Goal: Task Accomplishment & Management: Use online tool/utility

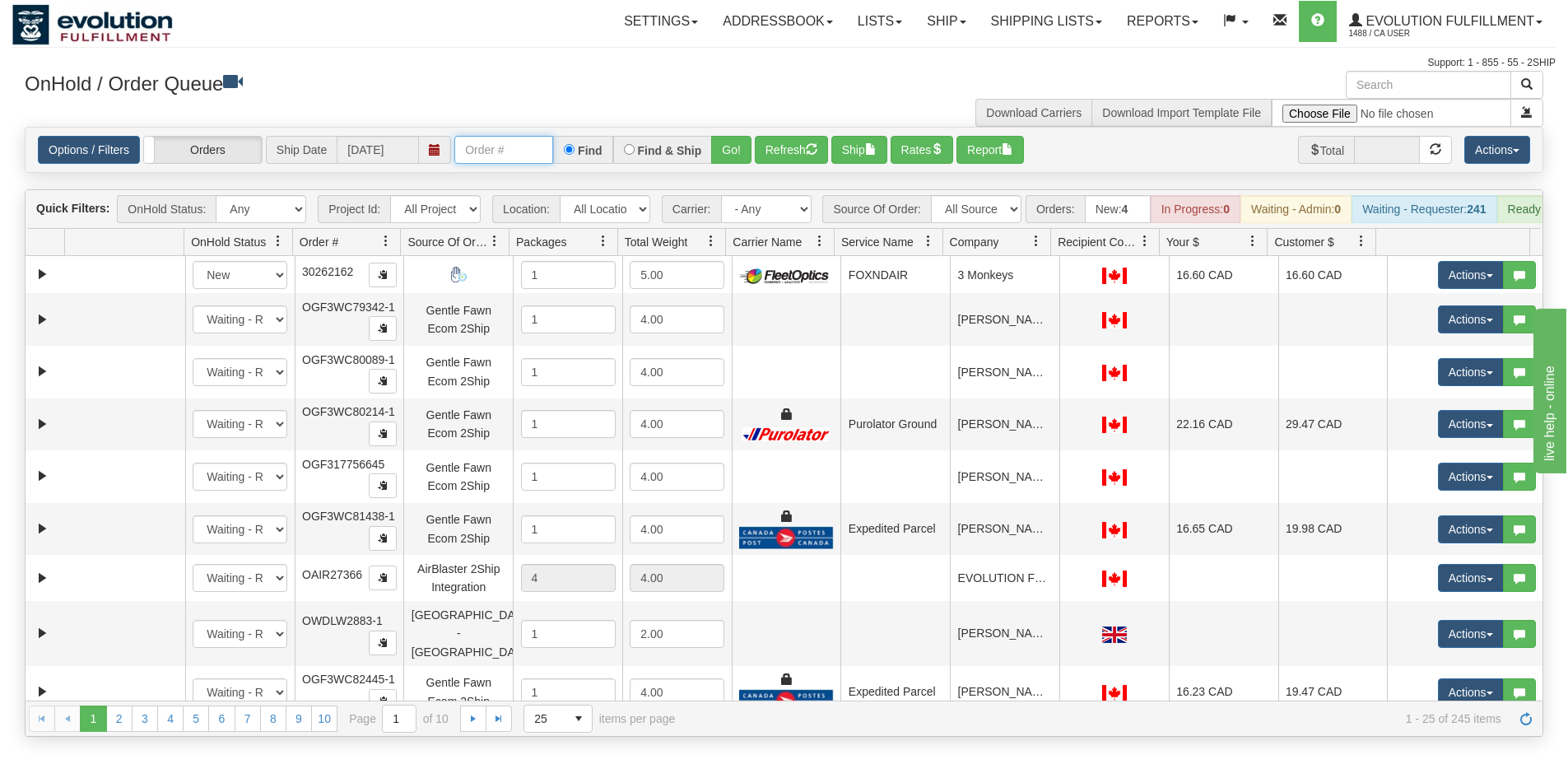
click at [522, 151] on input "text" at bounding box center [503, 149] width 99 height 28
click at [521, 83] on h3 "OnHold / Order Queue" at bounding box center [398, 83] width 747 height 24
click at [520, 157] on input "text" at bounding box center [503, 149] width 99 height 28
click at [733, 156] on button "Go!" at bounding box center [731, 149] width 40 height 28
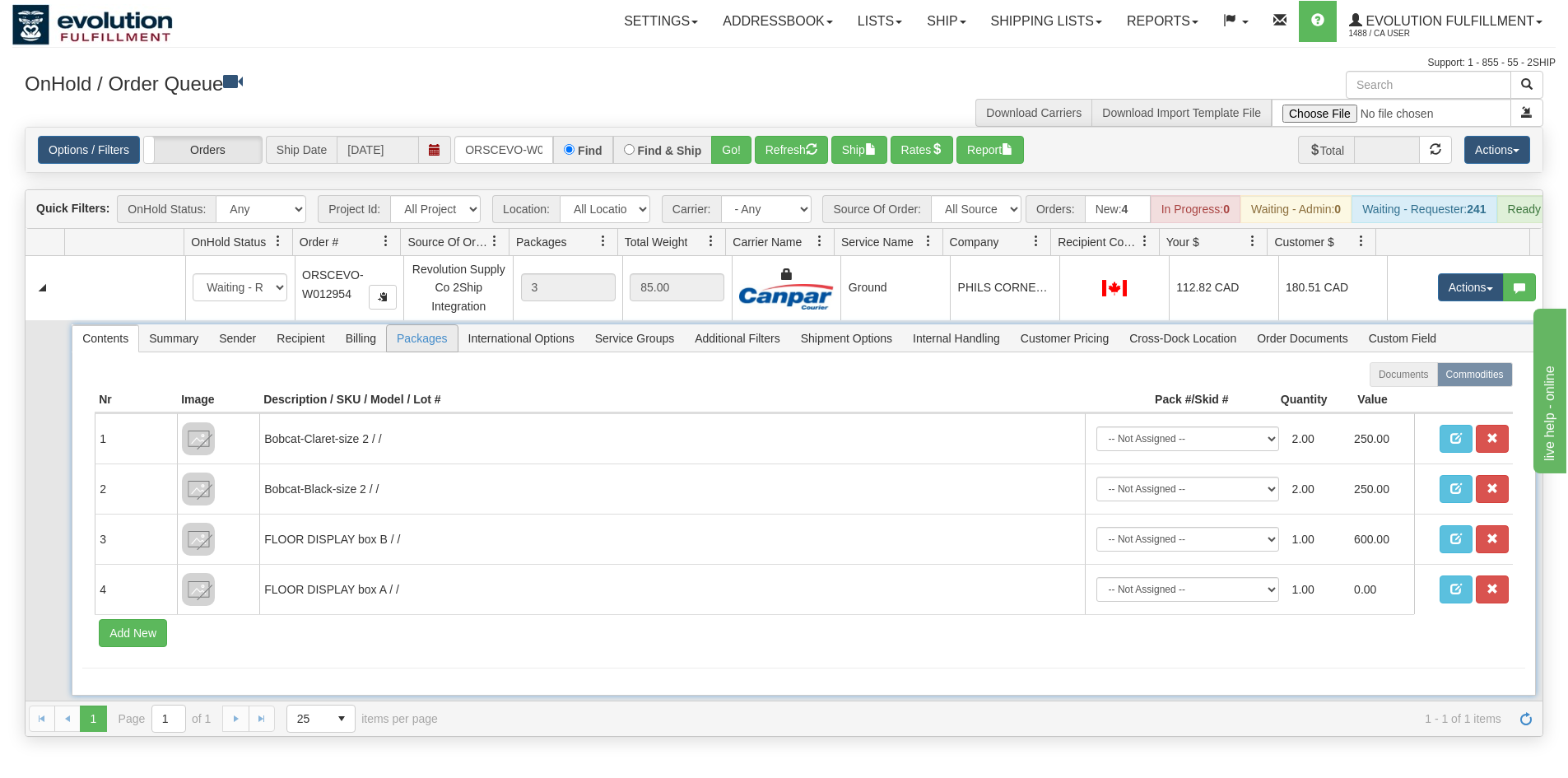
click at [433, 351] on span "Packages" at bounding box center [422, 338] width 70 height 27
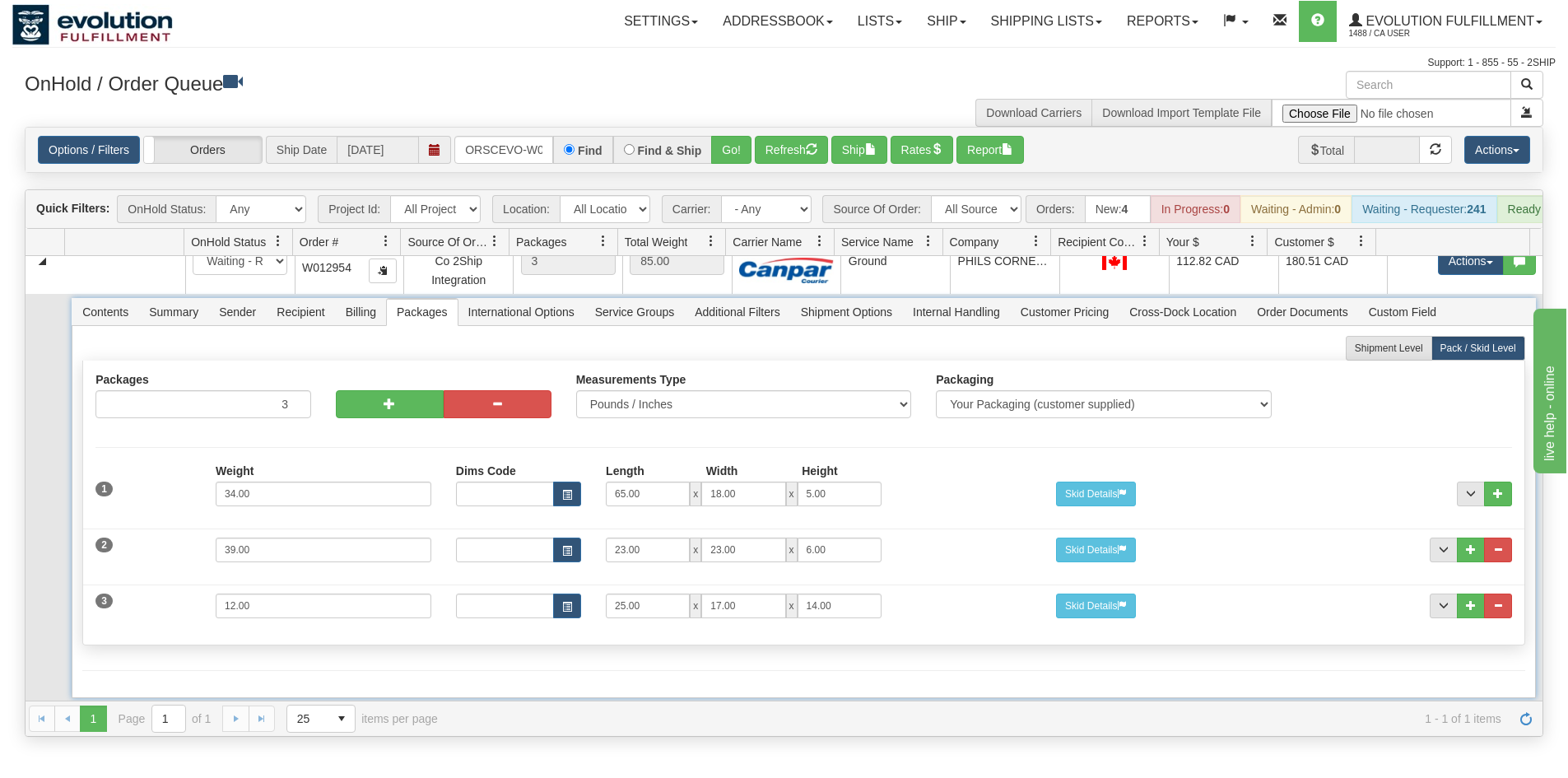
scroll to position [42, 0]
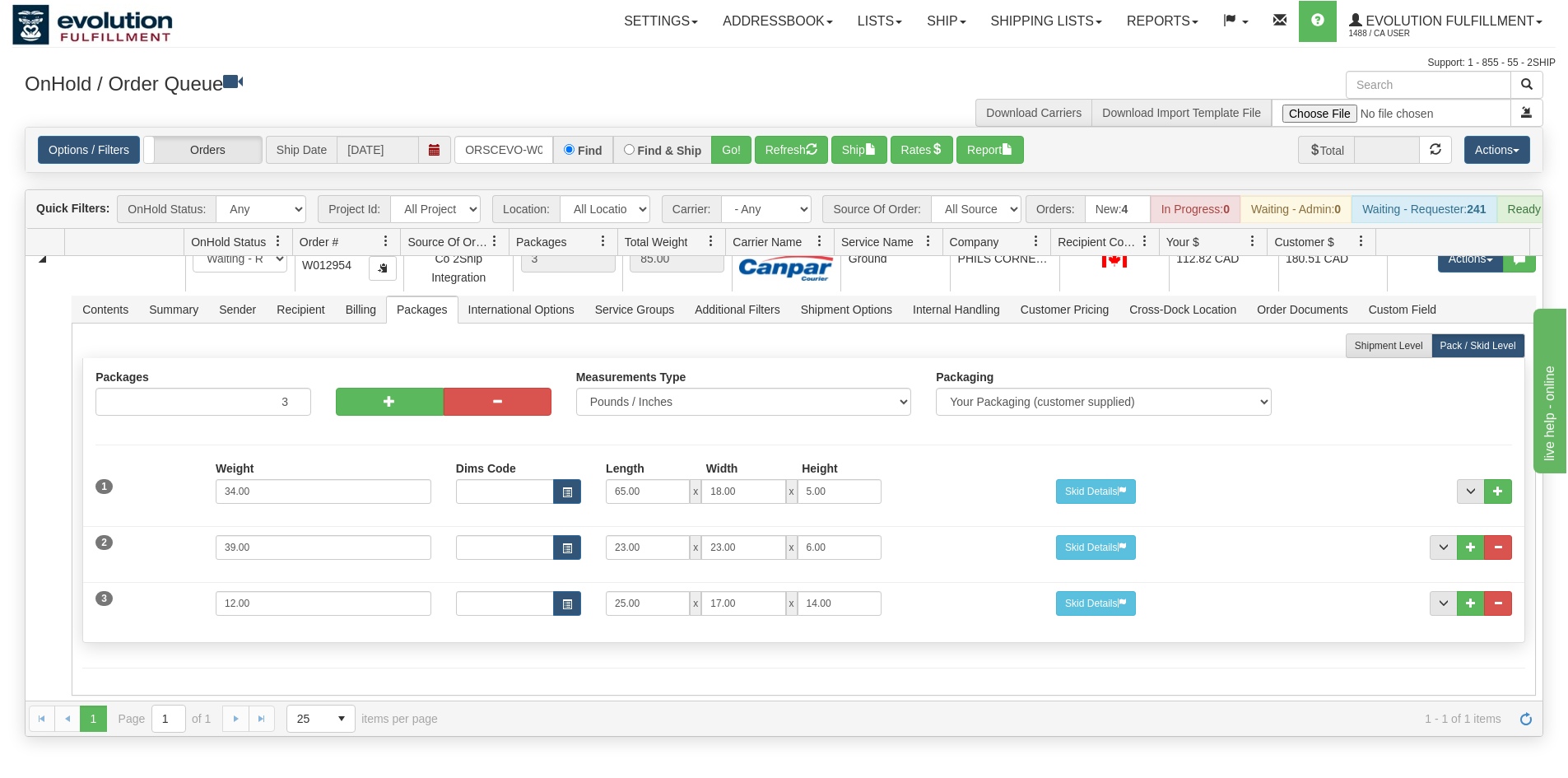
drag, startPoint x: 517, startPoint y: 56, endPoint x: 940, endPoint y: 126, distance: 428.8
click at [521, 56] on div "Support: 1 - 855 - 55 - 2SHIP" at bounding box center [784, 63] width 1543 height 14
click at [1491, 151] on button "Actions" at bounding box center [1497, 149] width 66 height 28
click at [713, 82] on h3 "OnHold / Order Queue" at bounding box center [398, 83] width 747 height 24
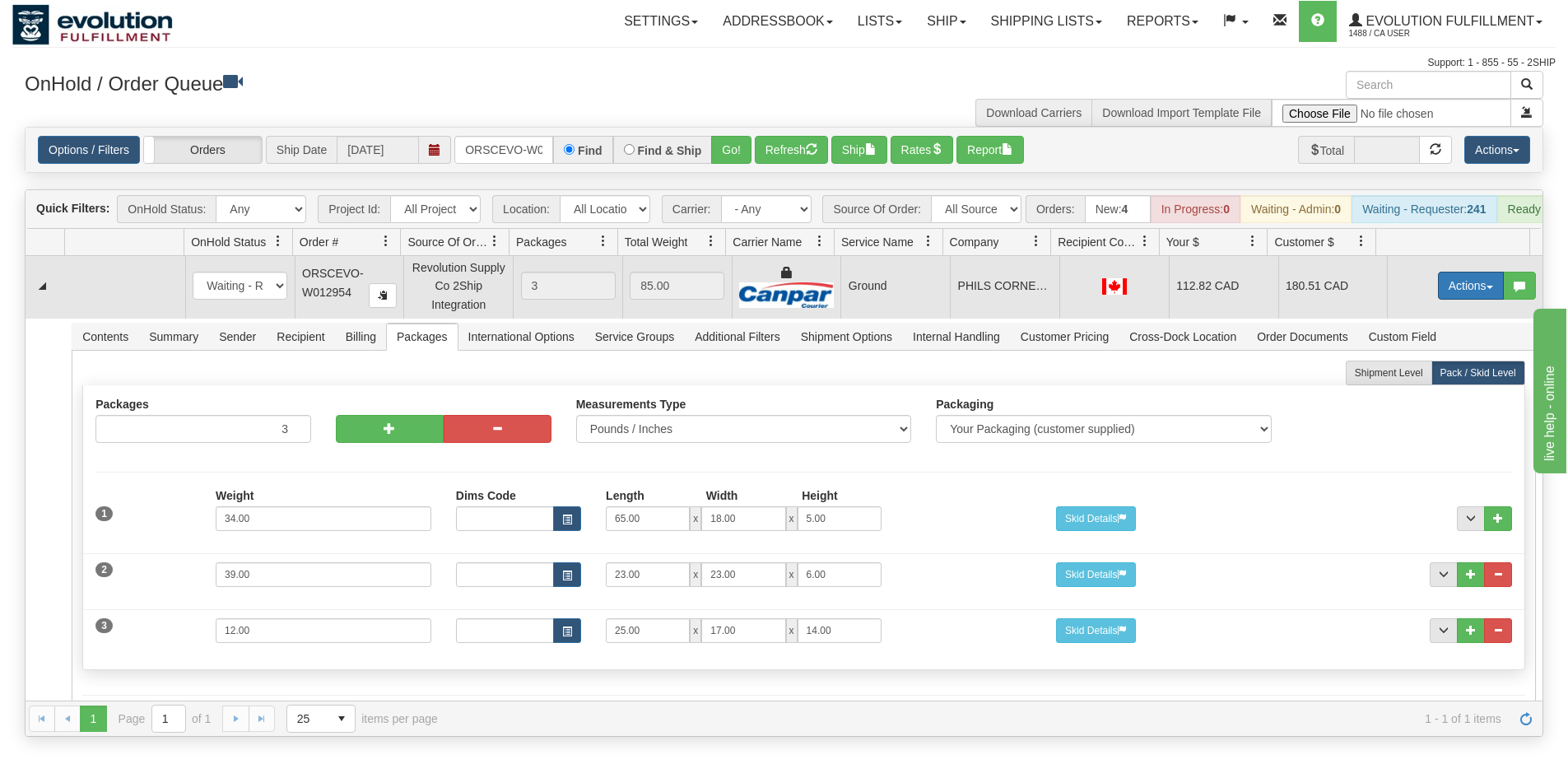
scroll to position [0, 0]
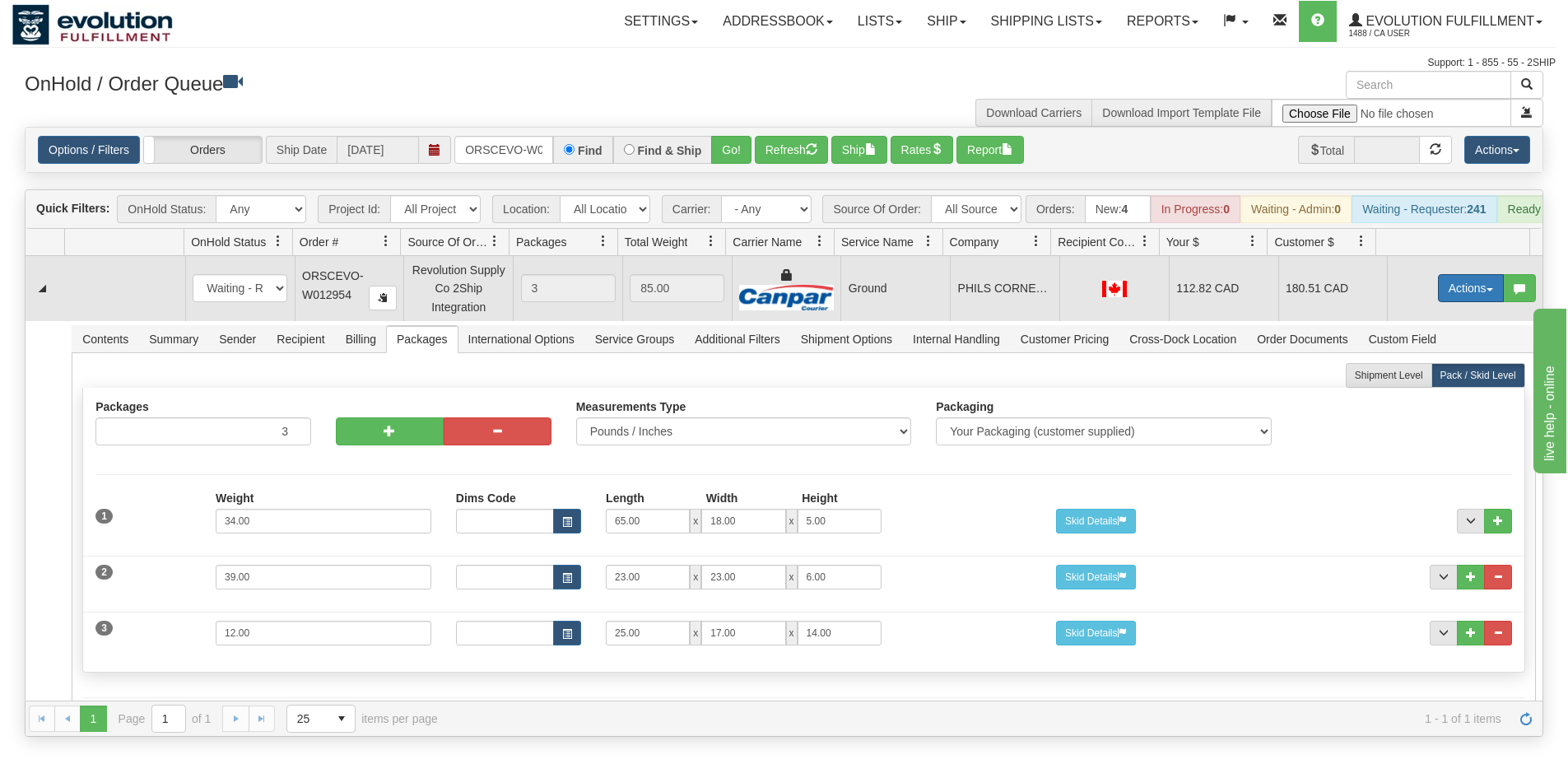
click at [1460, 302] on button "Actions" at bounding box center [1470, 288] width 66 height 28
click at [1417, 416] on link "Delete" at bounding box center [1437, 405] width 132 height 22
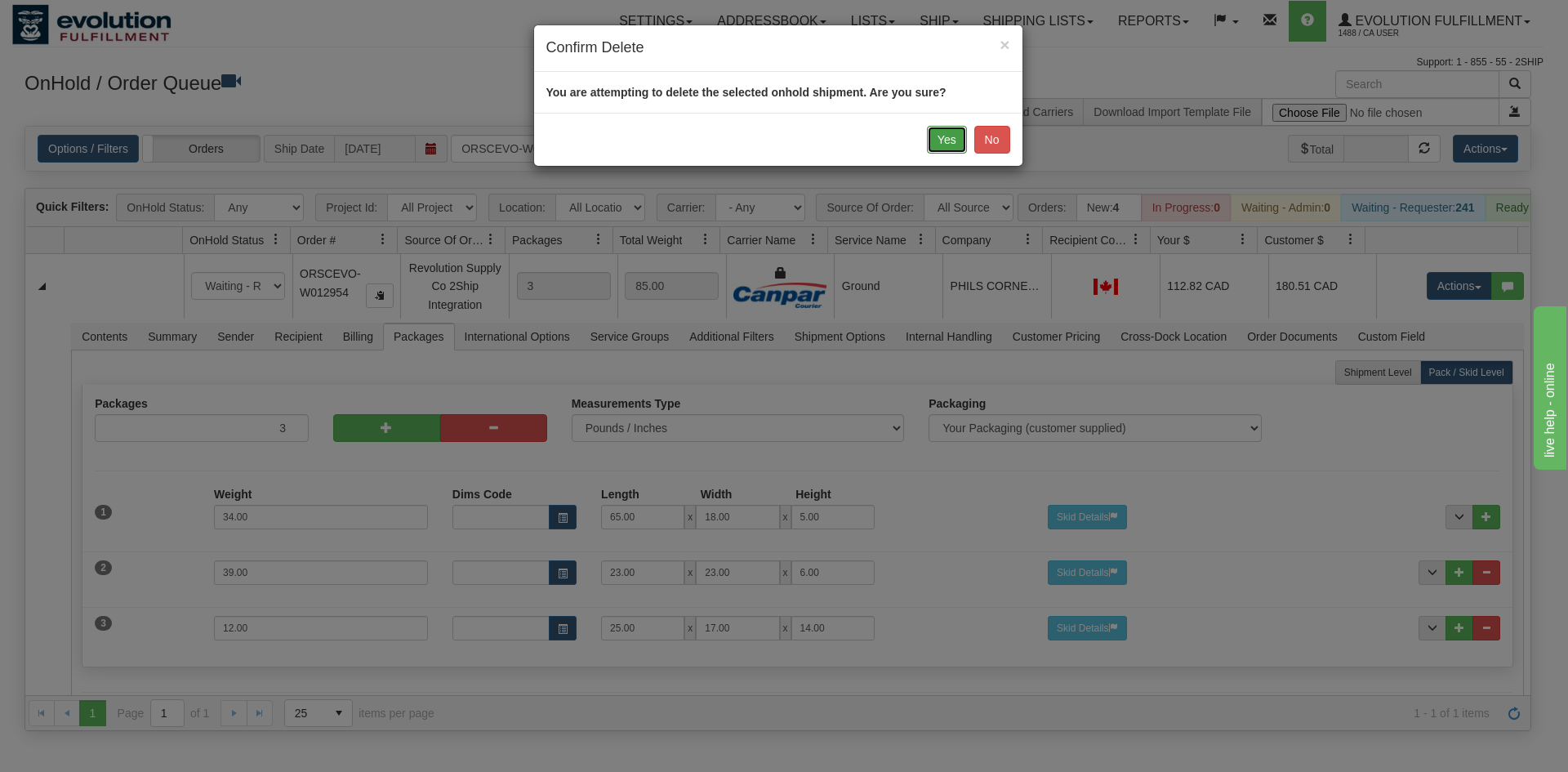
click at [940, 137] on button "Yes" at bounding box center [947, 139] width 40 height 27
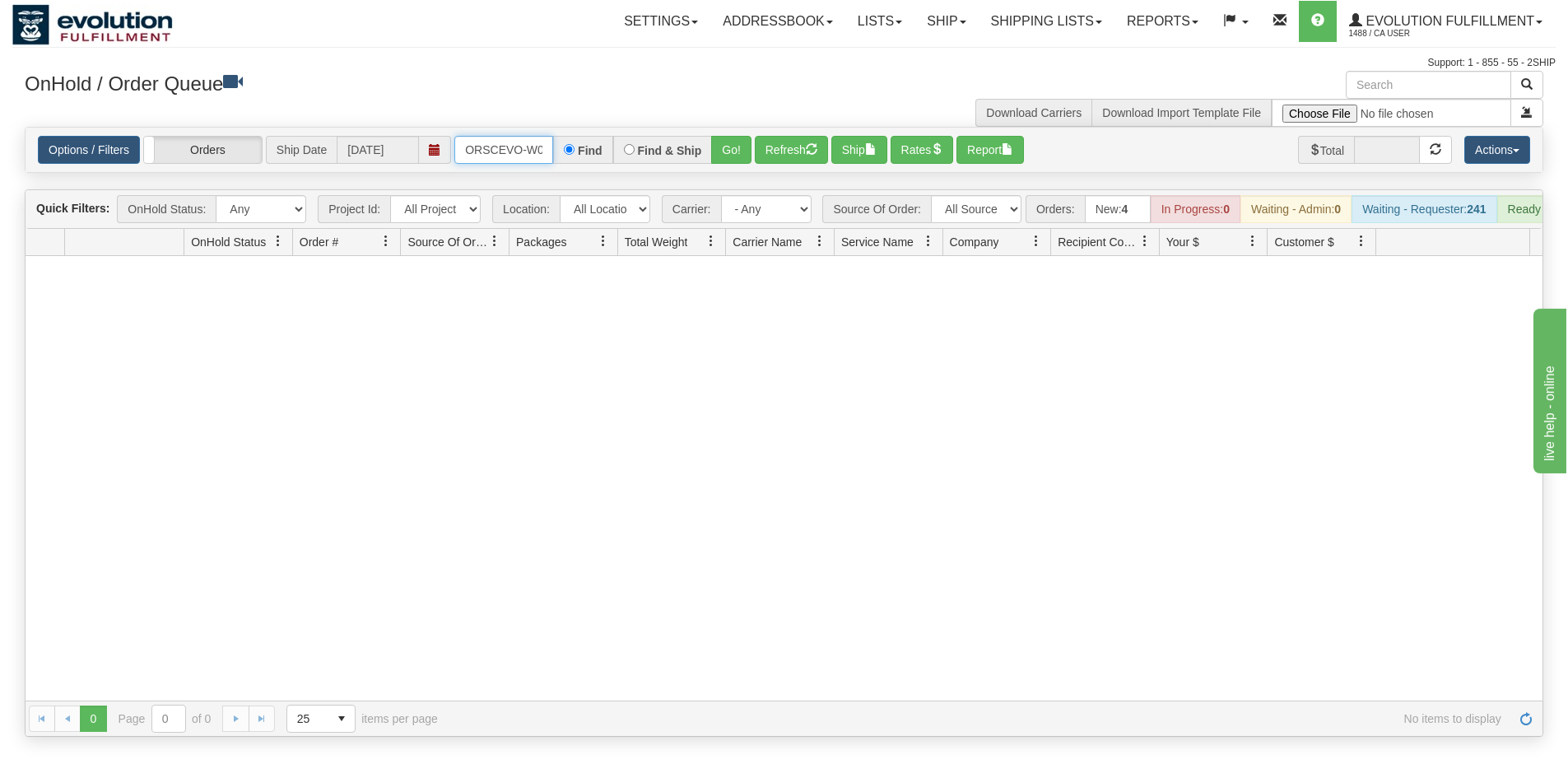
click at [517, 148] on input "ORSCEVO-W012954" at bounding box center [503, 149] width 99 height 28
type input "ORSCEVO-W012953"
click at [721, 145] on button "Go!" at bounding box center [731, 149] width 40 height 28
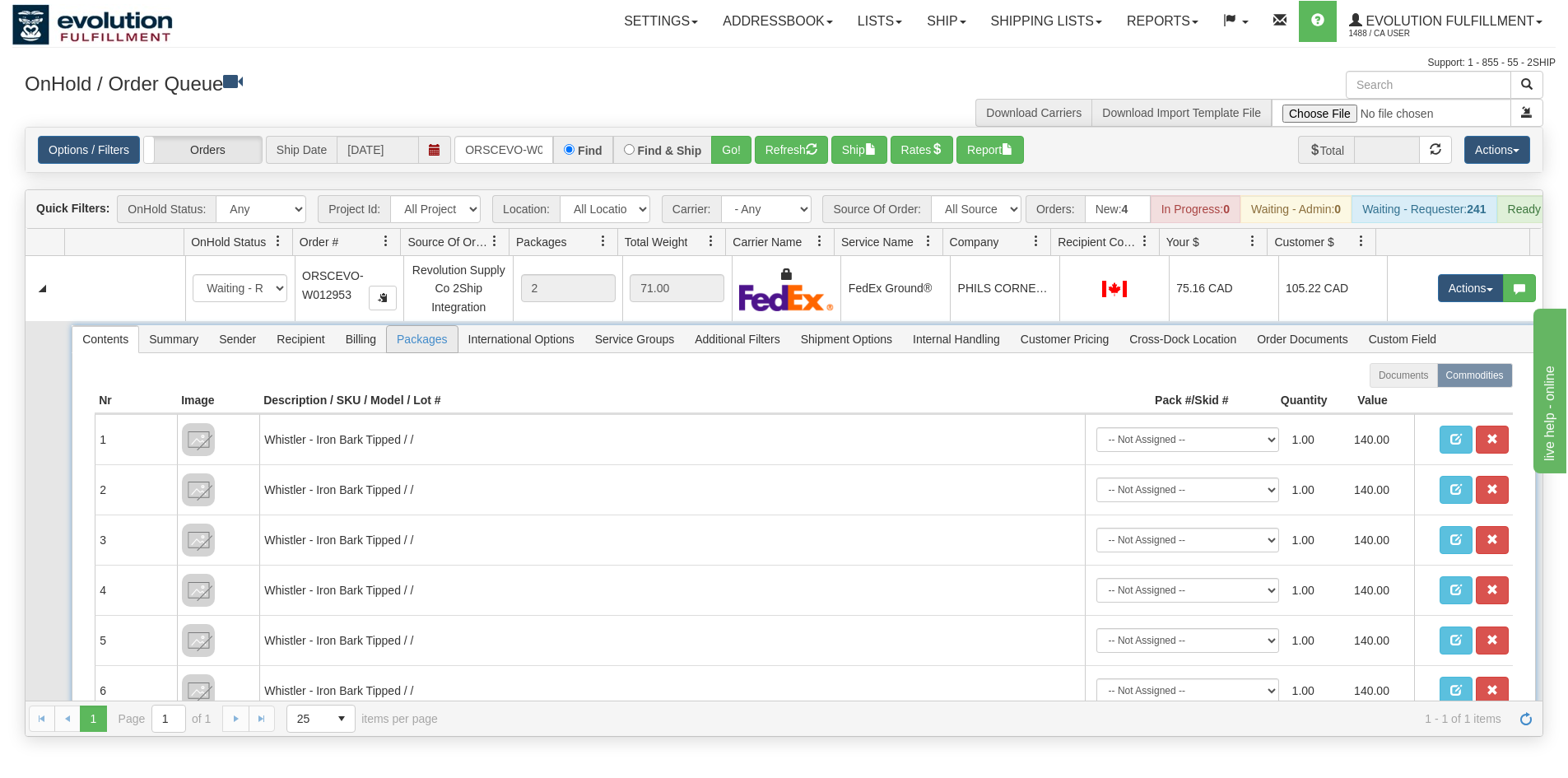
click at [427, 351] on span "Packages" at bounding box center [422, 339] width 70 height 27
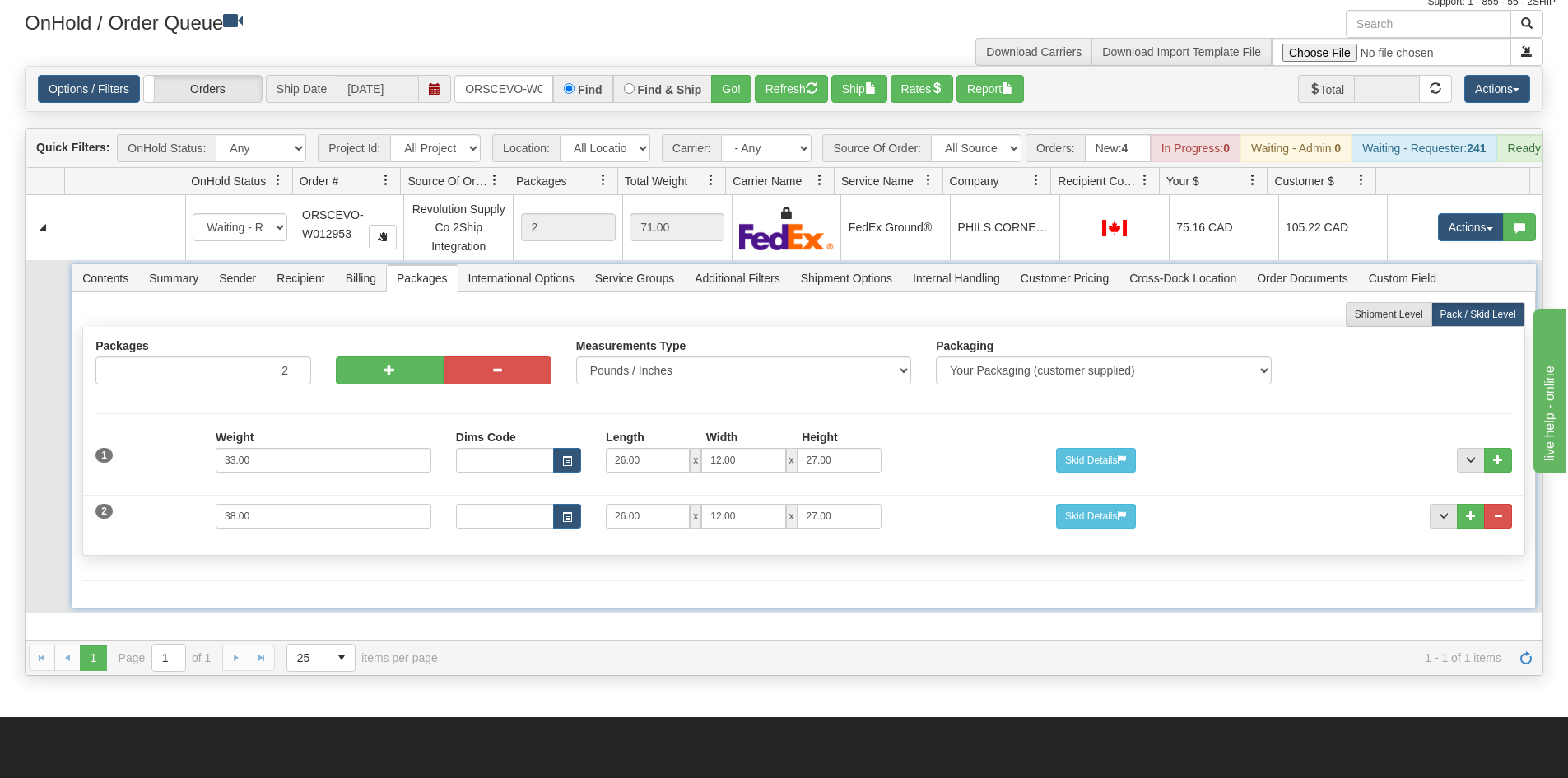
scroll to position [164, 0]
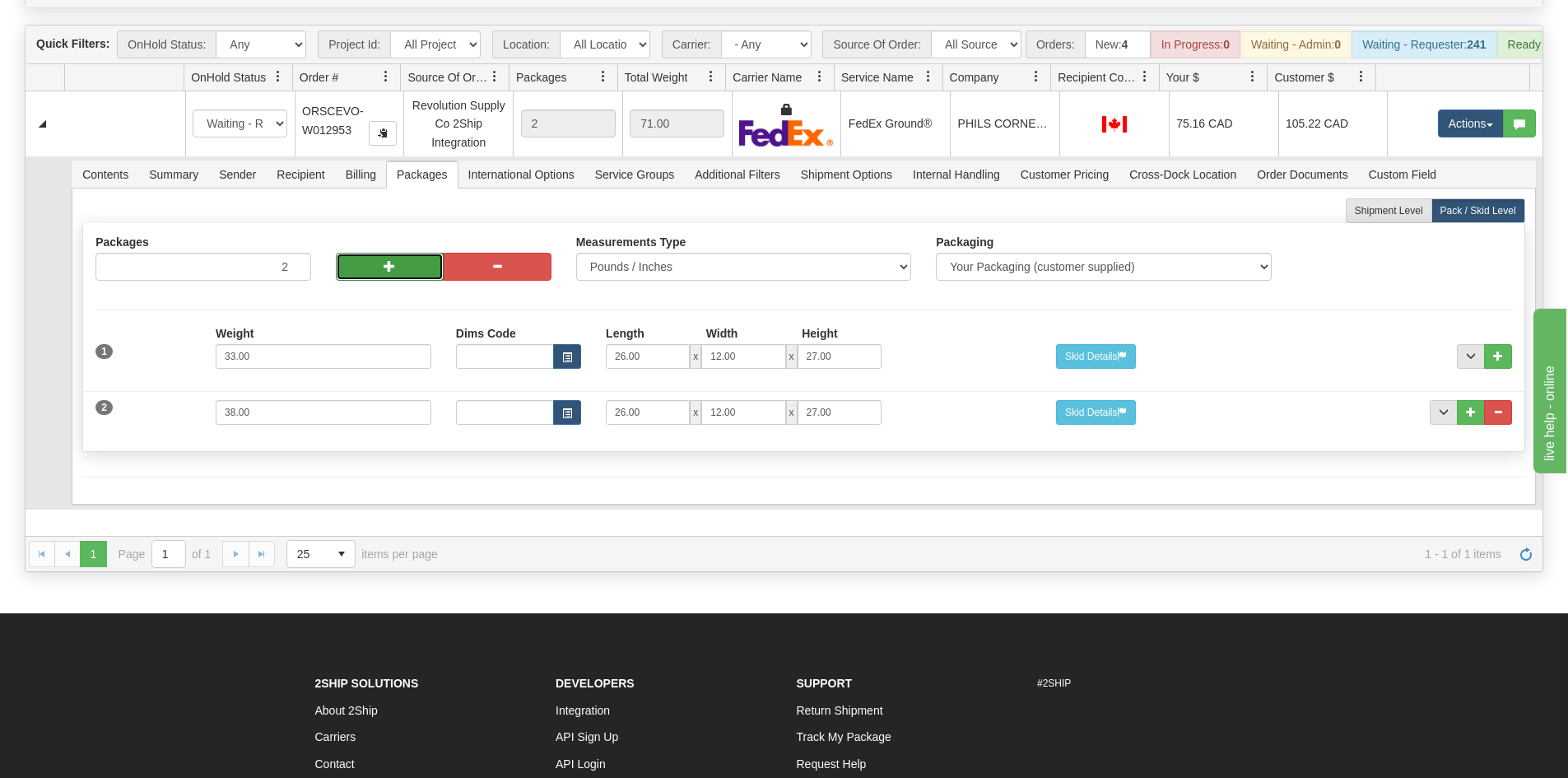
click at [367, 281] on button "button" at bounding box center [390, 266] width 108 height 28
click at [505, 281] on button "button" at bounding box center [498, 266] width 108 height 28
type input "2"
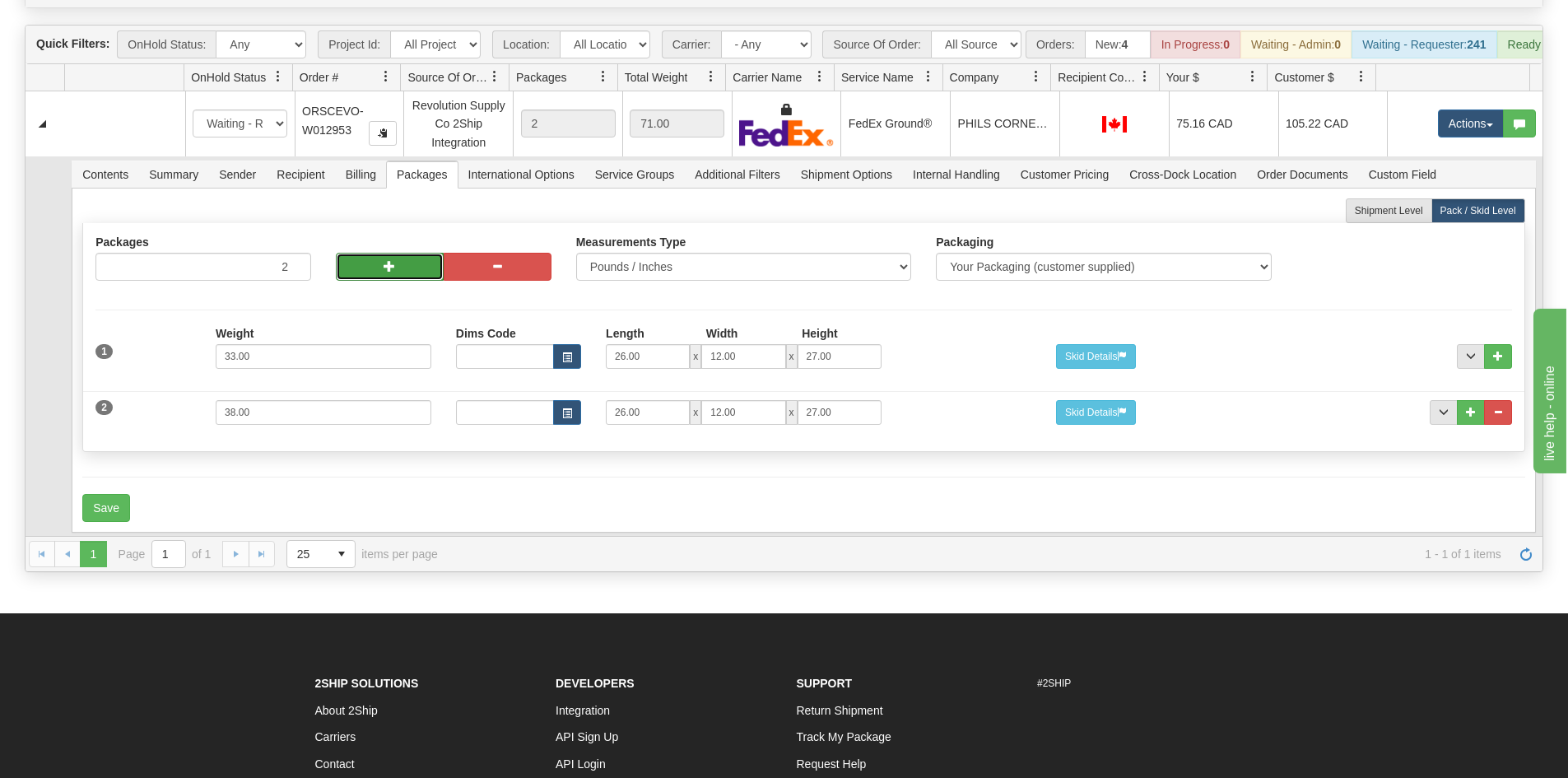
click at [376, 277] on button "button" at bounding box center [390, 266] width 108 height 28
type input "3"
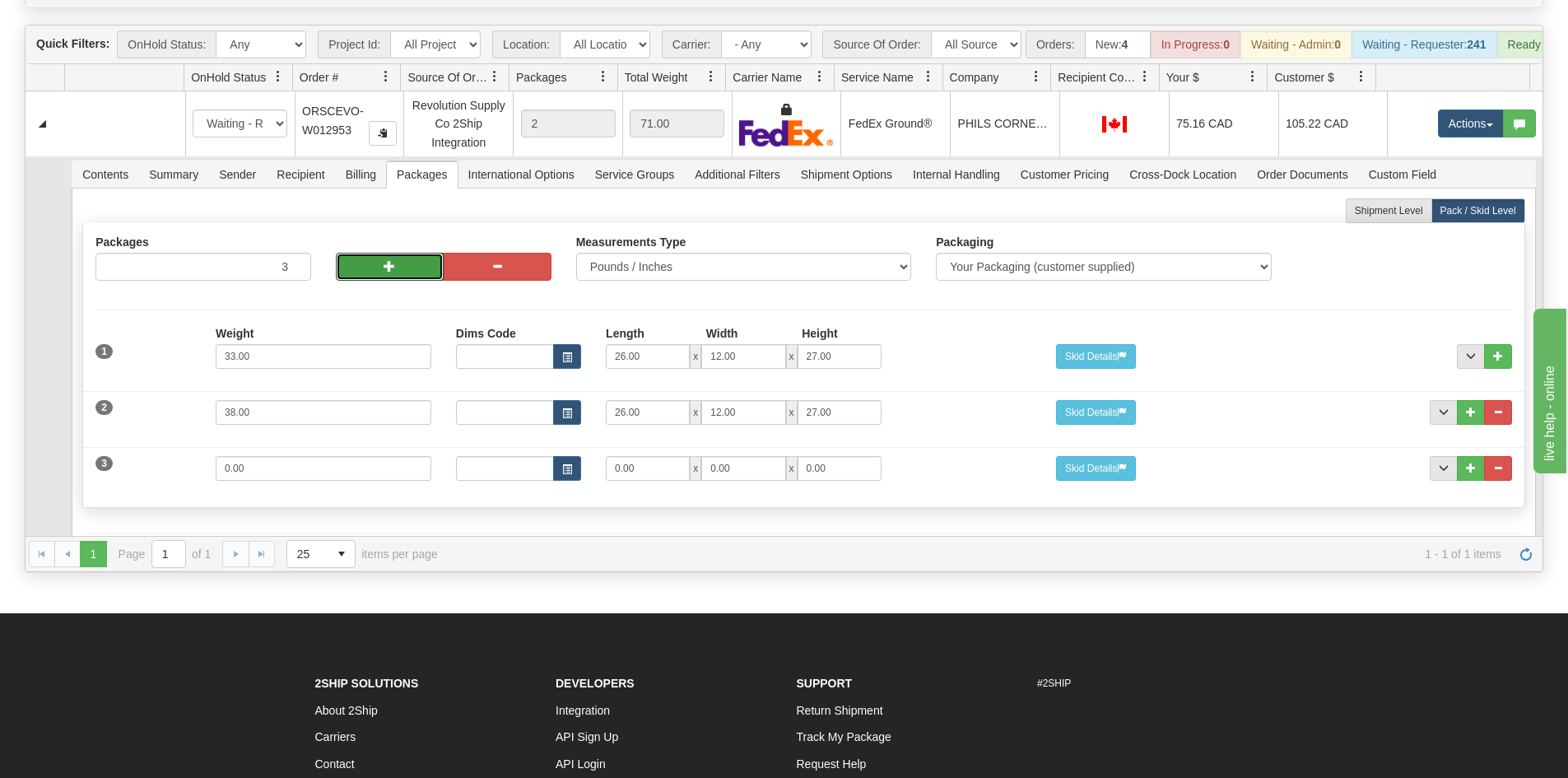
click at [376, 277] on button "button" at bounding box center [390, 266] width 108 height 28
type input "4"
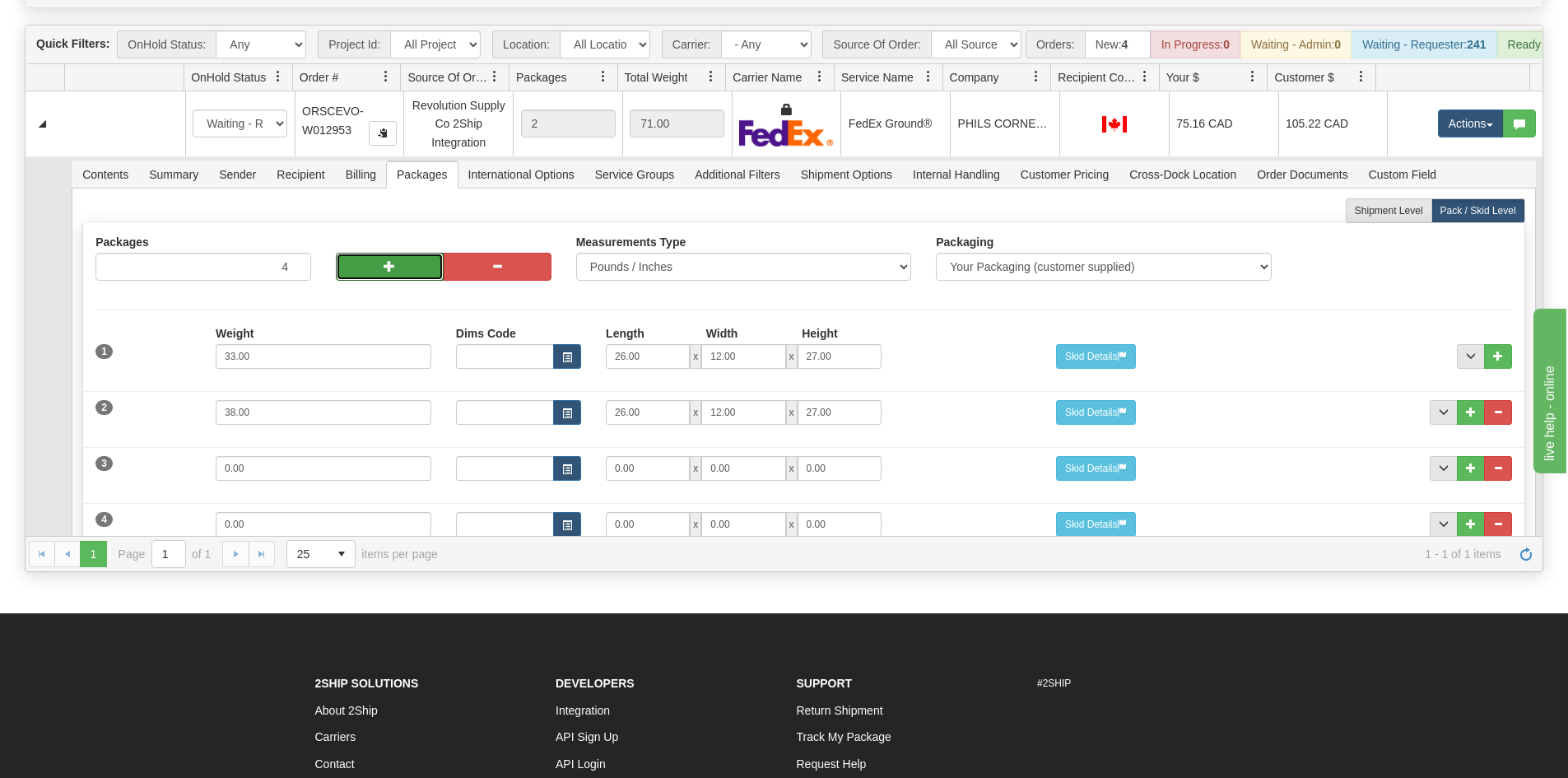
click at [376, 277] on button "button" at bounding box center [390, 266] width 108 height 28
type input "5"
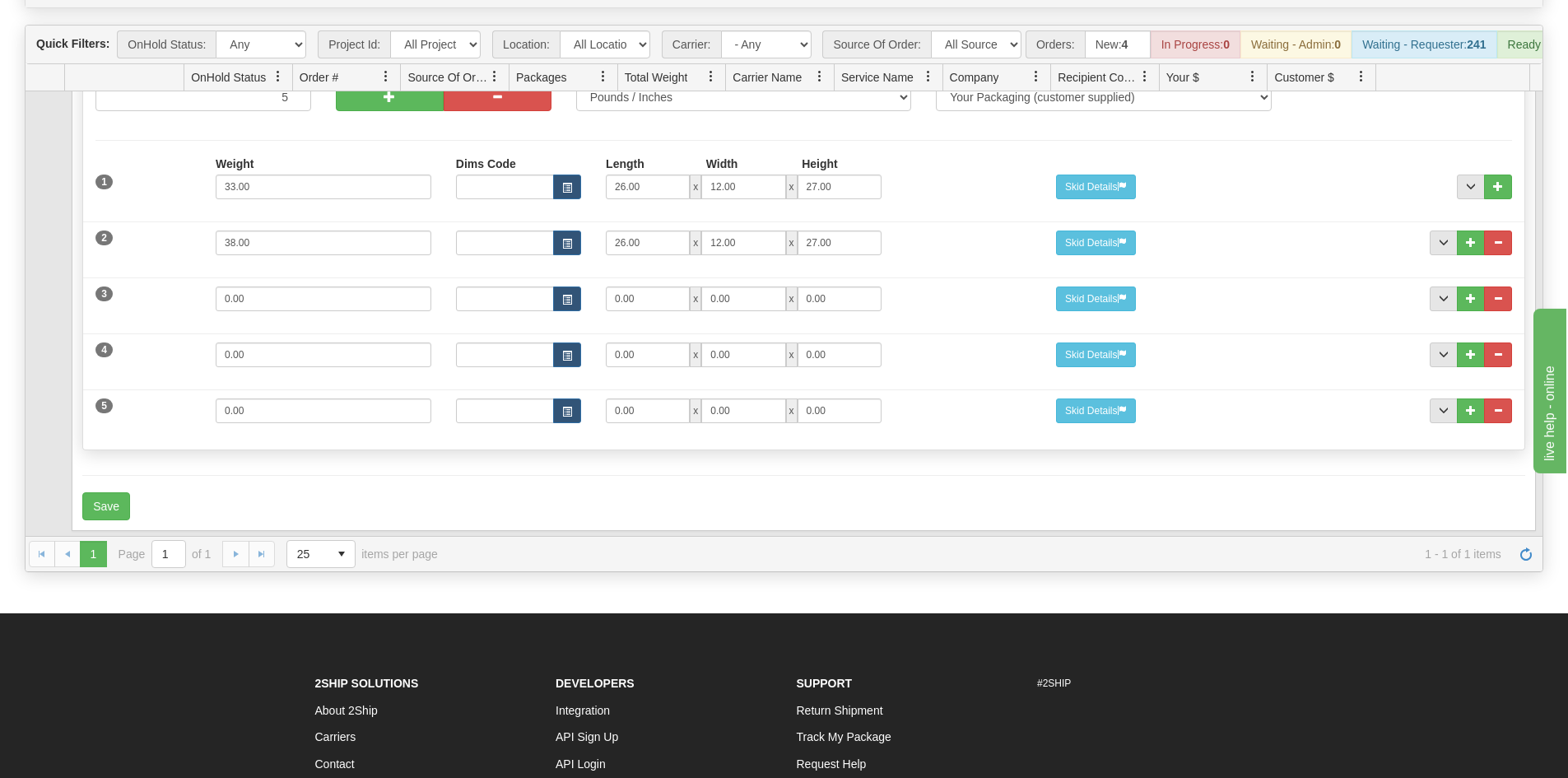
scroll to position [182, 0]
drag, startPoint x: 259, startPoint y: 294, endPoint x: 125, endPoint y: 296, distance: 134.0
click at [127, 296] on div "3 Weight 0.00 Dims Code Length Width Height 0.00 x 0.00 x" at bounding box center [803, 296] width 1441 height 55
type input "65"
drag, startPoint x: 645, startPoint y: 301, endPoint x: 379, endPoint y: 304, distance: 266.0
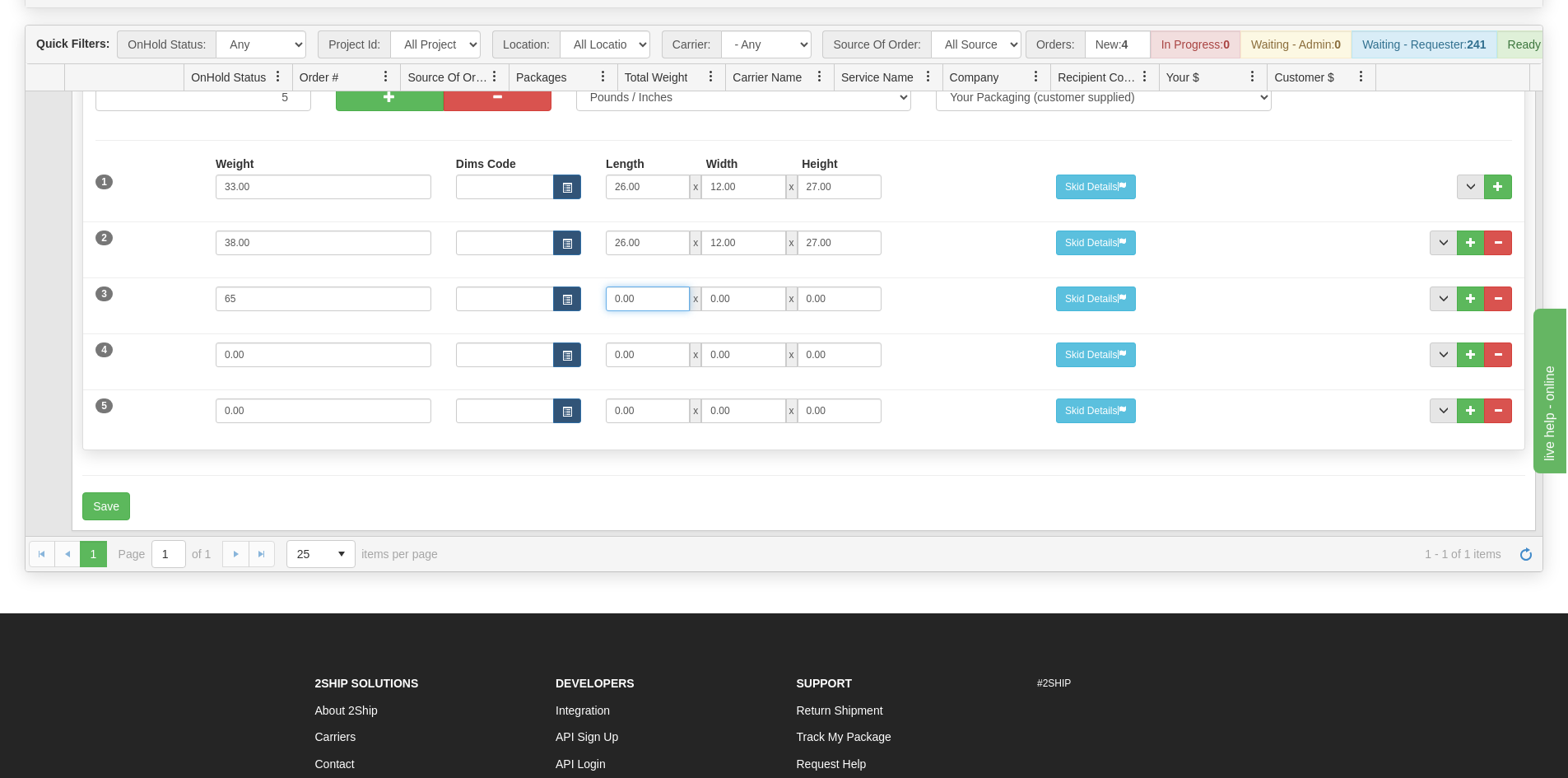
click at [379, 304] on div "3 Weight 65 Dims Code Length Width Height 0.00 x 0.00 x 0.00" at bounding box center [803, 296] width 1441 height 55
type input "65"
type input "18"
type input "5"
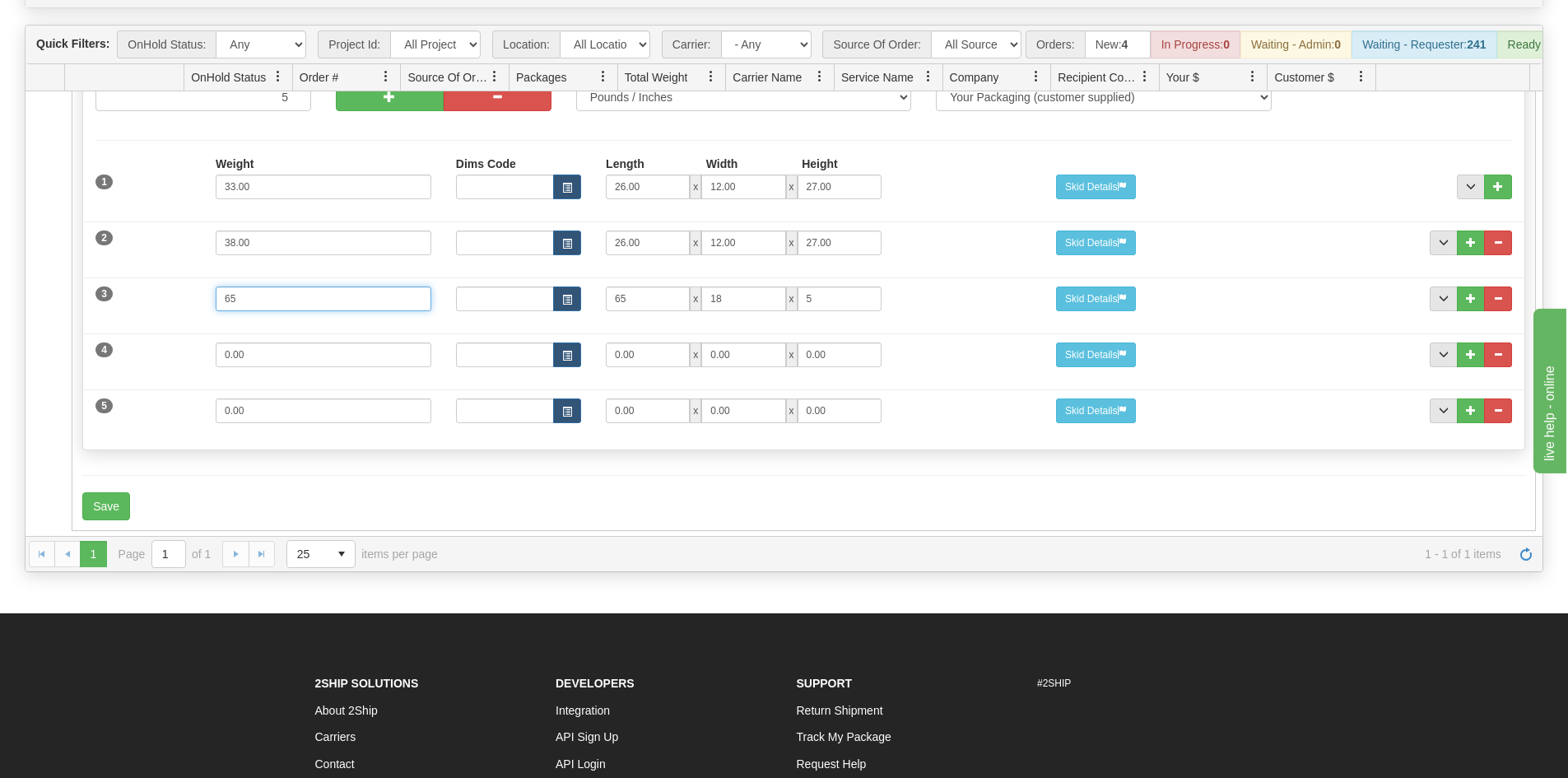
drag, startPoint x: 84, startPoint y: 306, endPoint x: 440, endPoint y: 757, distance: 574.6
click at [84, 306] on div "3 Weight 65 Dims Code Length Width Height 65 x 18 x 5" at bounding box center [803, 296] width 1441 height 55
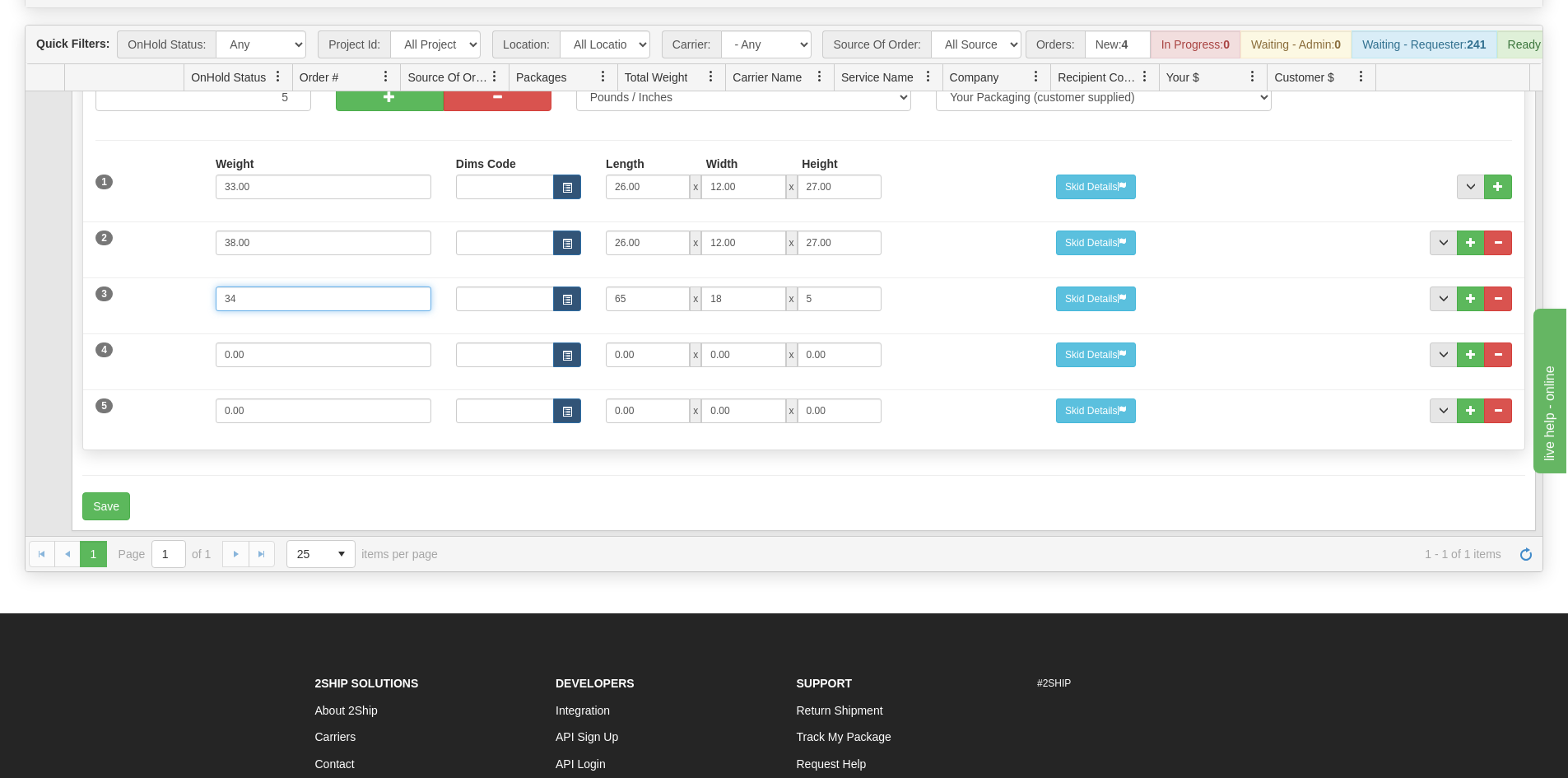
type input "34"
drag, startPoint x: 234, startPoint y: 354, endPoint x: 262, endPoint y: 356, distance: 28.1
click at [235, 354] on input "0.00" at bounding box center [323, 355] width 216 height 25
drag, startPoint x: 275, startPoint y: 356, endPoint x: 110, endPoint y: 358, distance: 165.0
click at [110, 358] on div "4 Weight 0.00 Dims Code Length Width Height 0.00 x 0.00 x" at bounding box center [803, 352] width 1441 height 55
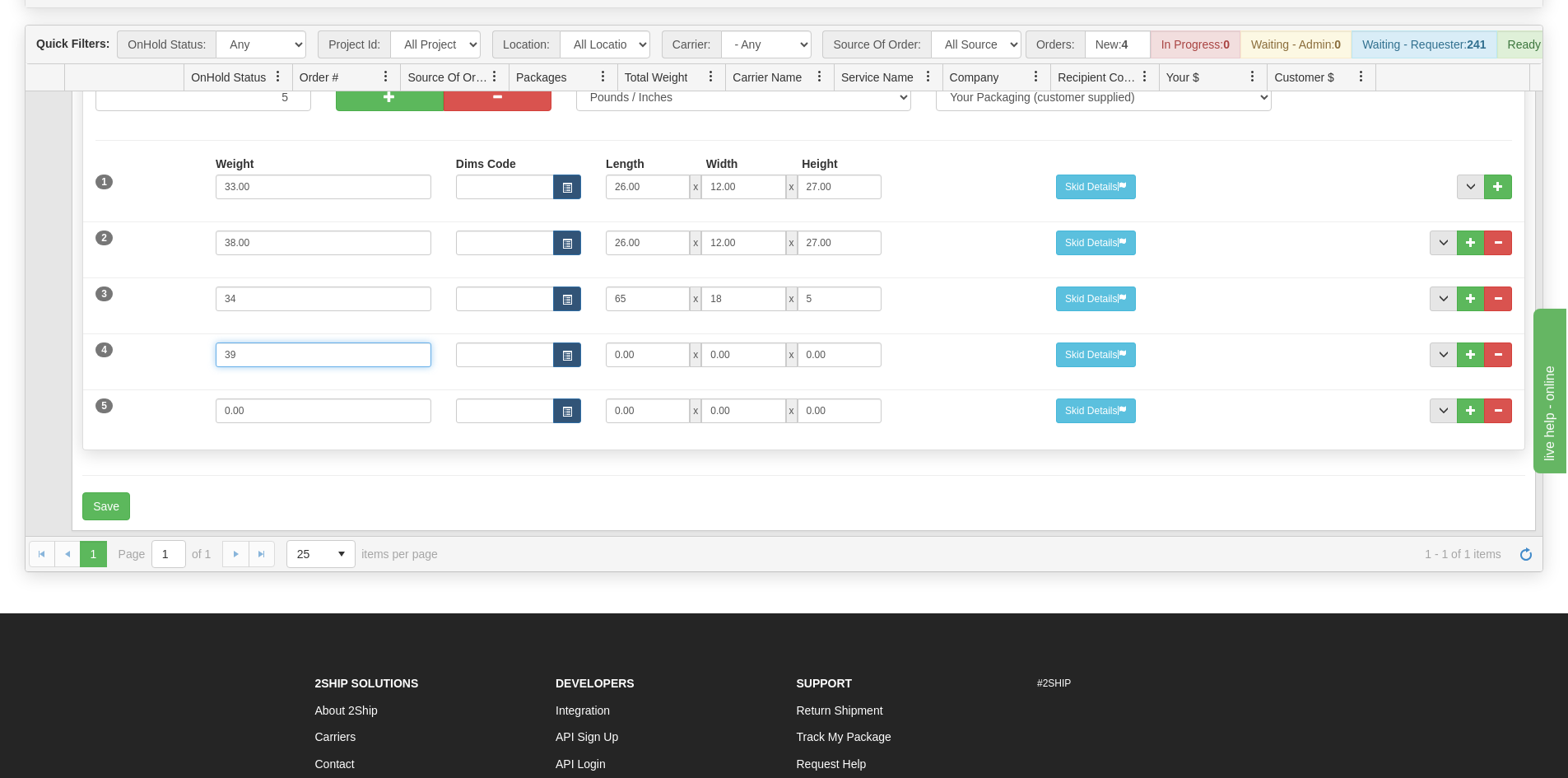
type input "39"
drag, startPoint x: 636, startPoint y: 352, endPoint x: 410, endPoint y: 356, distance: 226.0
click at [413, 356] on div "4 Weight 39 Dims Code Length Width Height 0.00 x 0.00 x 0.00" at bounding box center [803, 352] width 1441 height 55
type input "23"
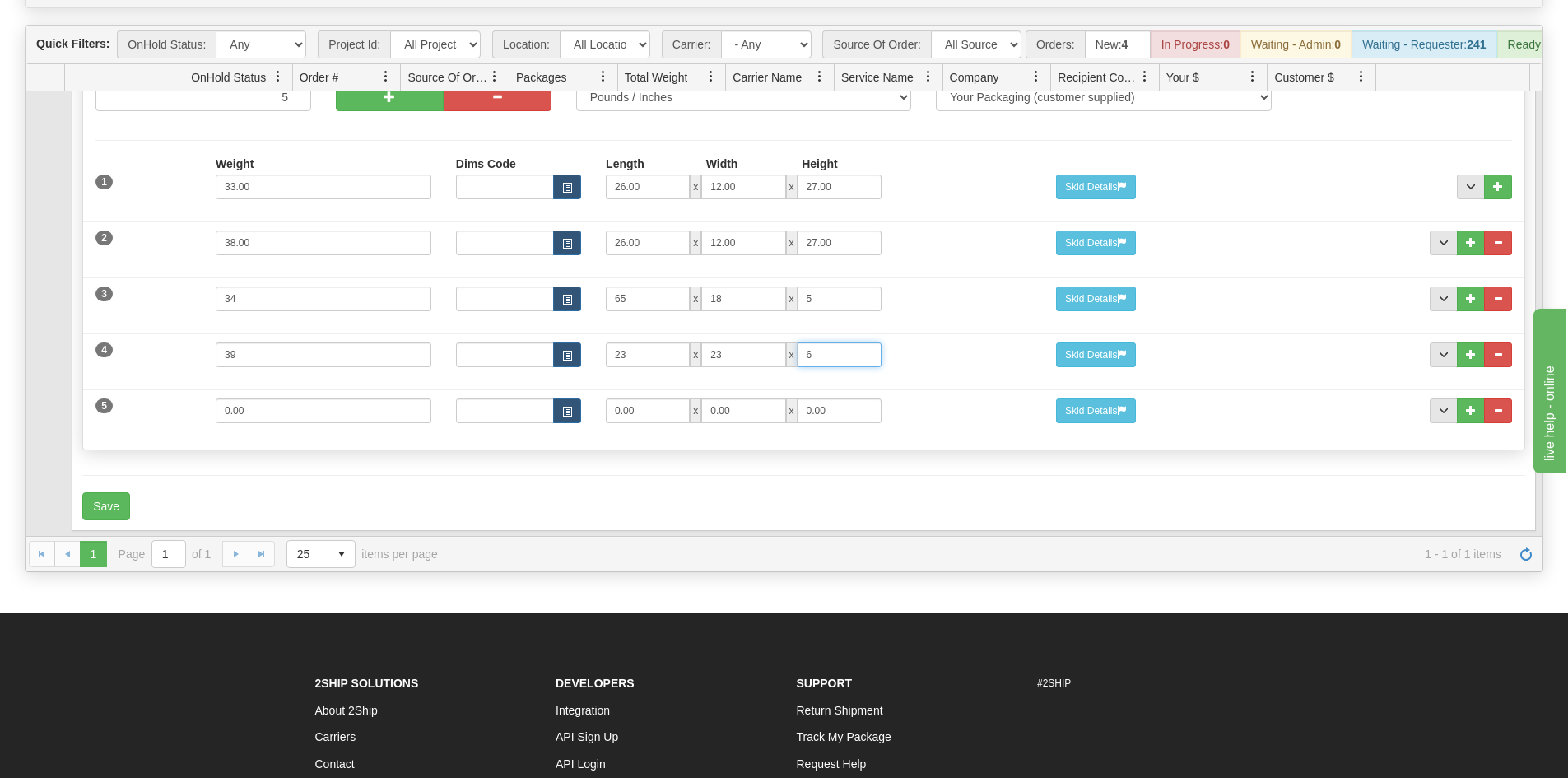
type input "6"
drag, startPoint x: 309, startPoint y: 414, endPoint x: 210, endPoint y: 455, distance: 107.2
click at [144, 414] on div "5 Weight 0.00 Dims Code Length Width Height 0.00 x 0.00 x" at bounding box center [803, 408] width 1441 height 55
type input "12"
type input "25"
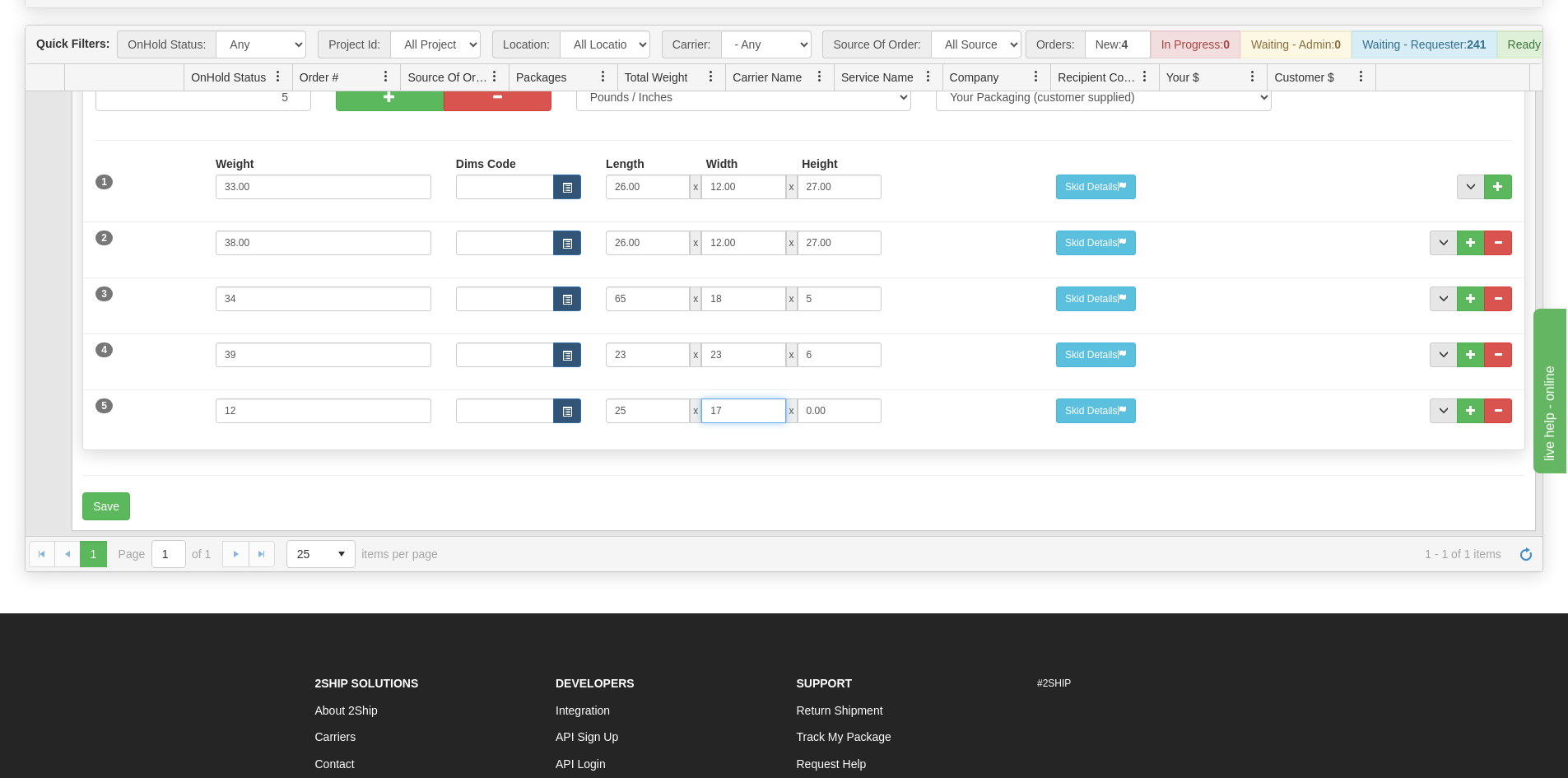
type input "17"
type input "14"
drag, startPoint x: 306, startPoint y: 516, endPoint x: 269, endPoint y: 511, distance: 37.3
click at [306, 516] on div "Save" at bounding box center [803, 505] width 1442 height 28
click at [125, 512] on button "Save" at bounding box center [106, 505] width 47 height 28
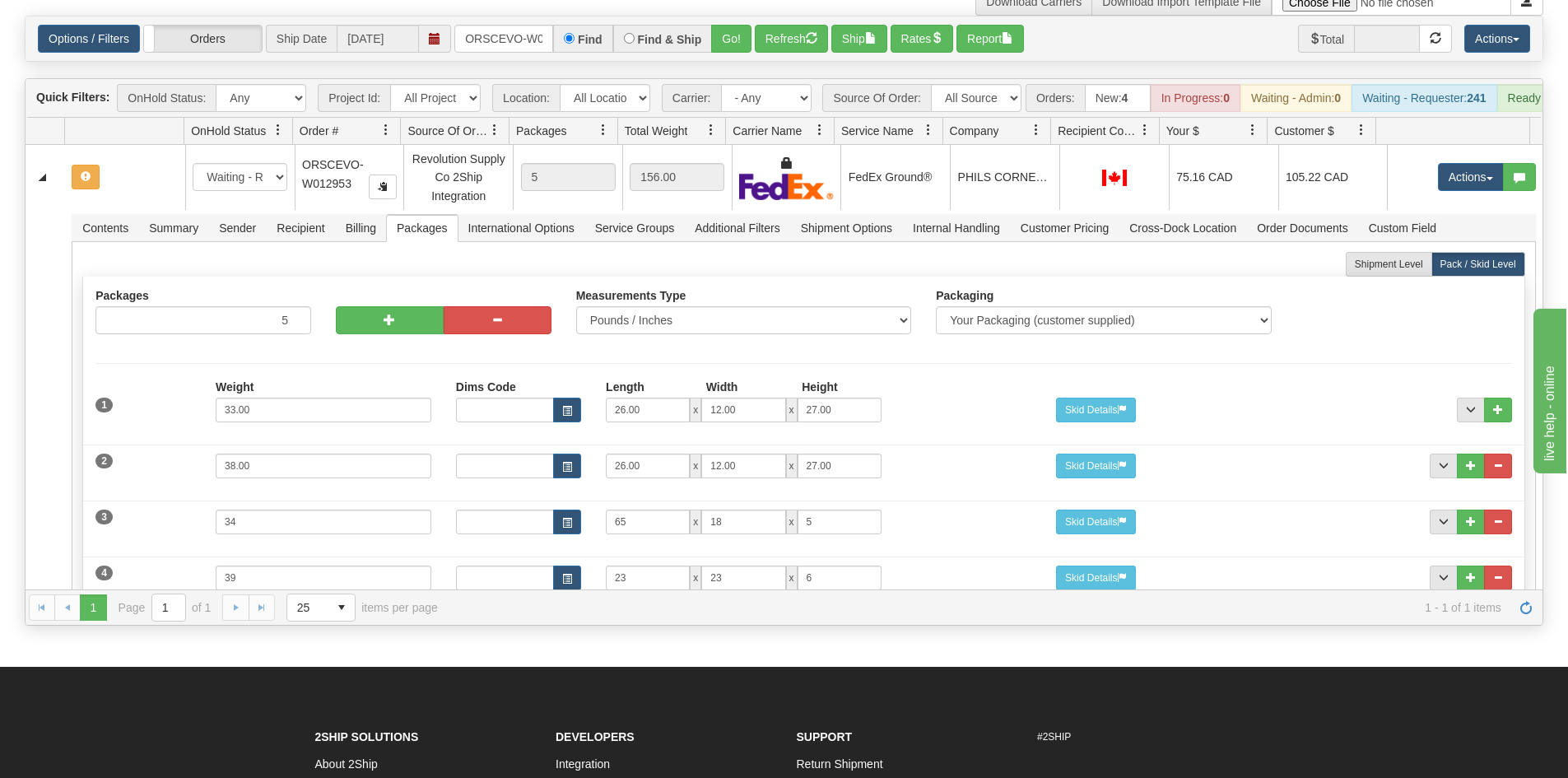
scroll to position [83, 0]
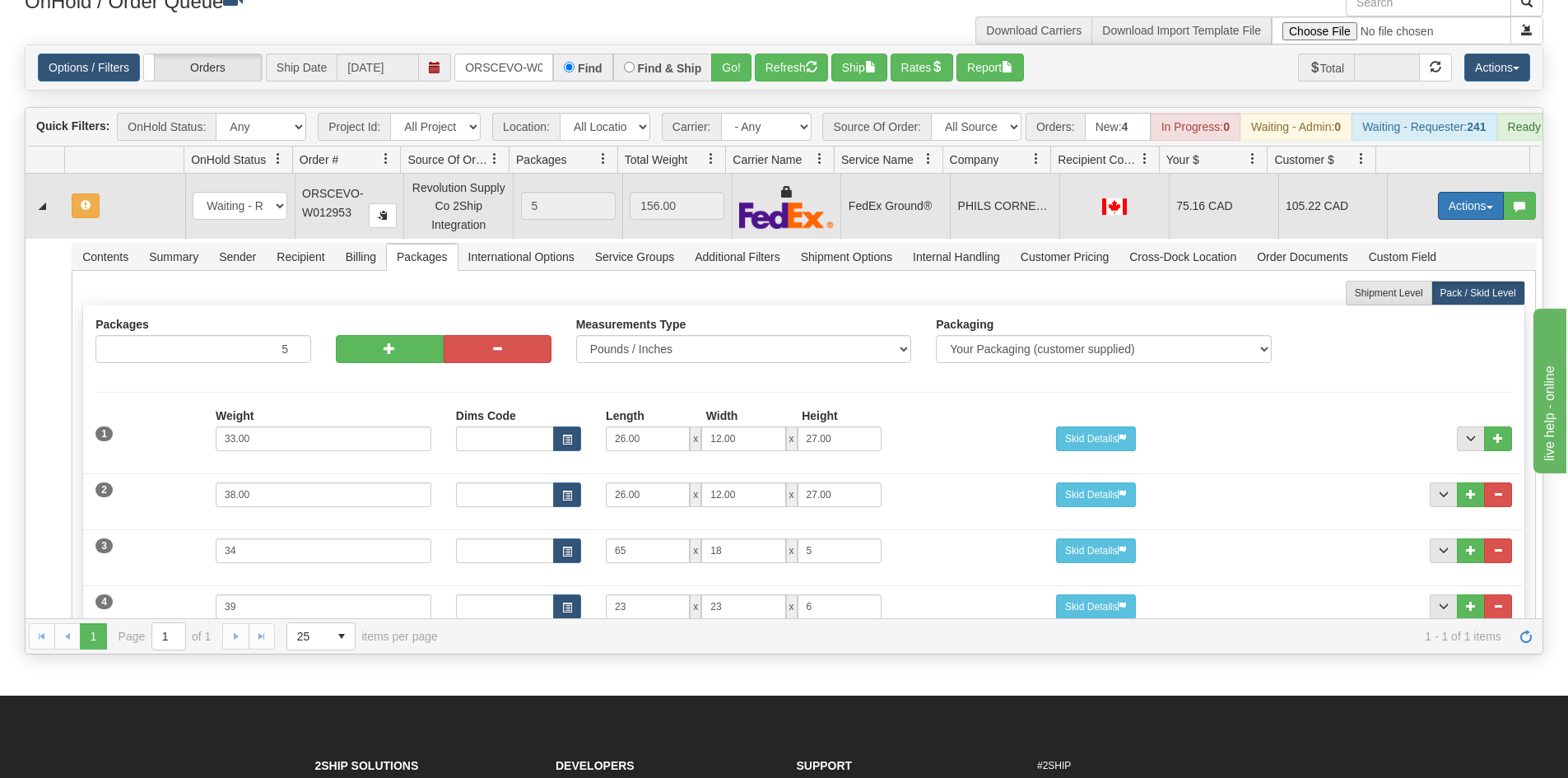
click at [1462, 212] on button "Actions" at bounding box center [1470, 205] width 66 height 28
click at [1407, 287] on span "Rate All Services" at bounding box center [1437, 280] width 99 height 13
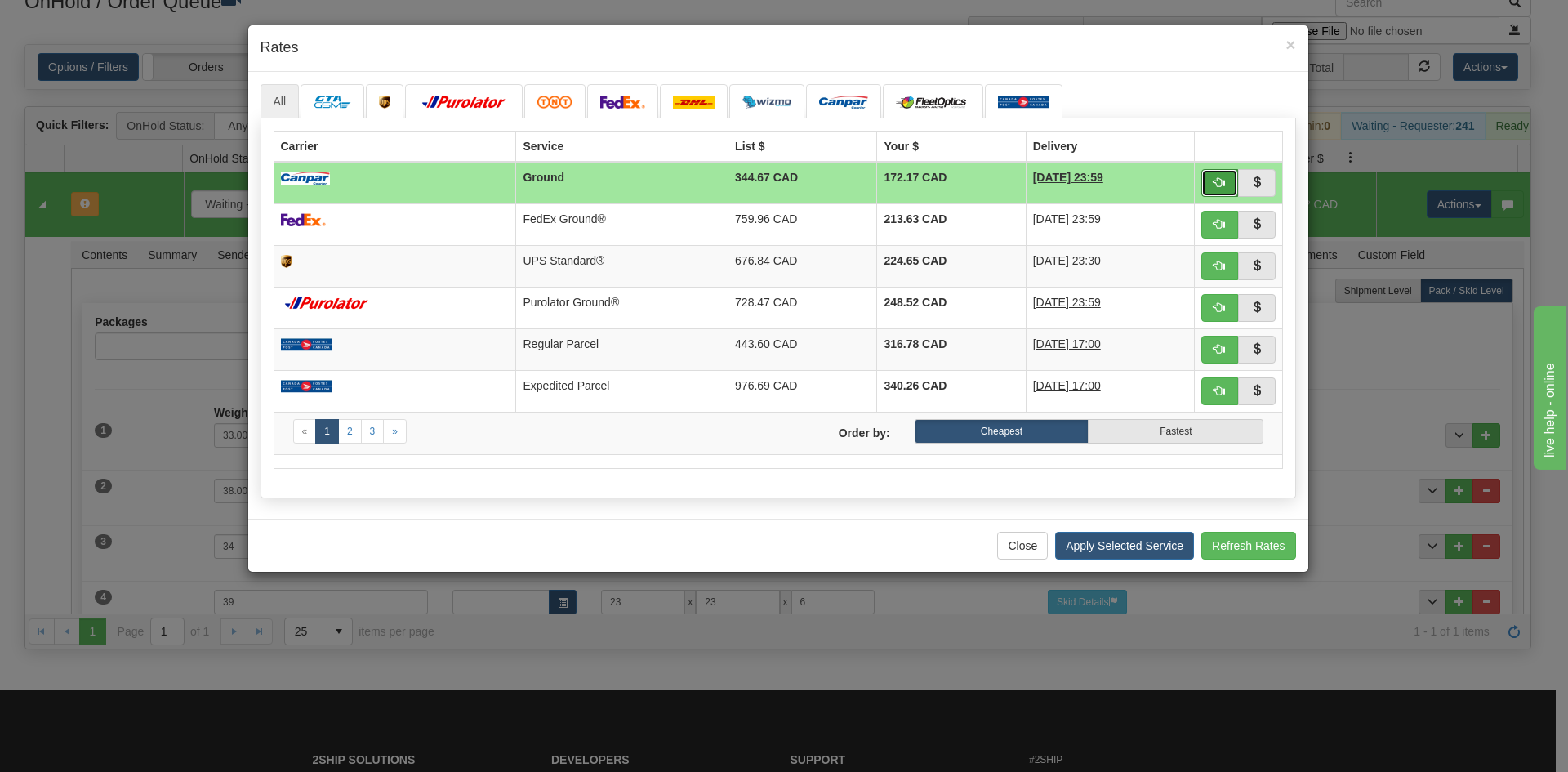
click at [1228, 181] on button "button" at bounding box center [1220, 182] width 38 height 27
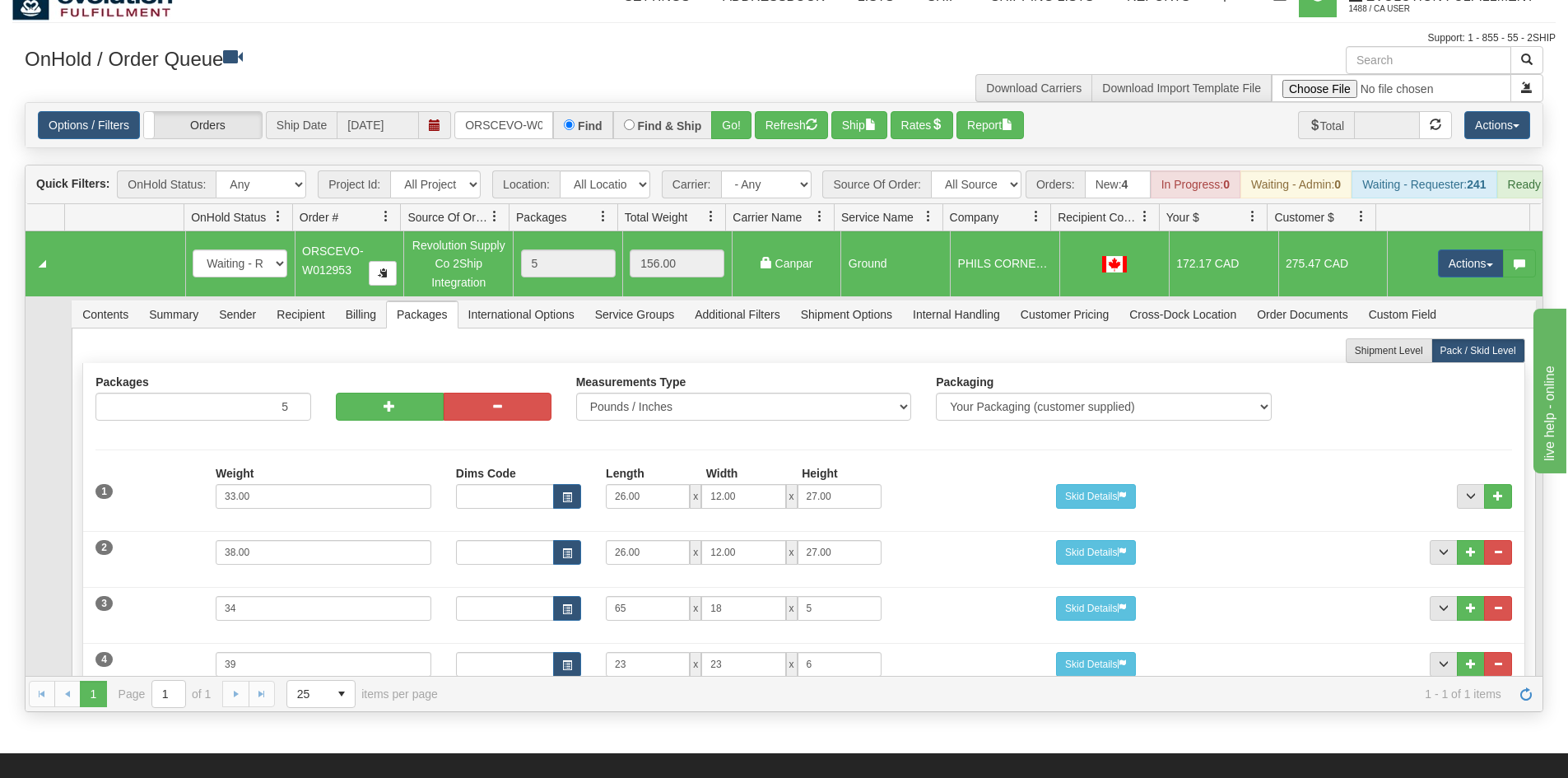
scroll to position [0, 0]
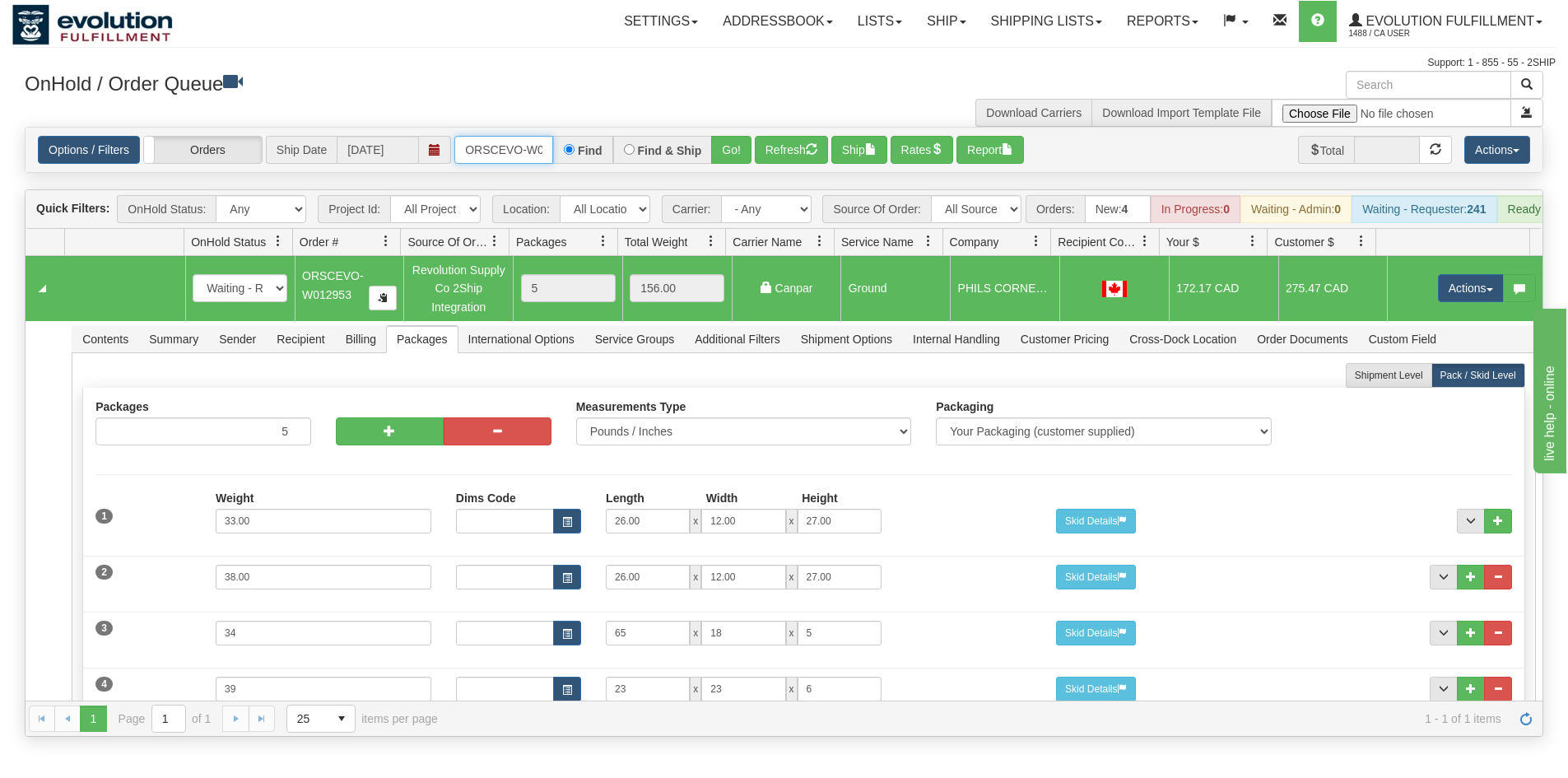
click at [524, 157] on input "ORSCEVO-W012953" at bounding box center [503, 149] width 99 height 28
click at [731, 153] on button "Go!" at bounding box center [731, 149] width 40 height 28
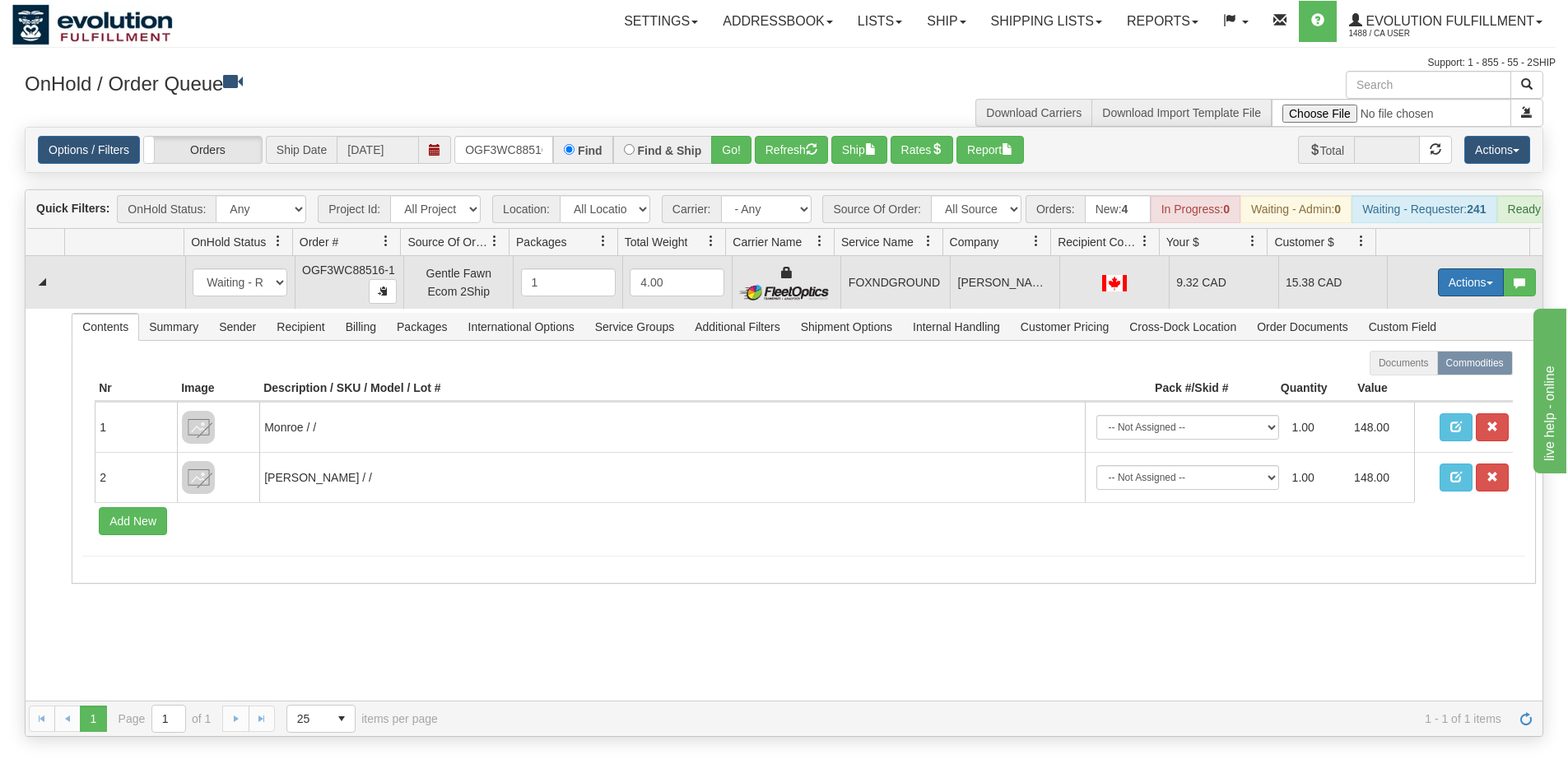
click at [1438, 292] on button "Actions" at bounding box center [1470, 282] width 66 height 28
click at [1393, 385] on span "Ship" at bounding box center [1405, 378] width 34 height 13
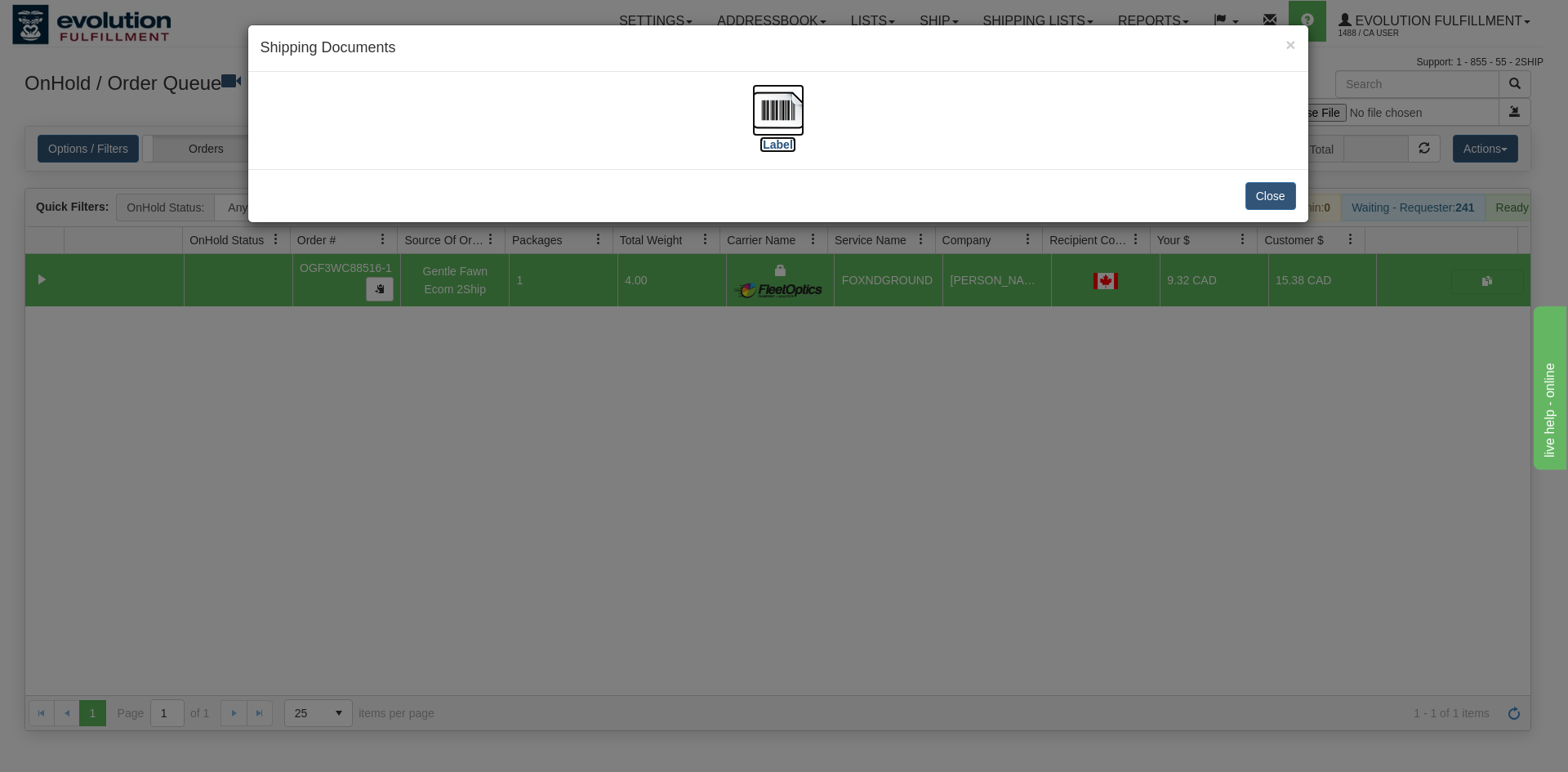
click at [780, 129] on img at bounding box center [777, 109] width 52 height 52
click at [694, 408] on div "× Shipping Documents [Label] Close" at bounding box center [784, 386] width 1568 height 772
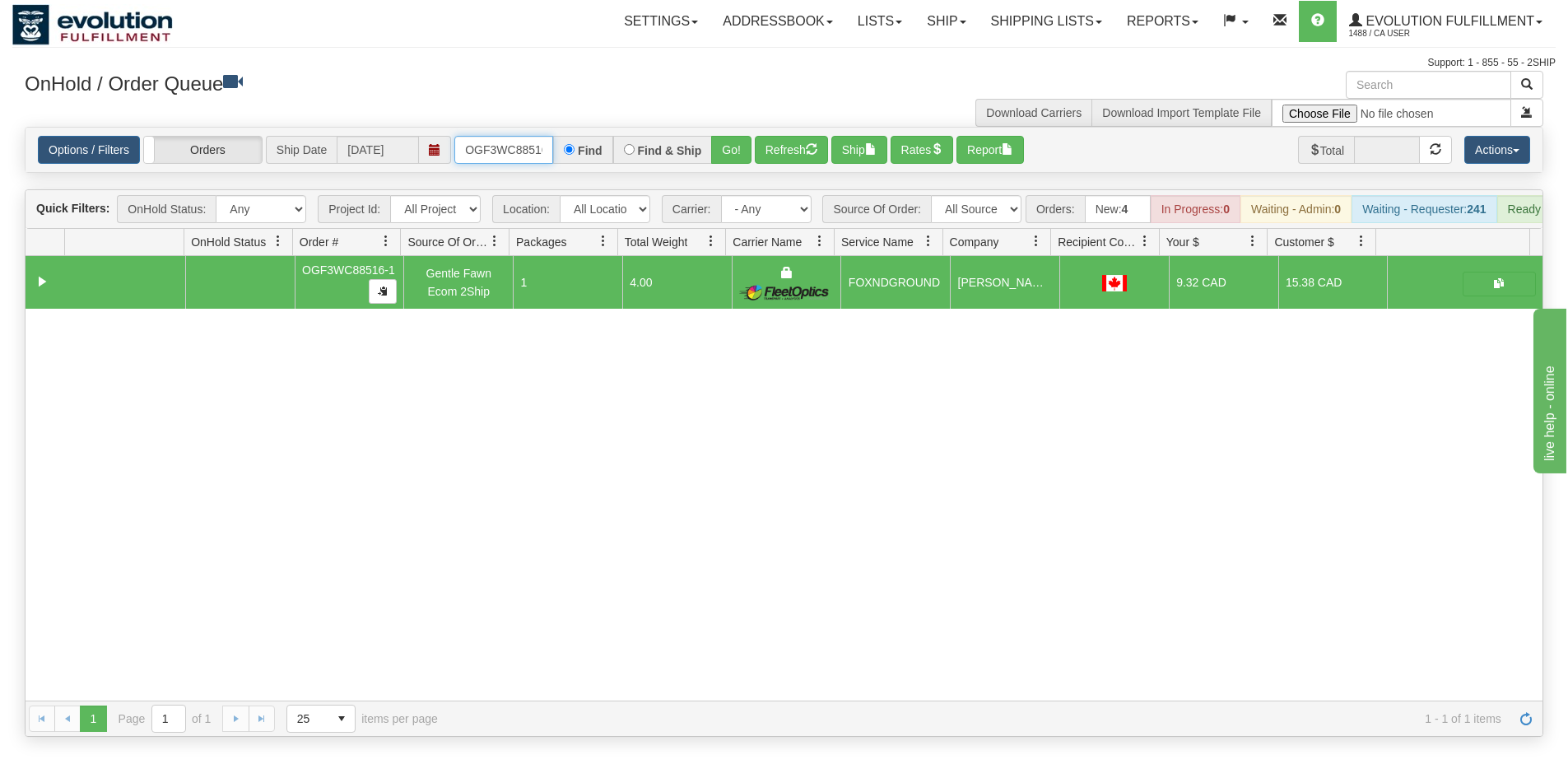
click at [528, 139] on input "OGF3WC88516-1" at bounding box center [503, 149] width 99 height 28
click at [734, 147] on button "Go!" at bounding box center [731, 149] width 40 height 28
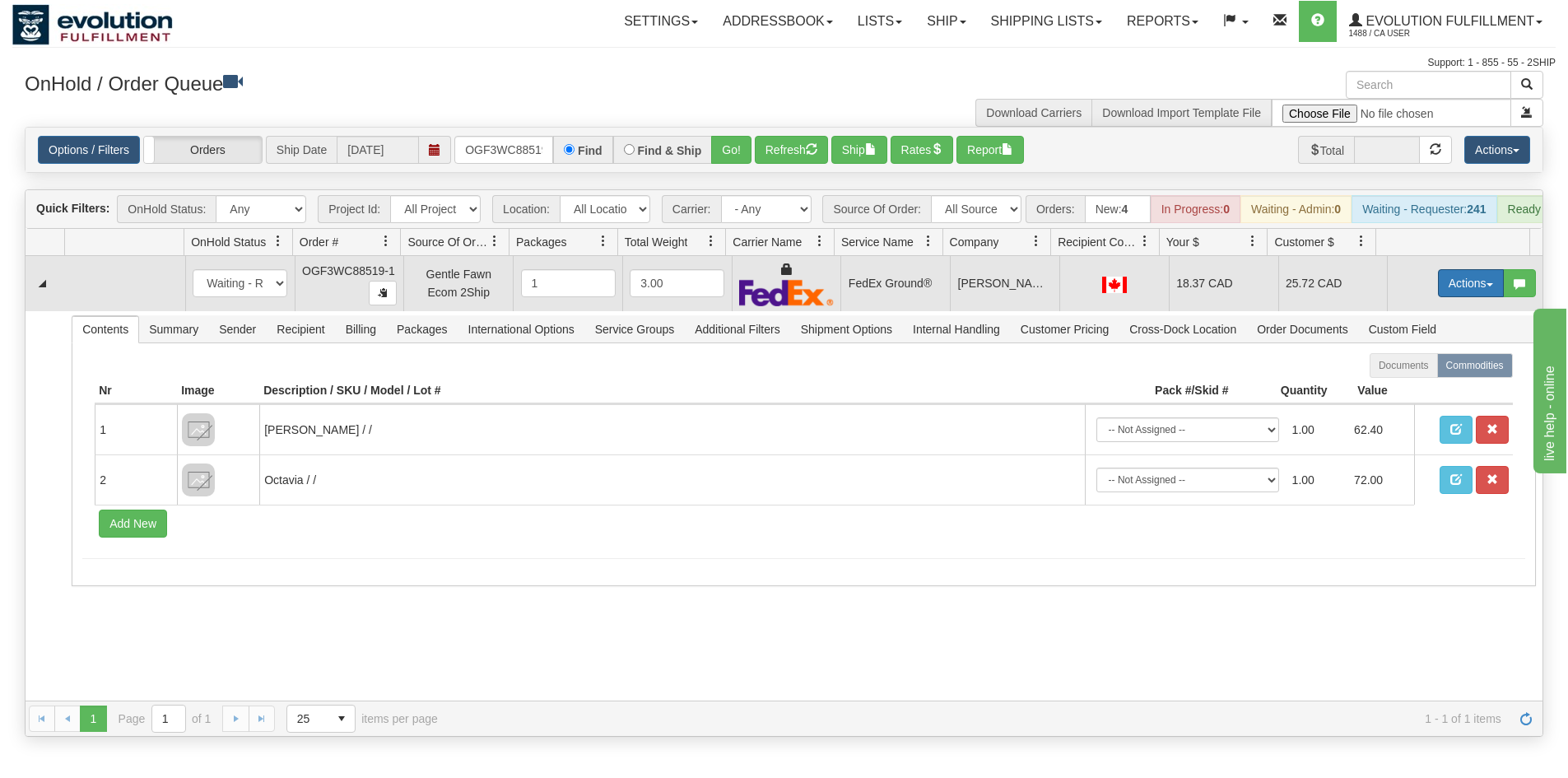
click at [1472, 294] on button "Actions" at bounding box center [1470, 282] width 66 height 28
click at [1424, 389] on link "Ship" at bounding box center [1437, 378] width 132 height 22
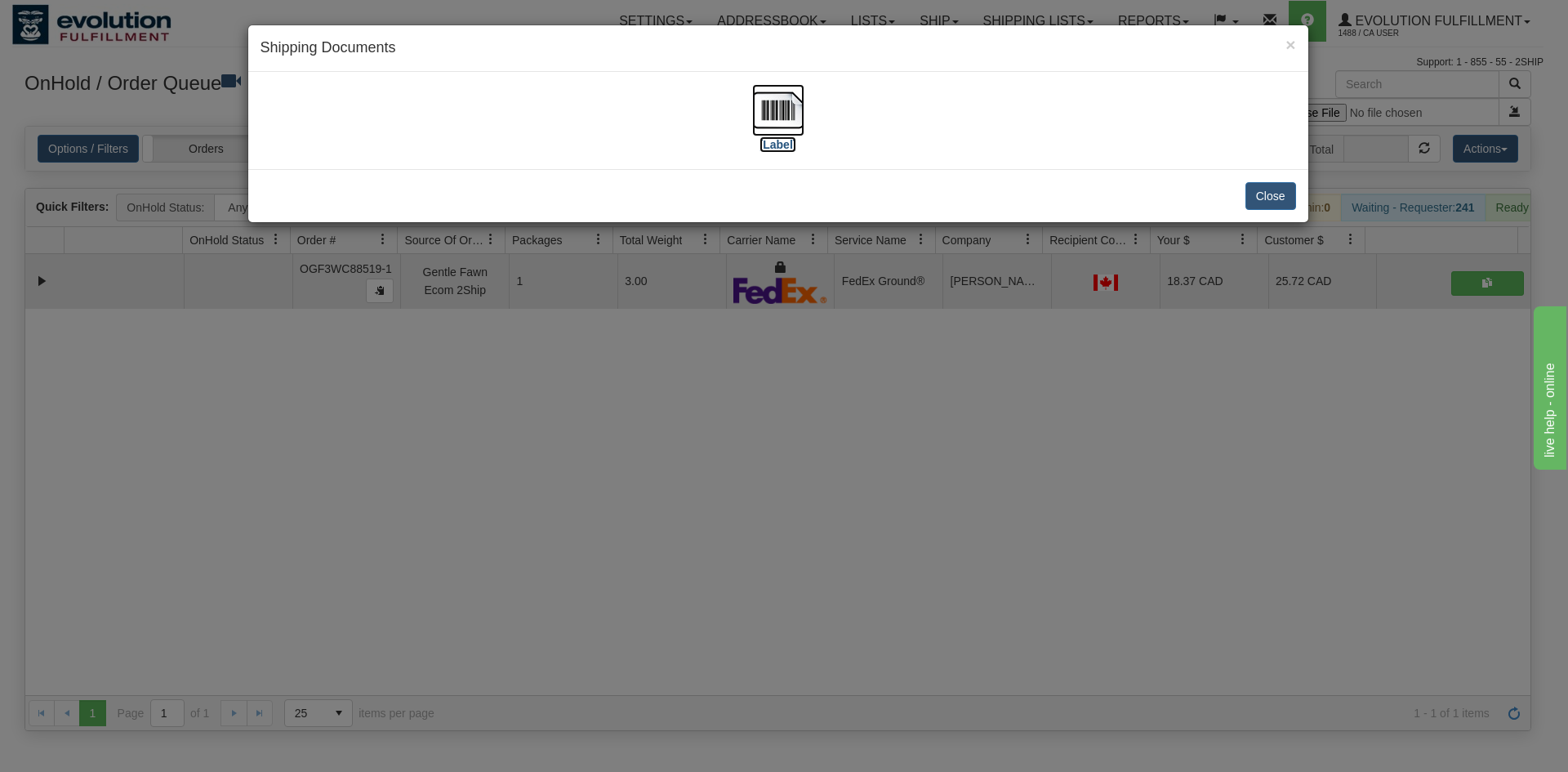
click at [782, 109] on img at bounding box center [777, 109] width 52 height 52
drag, startPoint x: 651, startPoint y: 486, endPoint x: 566, endPoint y: 294, distance: 210.0
click at [651, 484] on div "× Shipping Documents [Label] Close" at bounding box center [784, 386] width 1568 height 772
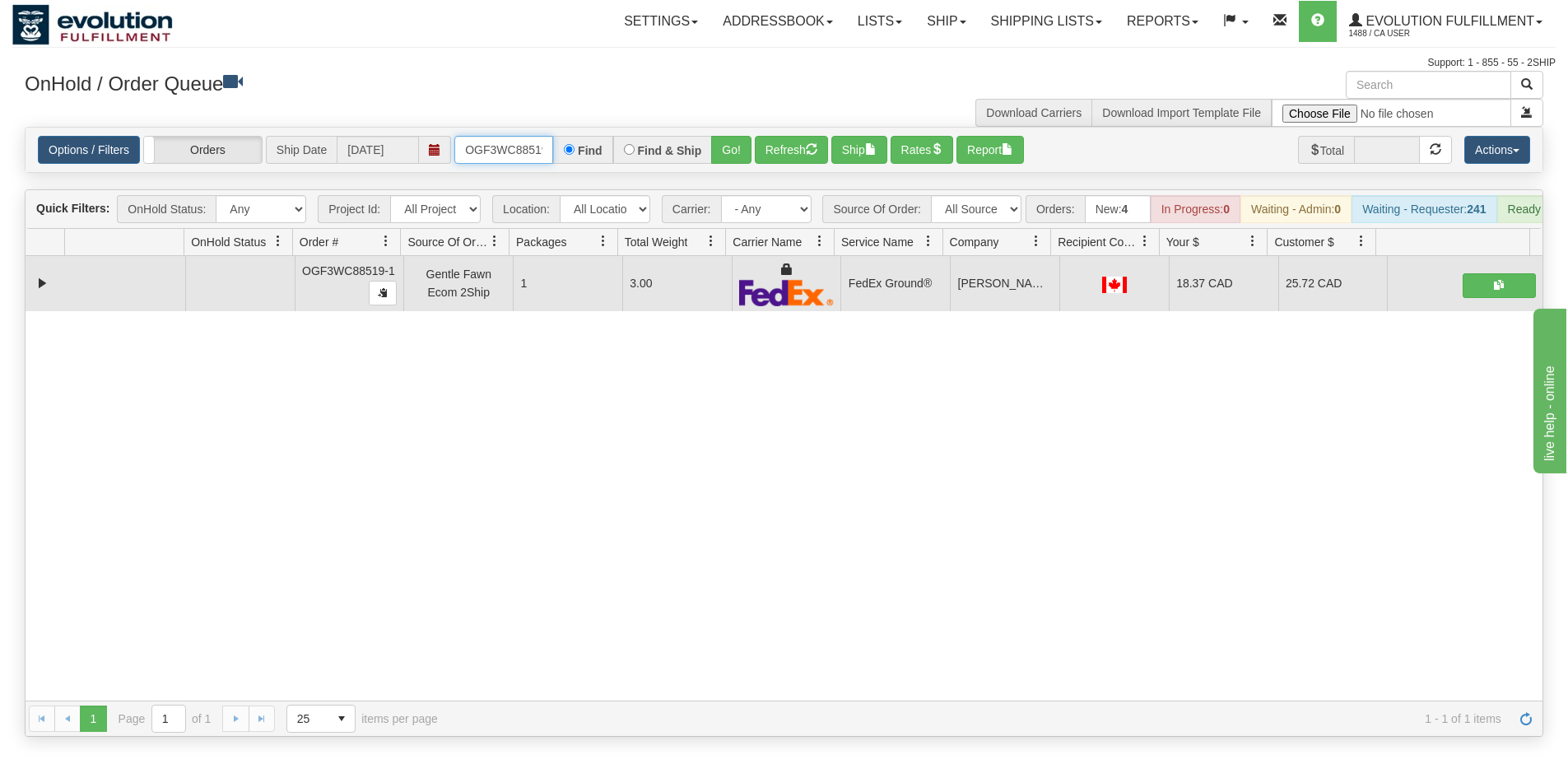
click at [499, 161] on input "OGF3WC88519-1" at bounding box center [503, 149] width 99 height 28
click at [719, 141] on button "Go!" at bounding box center [731, 149] width 40 height 28
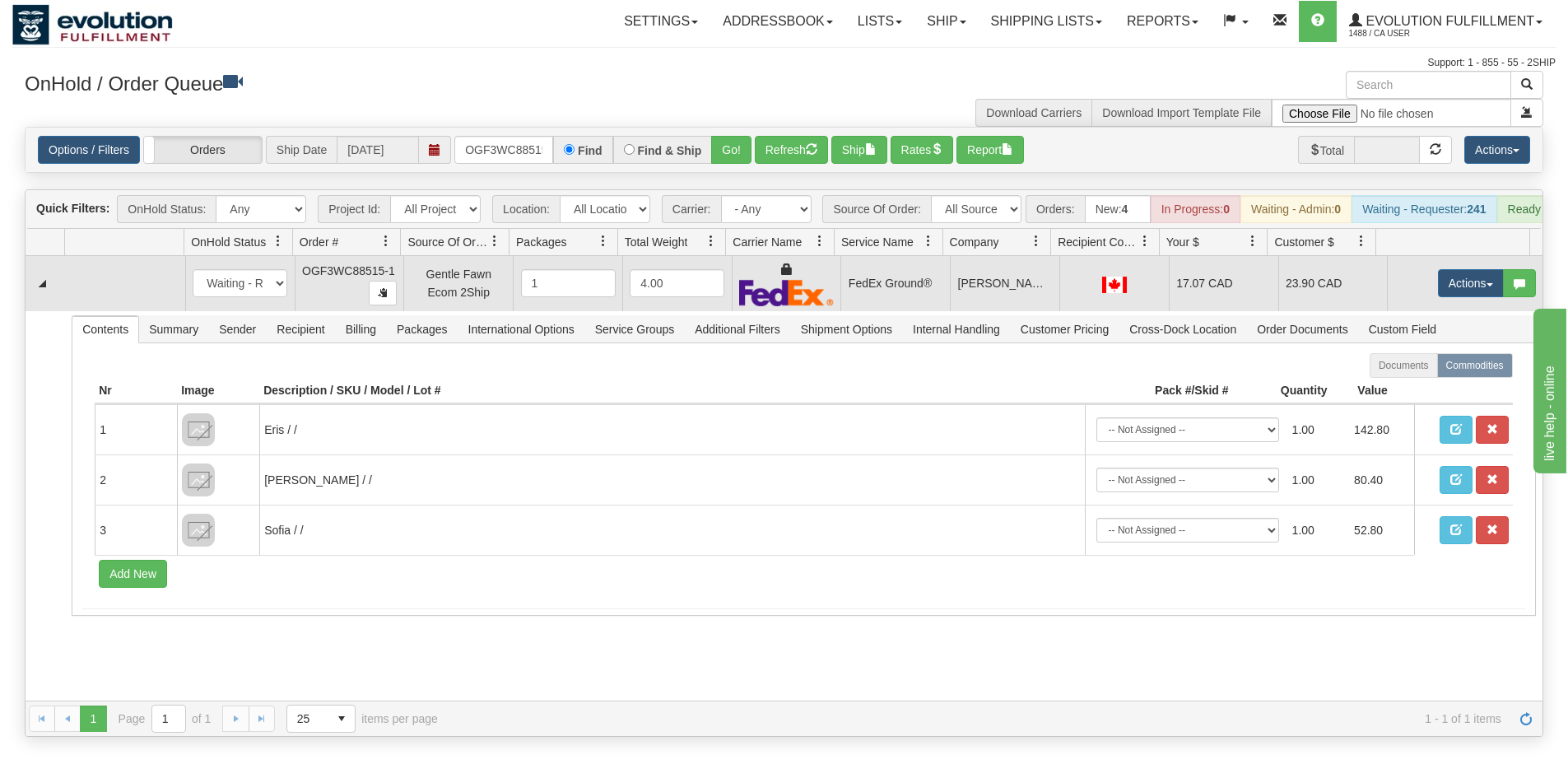
click at [1438, 312] on td "Actions Open Refresh Rates Rate All Services Ship Delete Edit Items" at bounding box center [1464, 284] width 156 height 55
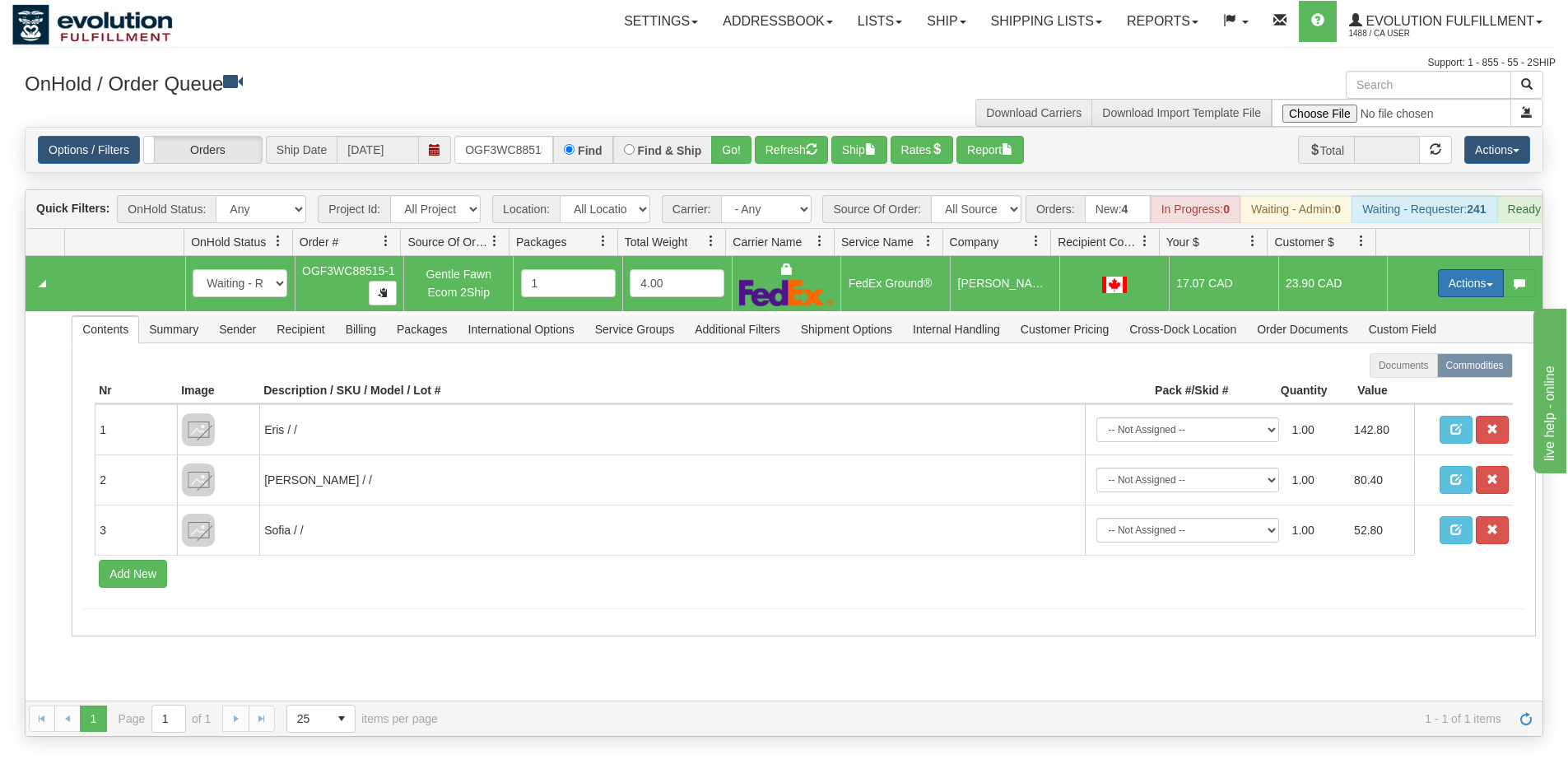
drag, startPoint x: 1441, startPoint y: 298, endPoint x: 1428, endPoint y: 306, distance: 15.3
click at [1441, 297] on button "Actions" at bounding box center [1470, 282] width 66 height 28
click at [1398, 386] on span "Ship" at bounding box center [1405, 379] width 34 height 13
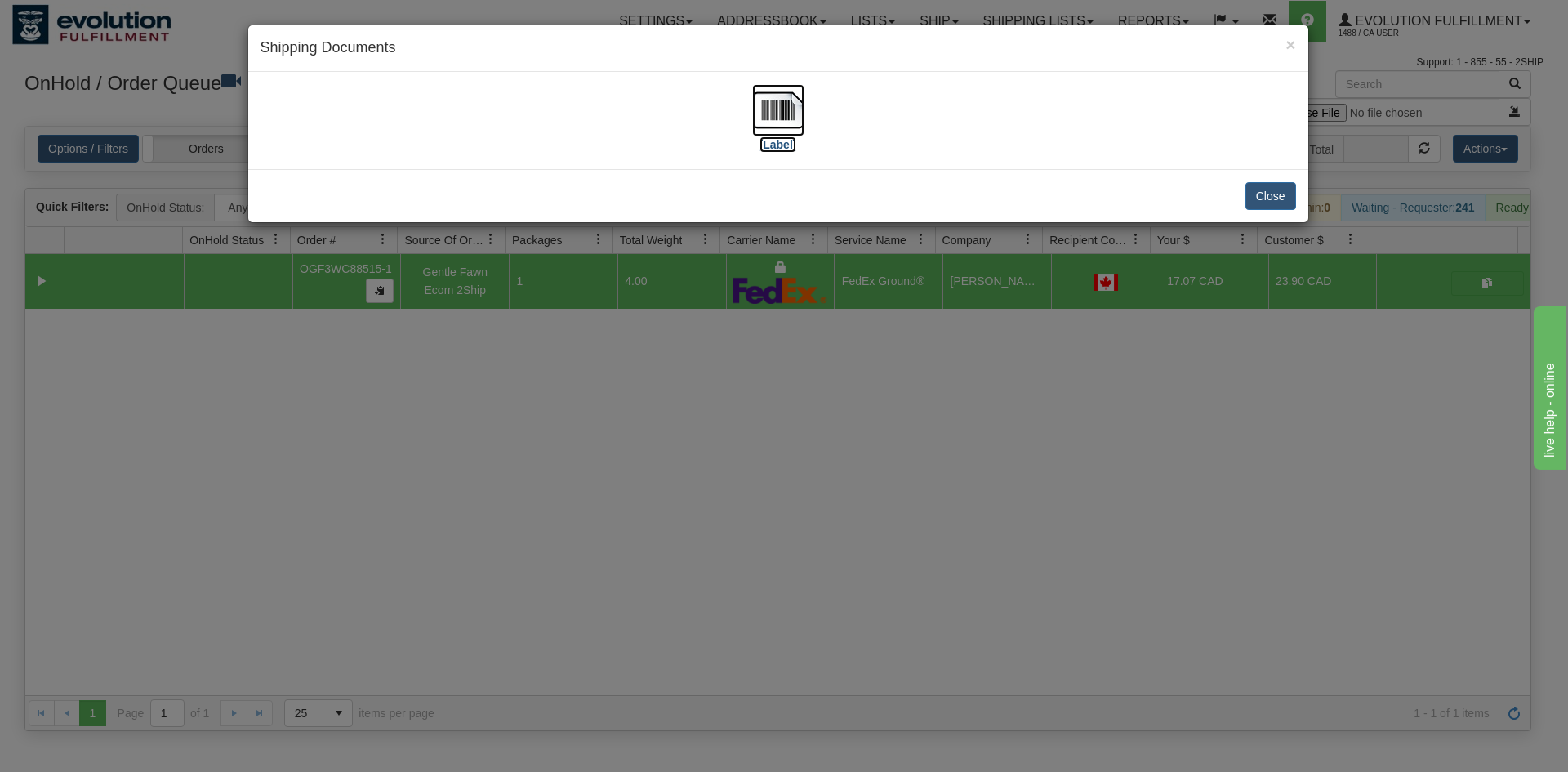
click at [769, 107] on img at bounding box center [777, 109] width 52 height 52
drag, startPoint x: 858, startPoint y: 346, endPoint x: 850, endPoint y: 336, distance: 12.8
click at [850, 336] on div "× Shipping Documents [Label] Close" at bounding box center [784, 386] width 1568 height 772
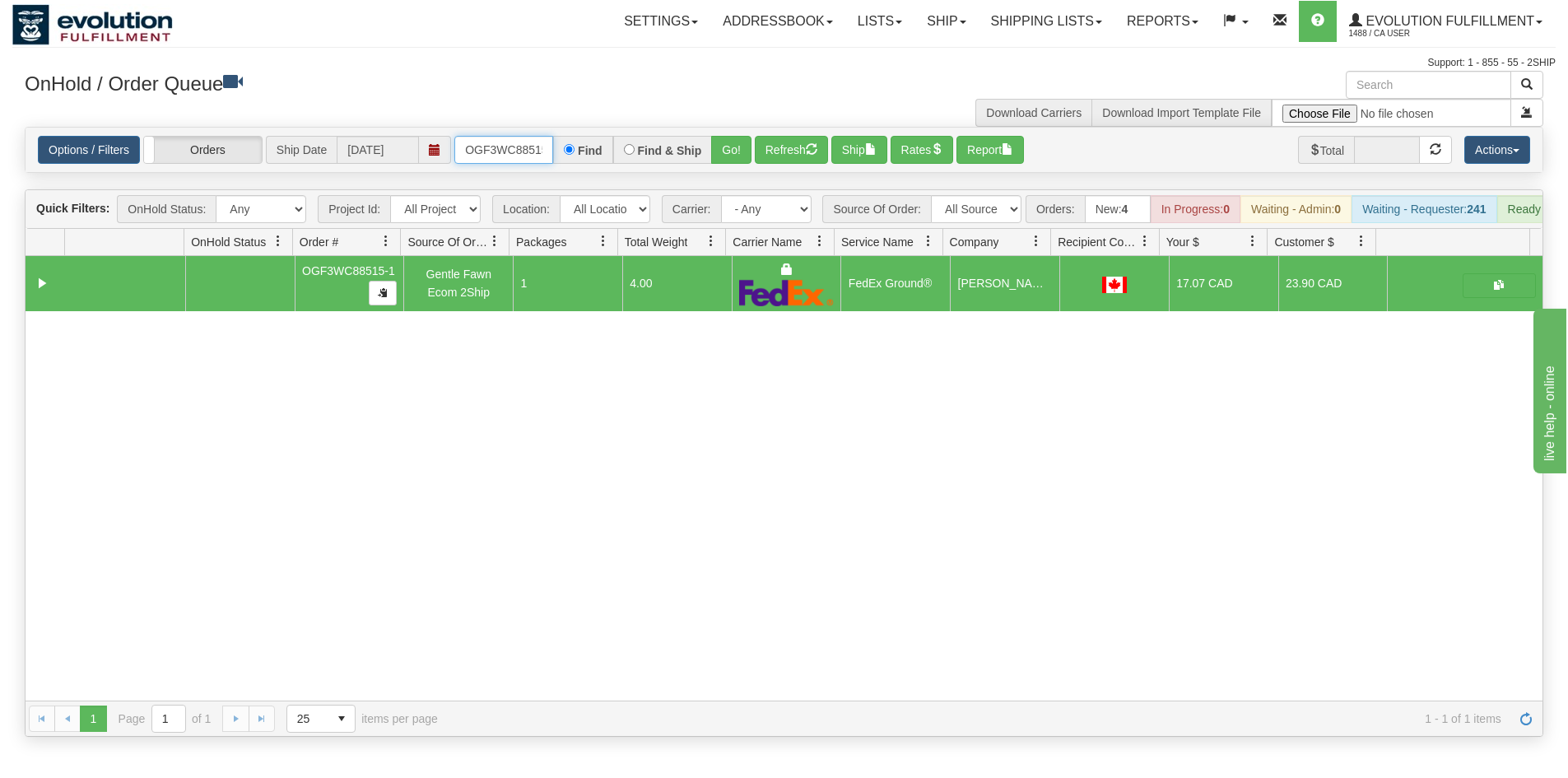
click at [520, 152] on input "OGF3WC88515-1" at bounding box center [503, 149] width 99 height 28
click at [737, 158] on button "Go!" at bounding box center [731, 149] width 40 height 28
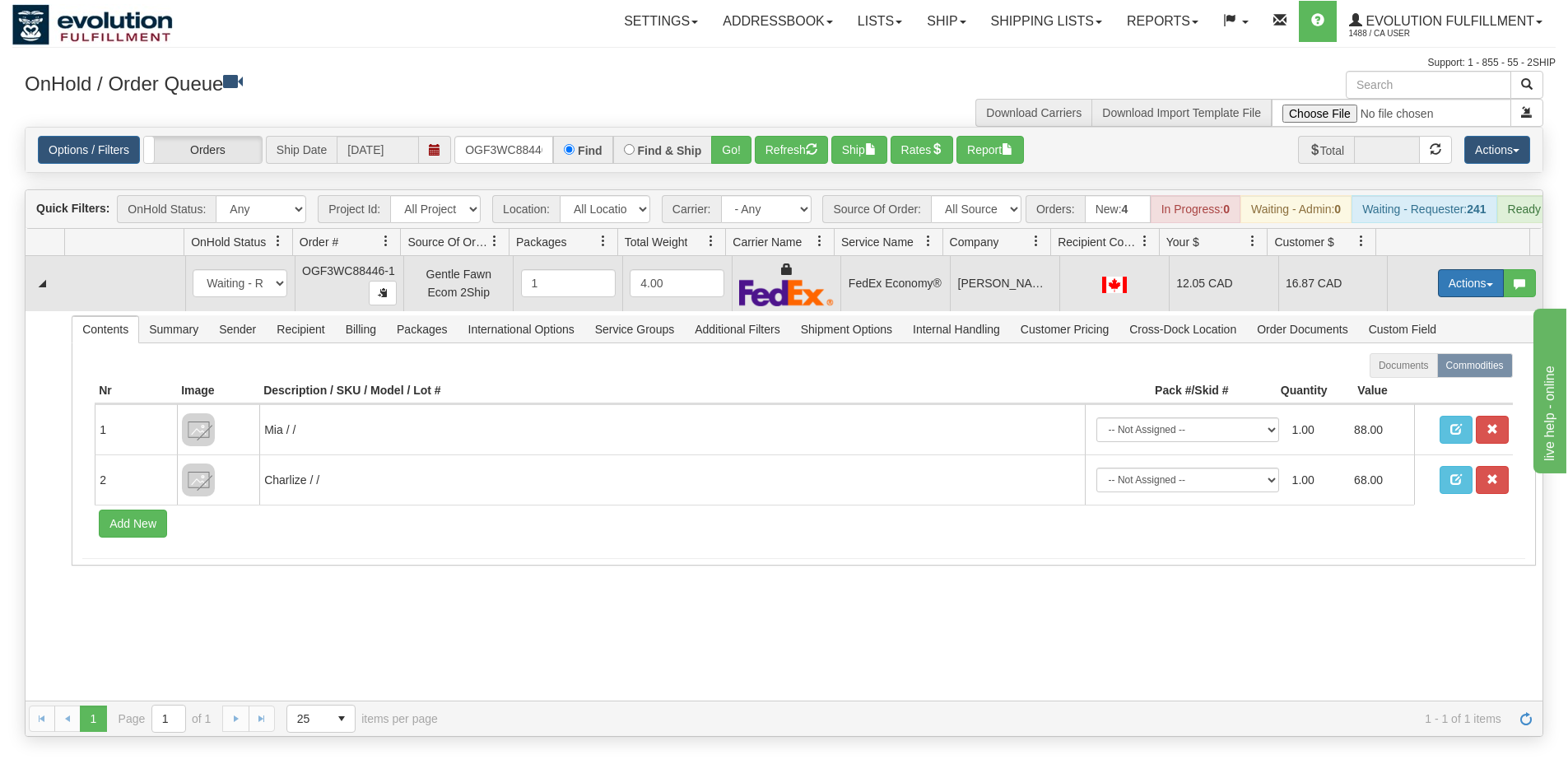
click at [1466, 297] on button "Actions" at bounding box center [1470, 282] width 66 height 28
click at [1424, 389] on link "Ship" at bounding box center [1437, 378] width 132 height 22
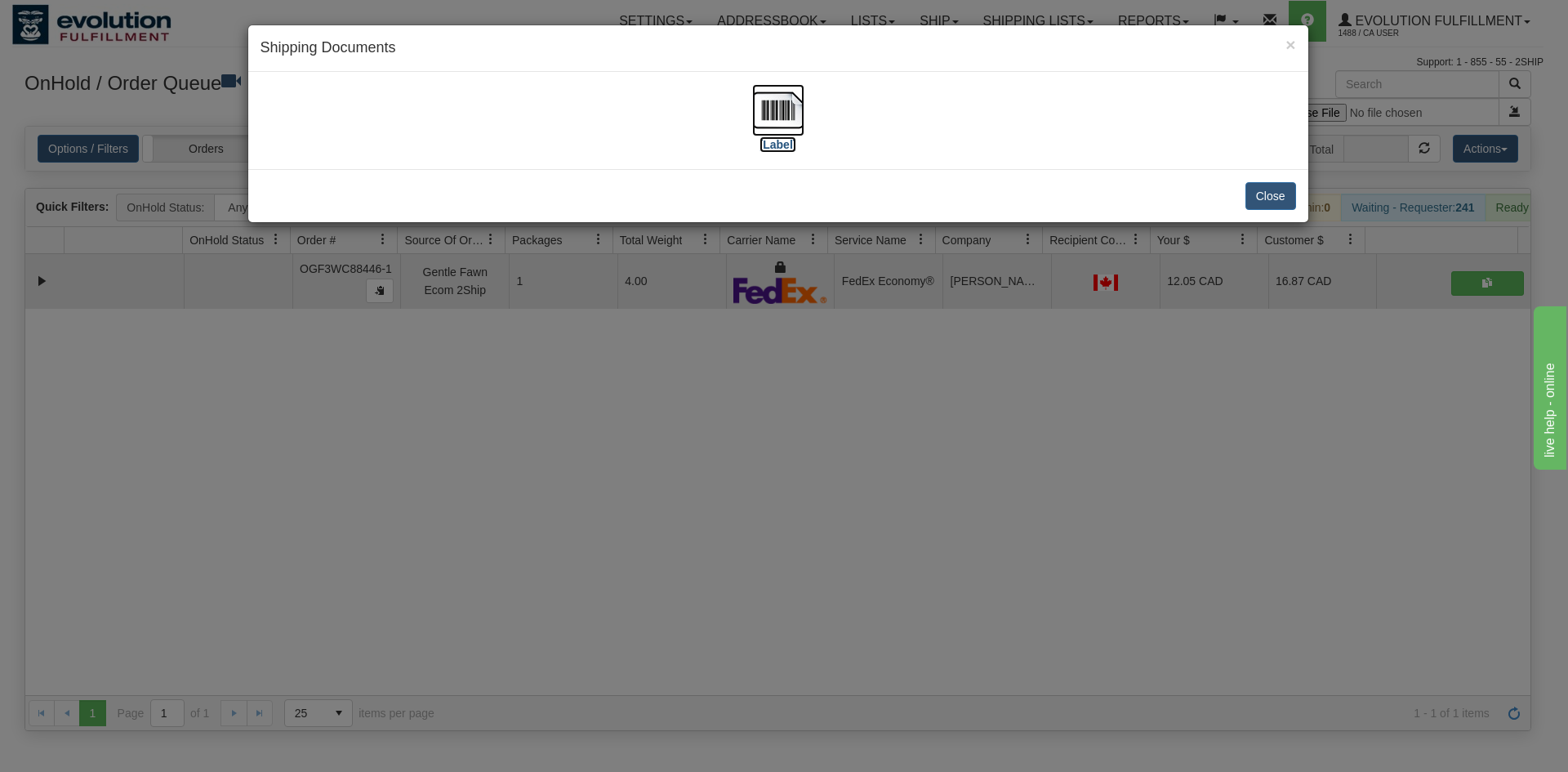
click at [762, 117] on img at bounding box center [777, 109] width 52 height 52
drag, startPoint x: 842, startPoint y: 369, endPoint x: 795, endPoint y: 312, distance: 73.9
click at [837, 357] on div "× Shipping Documents [Label] Close" at bounding box center [784, 386] width 1568 height 772
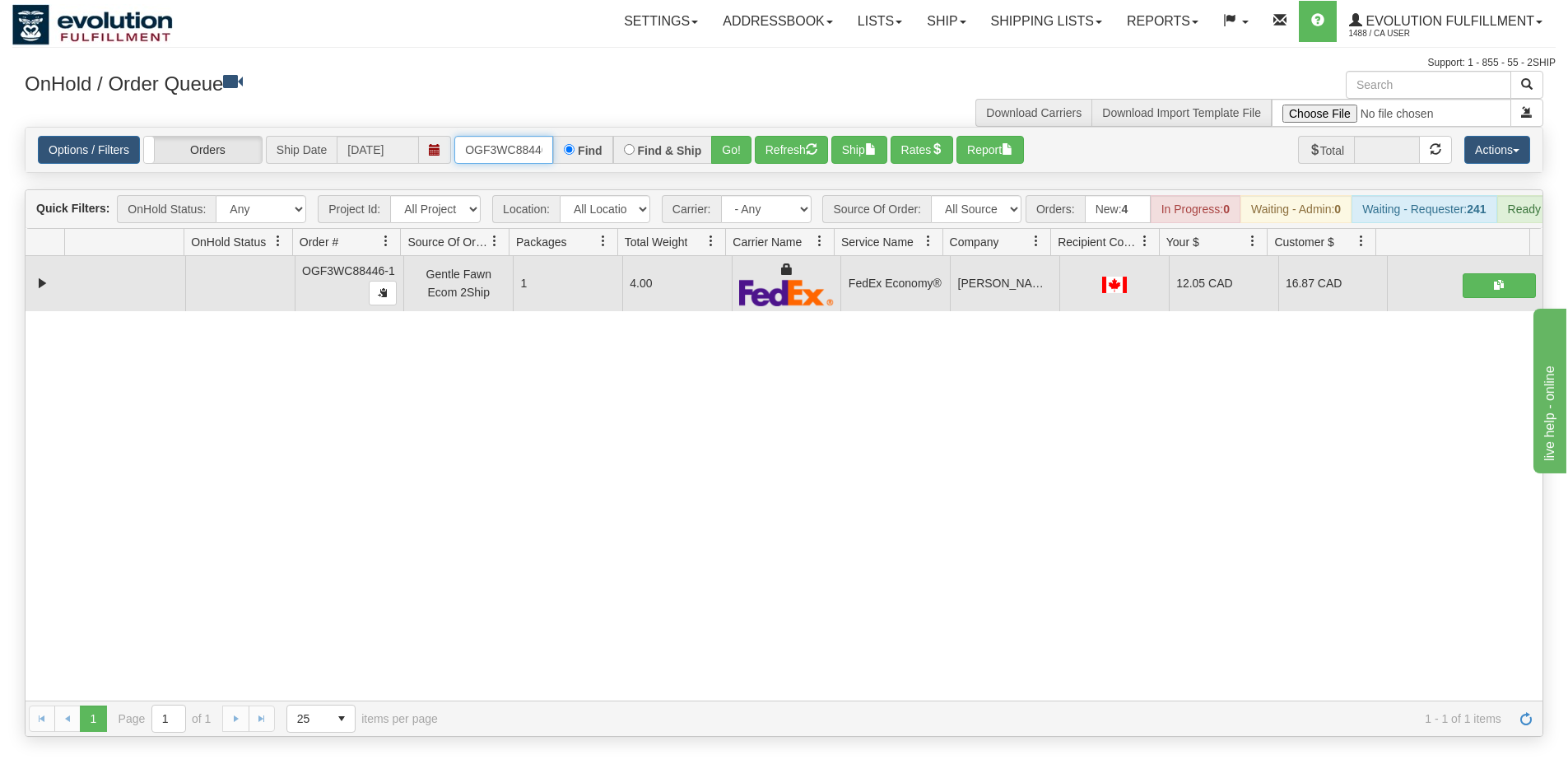
click at [522, 162] on input "OGF3WC88446-1" at bounding box center [503, 149] width 99 height 28
click at [731, 144] on button "Go!" at bounding box center [731, 149] width 40 height 28
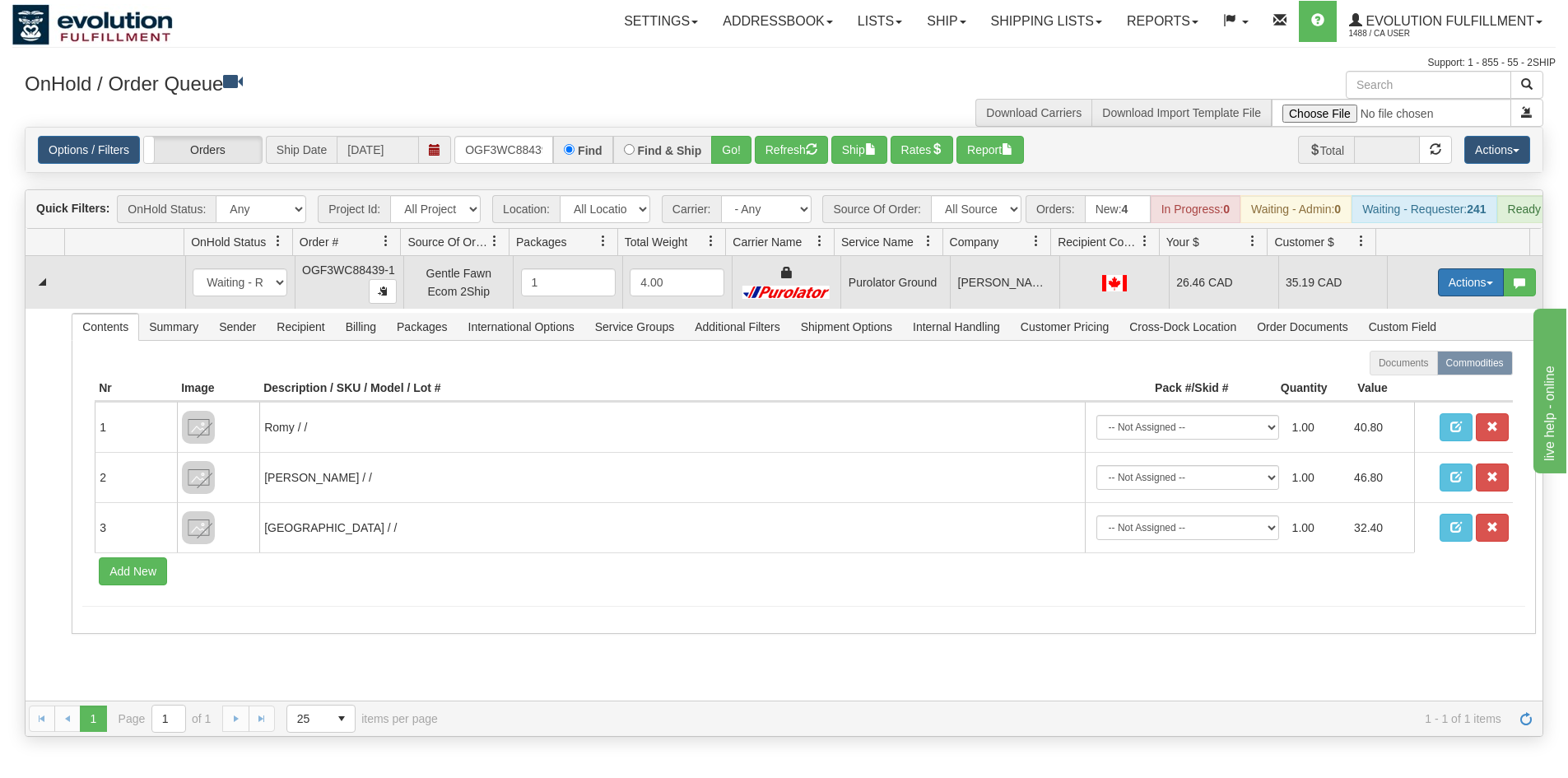
click at [1463, 296] on button "Actions" at bounding box center [1470, 282] width 66 height 28
click at [1422, 389] on link "Ship" at bounding box center [1437, 378] width 132 height 22
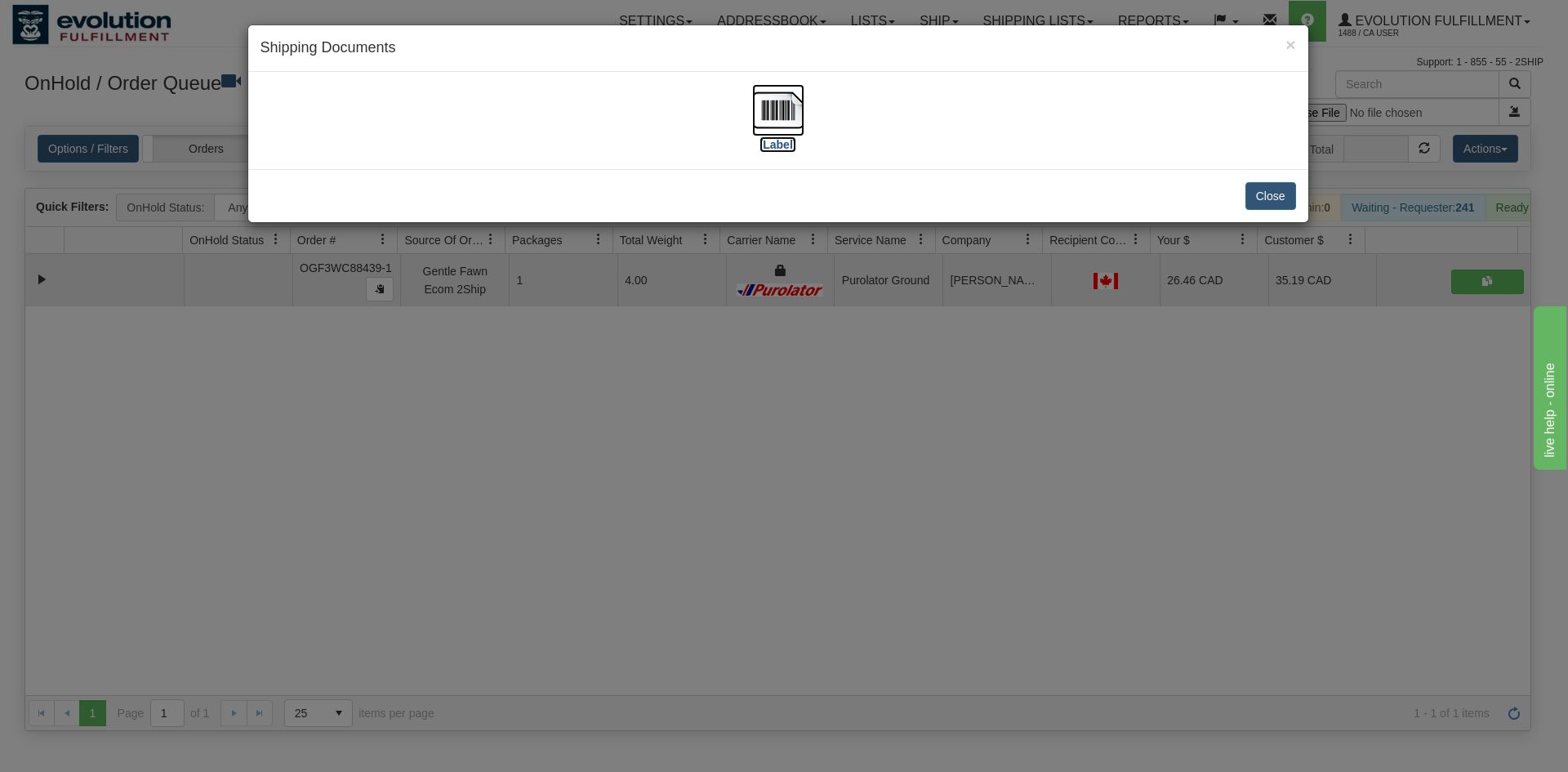
click at [778, 124] on img at bounding box center [777, 109] width 52 height 52
click at [562, 382] on div "× Shipping Documents [Label] Close" at bounding box center [784, 386] width 1568 height 772
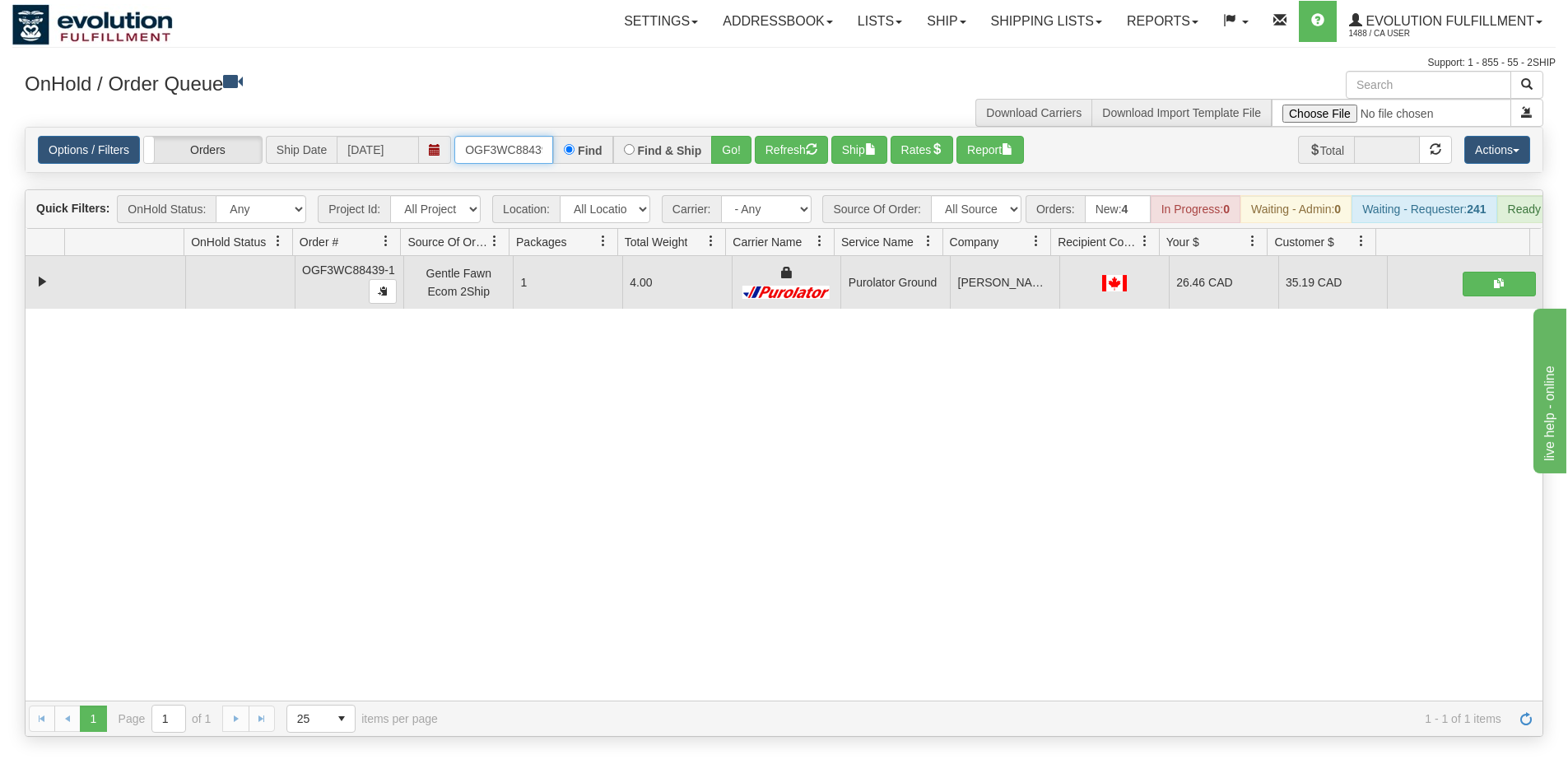
click at [516, 156] on input "OGF3WC88439-1" at bounding box center [503, 149] width 99 height 28
click at [515, 131] on div "Options / Filters Group Shipments Orders Ship Date [DATE] OGF3WC88439-1 Find Fi…" at bounding box center [784, 149] width 1517 height 45
click at [512, 151] on input "OGF3WC88439-1" at bounding box center [503, 149] width 99 height 28
click at [732, 143] on button "Go!" at bounding box center [731, 149] width 40 height 28
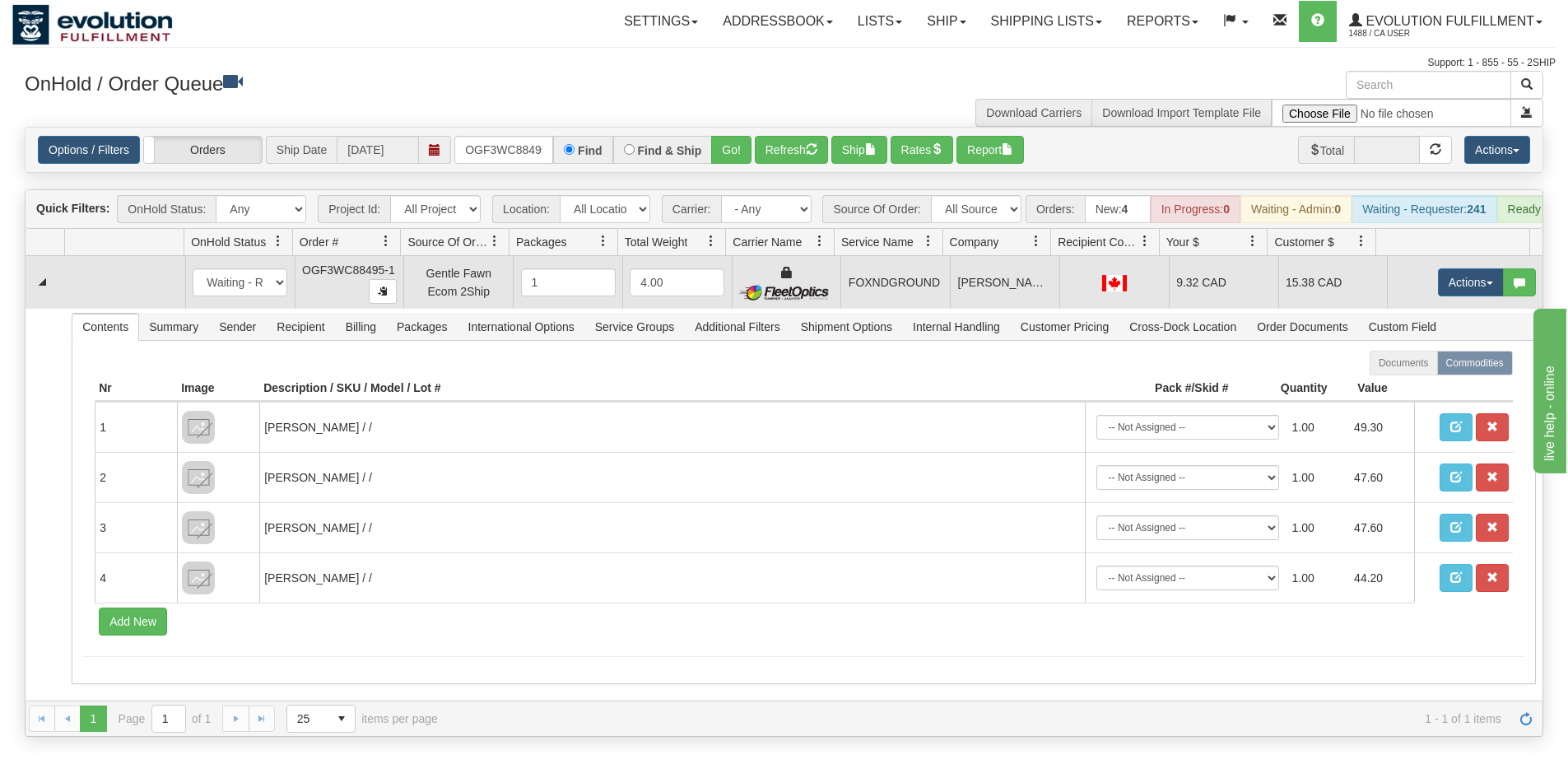
click at [1446, 309] on td "Actions Open Refresh Rates Rate All Services Ship Delete Edit Items" at bounding box center [1464, 282] width 156 height 52
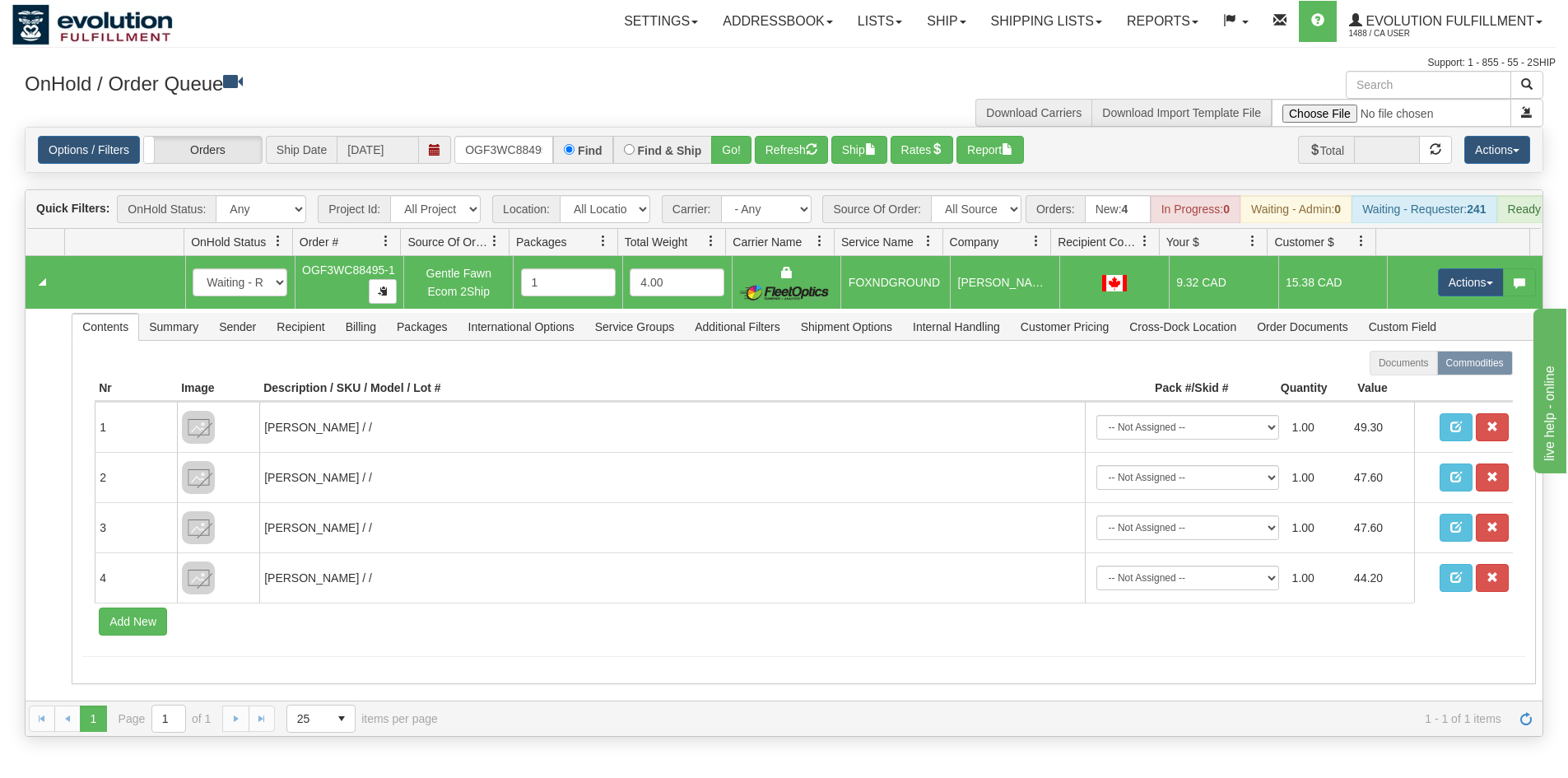
click at [1449, 309] on td "Actions Open Refresh Rates Rate All Services Ship Delete Edit Items" at bounding box center [1464, 282] width 156 height 52
click at [1454, 295] on button "Actions" at bounding box center [1470, 282] width 66 height 28
click at [1416, 387] on link "Ship" at bounding box center [1437, 378] width 132 height 22
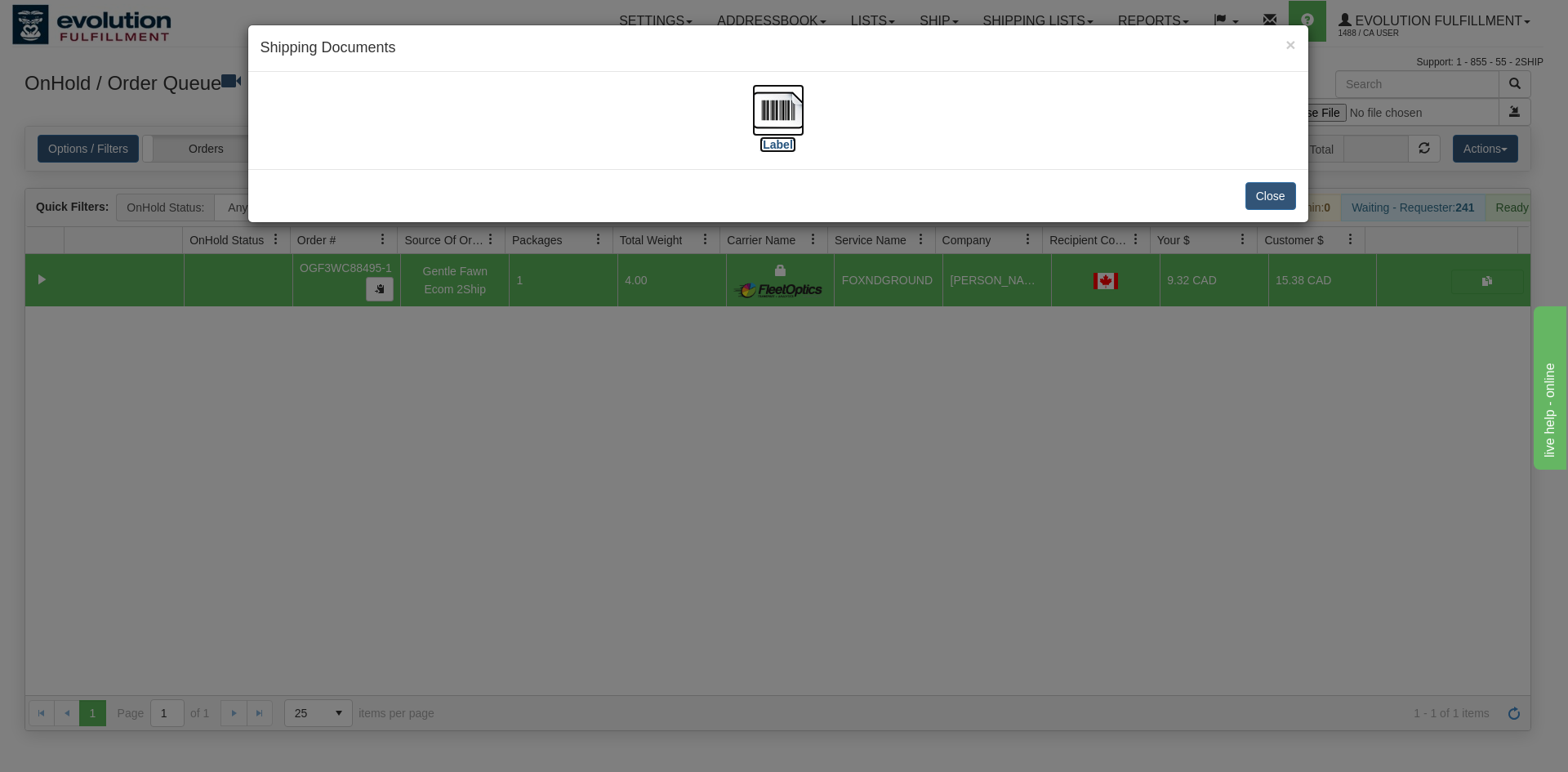
click at [790, 113] on img at bounding box center [777, 109] width 52 height 52
click at [642, 568] on div "× Shipping Documents [Label] Close" at bounding box center [784, 386] width 1568 height 772
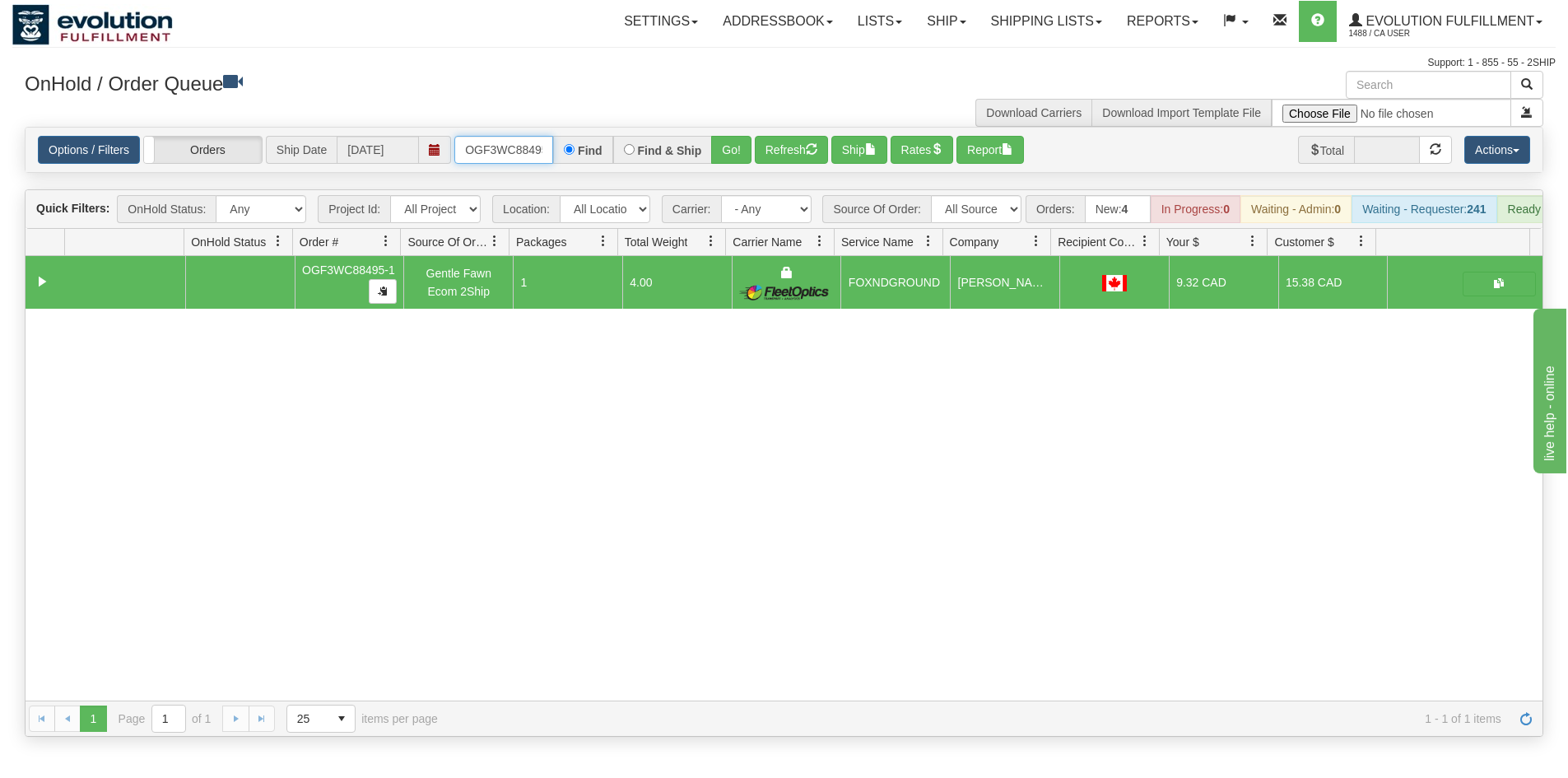
click at [500, 140] on input "OGF3WC88495-1" at bounding box center [503, 149] width 99 height 28
click at [738, 148] on button "Go!" at bounding box center [731, 149] width 40 height 28
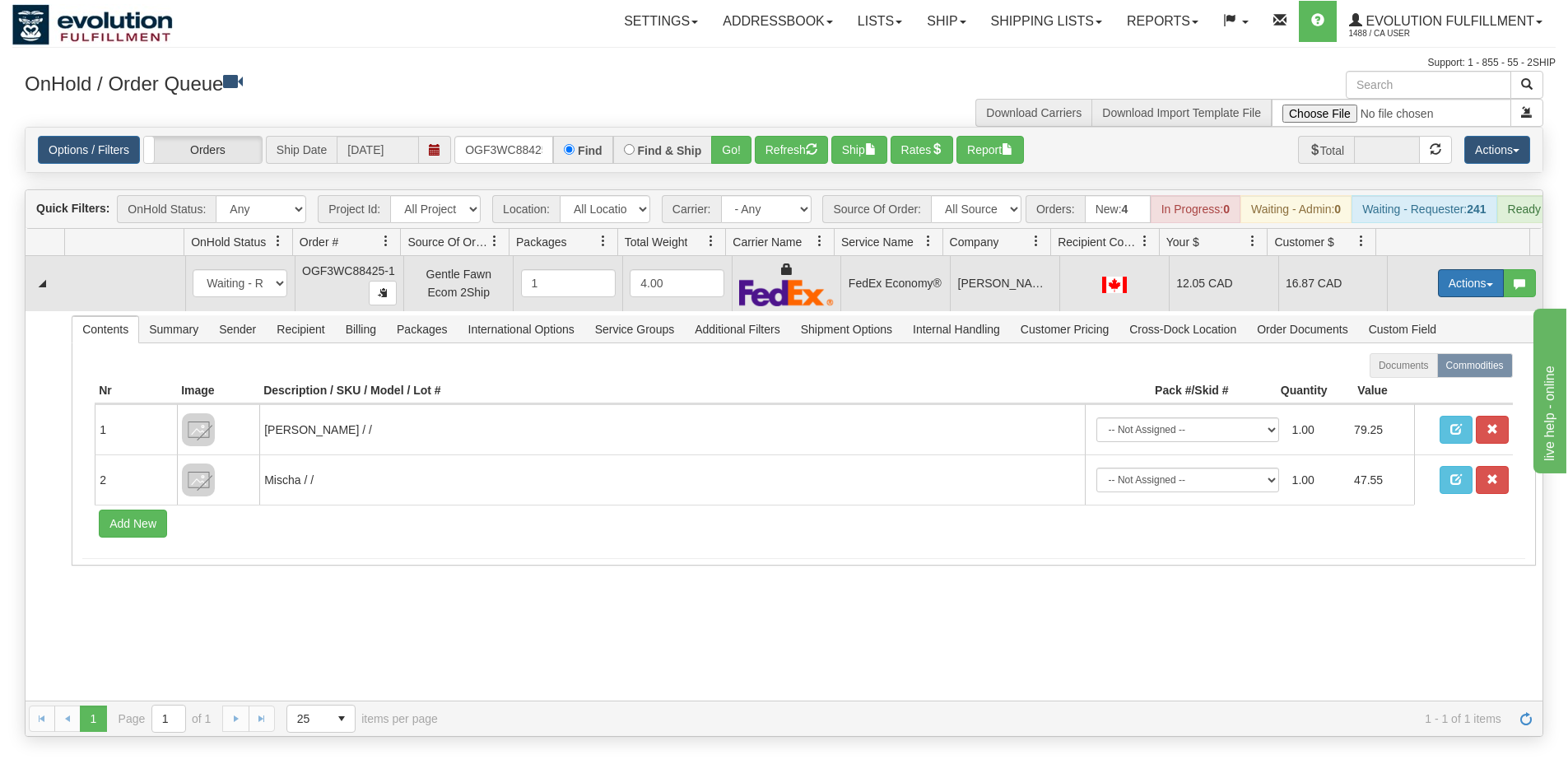
click at [1469, 293] on button "Actions" at bounding box center [1470, 282] width 66 height 28
click at [1396, 386] on span "Ship" at bounding box center [1405, 379] width 34 height 13
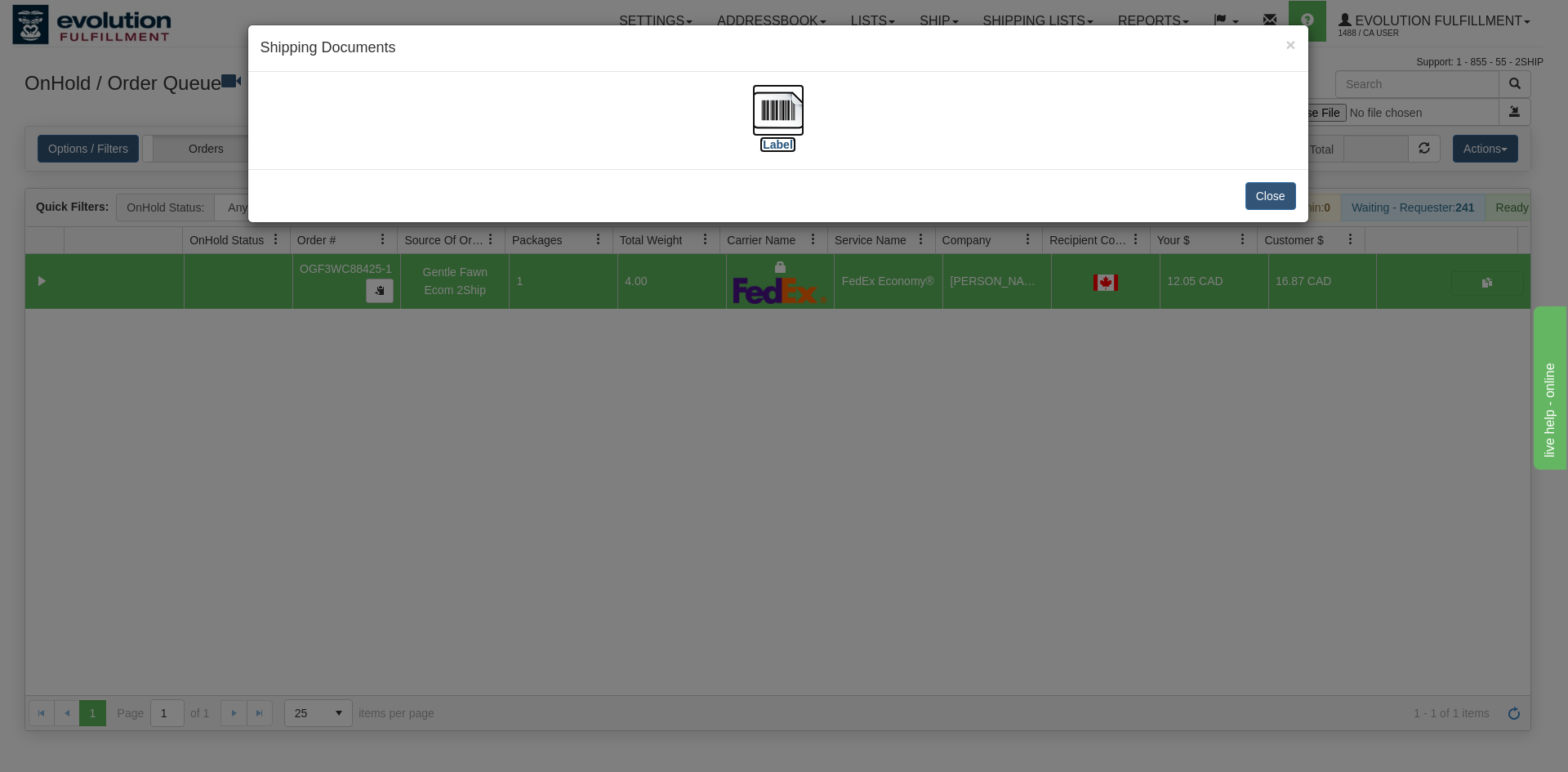
click at [788, 105] on img at bounding box center [777, 109] width 52 height 52
click at [727, 373] on div "× Shipping Documents [Label] Close" at bounding box center [784, 386] width 1568 height 772
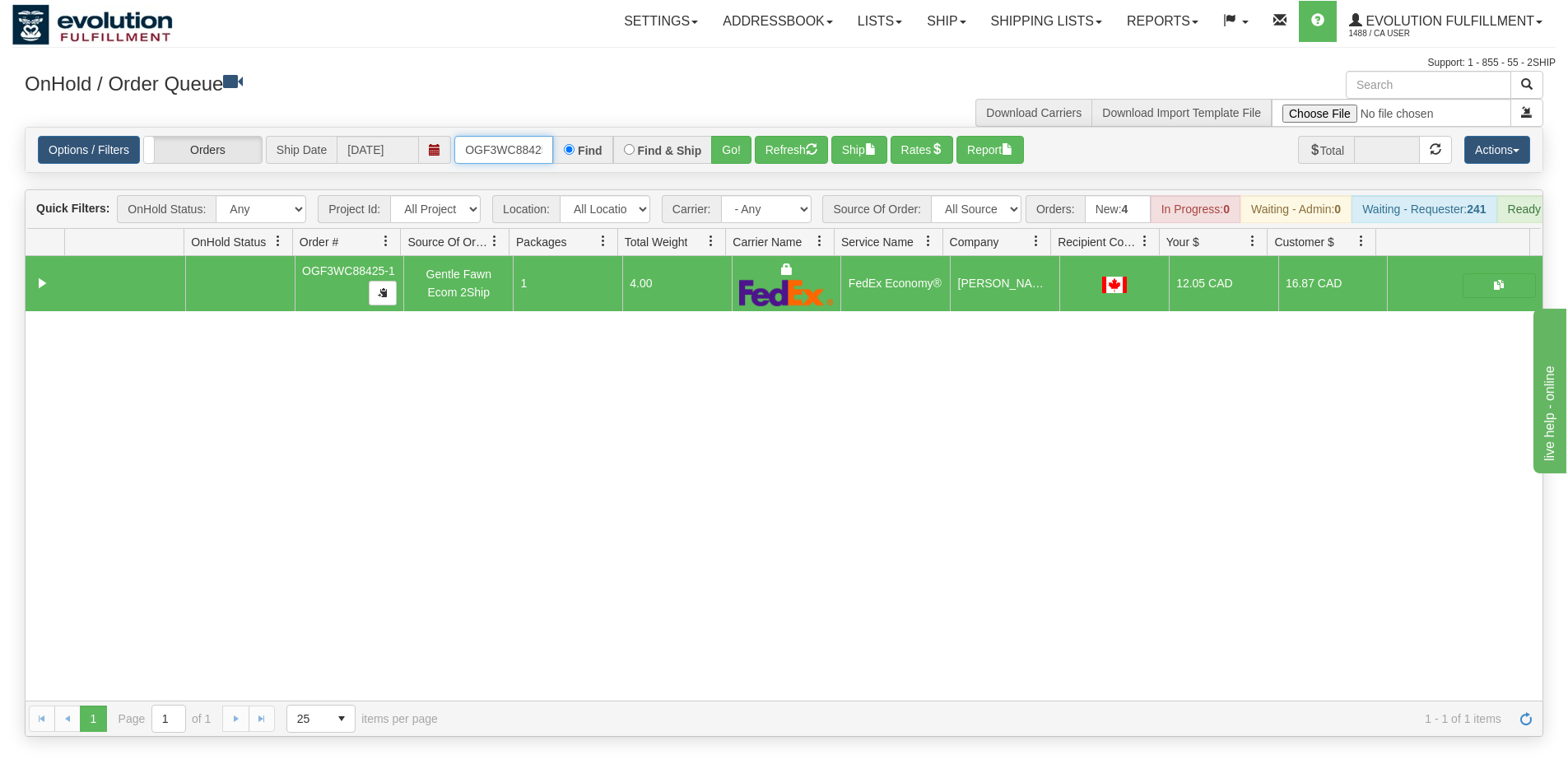
click at [507, 151] on input "OGF3WC88425-1" at bounding box center [503, 149] width 99 height 28
click at [720, 155] on button "Go!" at bounding box center [731, 149] width 40 height 28
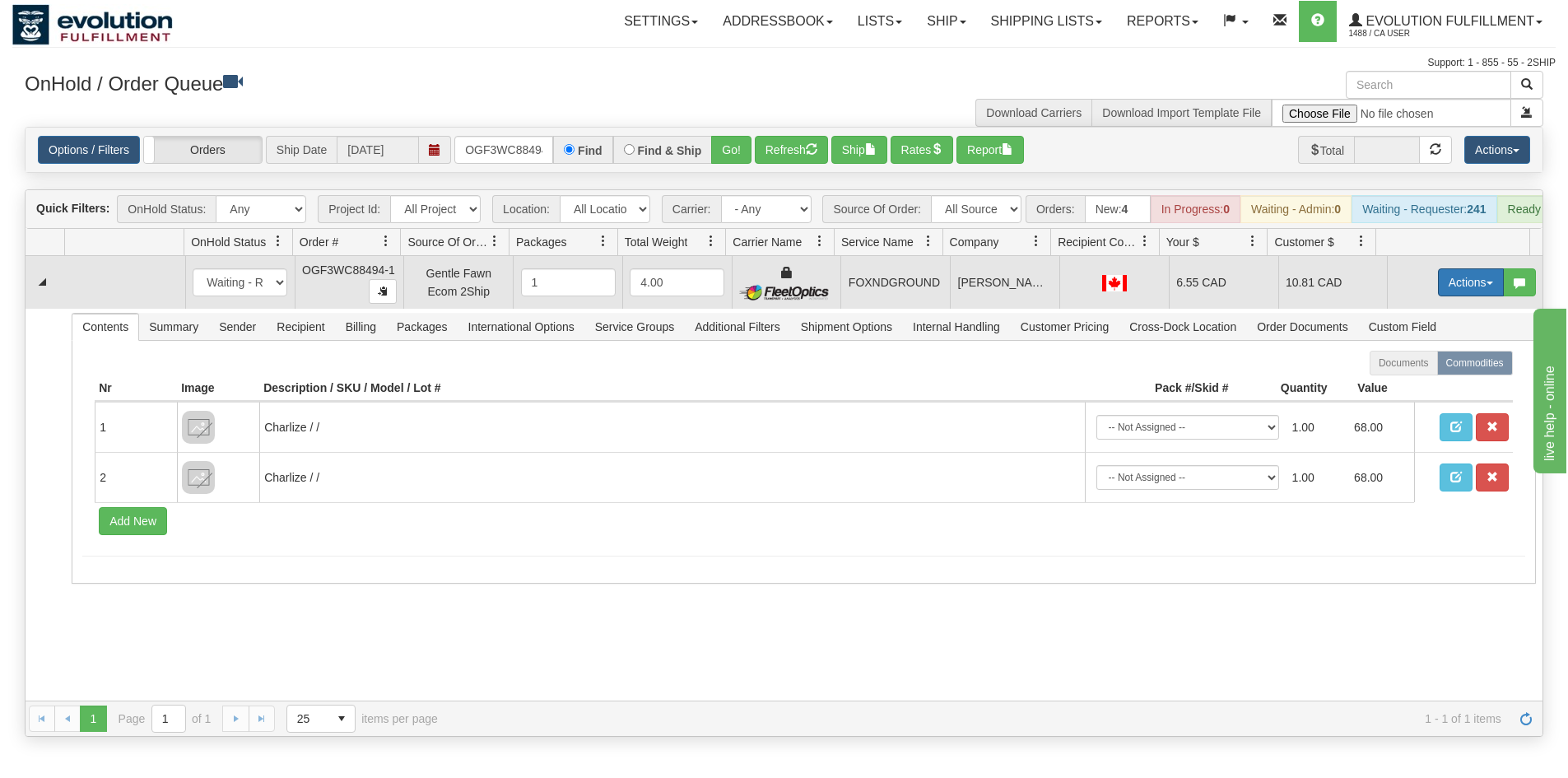
click at [1438, 293] on button "Actions" at bounding box center [1470, 282] width 66 height 28
click at [1388, 385] on span "Ship" at bounding box center [1405, 378] width 34 height 13
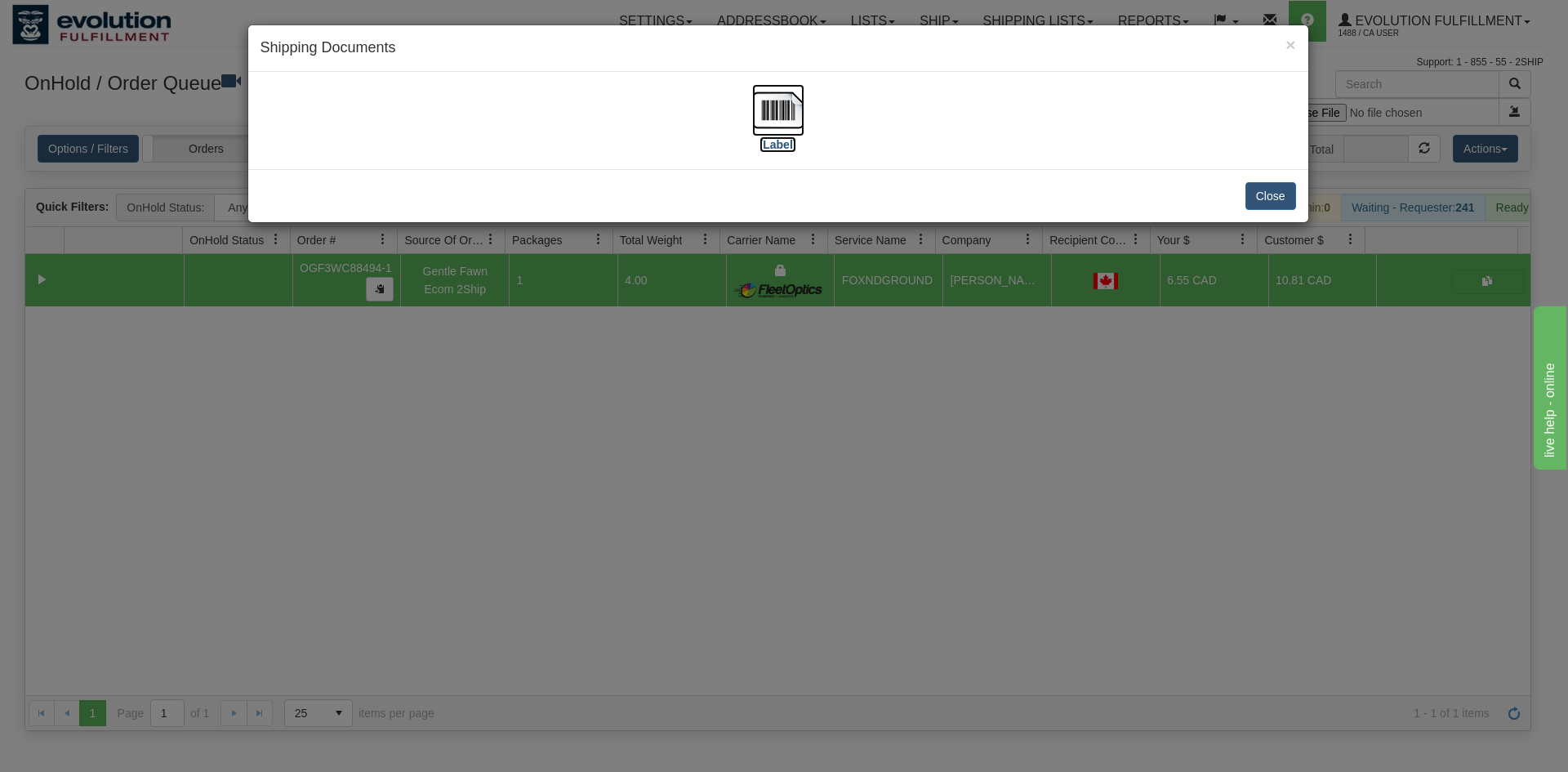
click at [787, 99] on img at bounding box center [777, 109] width 52 height 52
drag, startPoint x: 765, startPoint y: 396, endPoint x: 497, endPoint y: 100, distance: 399.3
click at [764, 395] on div "× Shipping Documents [Label] Close" at bounding box center [784, 386] width 1568 height 772
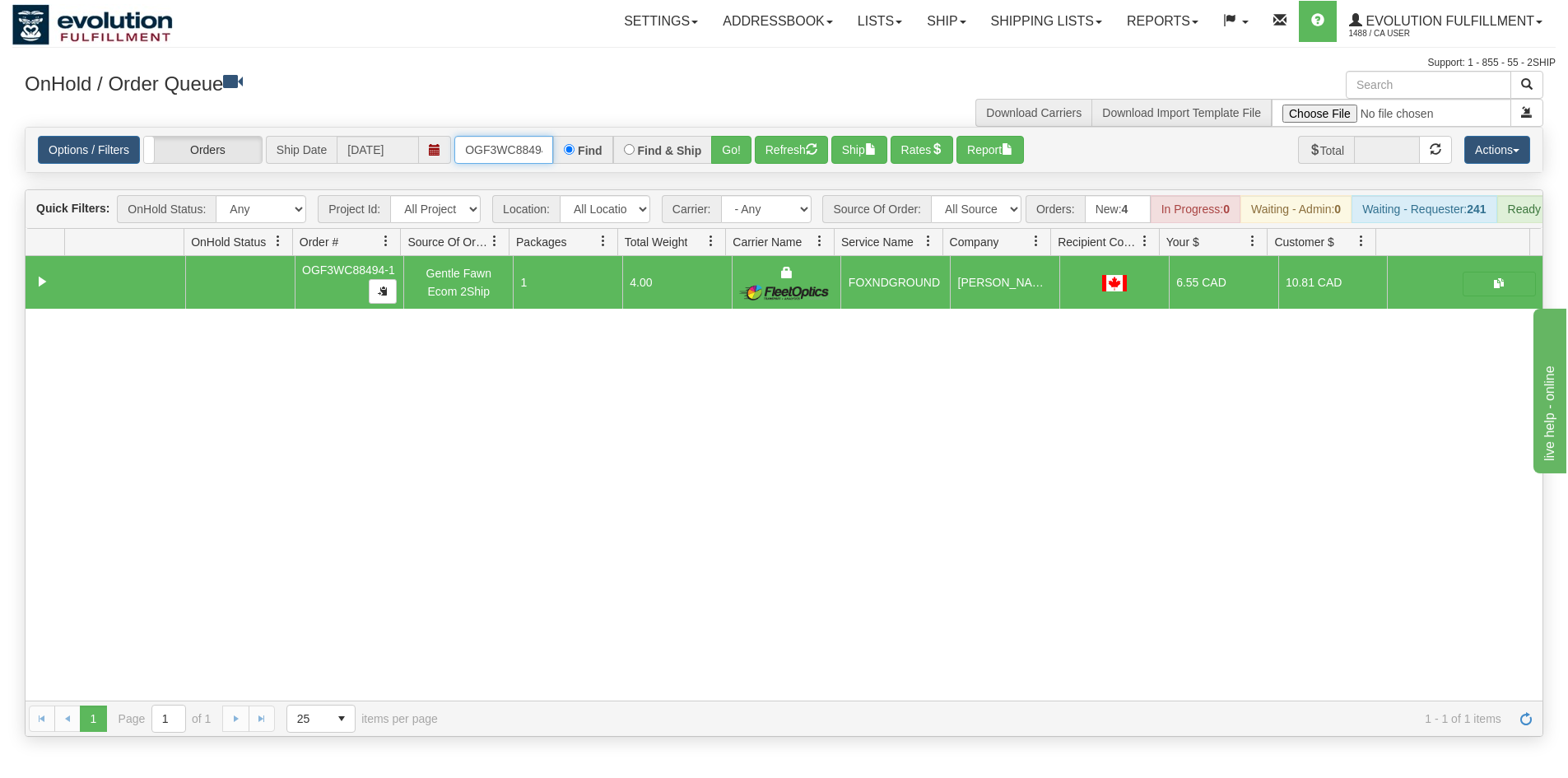
click at [502, 159] on input "OGF3WC88494-1" at bounding box center [503, 149] width 99 height 28
click at [731, 154] on button "Go!" at bounding box center [731, 149] width 40 height 28
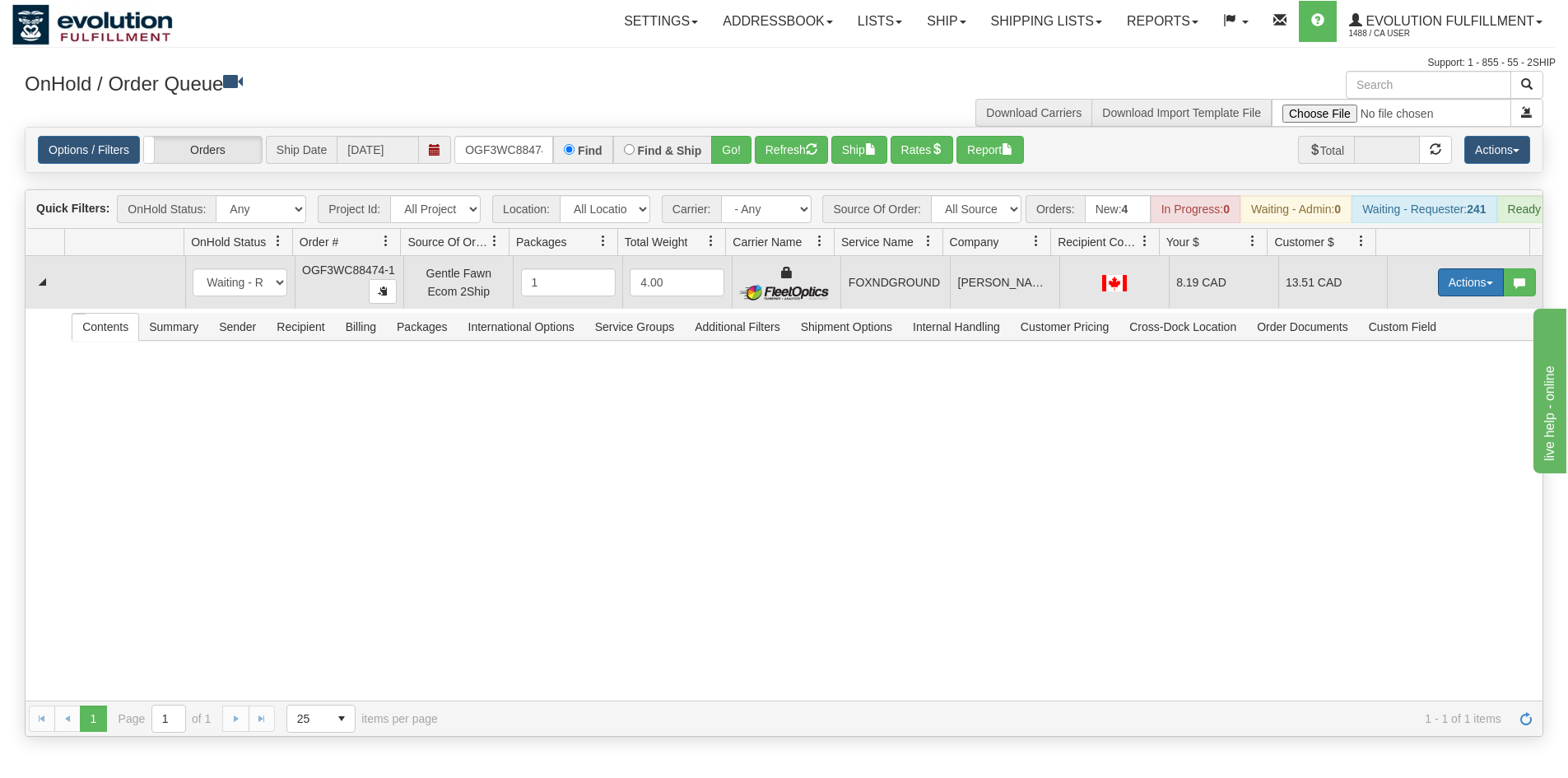
click at [1438, 292] on button "Actions" at bounding box center [1470, 282] width 66 height 28
click at [1388, 385] on span "Ship" at bounding box center [1405, 378] width 34 height 13
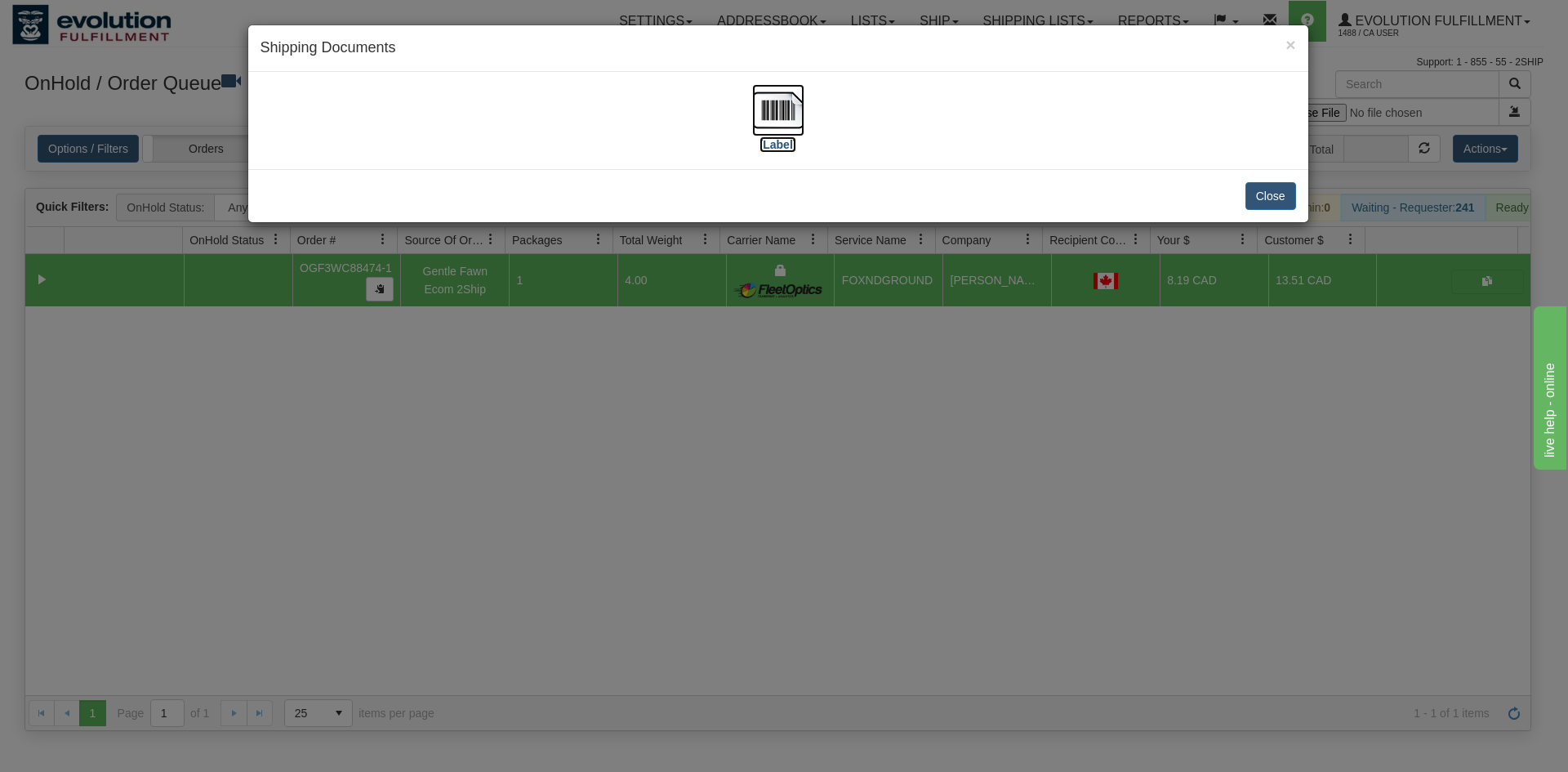
click at [768, 90] on img at bounding box center [777, 109] width 52 height 52
drag, startPoint x: 592, startPoint y: 529, endPoint x: 584, endPoint y: 467, distance: 62.5
click at [595, 518] on div "× Shipping Documents [Label] Close" at bounding box center [784, 386] width 1568 height 772
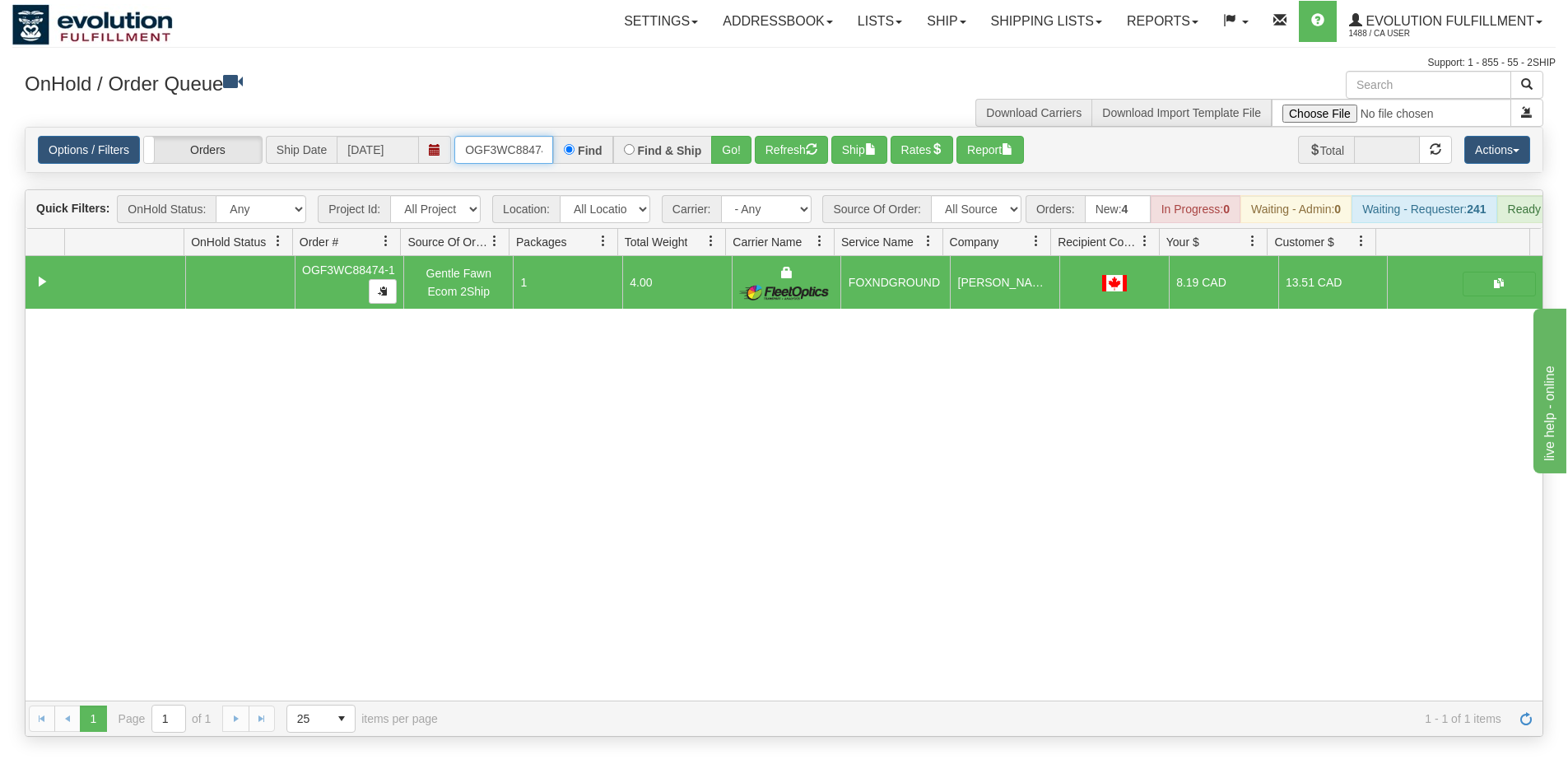
click at [499, 142] on input "OGF3WC88474-1" at bounding box center [503, 149] width 99 height 28
click at [741, 153] on button "Go!" at bounding box center [731, 149] width 40 height 28
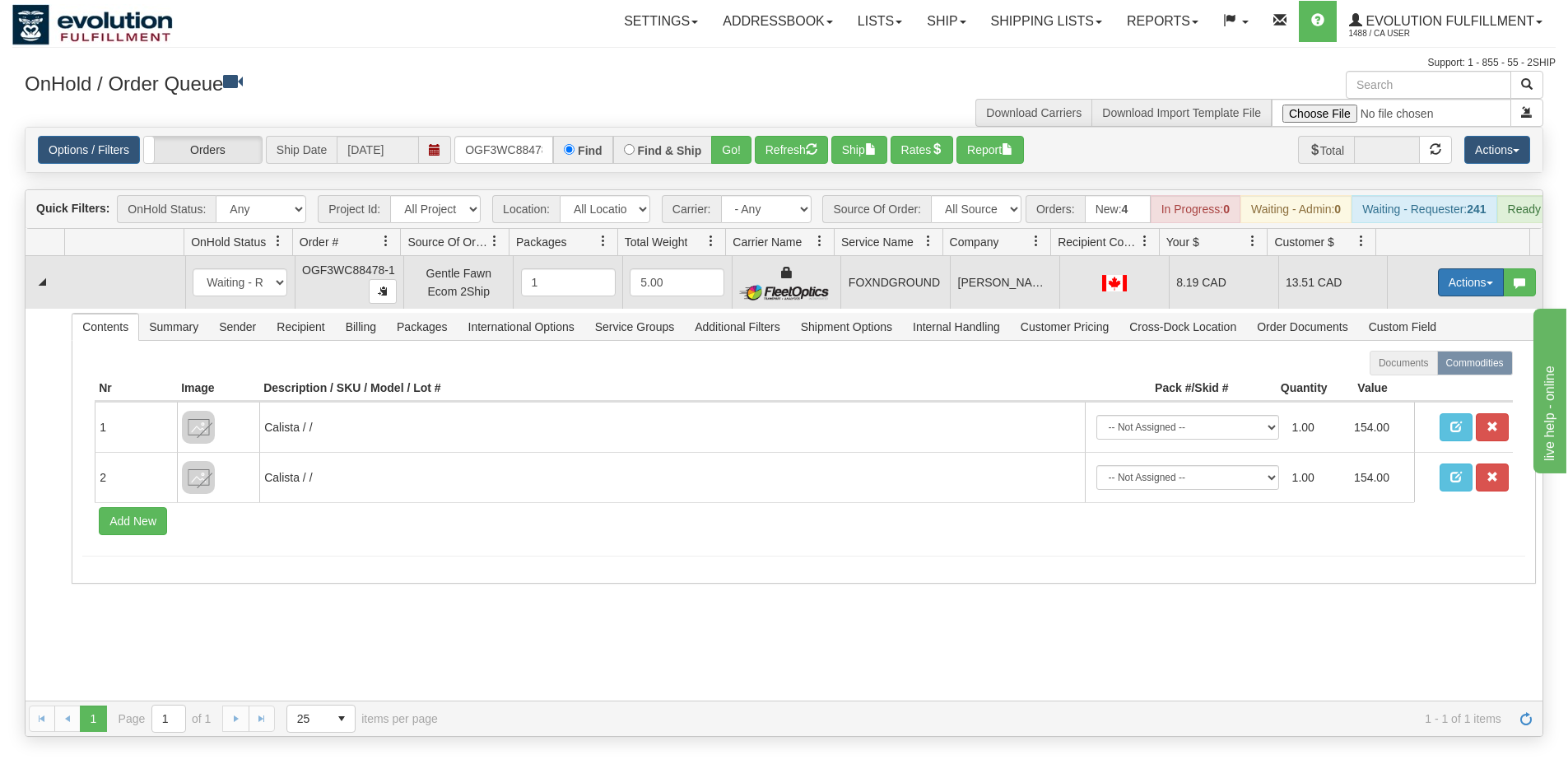
click at [1438, 296] on button "Actions" at bounding box center [1470, 282] width 66 height 28
click at [1413, 389] on link "Ship" at bounding box center [1437, 378] width 132 height 22
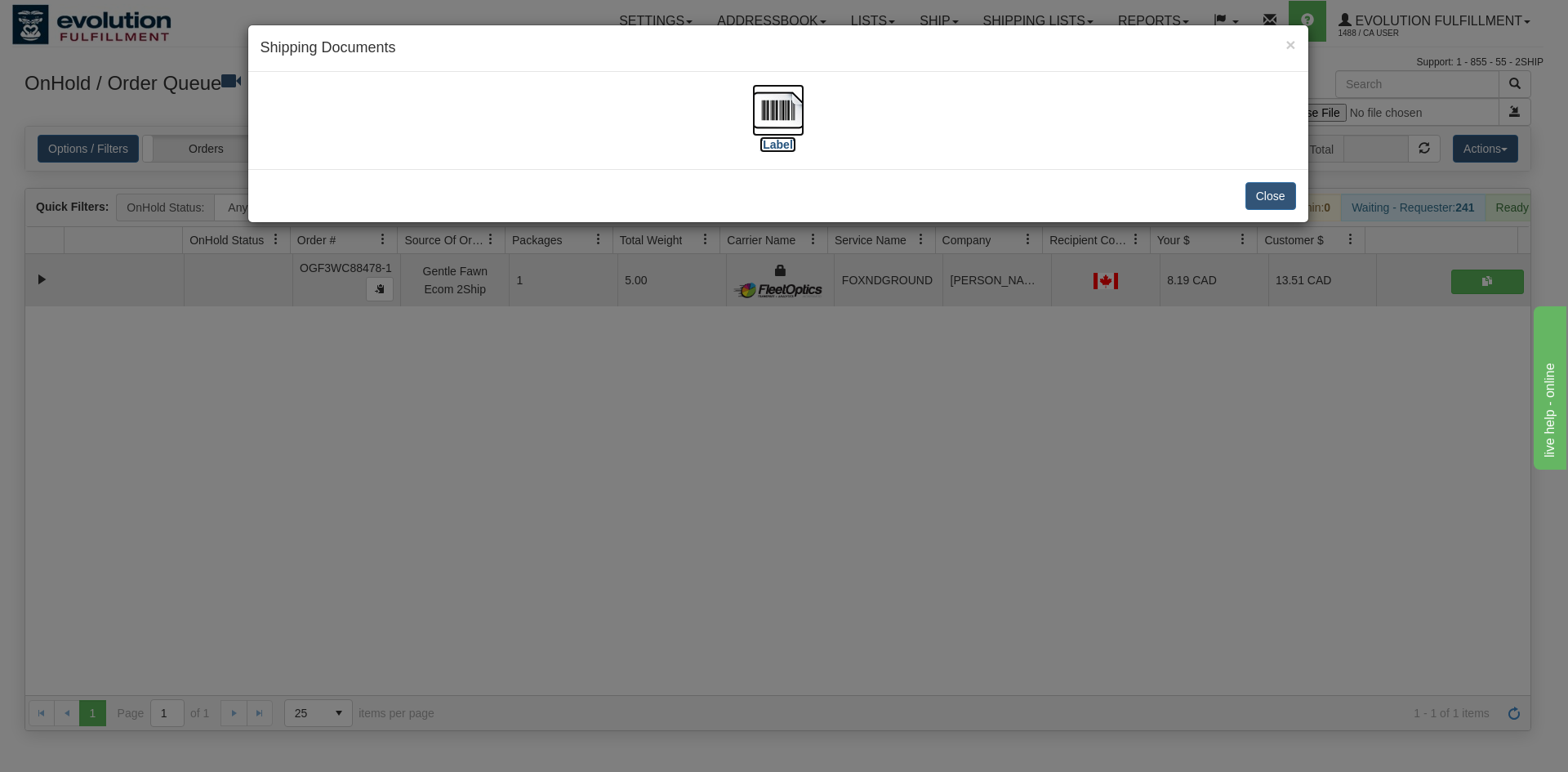
click at [787, 112] on img at bounding box center [777, 109] width 52 height 52
drag, startPoint x: 744, startPoint y: 609, endPoint x: 547, endPoint y: 248, distance: 411.3
click at [748, 605] on div "× Shipping Documents [Label] Close" at bounding box center [784, 386] width 1568 height 772
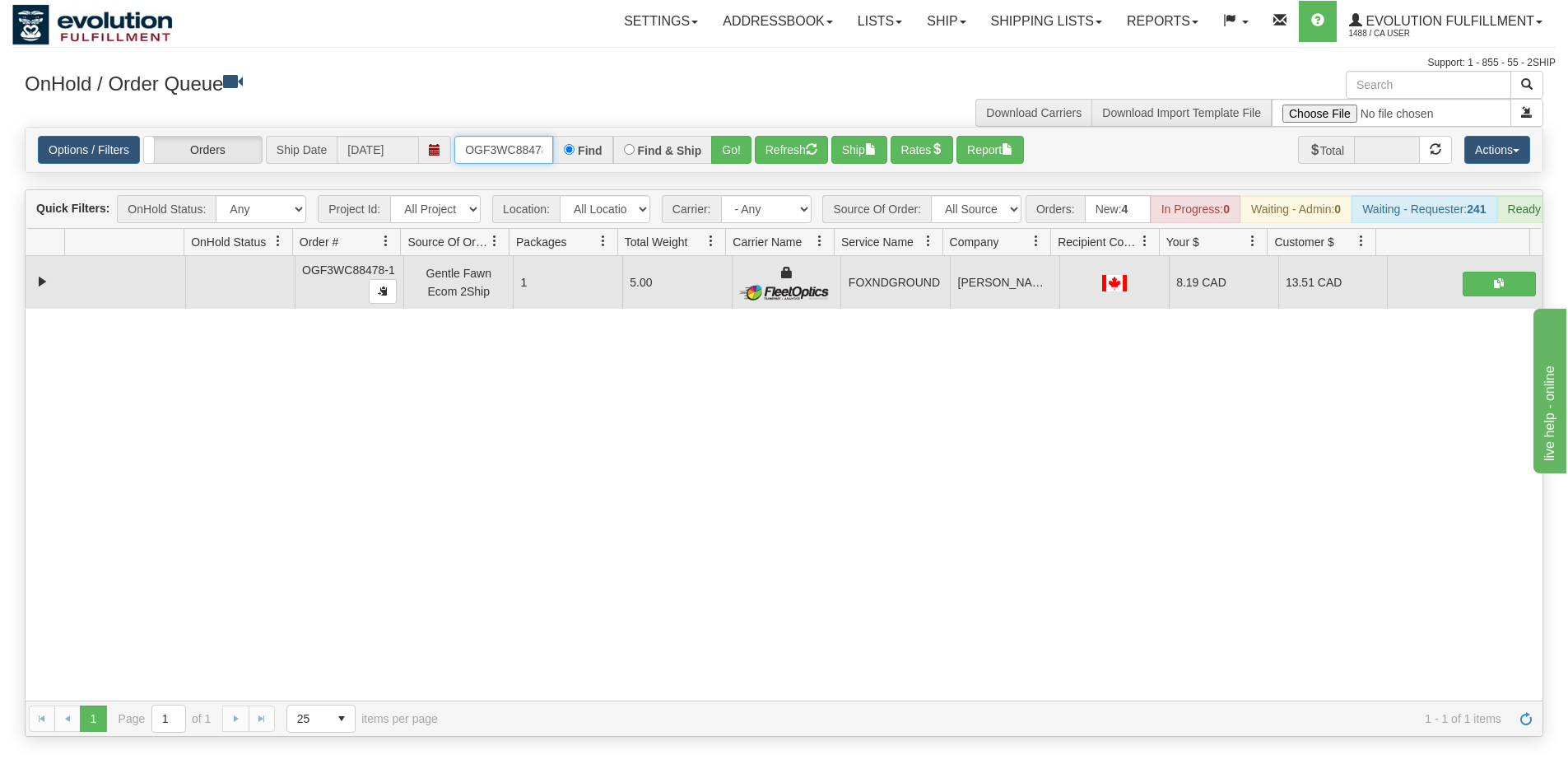
click at [525, 147] on input "OGF3WC88478-1" at bounding box center [503, 149] width 99 height 28
click at [721, 141] on button "Go!" at bounding box center [731, 149] width 40 height 28
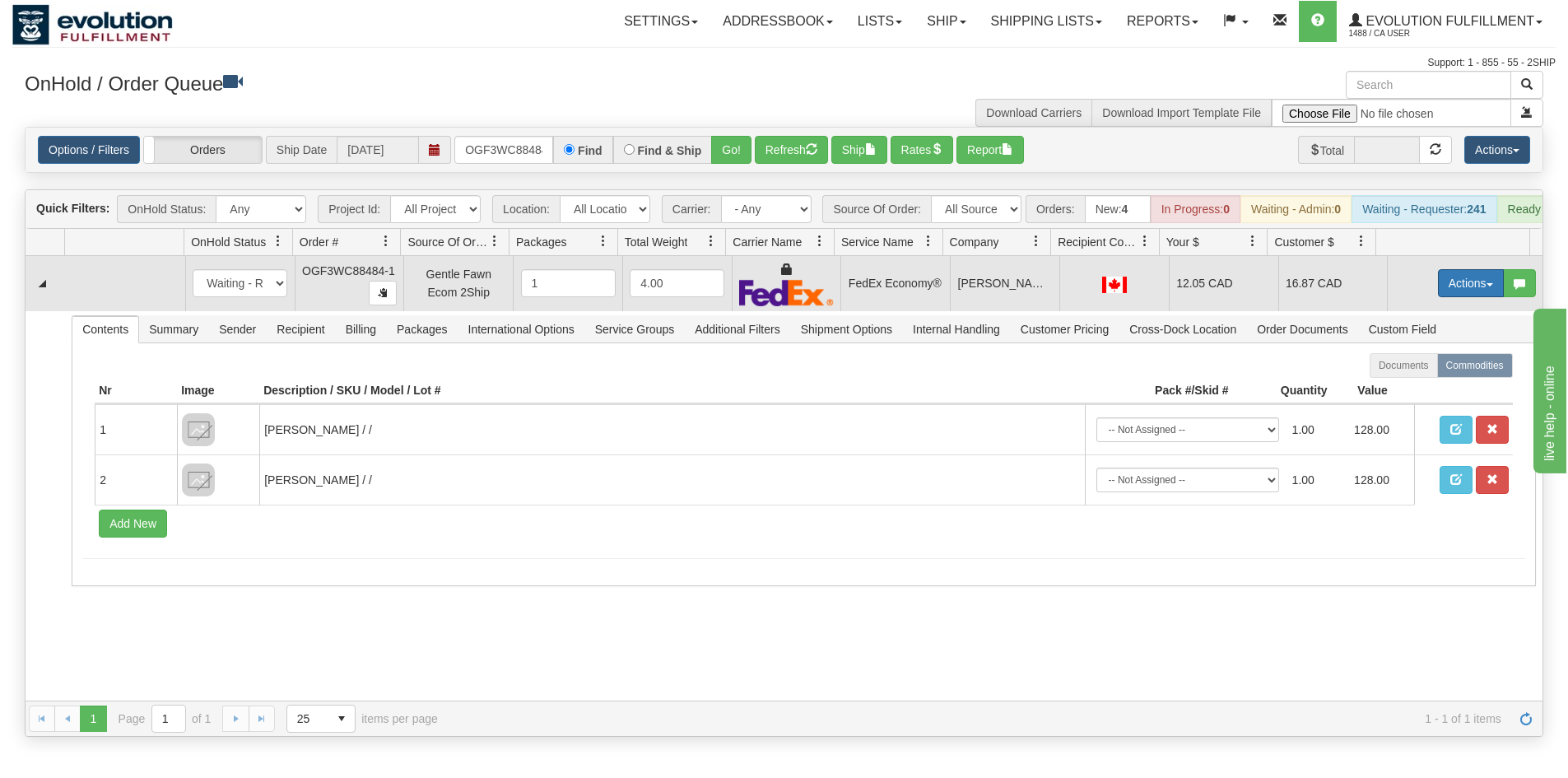
click at [1462, 294] on button "Actions" at bounding box center [1470, 282] width 66 height 28
click at [1401, 386] on span "Ship" at bounding box center [1405, 379] width 34 height 13
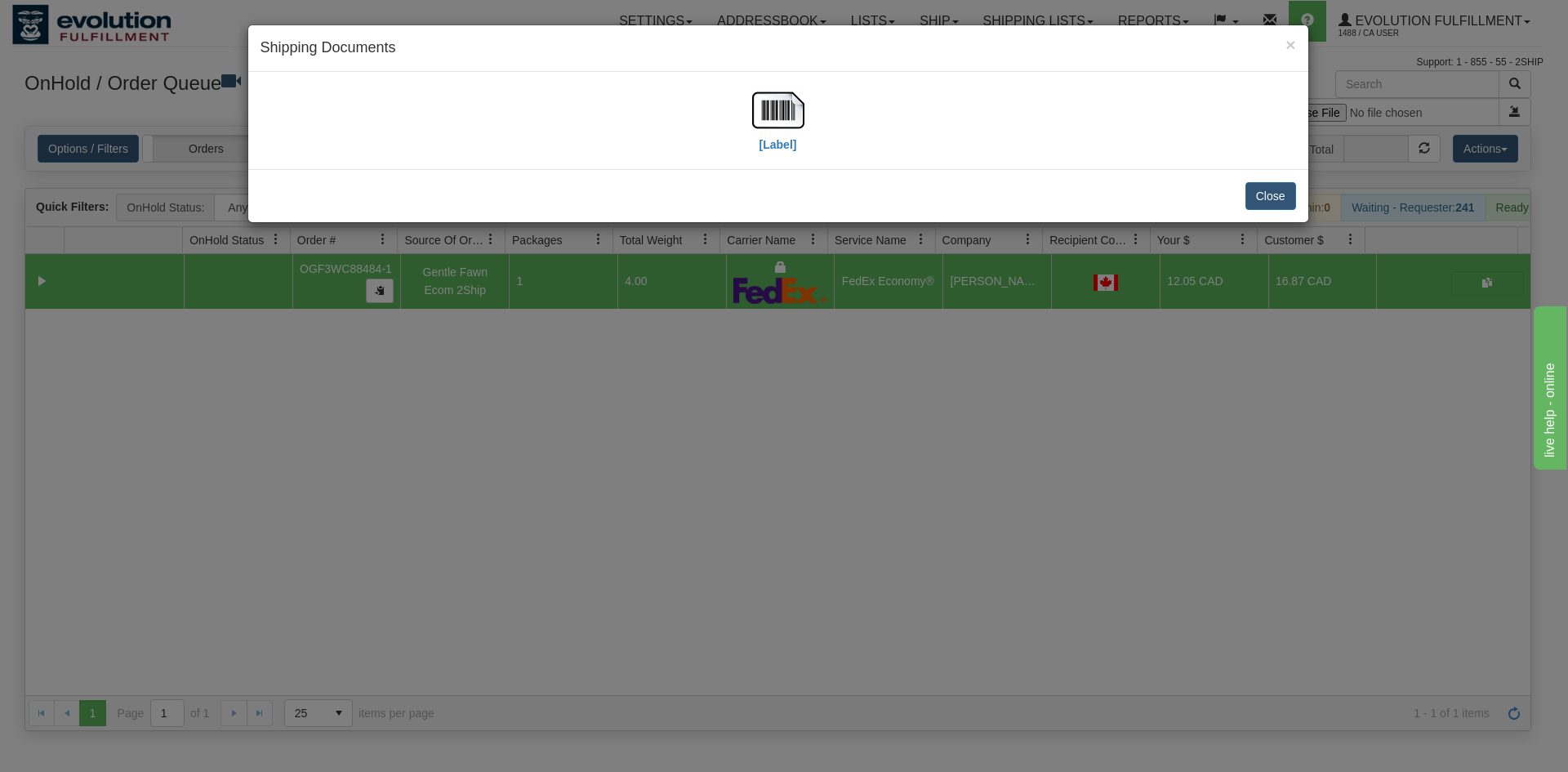
click at [815, 121] on div "[Label]" at bounding box center [777, 120] width 1036 height 73
click at [773, 134] on img at bounding box center [777, 109] width 52 height 52
click at [757, 551] on div "× Shipping Documents [Label] Close" at bounding box center [784, 386] width 1568 height 772
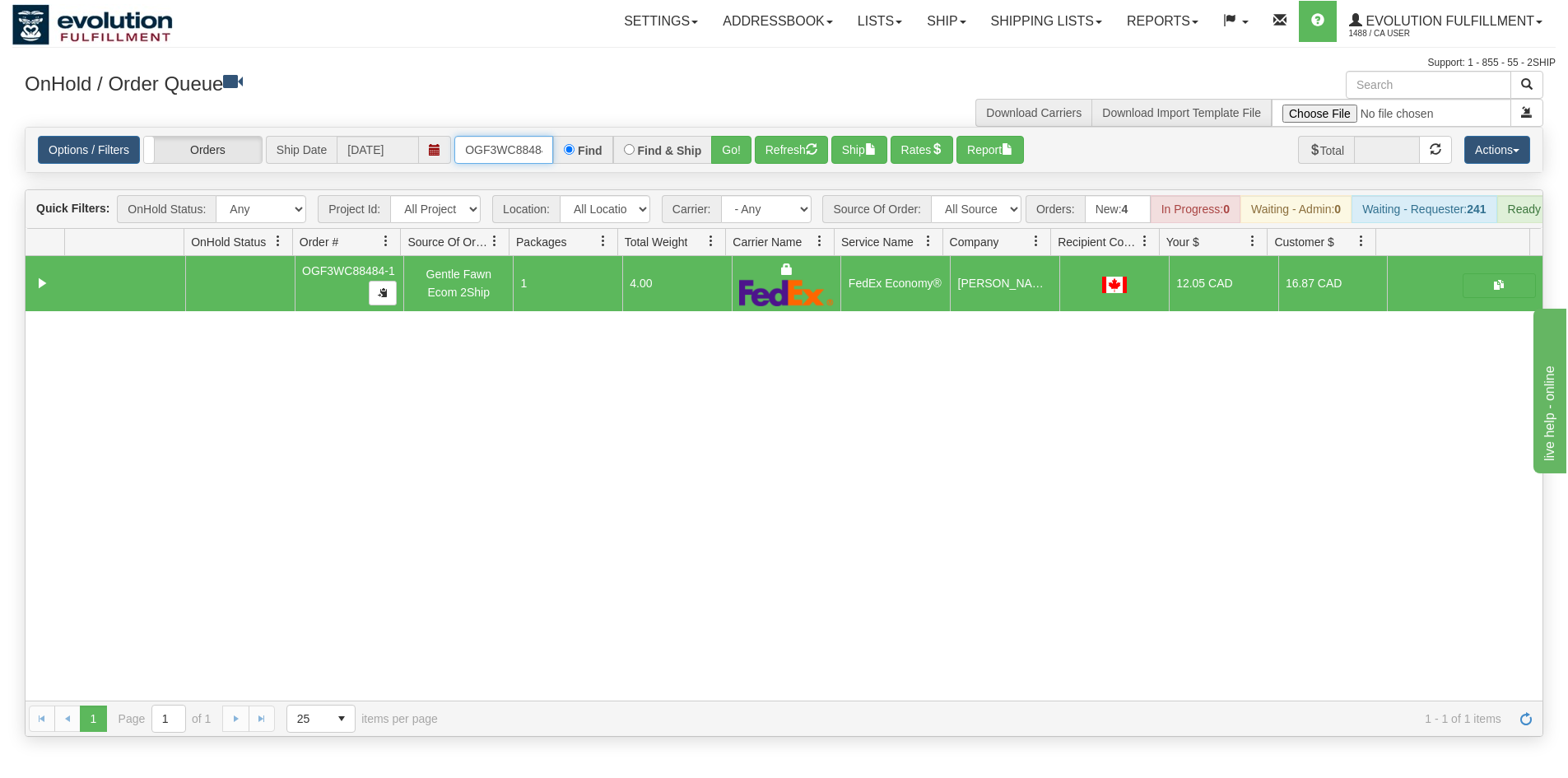
click at [502, 163] on input "OGF3WC88484-1" at bounding box center [503, 149] width 99 height 28
click at [506, 148] on input "OGF3WC88484-1" at bounding box center [503, 149] width 99 height 28
click at [735, 152] on button "Go!" at bounding box center [731, 149] width 40 height 28
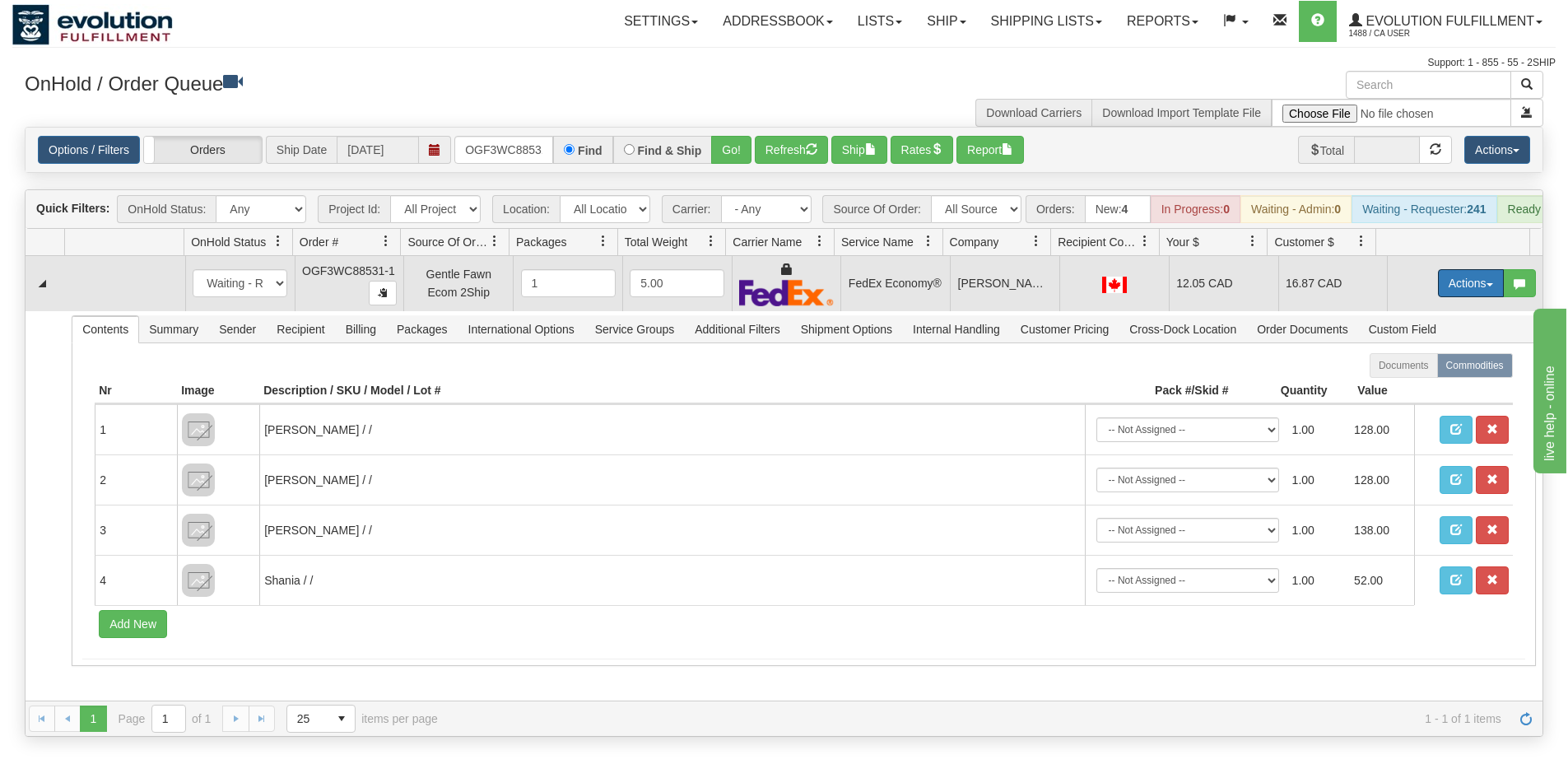
drag, startPoint x: 1446, startPoint y: 289, endPoint x: 1409, endPoint y: 375, distance: 93.6
click at [1446, 289] on button "Actions" at bounding box center [1470, 282] width 66 height 28
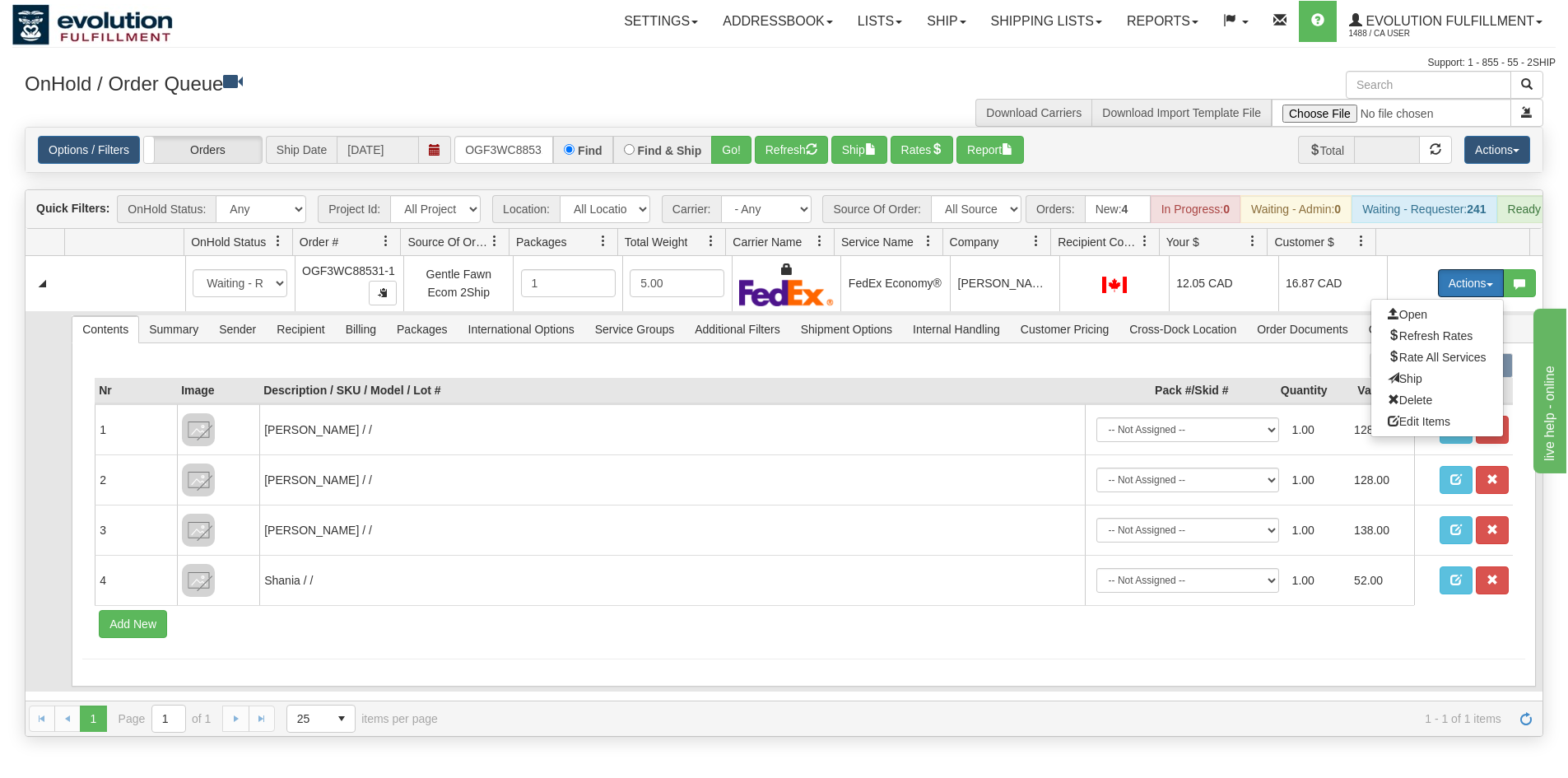
click at [1399, 386] on span "Ship" at bounding box center [1405, 379] width 34 height 13
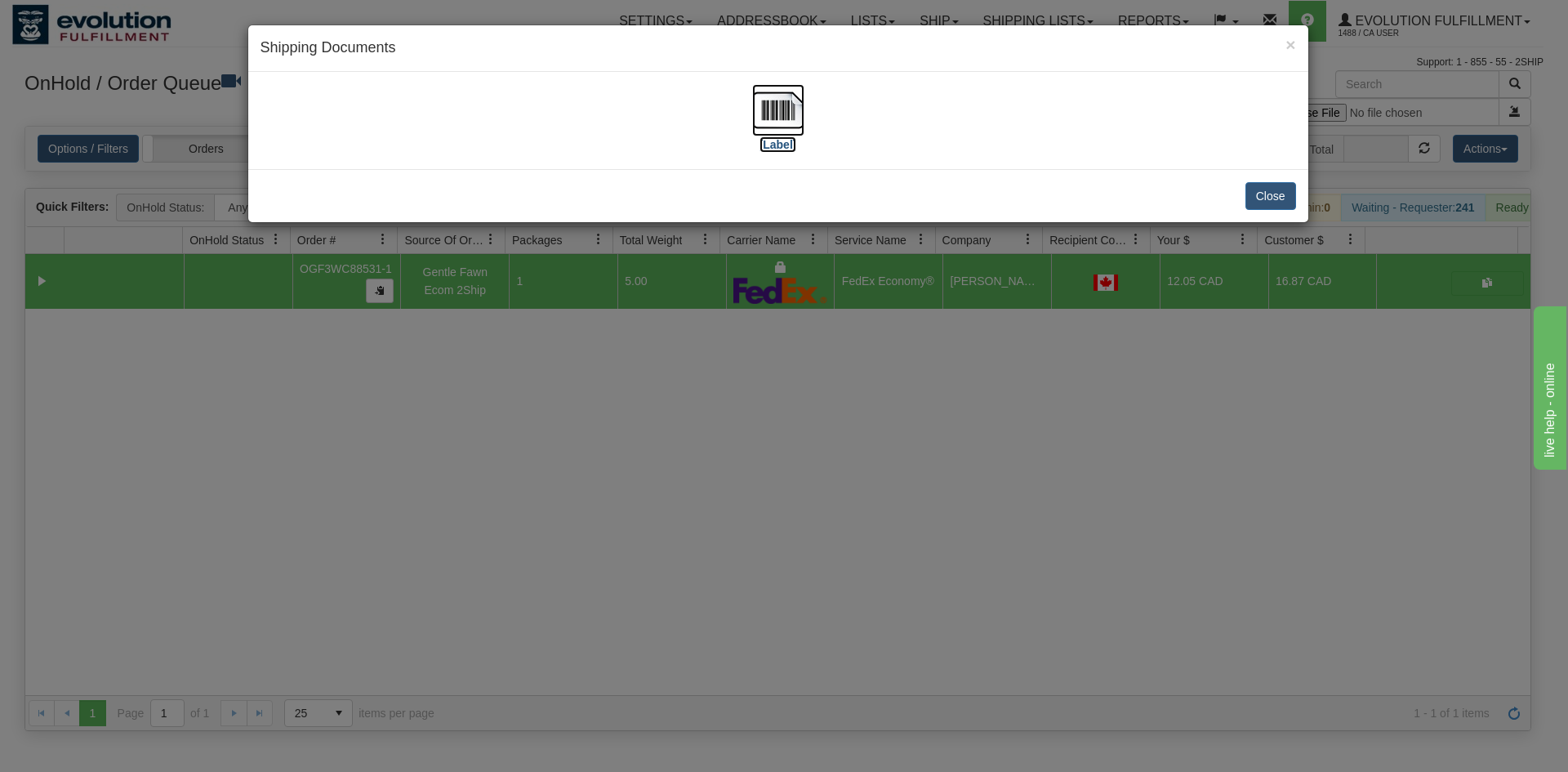
click at [767, 101] on img at bounding box center [777, 109] width 52 height 52
drag, startPoint x: 877, startPoint y: 470, endPoint x: 576, endPoint y: 211, distance: 397.1
click at [875, 468] on div "× Shipping Documents [Label] Close" at bounding box center [784, 386] width 1568 height 772
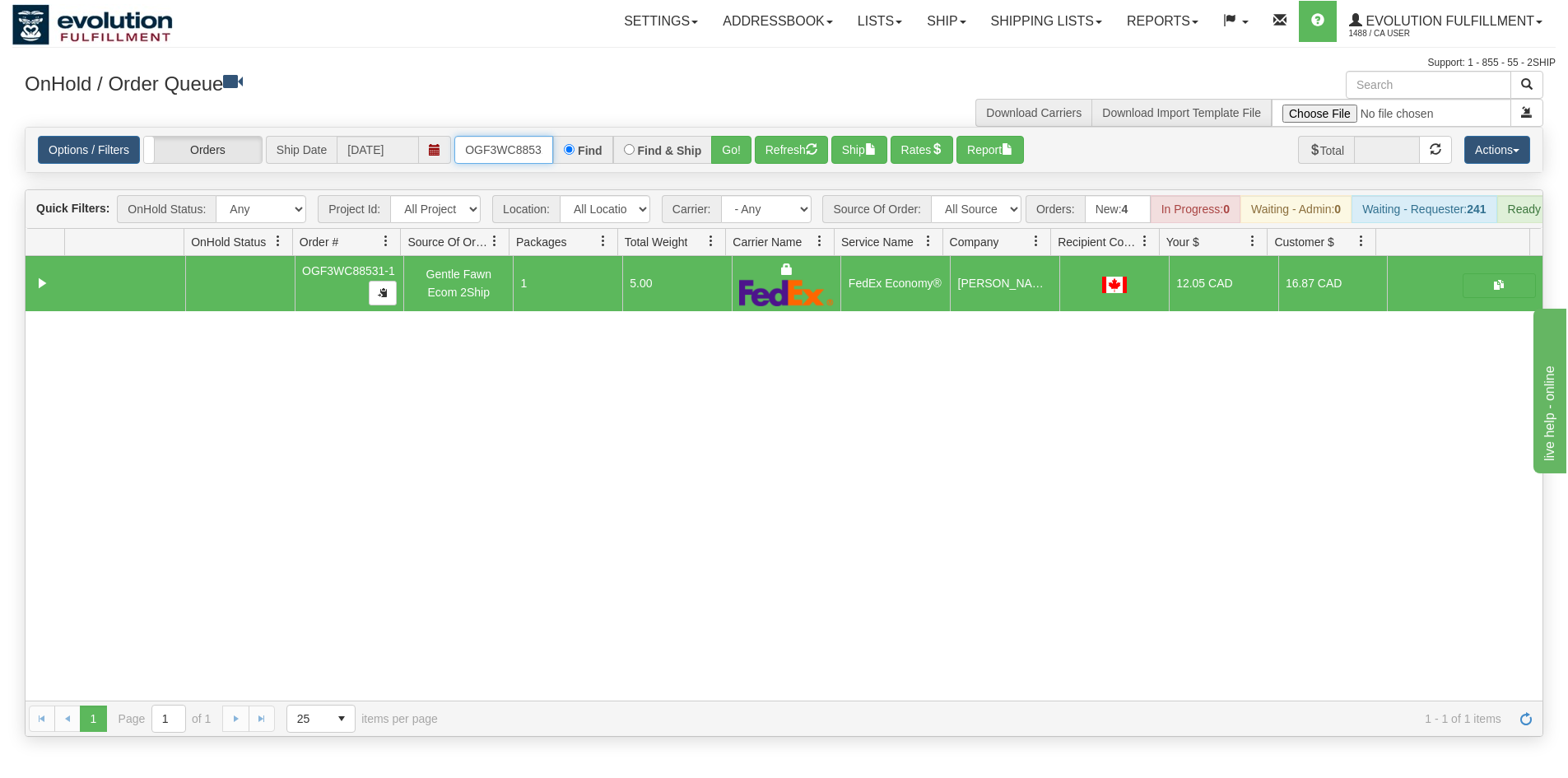
click at [525, 139] on input "OGF3WC88531-1" at bounding box center [503, 149] width 99 height 28
click at [755, 142] on button "Refresh" at bounding box center [791, 149] width 73 height 28
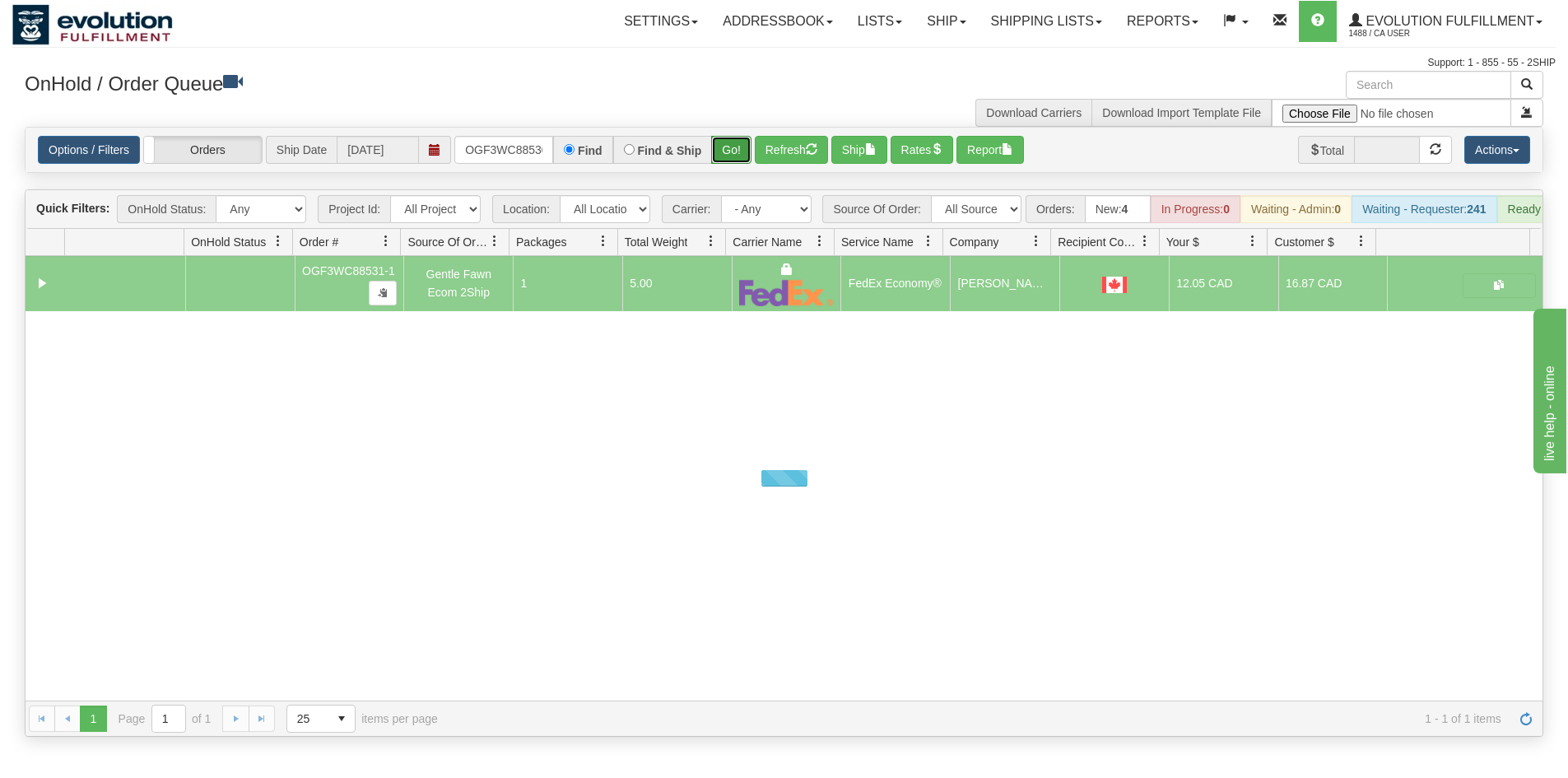
click at [728, 146] on button "Go!" at bounding box center [731, 149] width 40 height 28
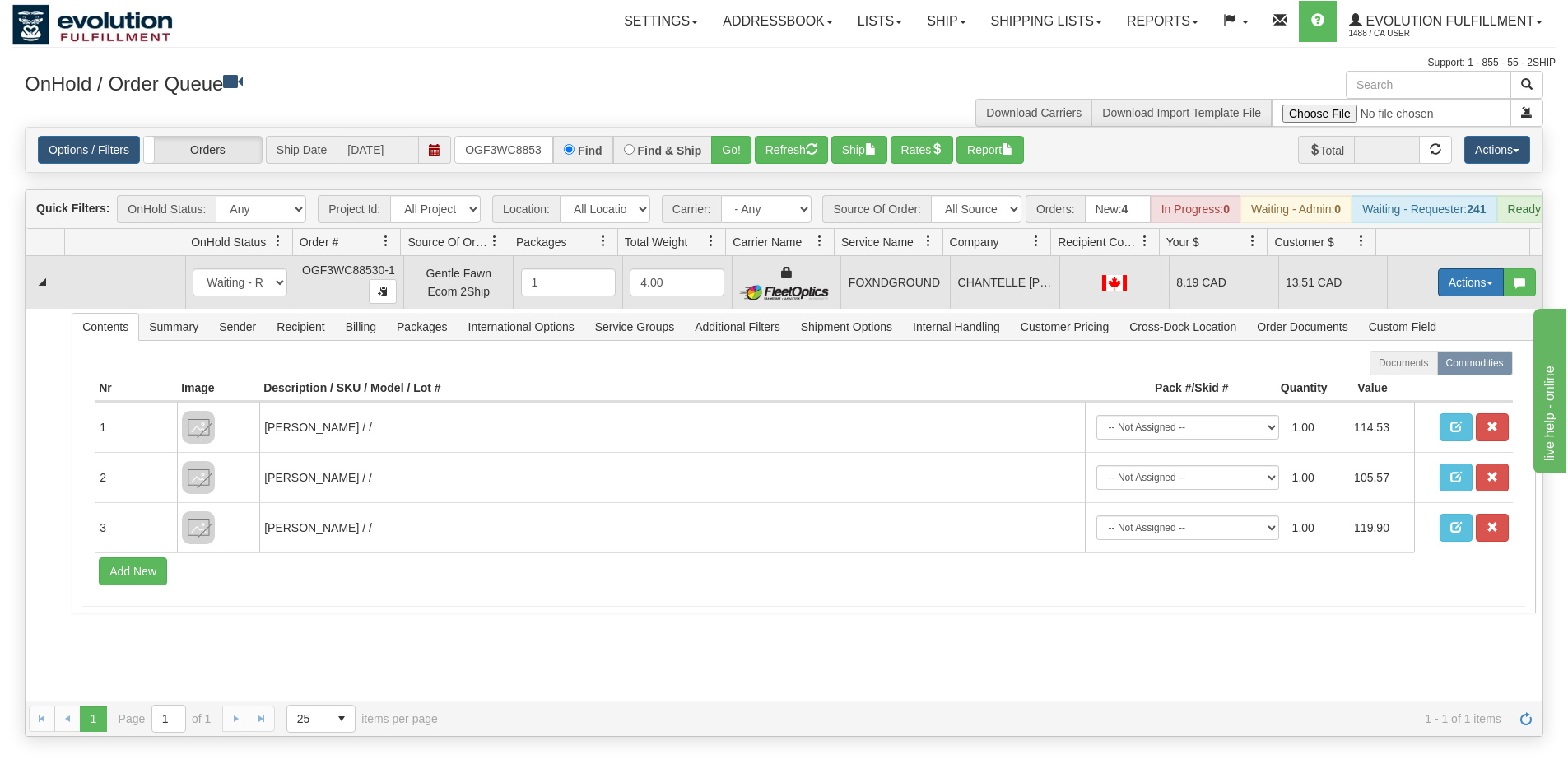
click at [1450, 296] on button "Actions" at bounding box center [1470, 282] width 66 height 28
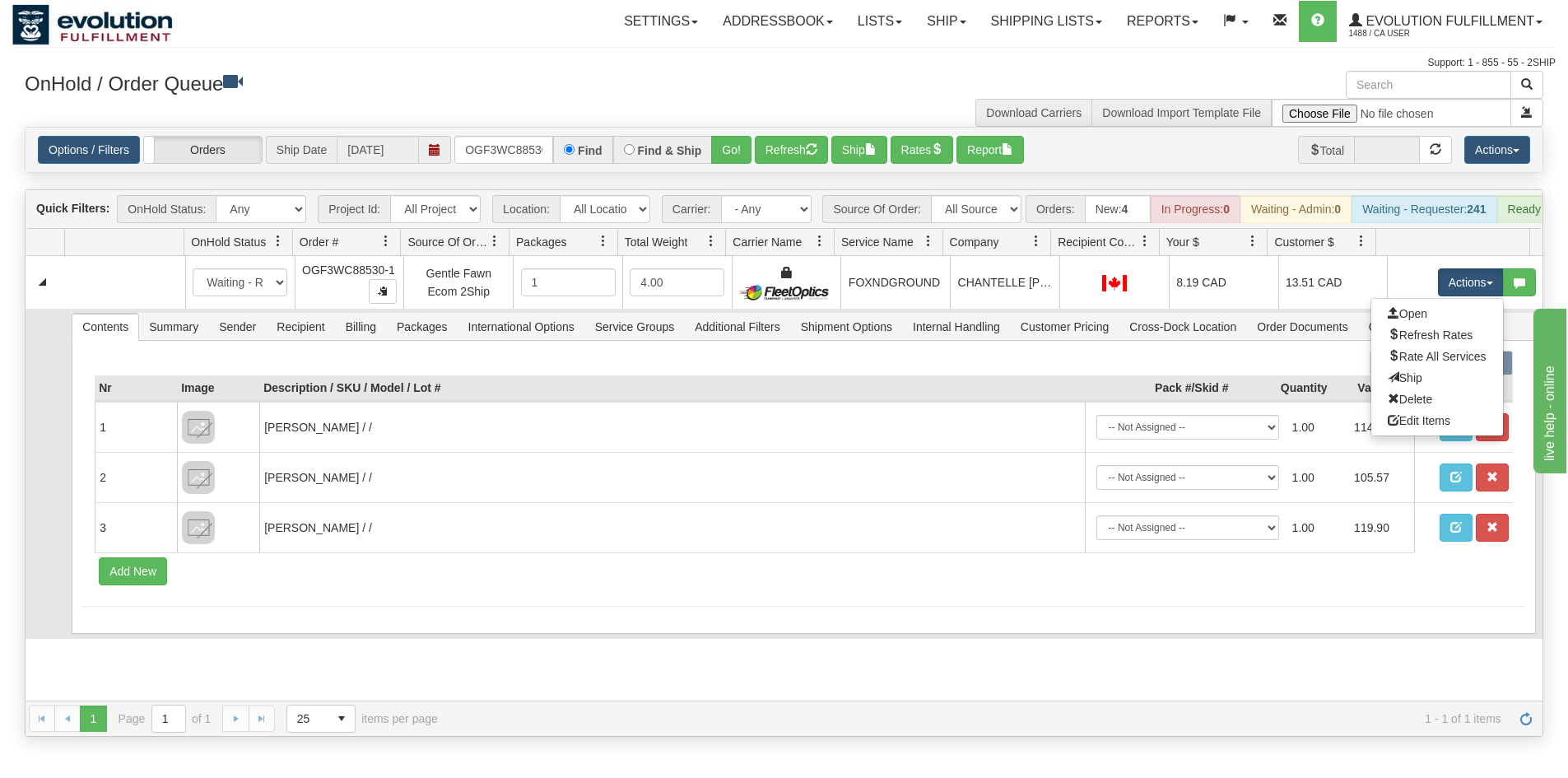
click at [1416, 389] on link "Ship" at bounding box center [1437, 378] width 132 height 22
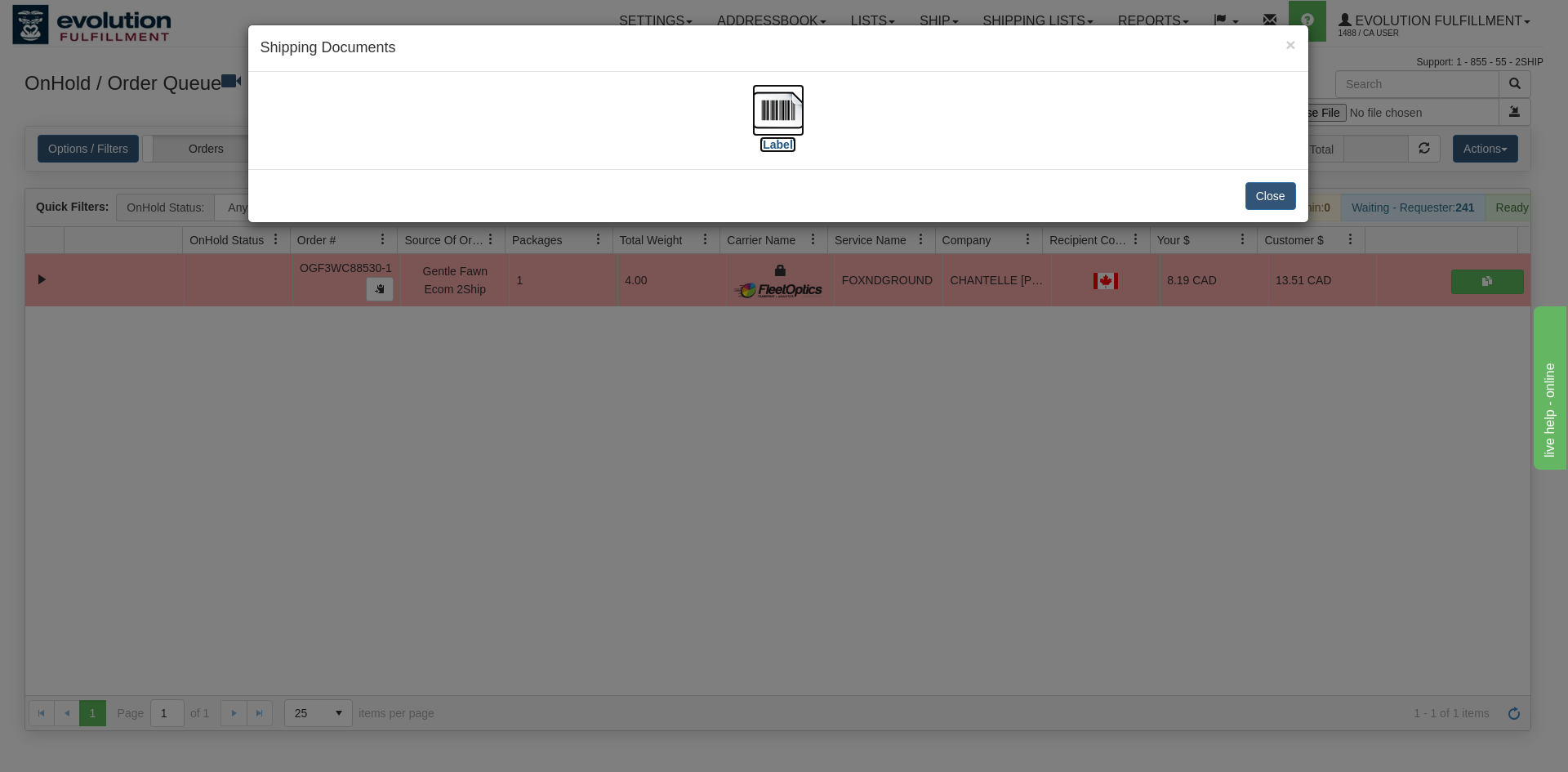
click at [788, 144] on label "[Label]" at bounding box center [778, 144] width 38 height 16
click at [778, 563] on div "× Shipping Documents [Label] Close" at bounding box center [784, 386] width 1568 height 772
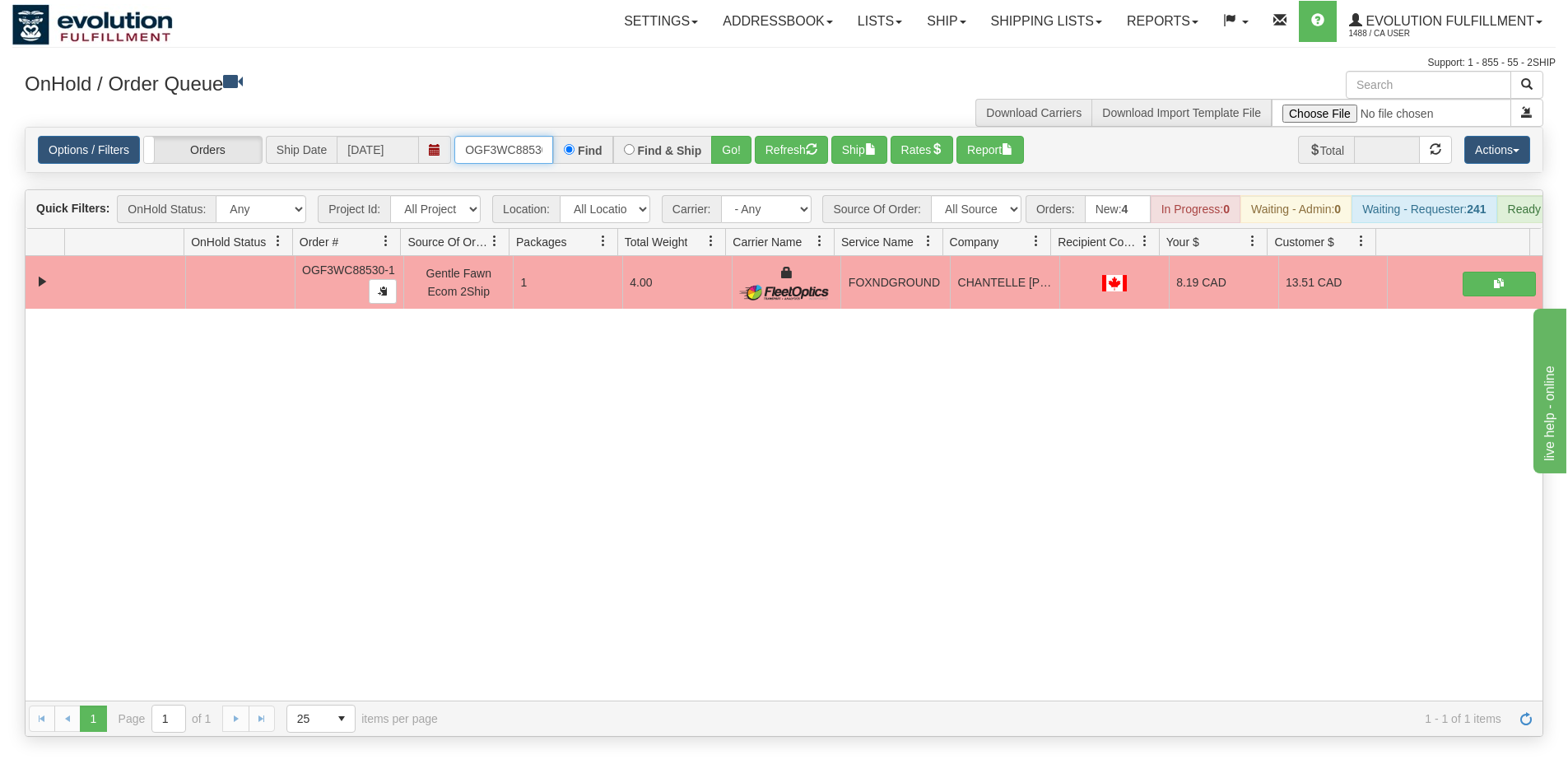
click at [508, 154] on input "OGF3WC88530-1" at bounding box center [503, 149] width 99 height 28
click at [501, 159] on input "OGF3WC88530-1" at bounding box center [503, 149] width 99 height 28
click at [486, 145] on input "OGF3WC88530-1" at bounding box center [503, 149] width 99 height 28
click at [731, 154] on button "Go!" at bounding box center [731, 149] width 40 height 28
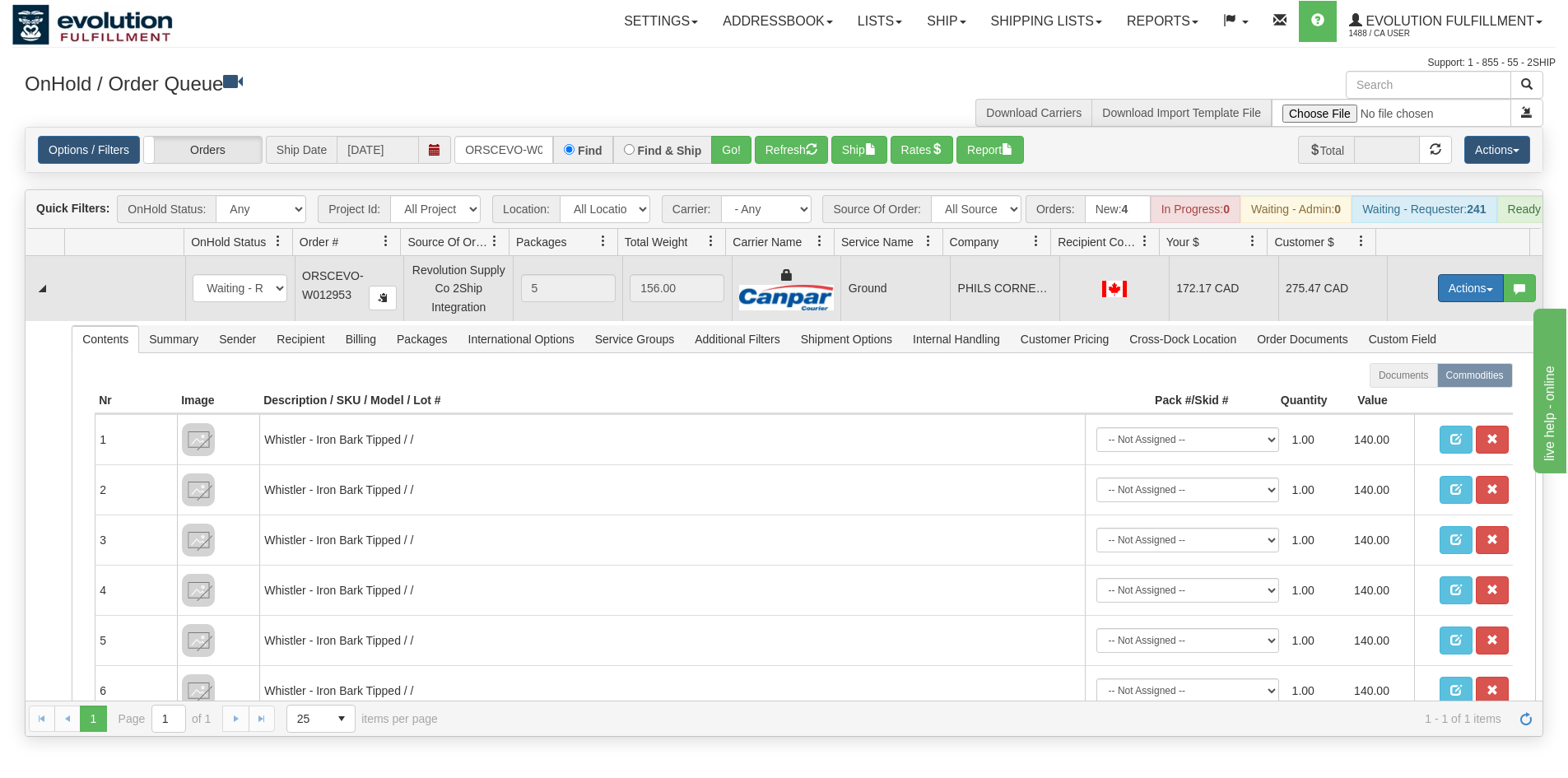
click at [1458, 301] on button "Actions" at bounding box center [1470, 288] width 66 height 28
click at [1429, 394] on link "Ship" at bounding box center [1437, 384] width 132 height 22
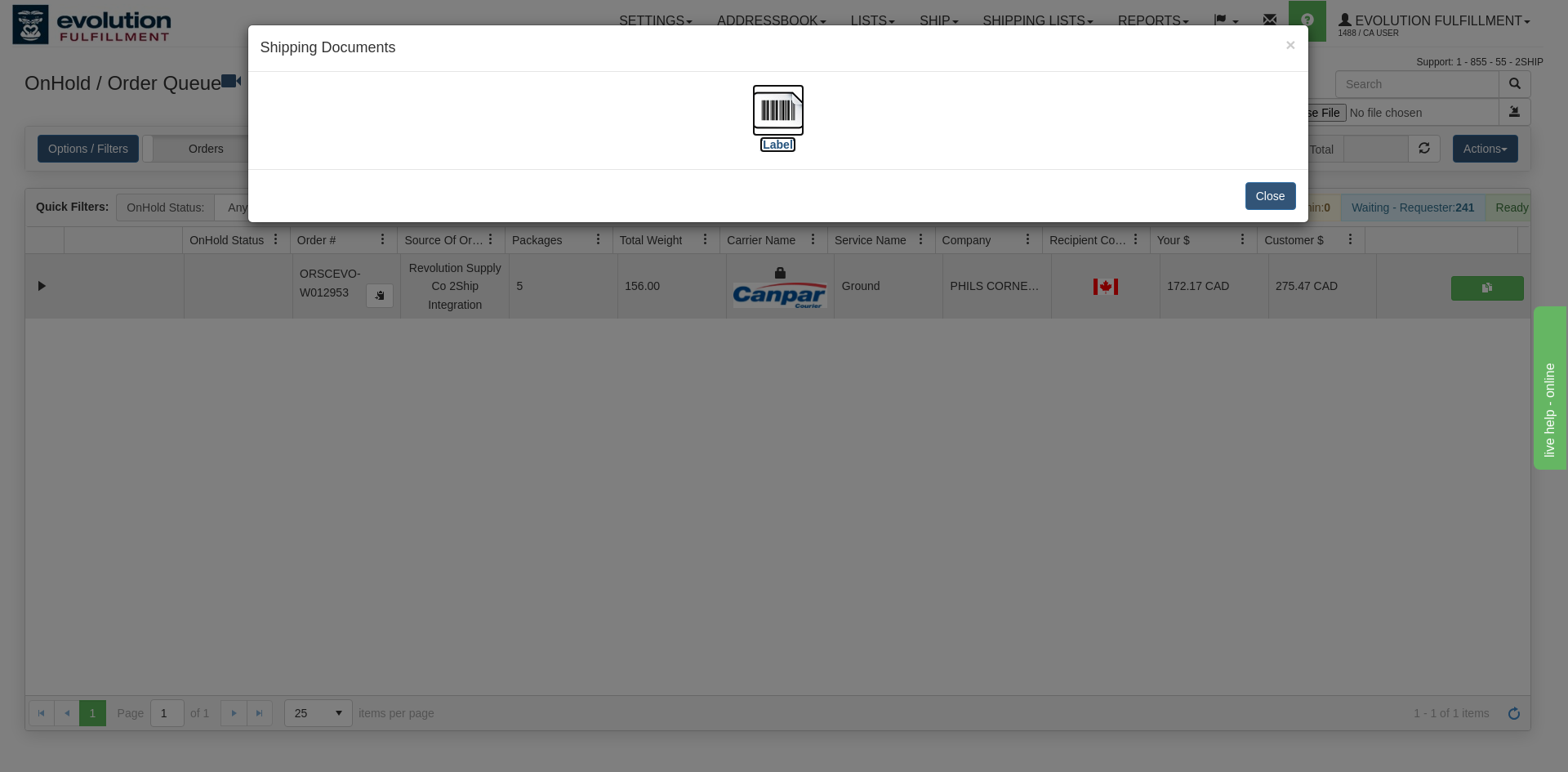
click at [785, 103] on img at bounding box center [777, 109] width 52 height 52
click at [815, 590] on div "× Shipping Documents [Label] Close" at bounding box center [784, 386] width 1568 height 772
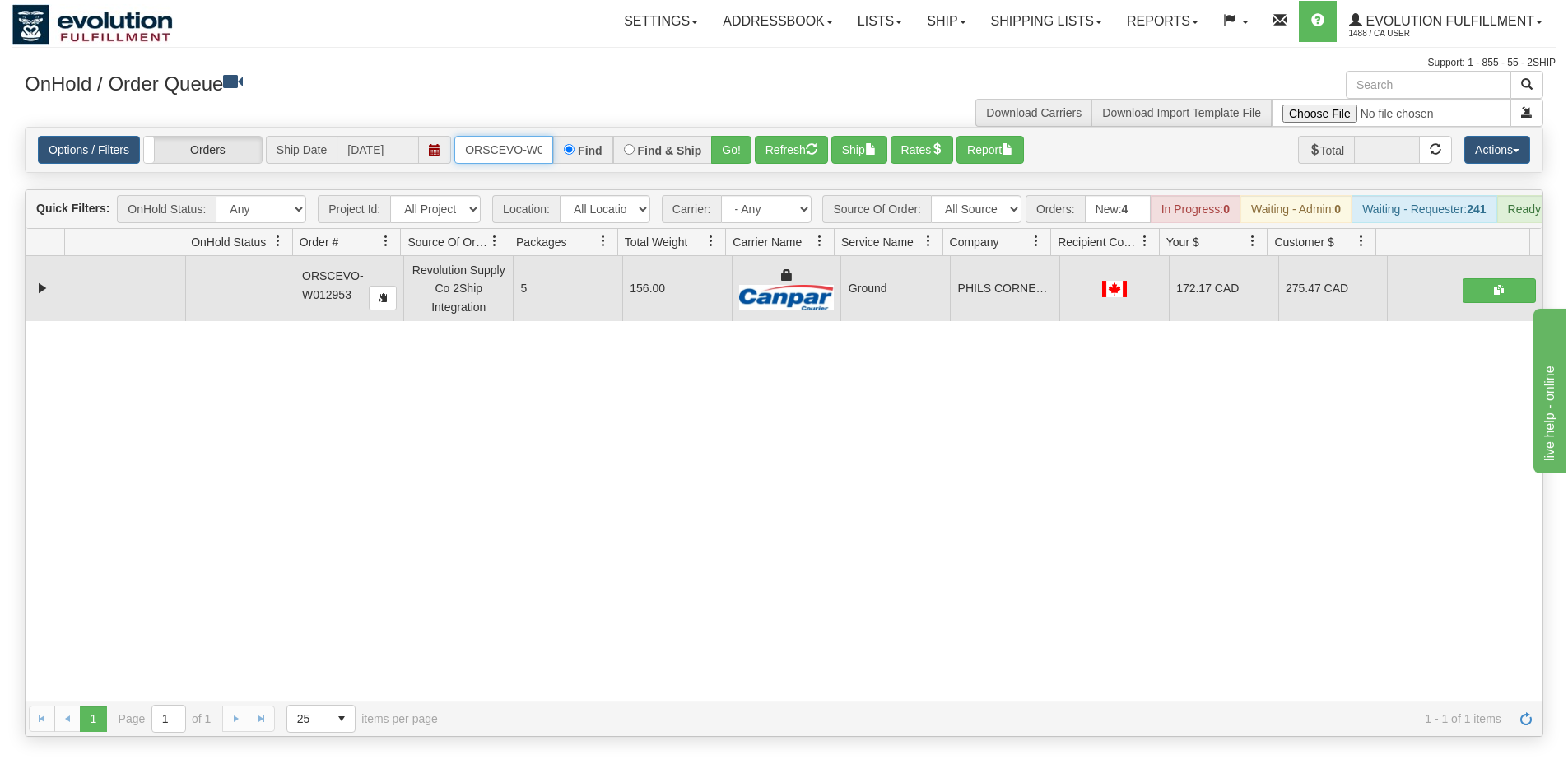
click at [494, 137] on input "ORSCEVO-W012953" at bounding box center [503, 149] width 99 height 28
click at [728, 159] on button "Go!" at bounding box center [731, 149] width 40 height 28
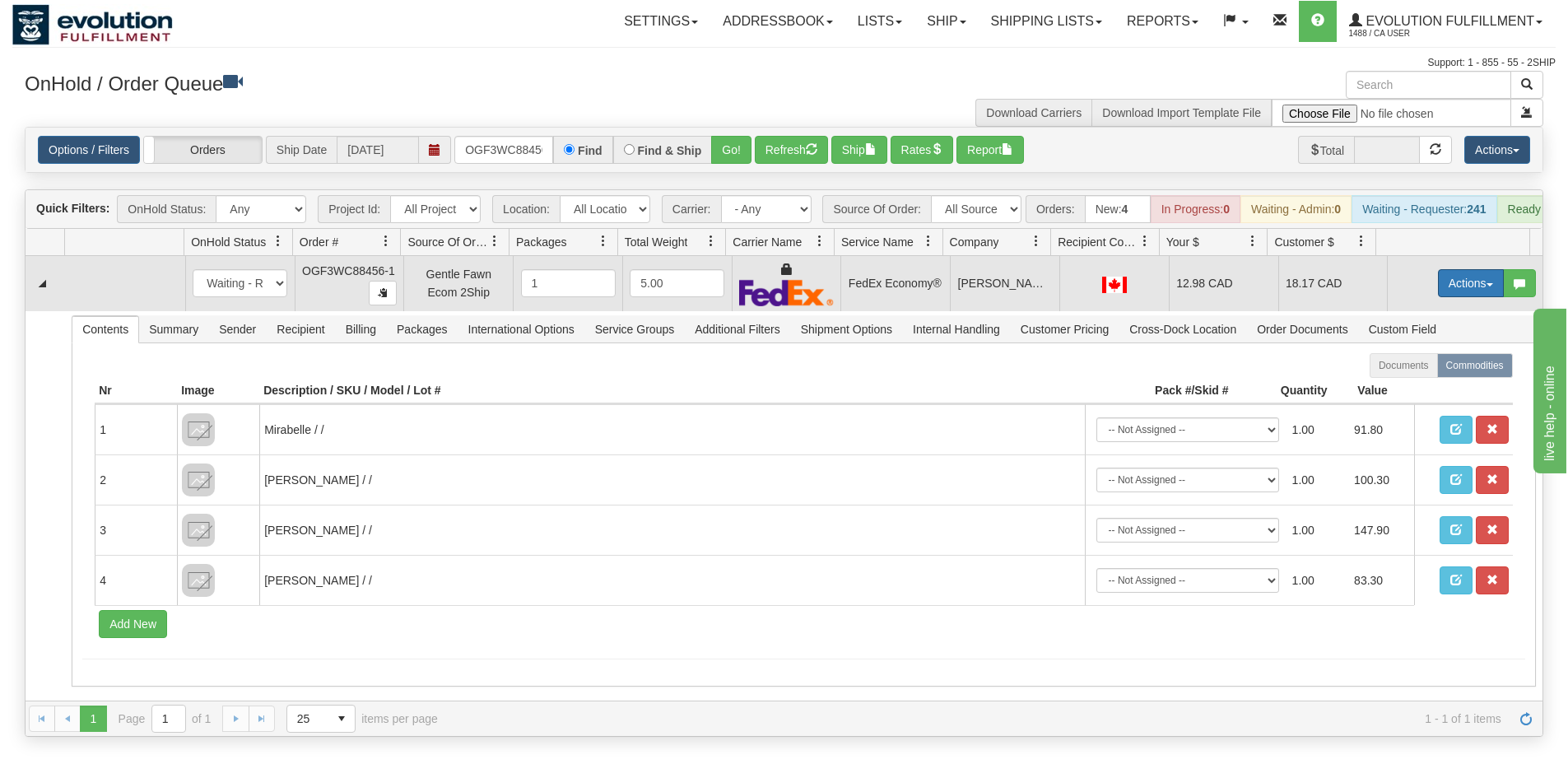
click at [1467, 290] on button "Actions" at bounding box center [1470, 282] width 66 height 28
click at [1404, 386] on span "Ship" at bounding box center [1405, 379] width 34 height 13
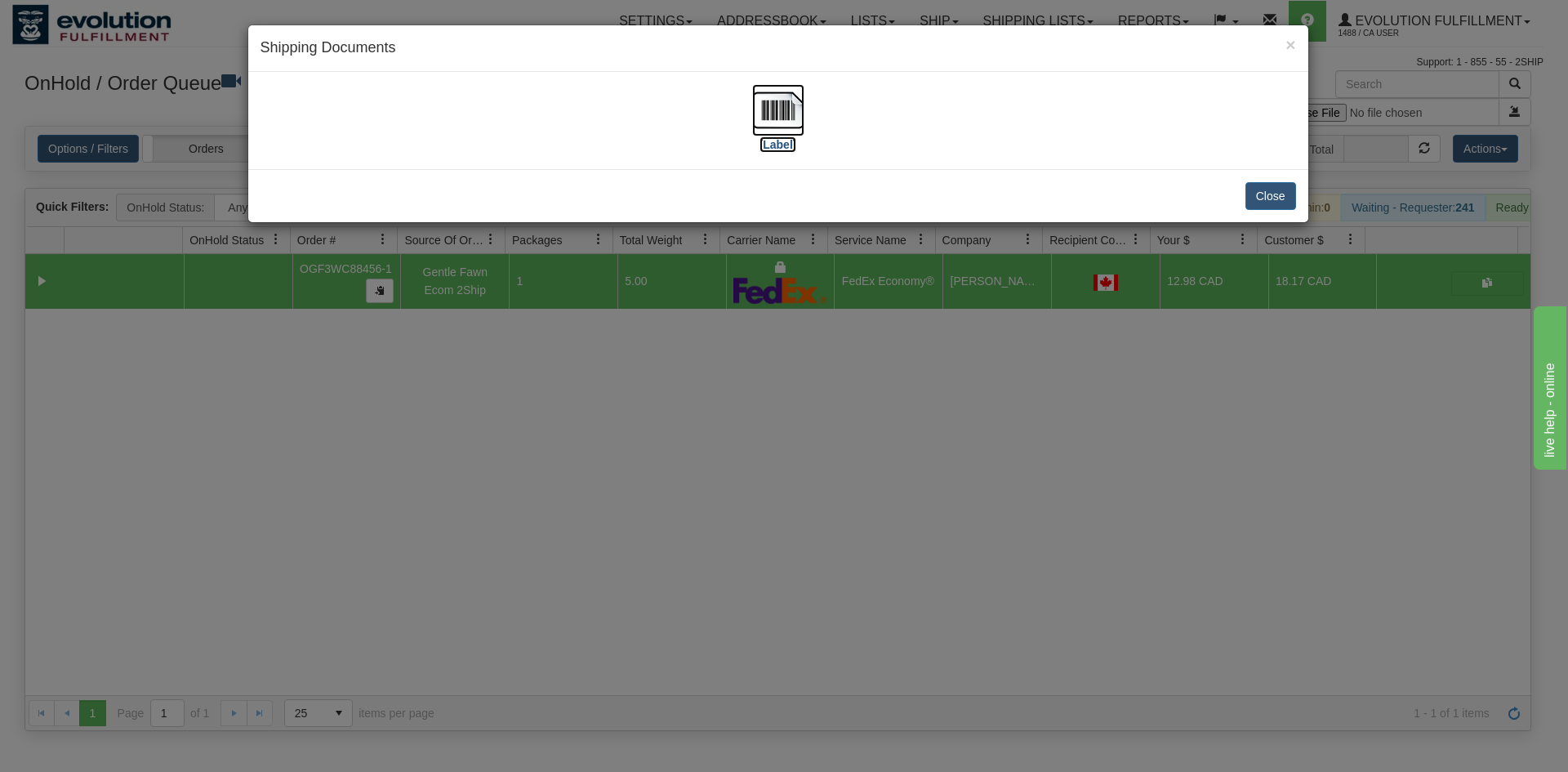
click at [770, 112] on img at bounding box center [777, 109] width 52 height 52
click at [711, 395] on div "× Shipping Documents [Label] Close" at bounding box center [784, 386] width 1568 height 772
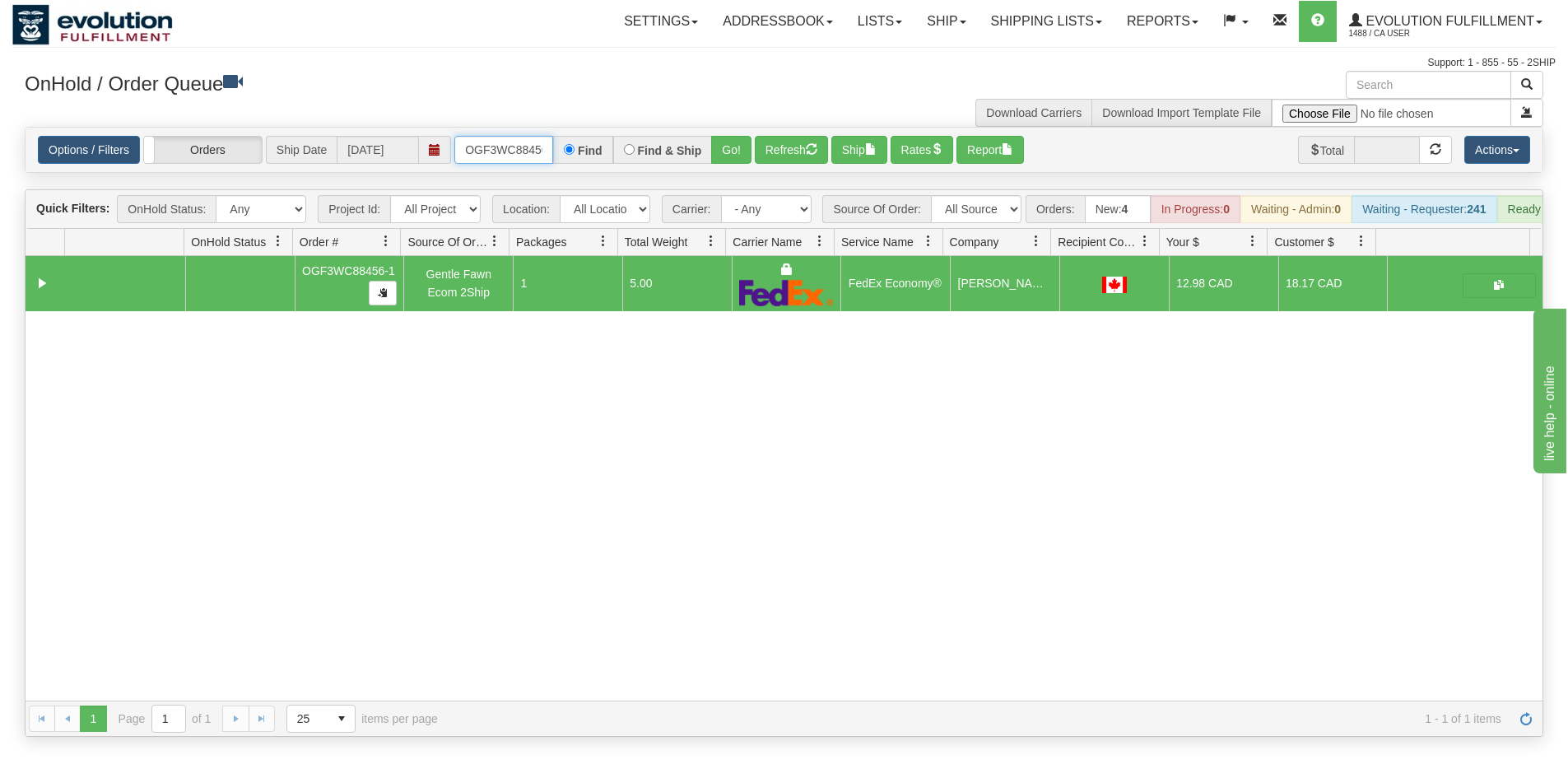
click at [541, 145] on input "OGF3WC88456-1" at bounding box center [503, 149] width 99 height 28
click at [730, 142] on button "Go!" at bounding box center [731, 149] width 40 height 28
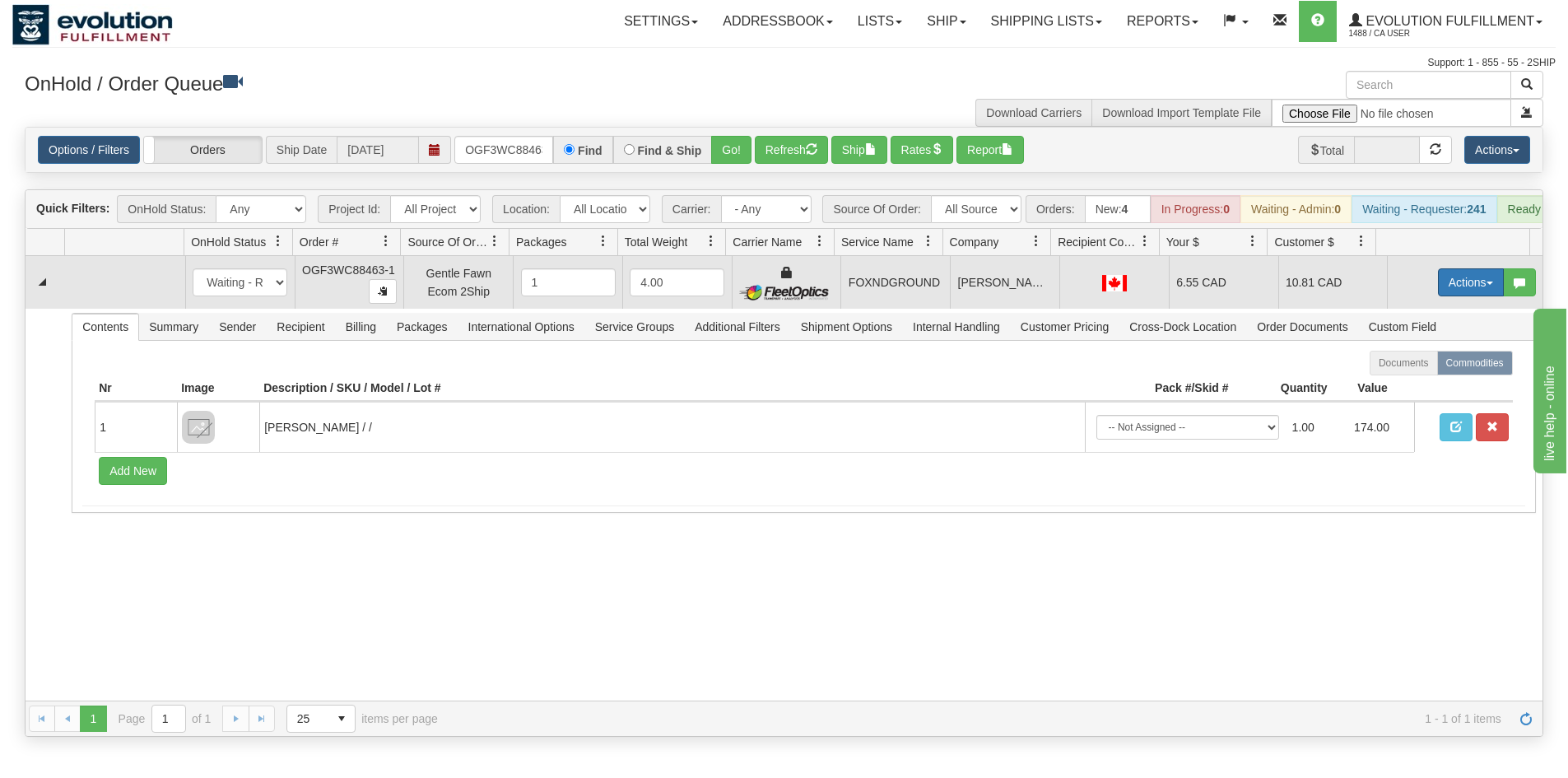
click at [1438, 296] on button "Actions" at bounding box center [1470, 282] width 66 height 28
click at [1394, 385] on span "Ship" at bounding box center [1405, 378] width 34 height 13
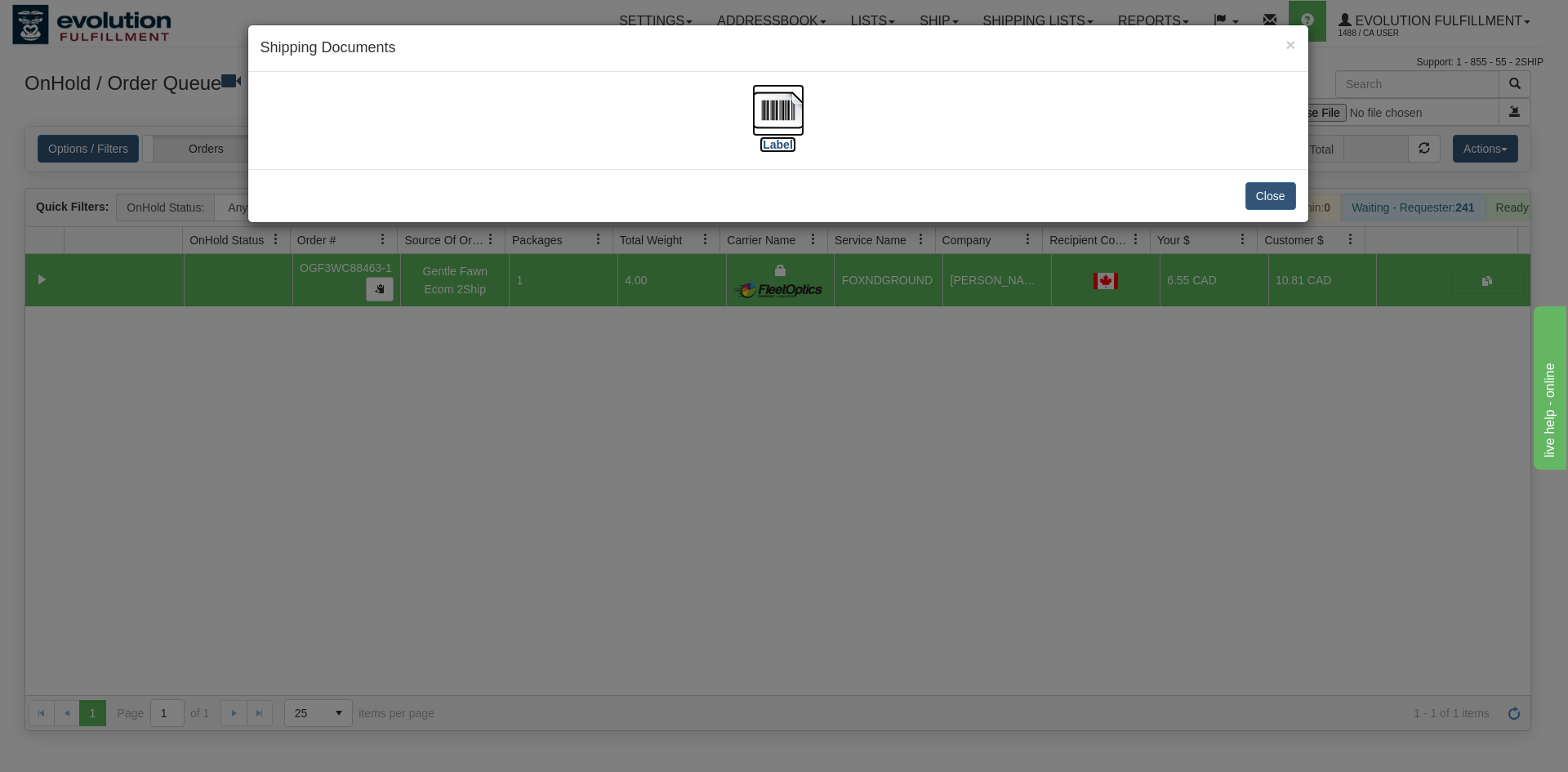
click at [783, 105] on img at bounding box center [777, 109] width 52 height 52
drag, startPoint x: 717, startPoint y: 523, endPoint x: 381, endPoint y: 241, distance: 438.7
click at [706, 509] on div "× Shipping Documents [Label] Close" at bounding box center [784, 386] width 1568 height 772
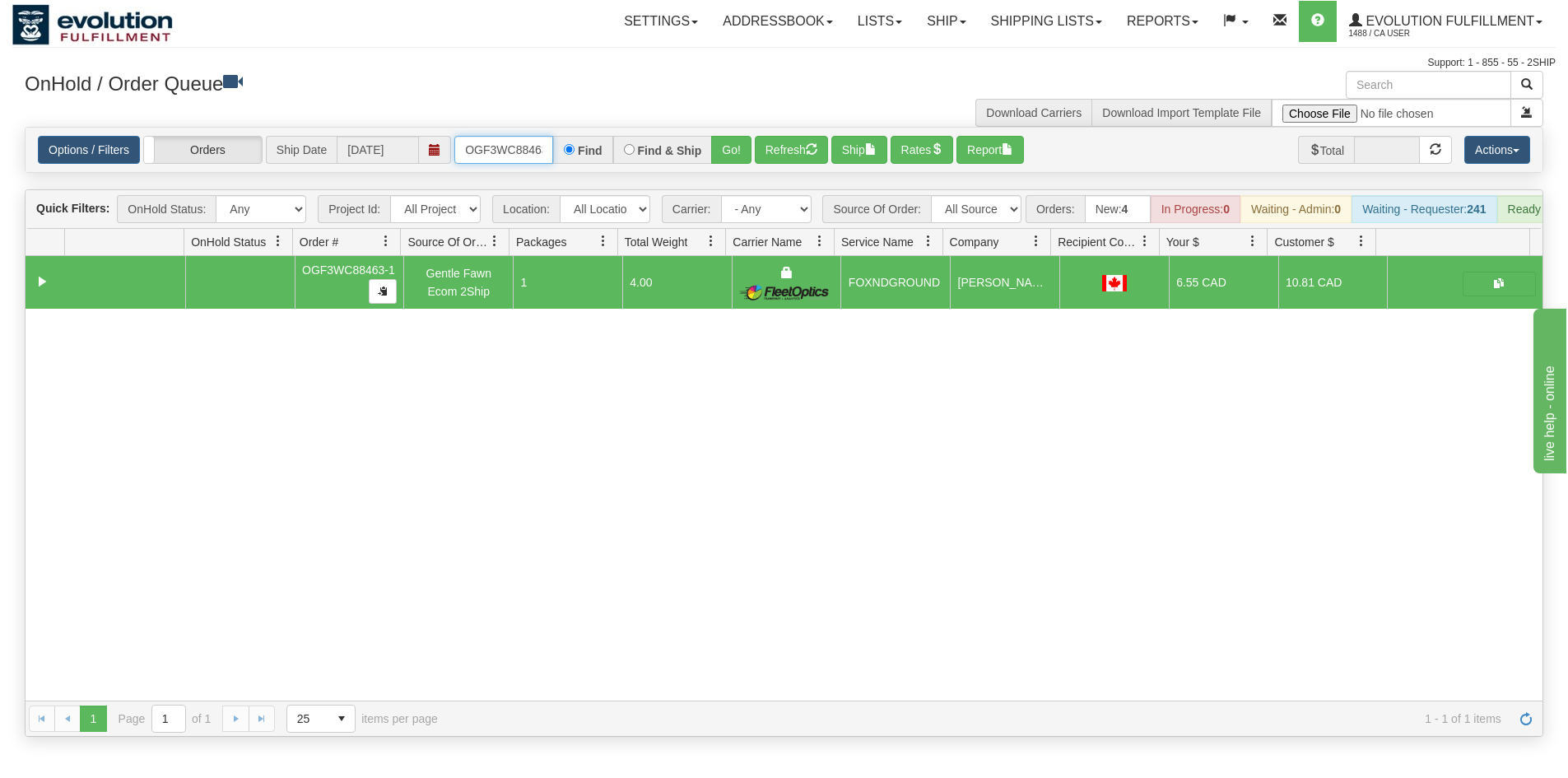
click at [464, 146] on input "OGF3WC88463-1" at bounding box center [503, 149] width 99 height 28
click at [728, 152] on button "Go!" at bounding box center [731, 149] width 40 height 28
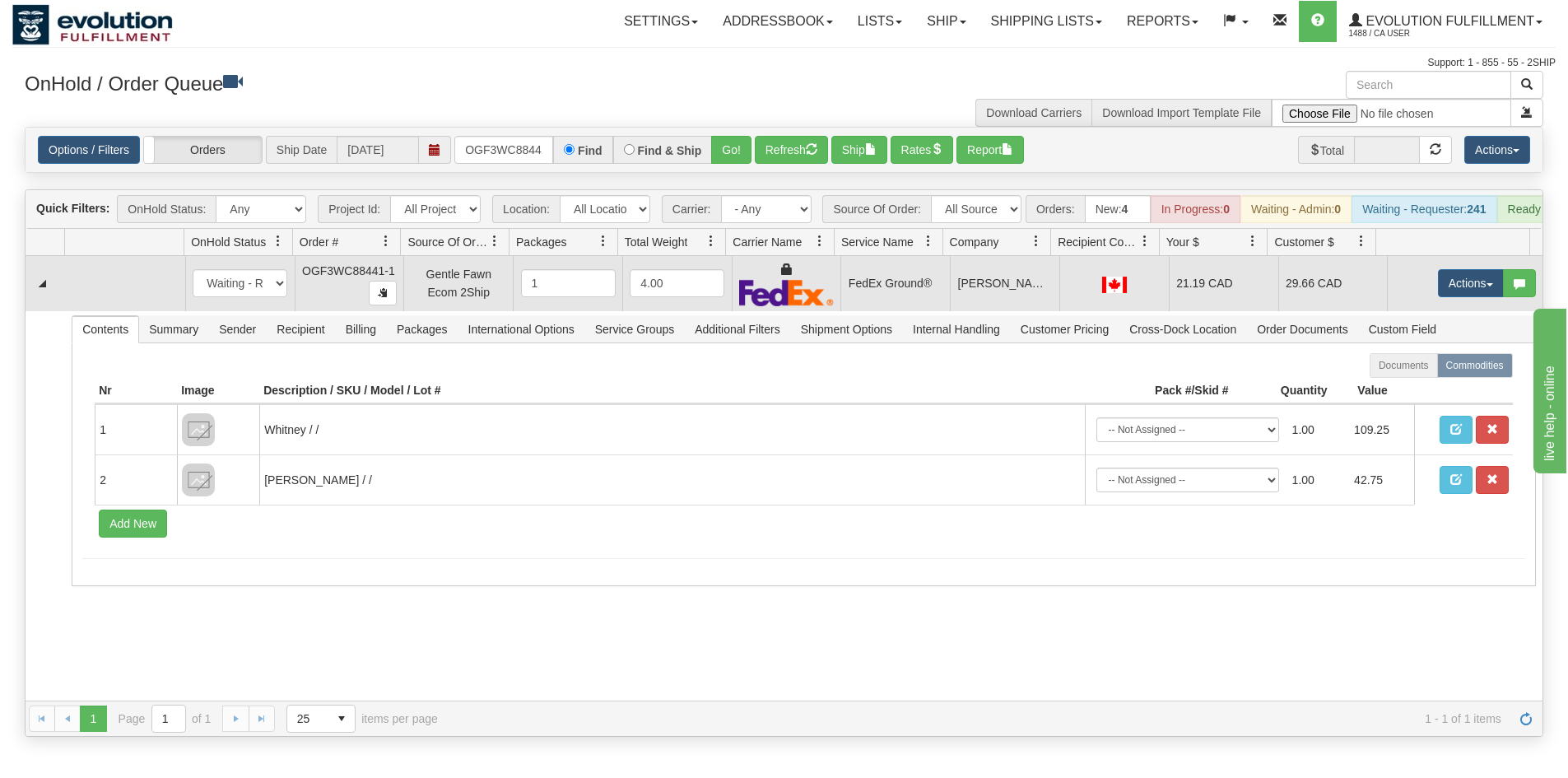
click at [1433, 277] on td "Actions Open Refresh Rates Rate All Services Ship Delete Edit Items" at bounding box center [1464, 284] width 156 height 55
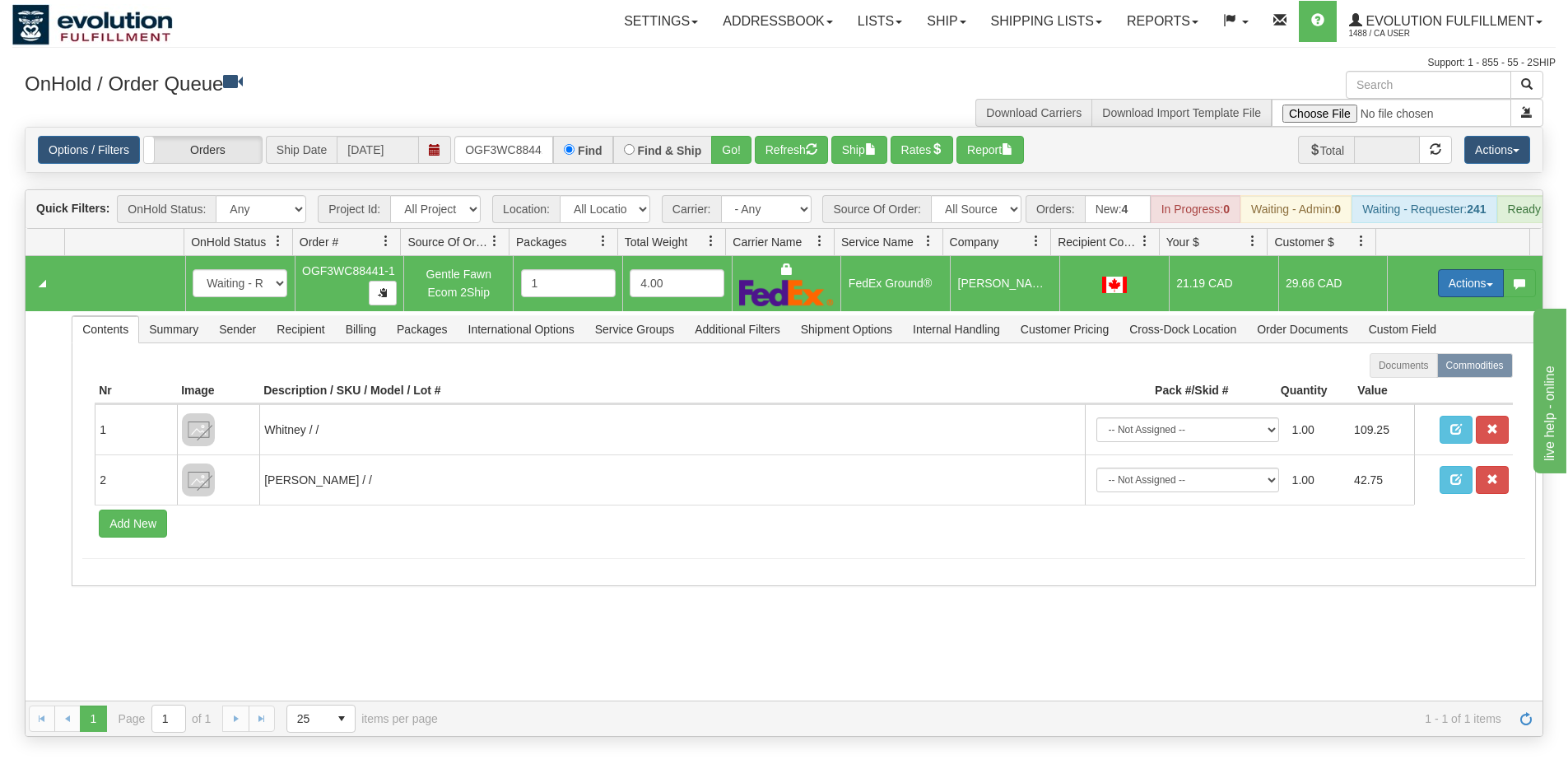
click at [1438, 287] on button "Actions" at bounding box center [1470, 282] width 66 height 28
click at [1400, 386] on span "Ship" at bounding box center [1405, 379] width 34 height 13
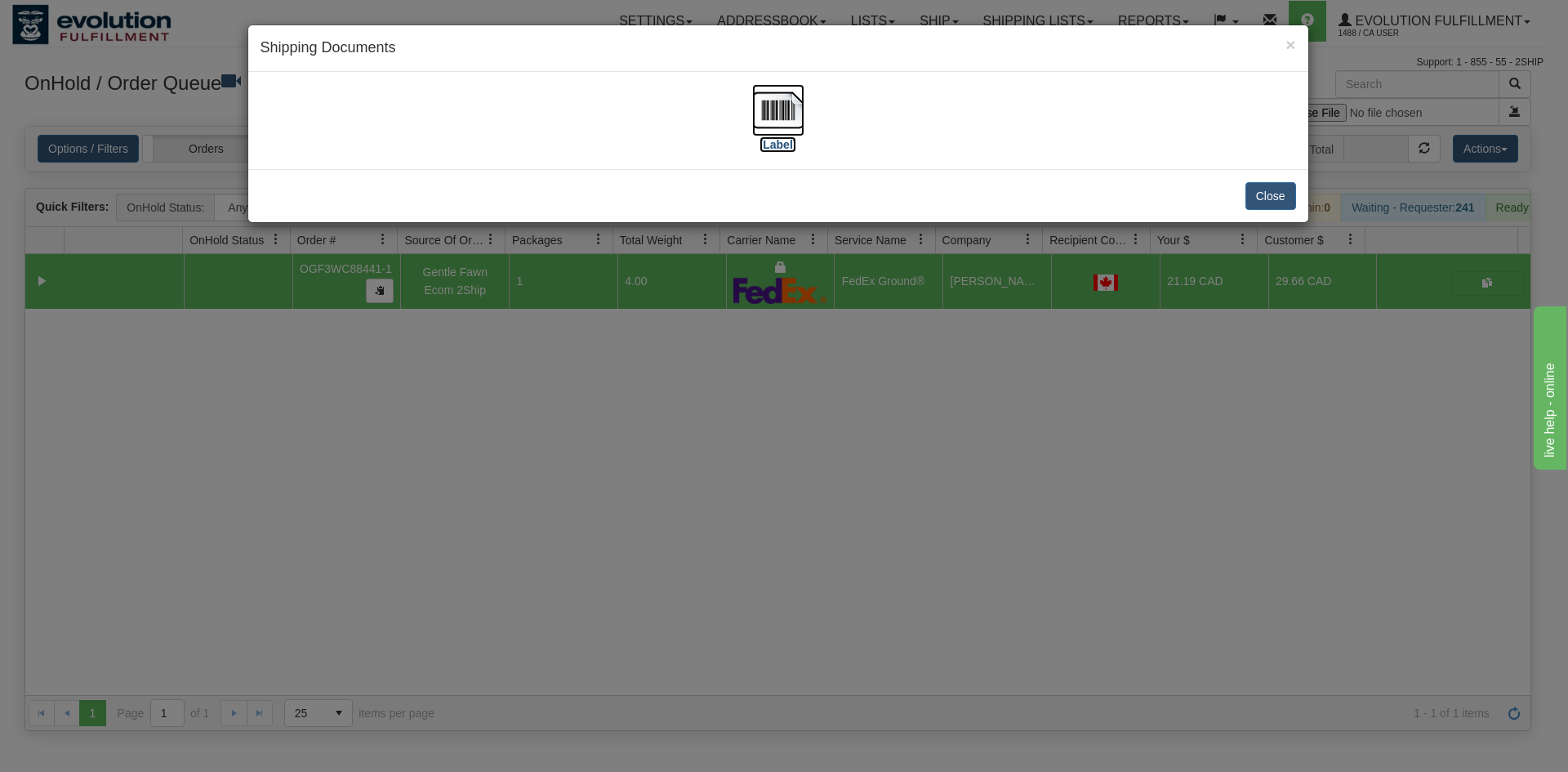
click at [775, 137] on label "[Label]" at bounding box center [778, 144] width 38 height 16
drag, startPoint x: 917, startPoint y: 374, endPoint x: 648, endPoint y: 199, distance: 320.9
click at [914, 370] on div "× Shipping Documents [Label] Close" at bounding box center [784, 386] width 1568 height 772
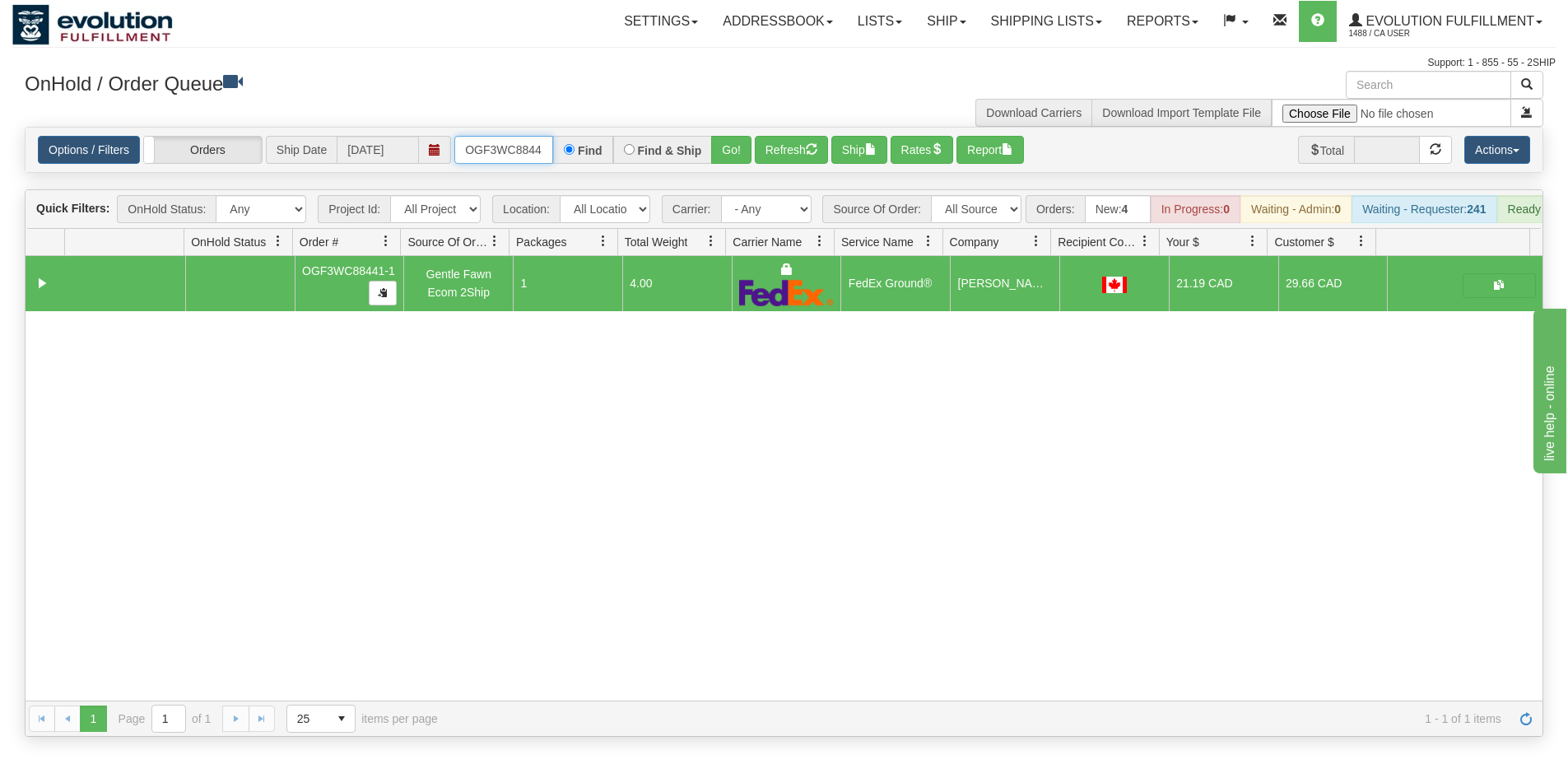
click at [536, 154] on input "OGF3WC88441-1" at bounding box center [503, 149] width 99 height 28
click at [534, 153] on input "OGF3WC88441-1" at bounding box center [503, 149] width 99 height 28
click at [733, 147] on button "Go!" at bounding box center [731, 149] width 40 height 28
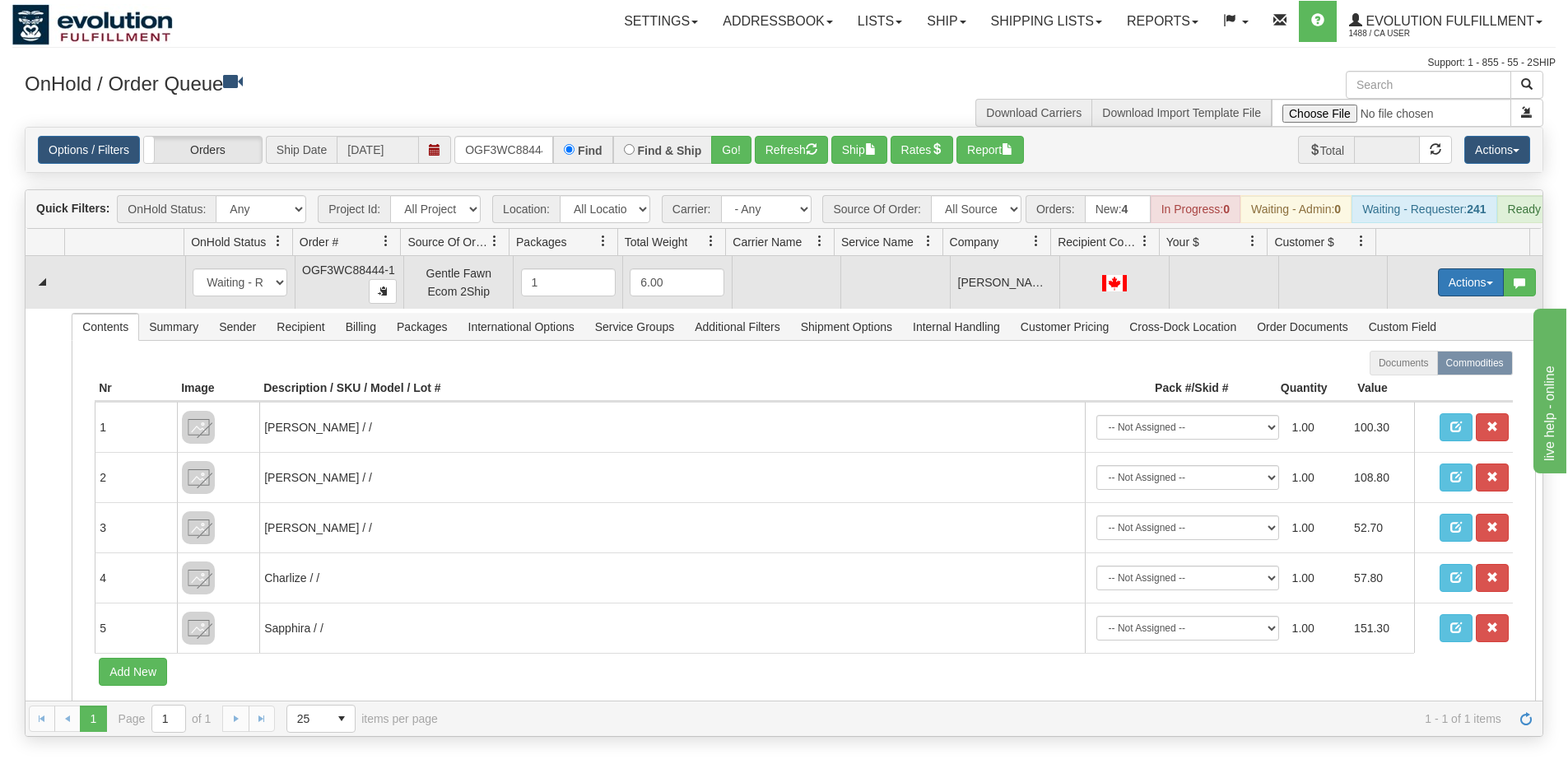
click at [1448, 293] on button "Actions" at bounding box center [1470, 282] width 66 height 28
click at [1404, 363] on span "Rate All Services" at bounding box center [1437, 356] width 99 height 13
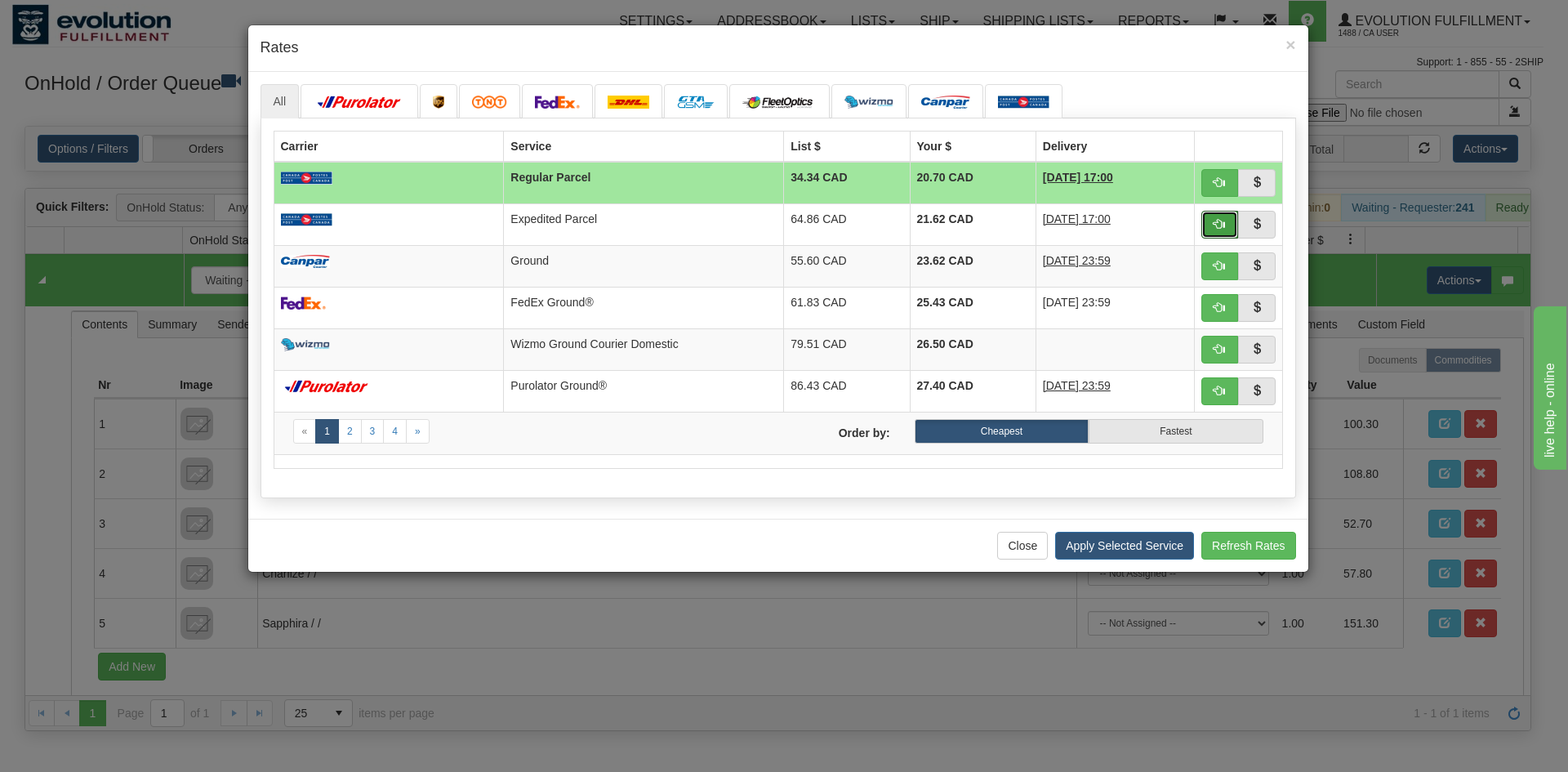
click at [1226, 226] on button "button" at bounding box center [1220, 224] width 38 height 27
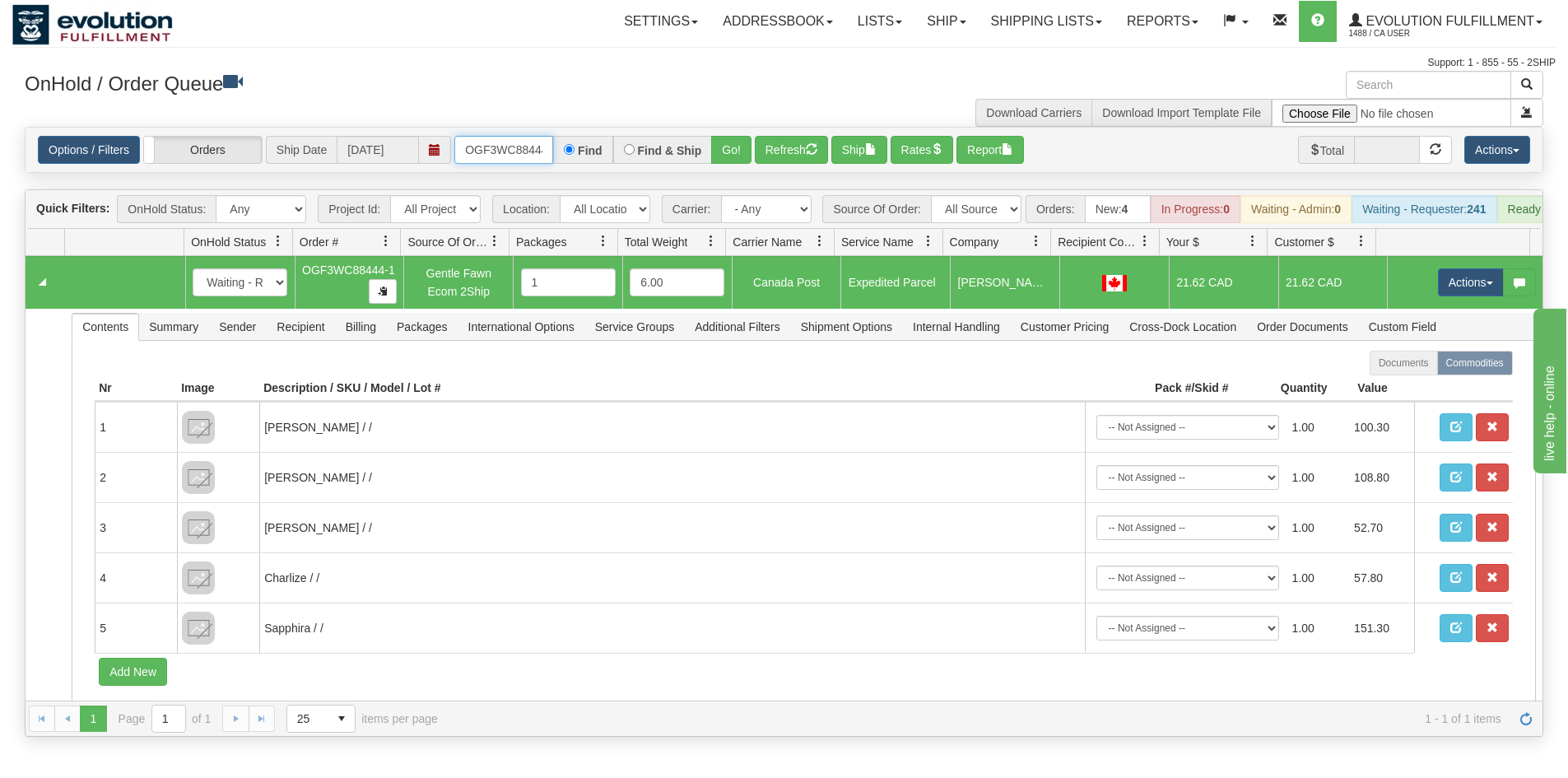
click at [512, 148] on input "OGF3WC88444-1" at bounding box center [503, 149] width 99 height 28
click at [721, 155] on button "Go!" at bounding box center [731, 149] width 40 height 28
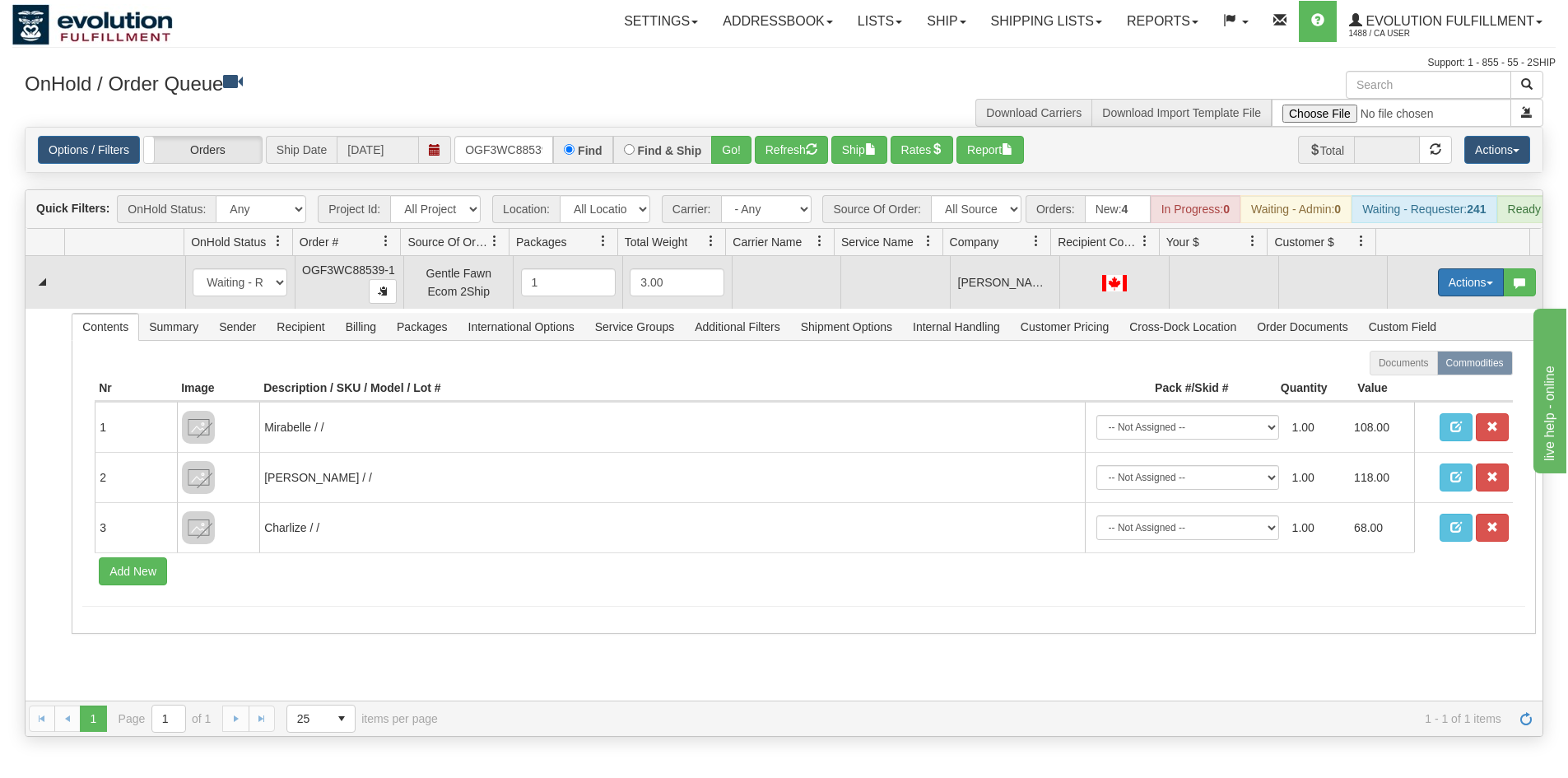
click at [1478, 286] on button "Actions" at bounding box center [1470, 282] width 66 height 28
click at [1426, 363] on span "Rate All Services" at bounding box center [1437, 356] width 99 height 13
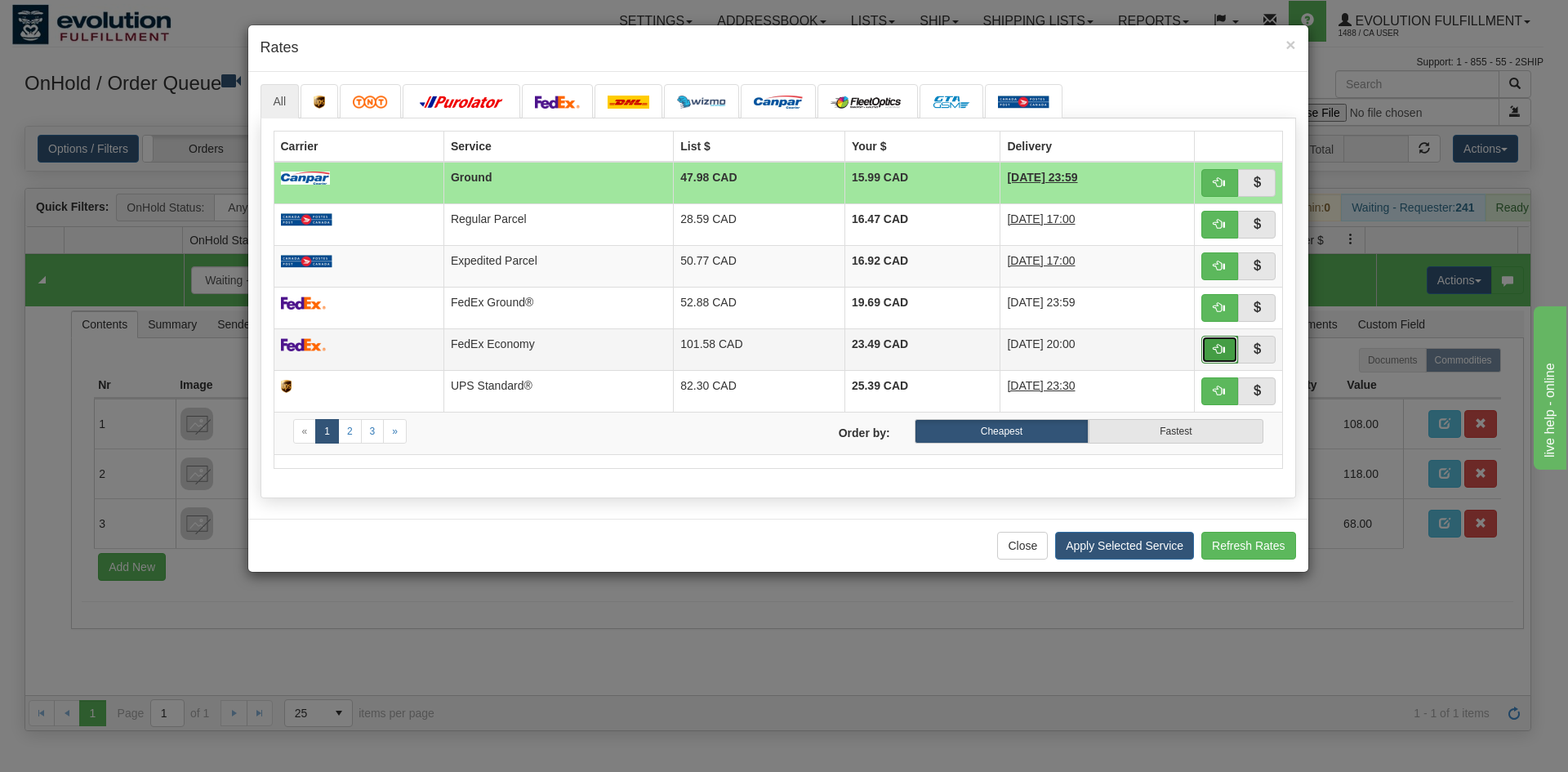
click at [1209, 353] on button "button" at bounding box center [1220, 349] width 38 height 27
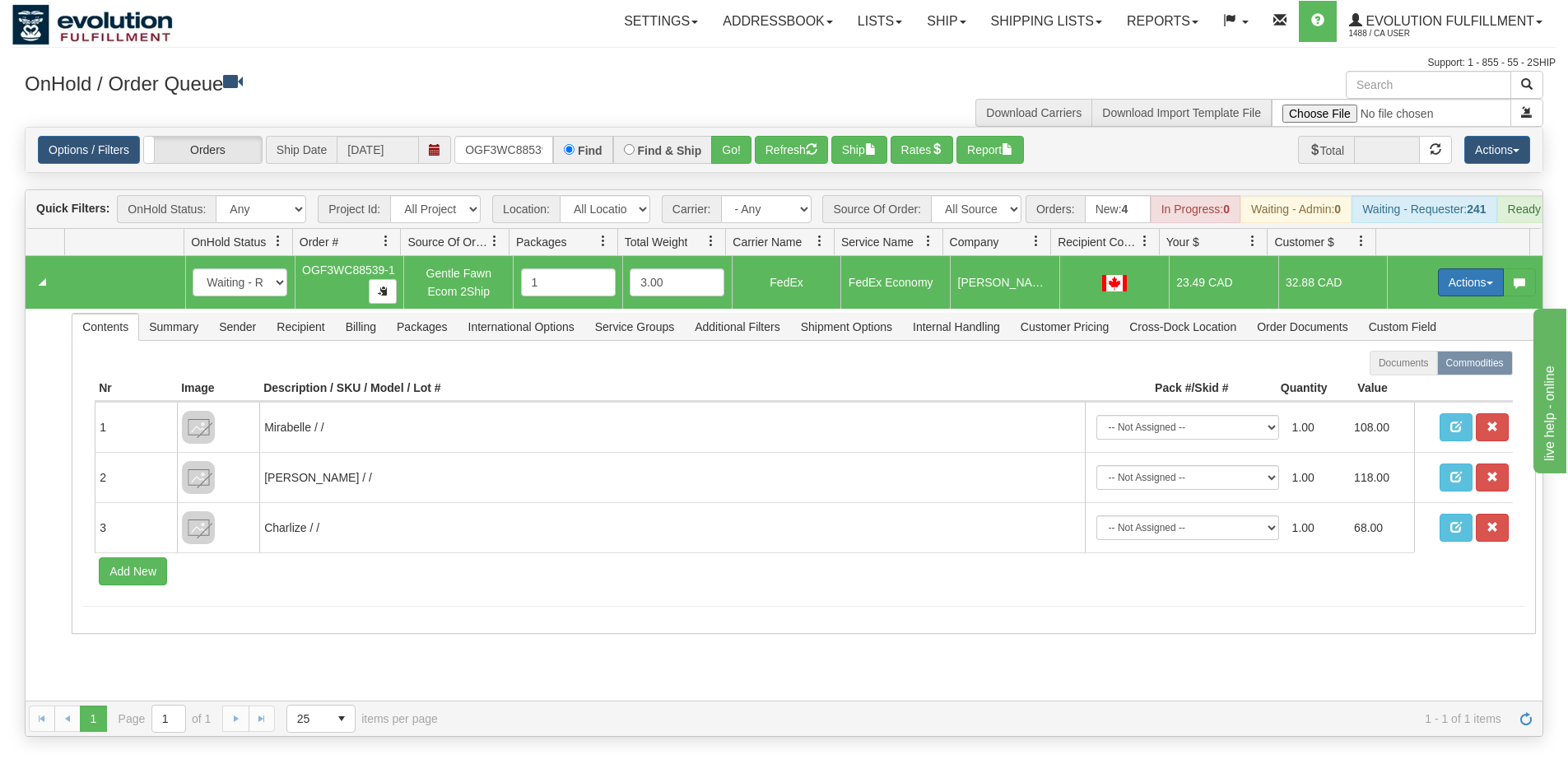
click at [1438, 296] on button "Actions" at bounding box center [1470, 282] width 66 height 28
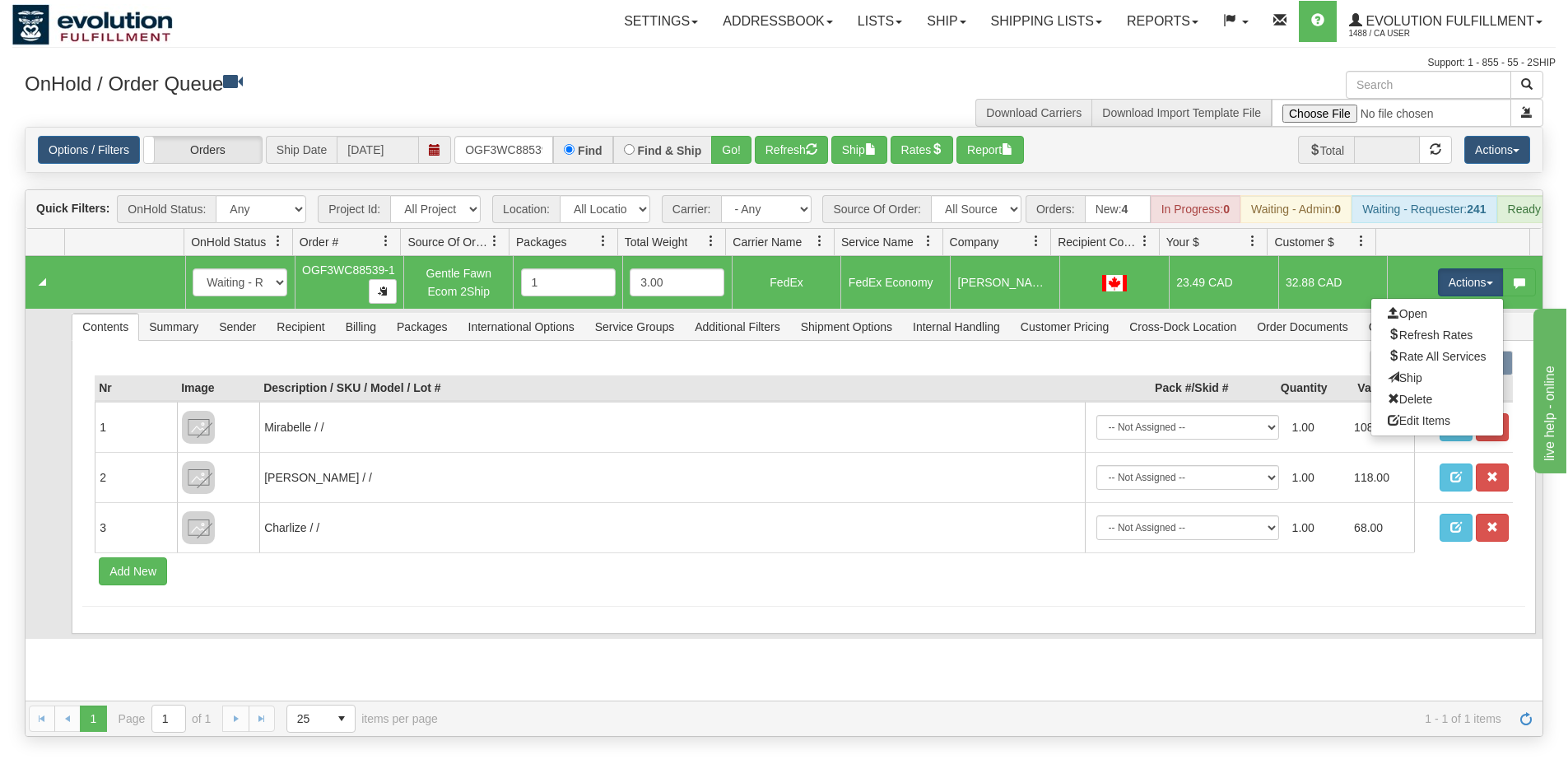
click at [1432, 389] on link "Ship" at bounding box center [1437, 378] width 132 height 22
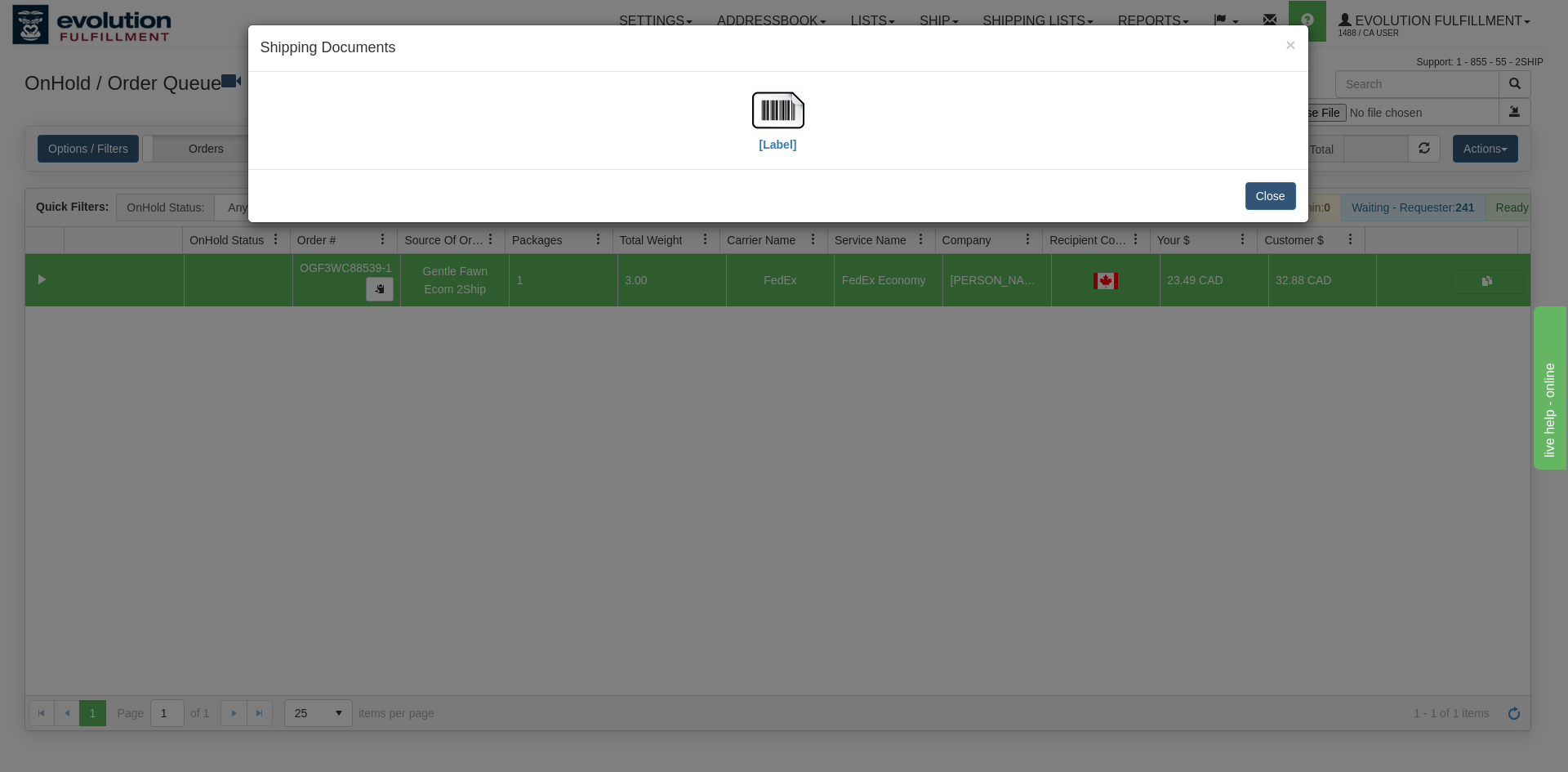
click at [731, 112] on div "[Label]" at bounding box center [777, 120] width 1036 height 73
click at [771, 94] on img at bounding box center [777, 109] width 52 height 52
click at [1041, 462] on div "× Shipping Documents [Label] Close" at bounding box center [784, 386] width 1568 height 772
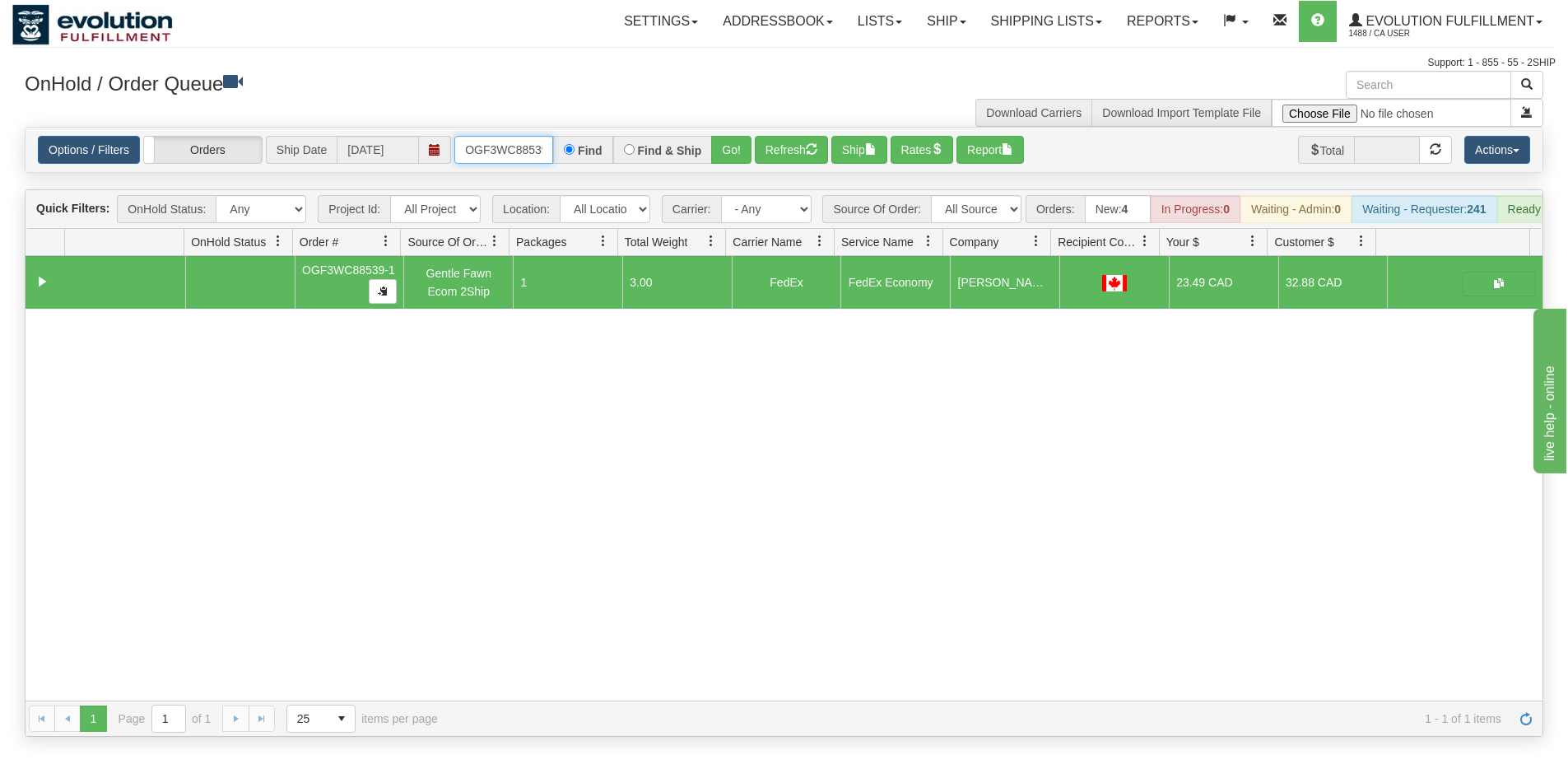
click at [533, 149] on input "OGF3WC88539-1" at bounding box center [503, 149] width 99 height 28
click at [722, 146] on button "Go!" at bounding box center [731, 149] width 40 height 28
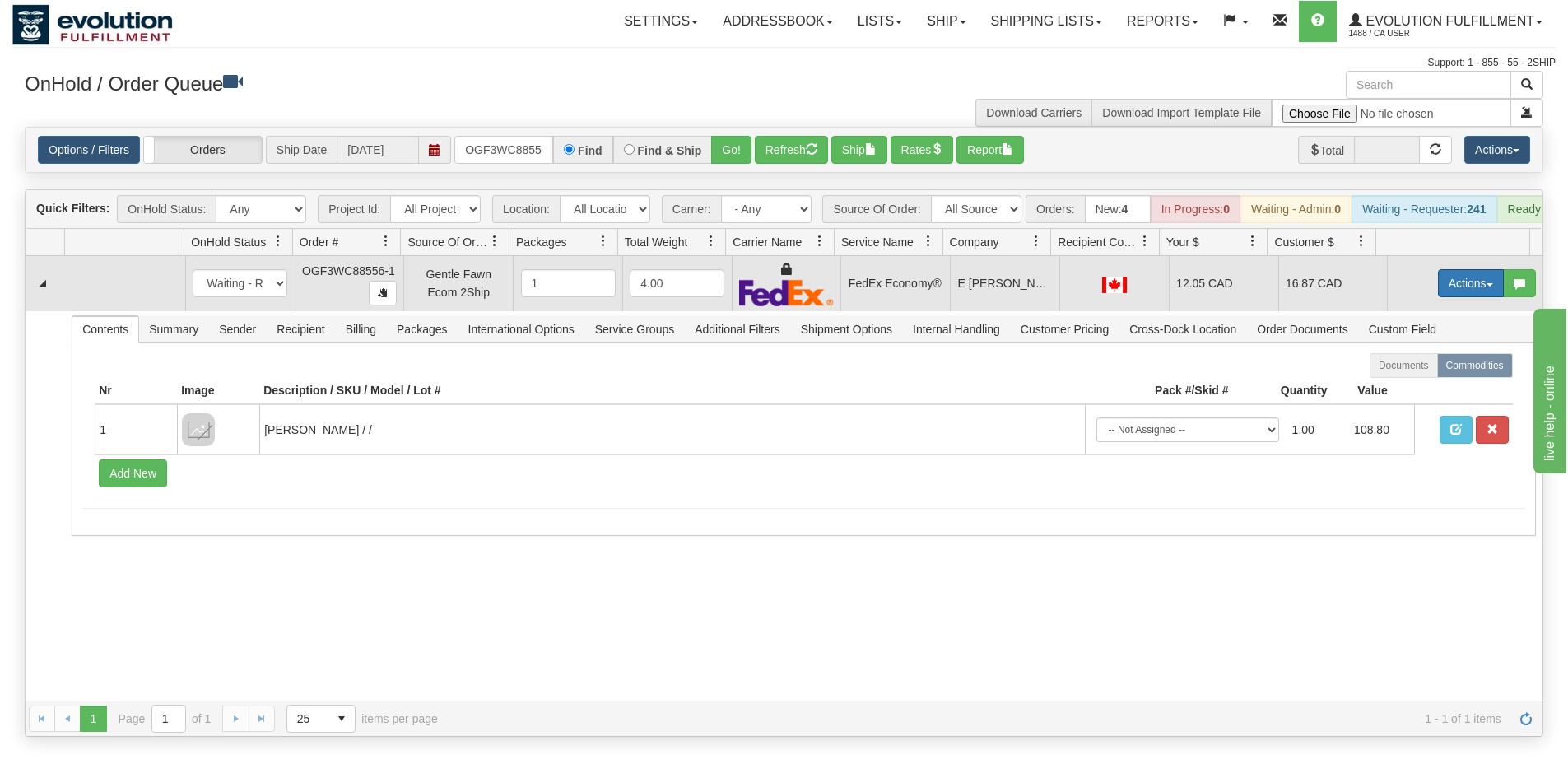
click at [1438, 297] on button "Actions" at bounding box center [1470, 282] width 66 height 28
click at [1401, 386] on span "Ship" at bounding box center [1405, 379] width 34 height 13
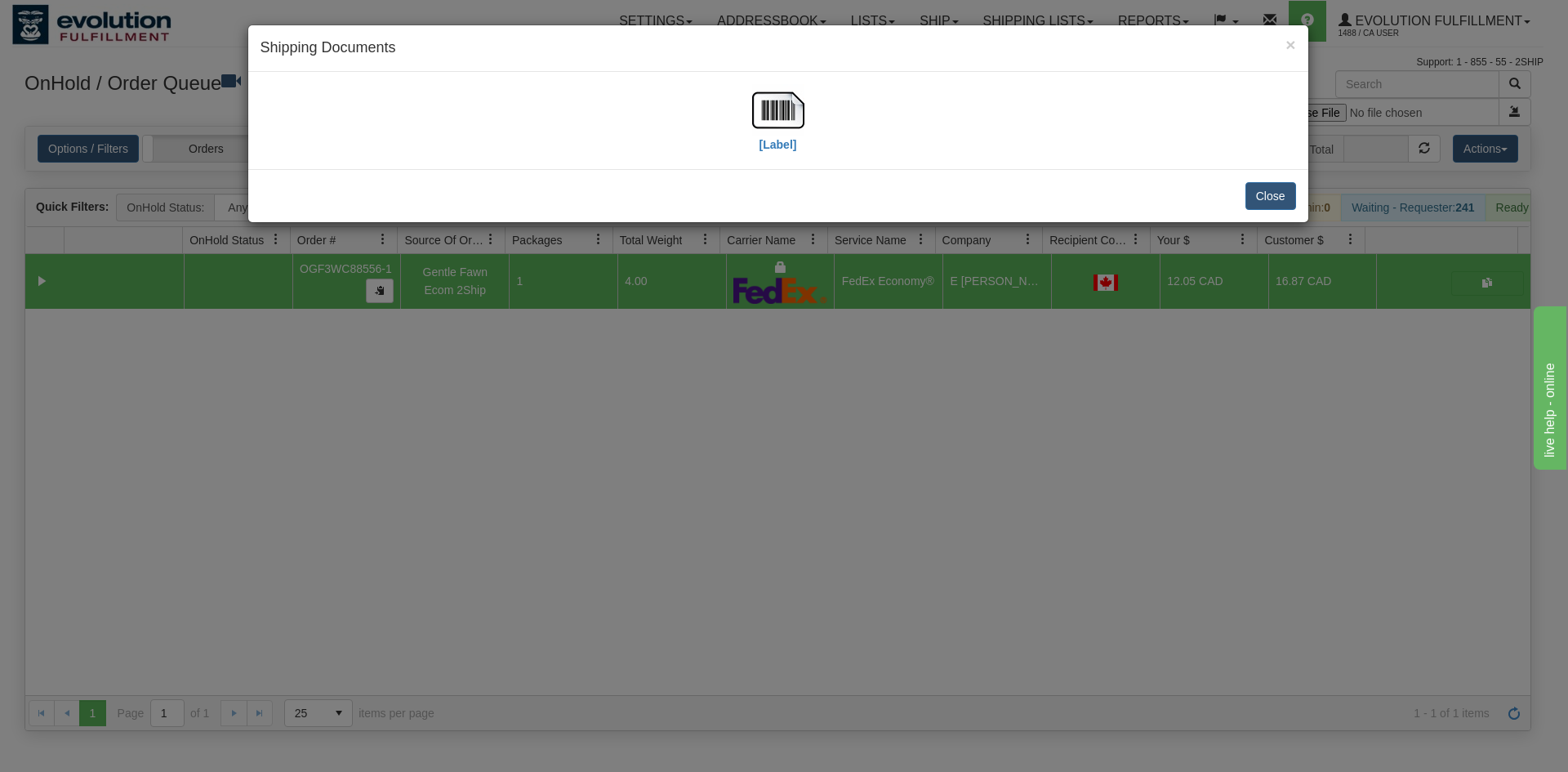
click at [811, 102] on div "[Label]" at bounding box center [777, 120] width 1036 height 73
click at [773, 115] on img at bounding box center [777, 109] width 52 height 52
drag, startPoint x: 788, startPoint y: 581, endPoint x: 637, endPoint y: 230, distance: 382.1
click at [790, 575] on div "× Shipping Documents [Label] Close" at bounding box center [784, 386] width 1568 height 772
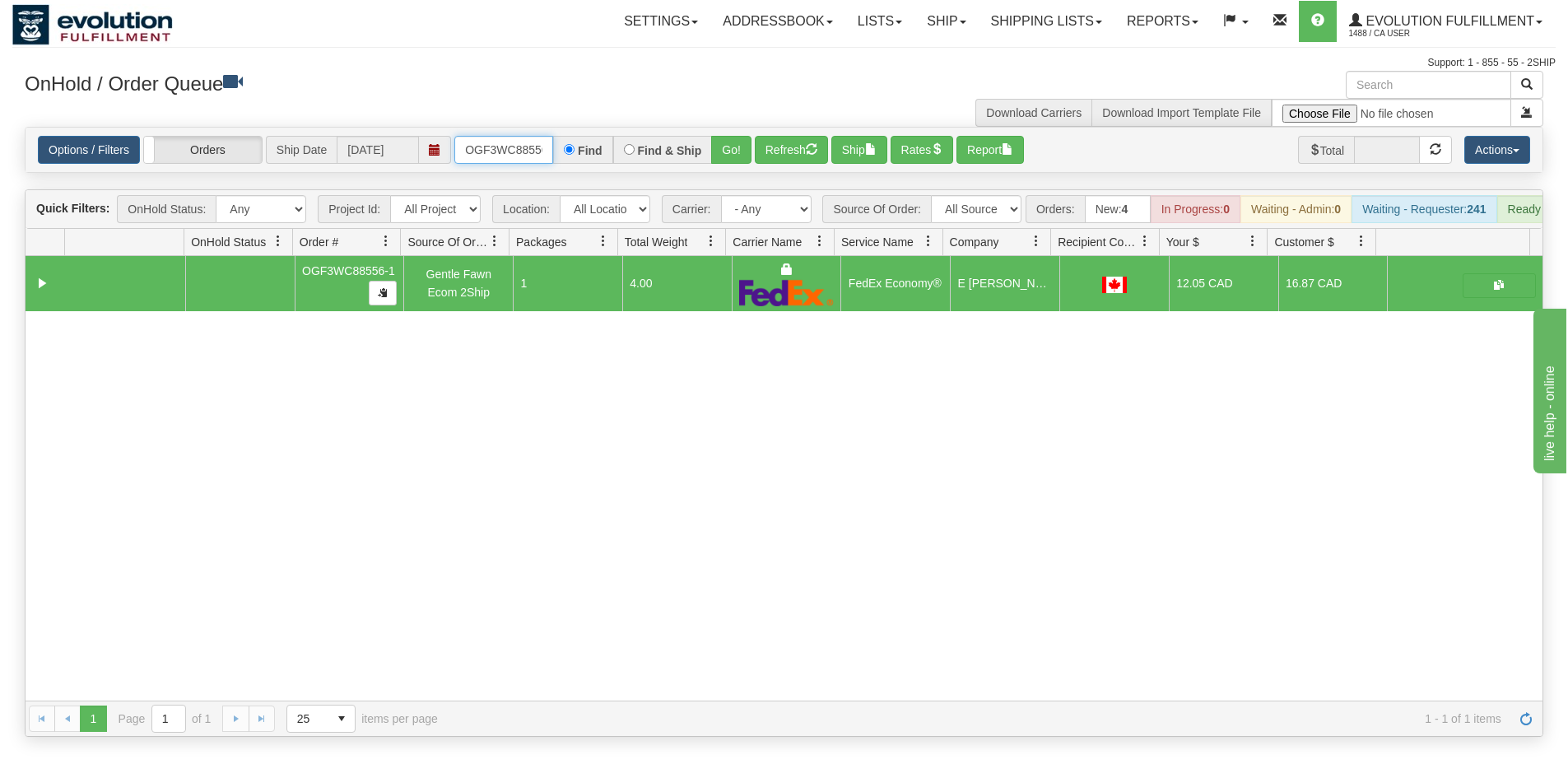
click at [529, 149] on input "OGF3WC88556-1" at bounding box center [503, 149] width 99 height 28
click at [721, 145] on button "Go!" at bounding box center [731, 149] width 40 height 28
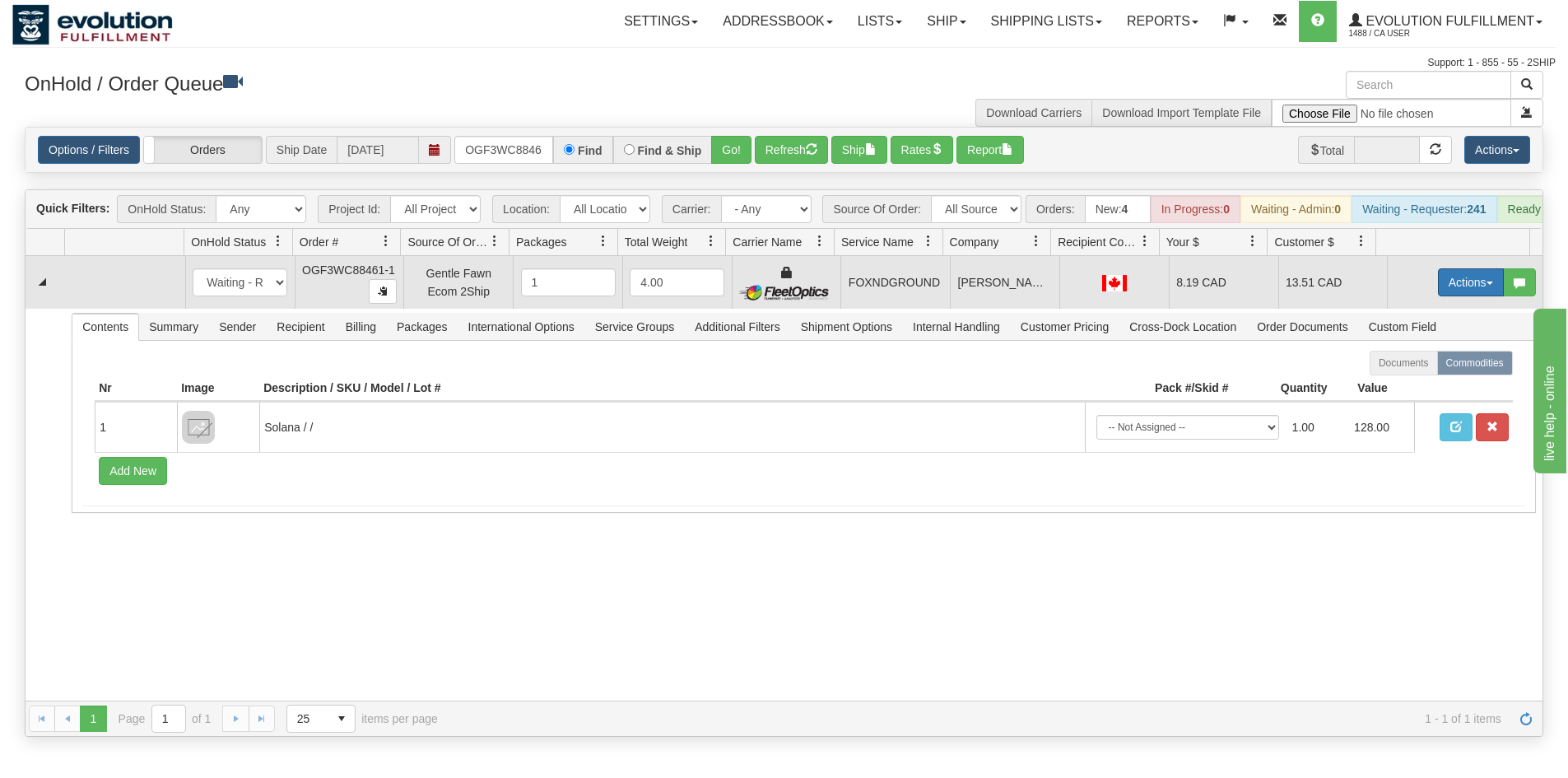
click at [1438, 296] on button "Actions" at bounding box center [1470, 282] width 66 height 28
click at [1401, 385] on span "Ship" at bounding box center [1405, 378] width 34 height 13
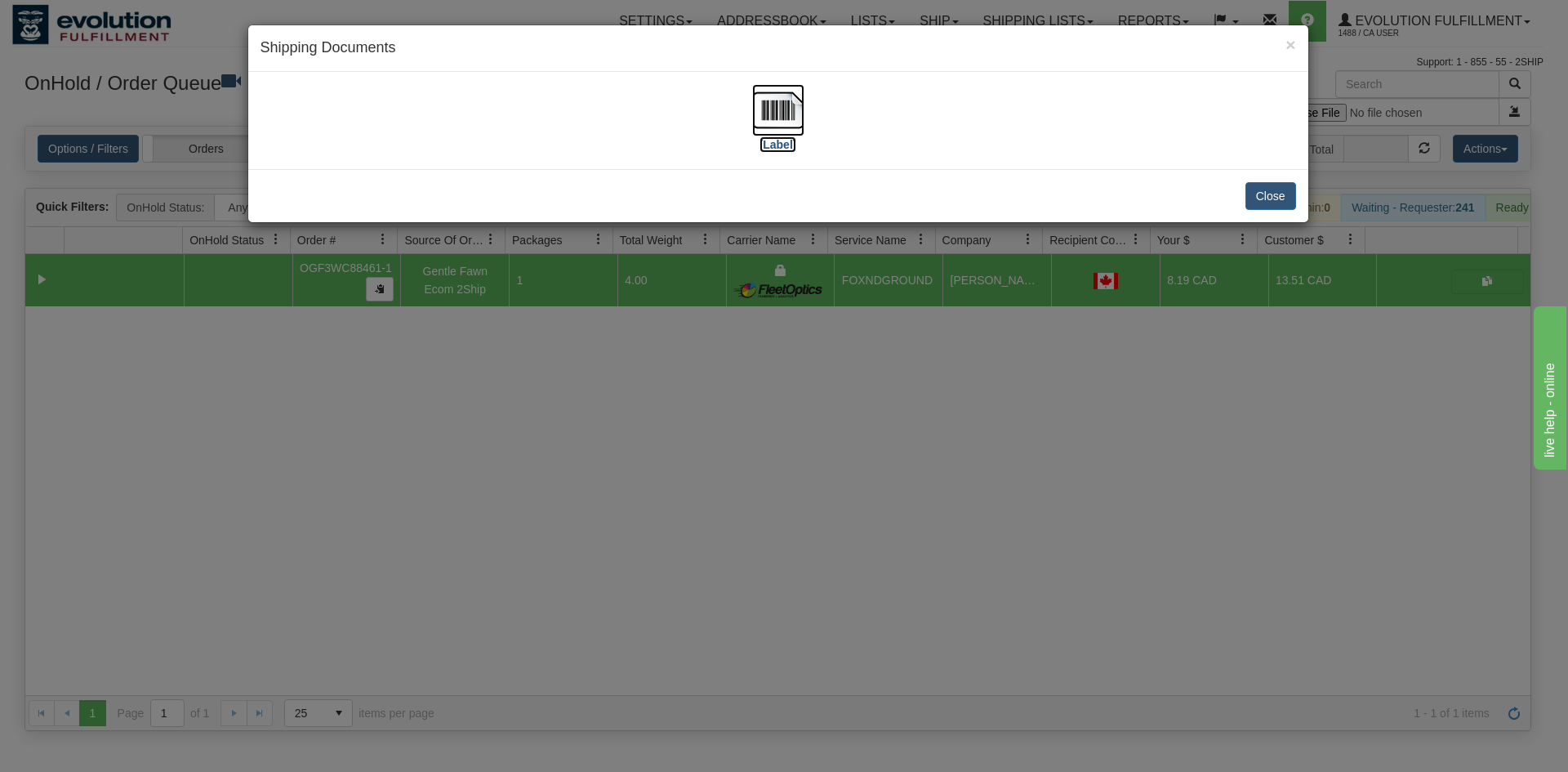
click at [768, 112] on img at bounding box center [777, 109] width 52 height 52
drag, startPoint x: 858, startPoint y: 436, endPoint x: 612, endPoint y: 90, distance: 424.5
click at [857, 433] on div "× Shipping Documents [Label] Close" at bounding box center [784, 386] width 1568 height 772
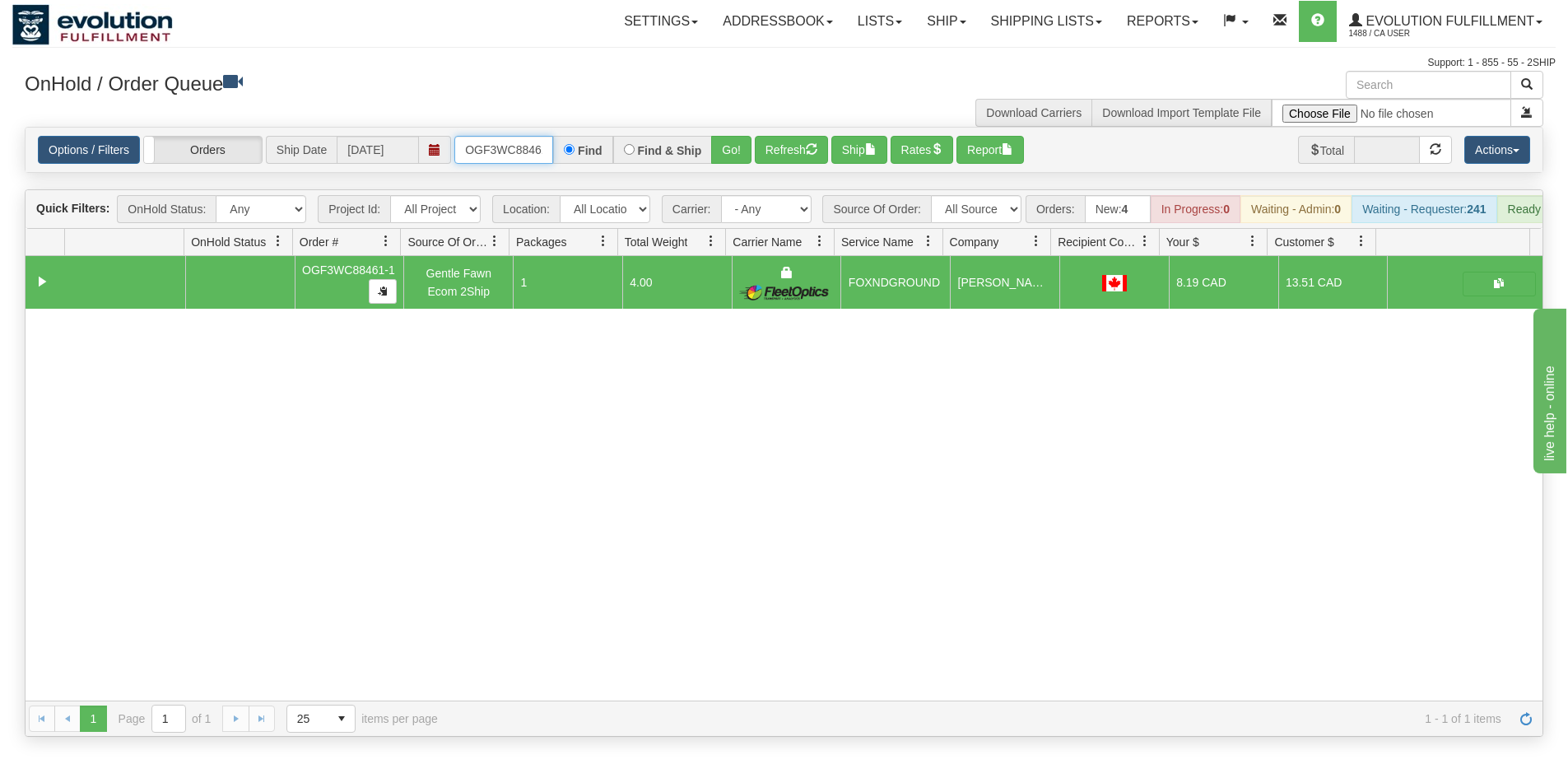
click at [530, 158] on input "OGF3WC88461-1" at bounding box center [503, 149] width 99 height 28
click at [744, 149] on button "Go!" at bounding box center [731, 149] width 40 height 28
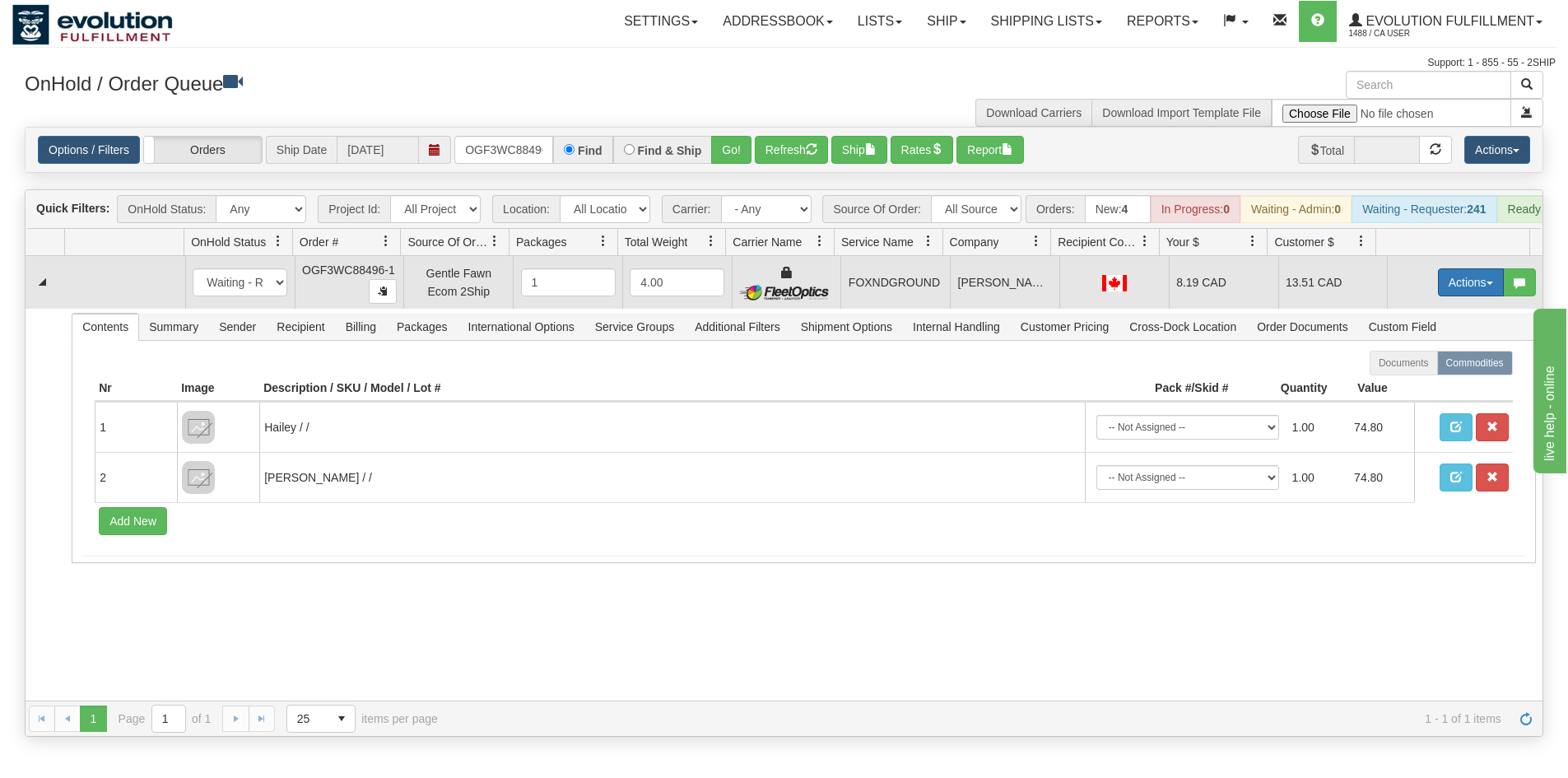
drag, startPoint x: 1438, startPoint y: 281, endPoint x: 1434, endPoint y: 290, distance: 9.8
click at [1438, 284] on button "Actions" at bounding box center [1470, 282] width 66 height 28
click at [1413, 389] on link "Ship" at bounding box center [1437, 378] width 132 height 22
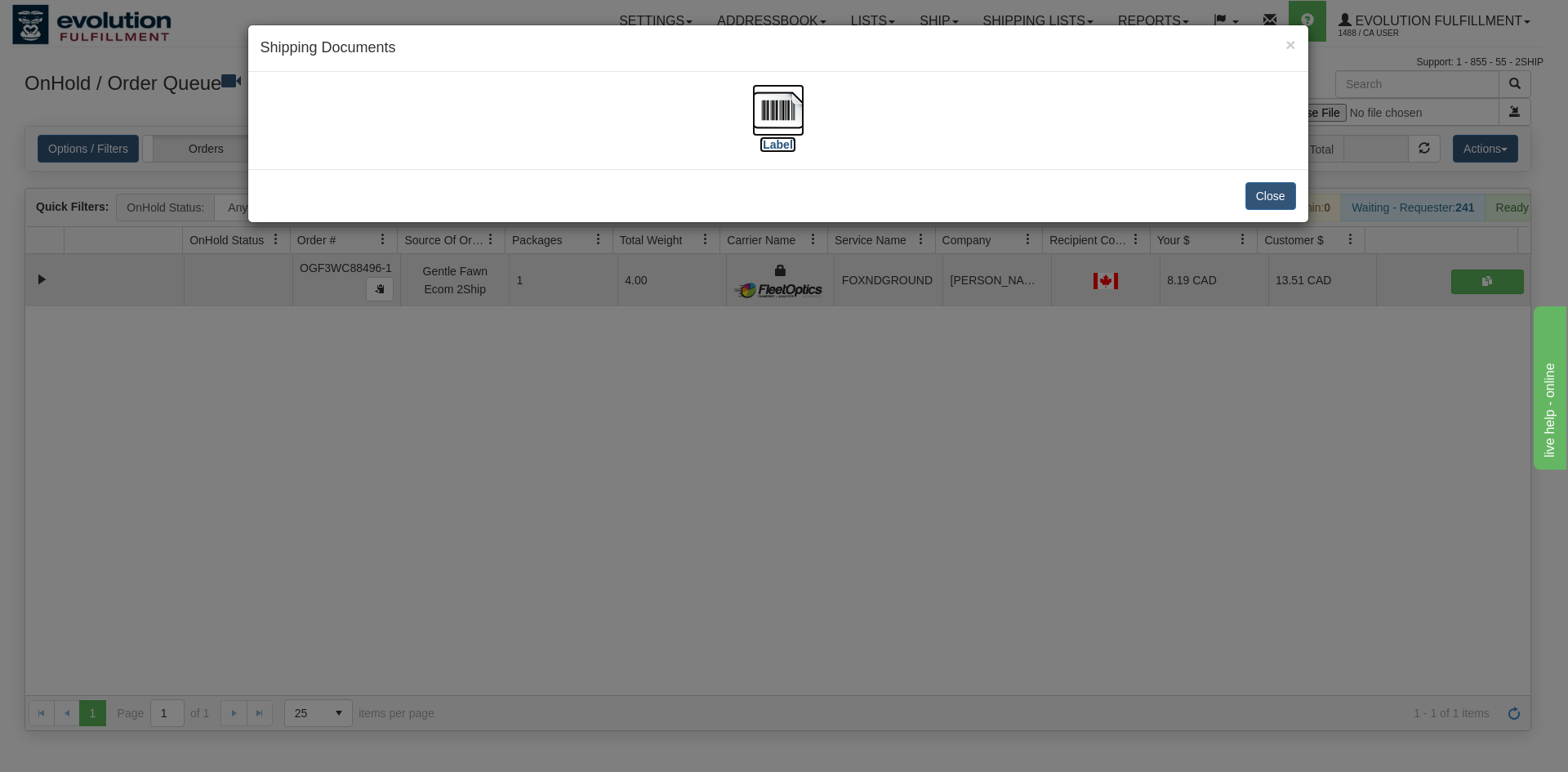
click at [783, 110] on img at bounding box center [777, 109] width 52 height 52
drag, startPoint x: 743, startPoint y: 568, endPoint x: 633, endPoint y: 365, distance: 230.9
click at [746, 559] on div "× Shipping Documents [Label] Close" at bounding box center [784, 386] width 1568 height 772
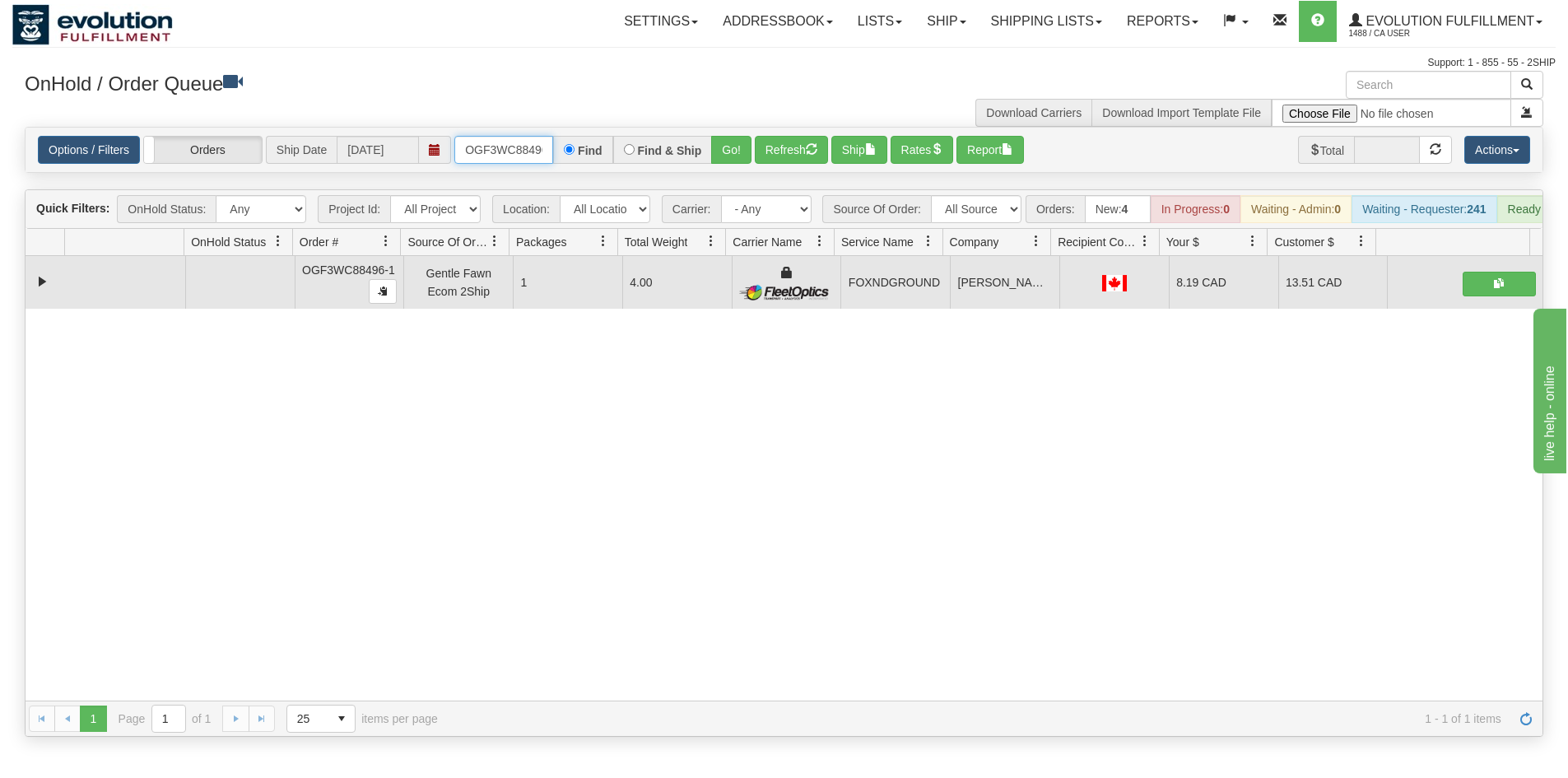
click at [490, 160] on input "OGF3WC88496-1" at bounding box center [503, 149] width 99 height 28
click at [742, 156] on button "Go!" at bounding box center [731, 149] width 40 height 28
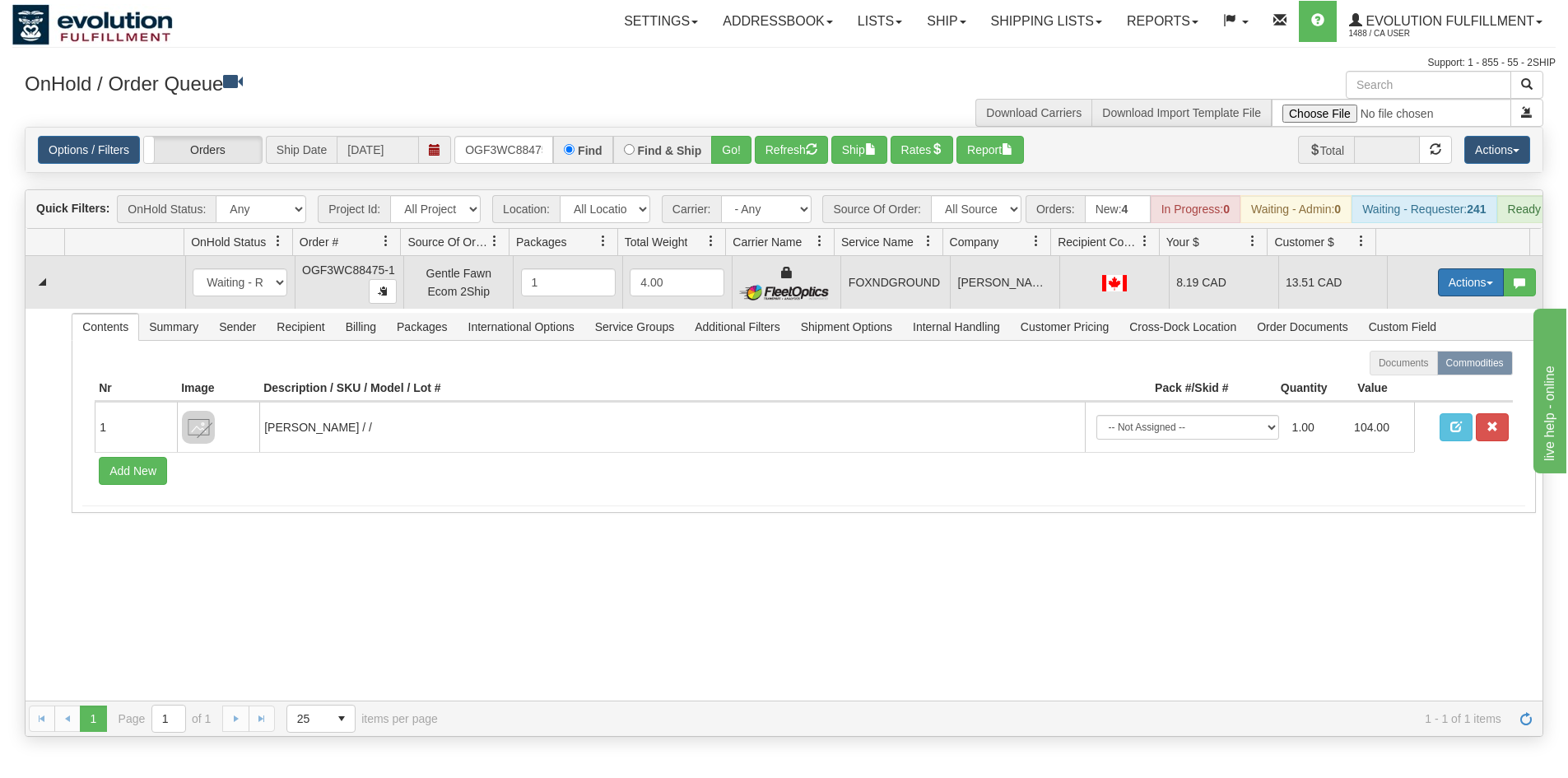
click at [1441, 296] on button "Actions" at bounding box center [1470, 282] width 66 height 28
click at [1427, 386] on link "Ship" at bounding box center [1437, 378] width 132 height 22
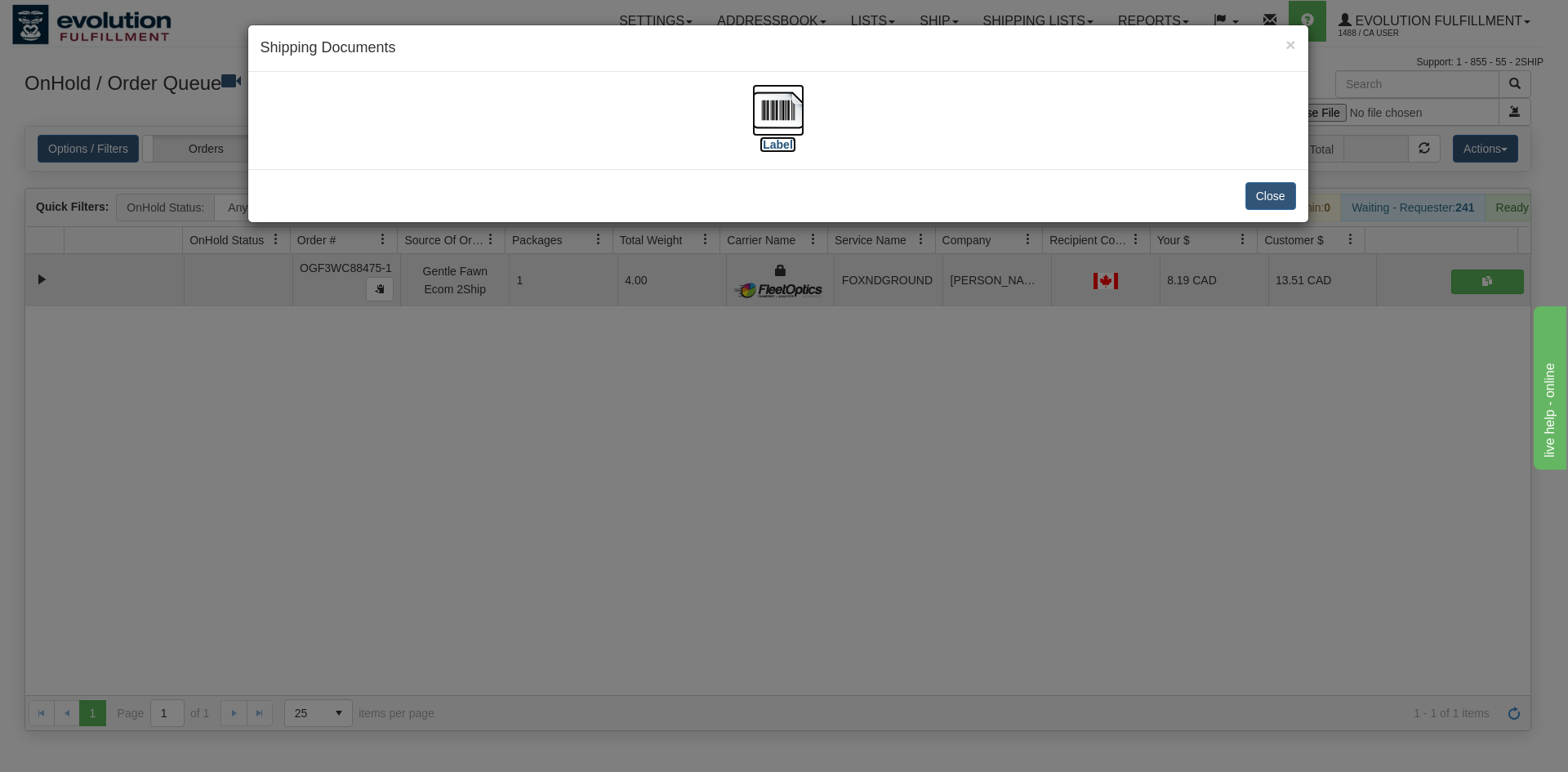
click at [787, 123] on img at bounding box center [777, 109] width 52 height 52
drag, startPoint x: 406, startPoint y: 603, endPoint x: 360, endPoint y: 53, distance: 551.9
click at [431, 579] on div "× Shipping Documents [Label] Close" at bounding box center [784, 386] width 1568 height 772
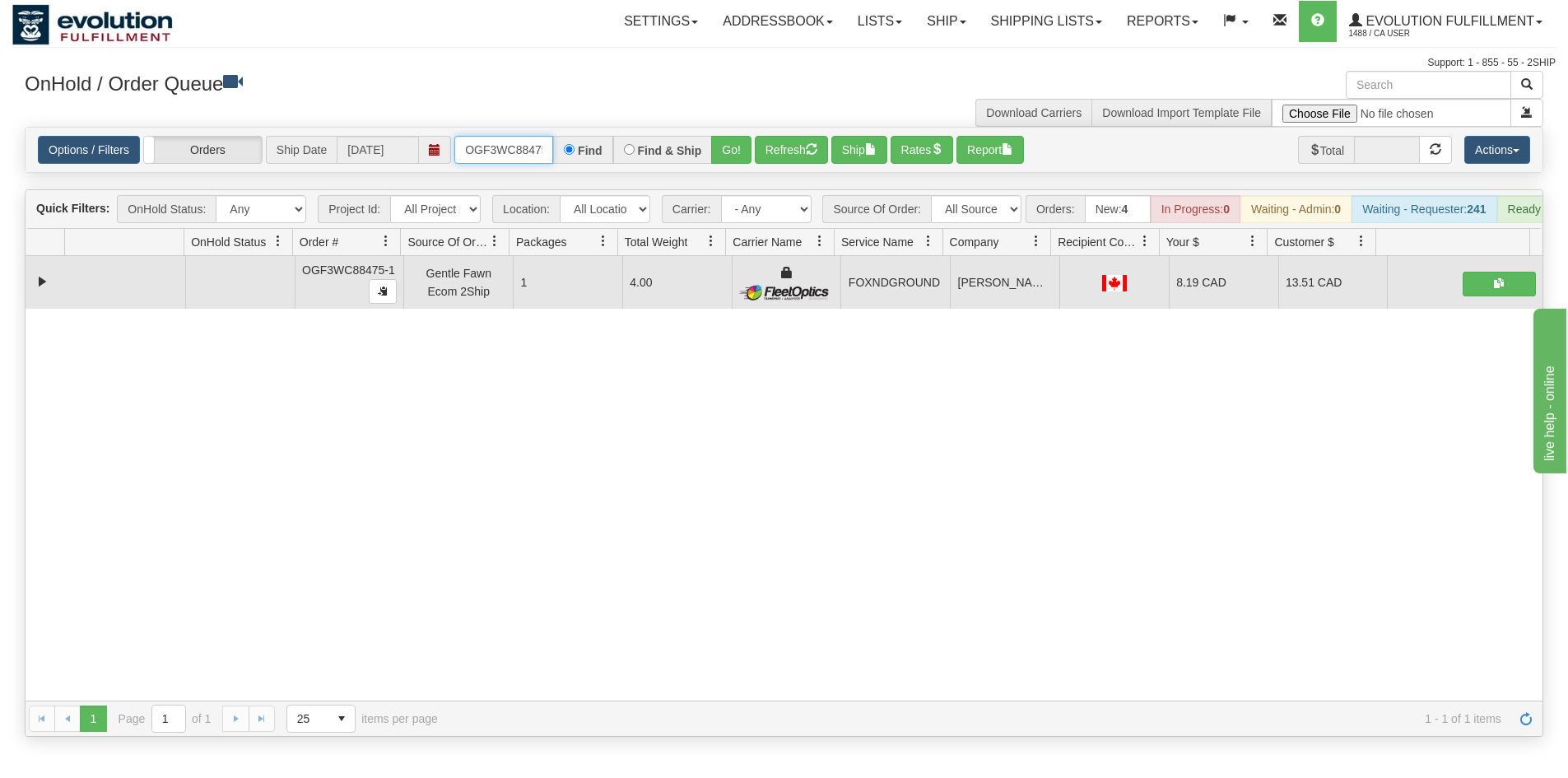
click at [533, 155] on input "OGF3WC88475-1" at bounding box center [503, 149] width 99 height 28
click at [534, 142] on input "OGF3WC88475-1" at bounding box center [503, 149] width 99 height 28
click at [727, 158] on button "Go!" at bounding box center [731, 149] width 40 height 28
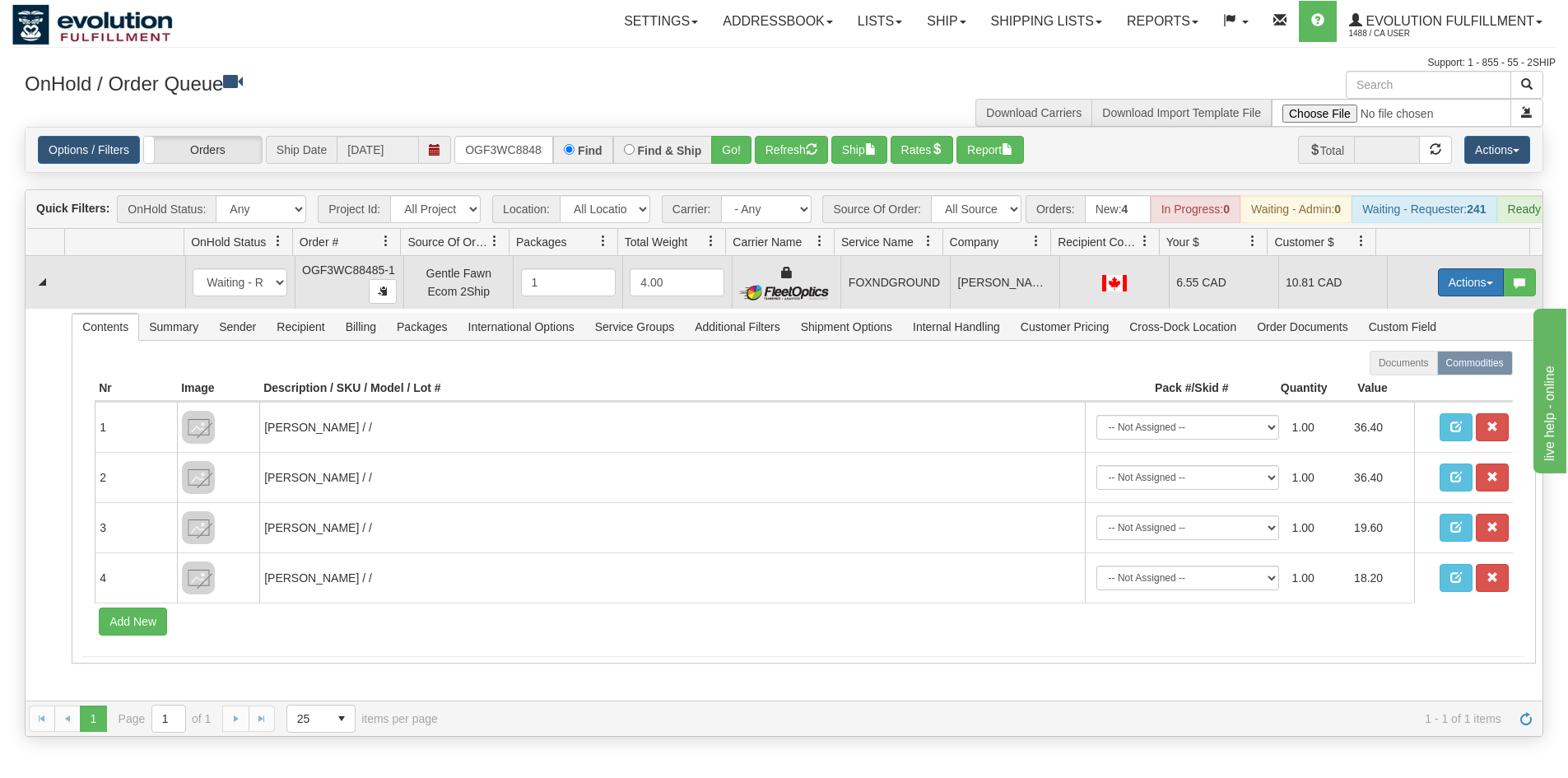
click at [1446, 294] on button "Actions" at bounding box center [1470, 282] width 66 height 28
click at [1412, 389] on link "Ship" at bounding box center [1437, 378] width 132 height 22
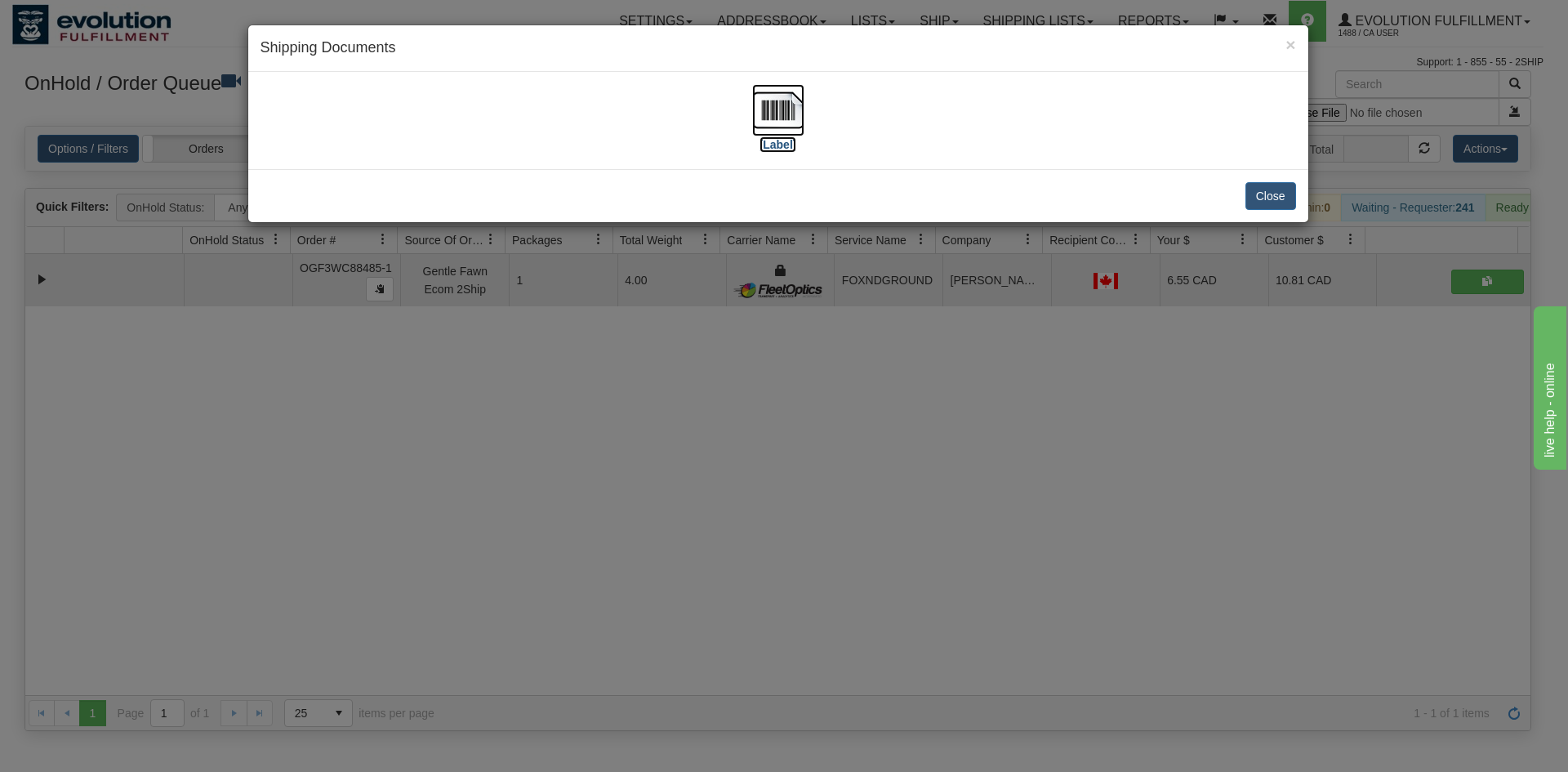
click at [792, 116] on img at bounding box center [777, 109] width 52 height 52
drag, startPoint x: 562, startPoint y: 650, endPoint x: 286, endPoint y: 128, distance: 590.5
click at [554, 633] on div "× Shipping Documents [Label] Close" at bounding box center [784, 386] width 1568 height 772
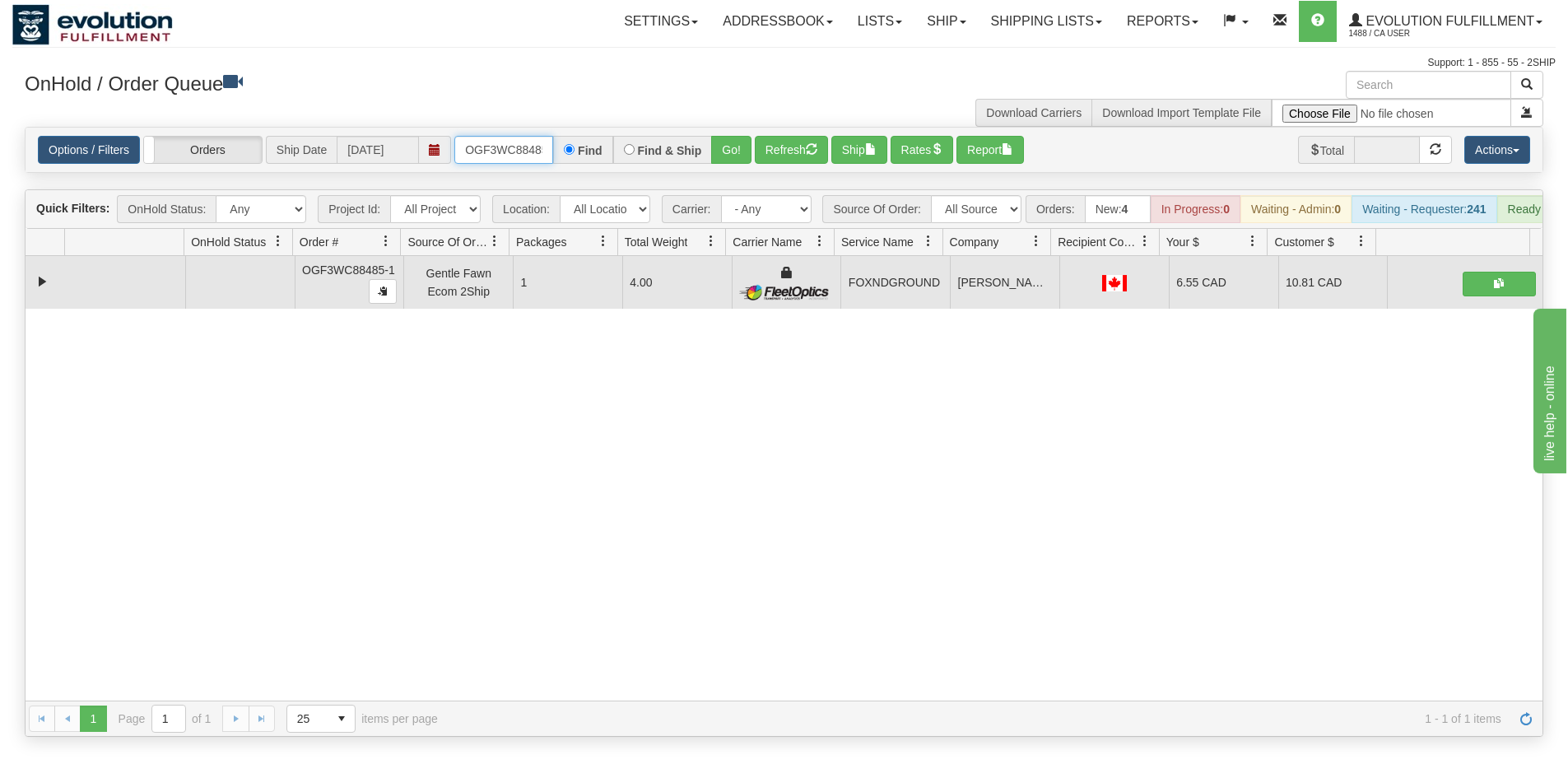
click at [523, 143] on input "OGF3WC88485-1" at bounding box center [503, 149] width 99 height 28
click at [727, 154] on button "Go!" at bounding box center [731, 149] width 40 height 28
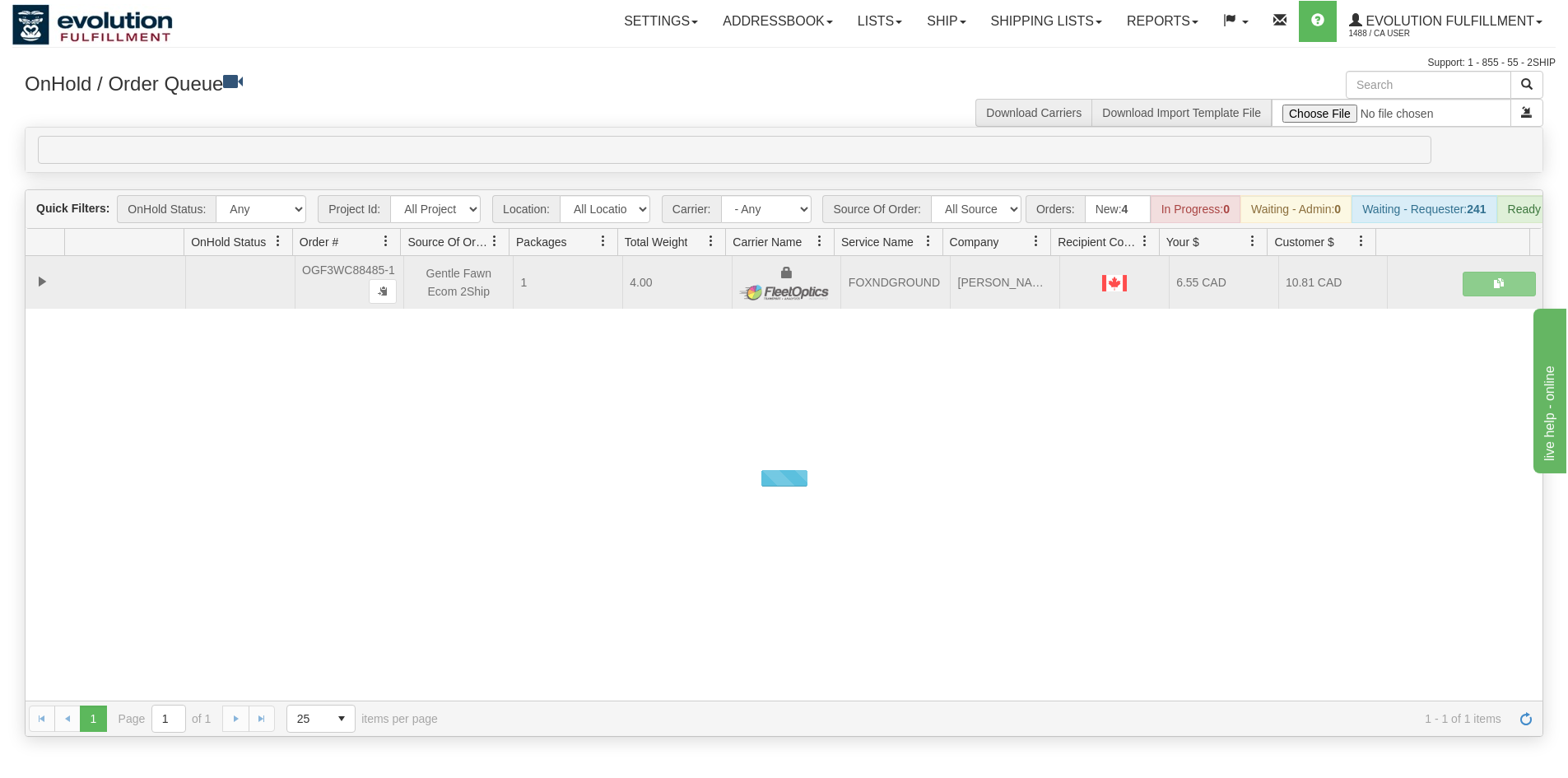
click at [725, 138] on div "0" at bounding box center [734, 149] width 1393 height 28
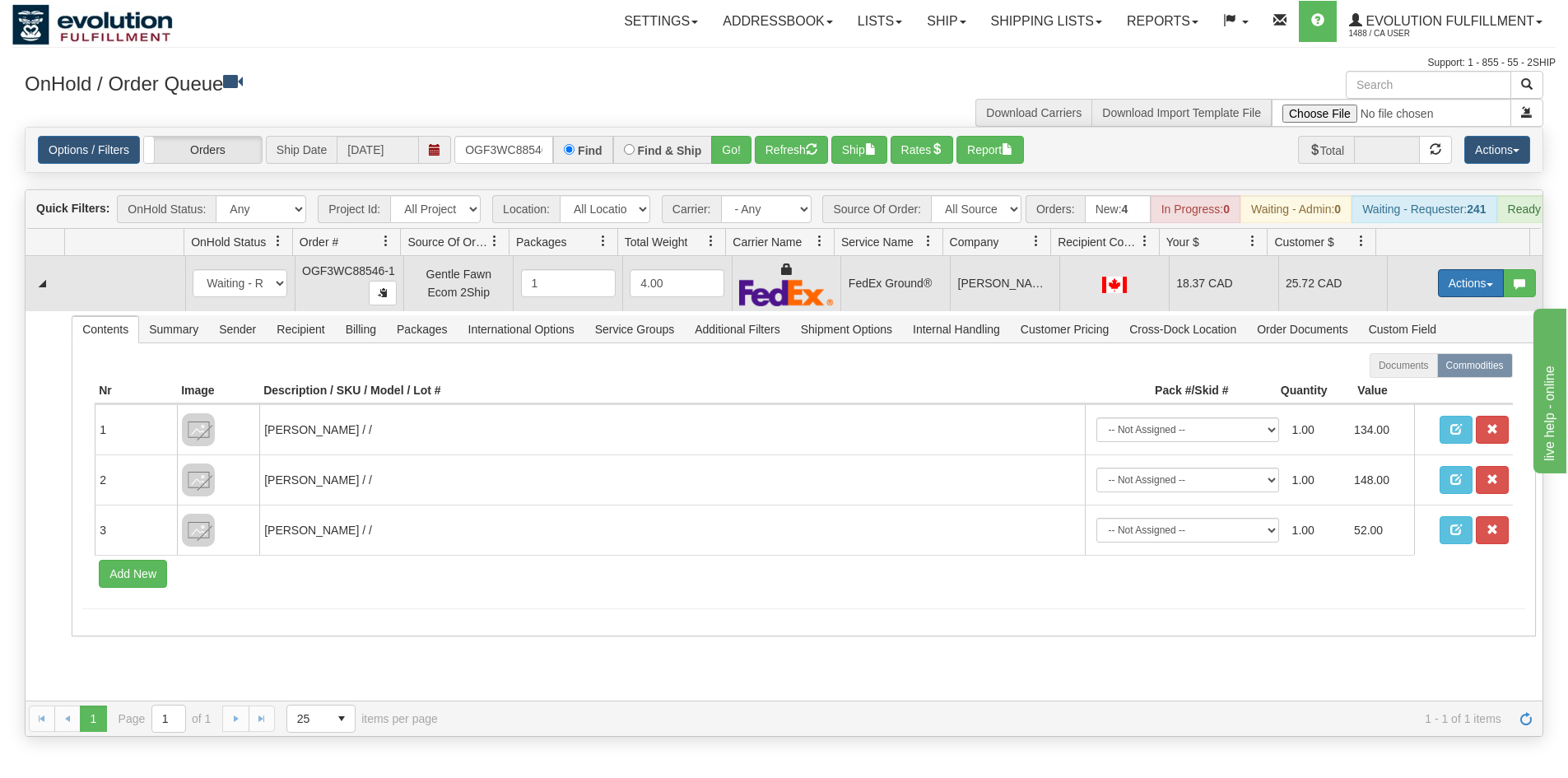
click at [1439, 289] on button "Actions" at bounding box center [1470, 282] width 66 height 28
click at [1410, 389] on link "Ship" at bounding box center [1437, 378] width 132 height 22
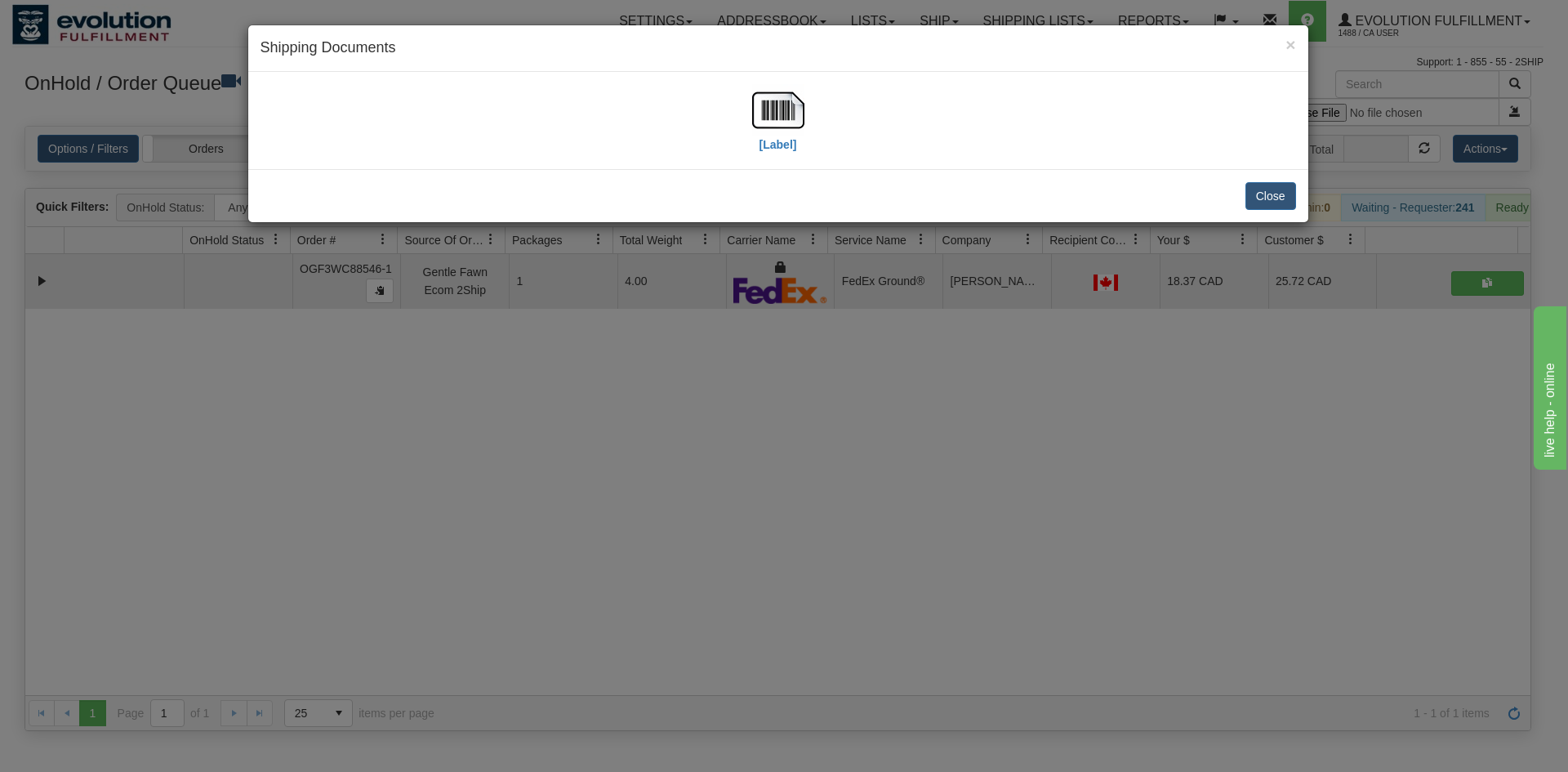
click at [750, 75] on div "[Label]" at bounding box center [777, 120] width 1060 height 97
click at [764, 117] on img at bounding box center [777, 109] width 52 height 52
drag, startPoint x: 835, startPoint y: 465, endPoint x: 559, endPoint y: 27, distance: 517.7
click at [836, 444] on div "× Shipping Documents [Label] Close" at bounding box center [784, 386] width 1568 height 772
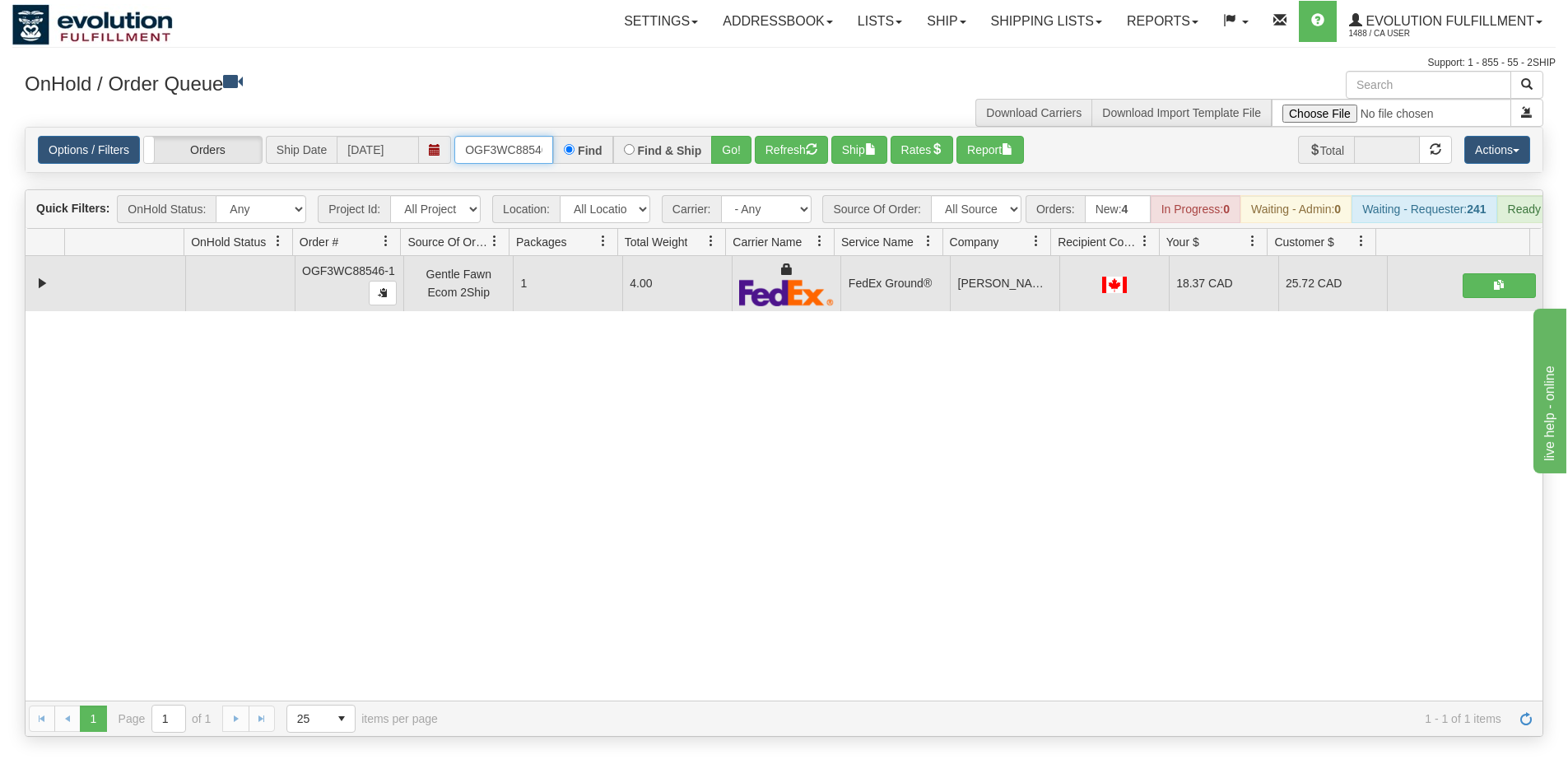
click at [538, 136] on input "OGF3WC88546-1" at bounding box center [503, 149] width 99 height 28
click at [733, 157] on button "Go!" at bounding box center [731, 149] width 40 height 28
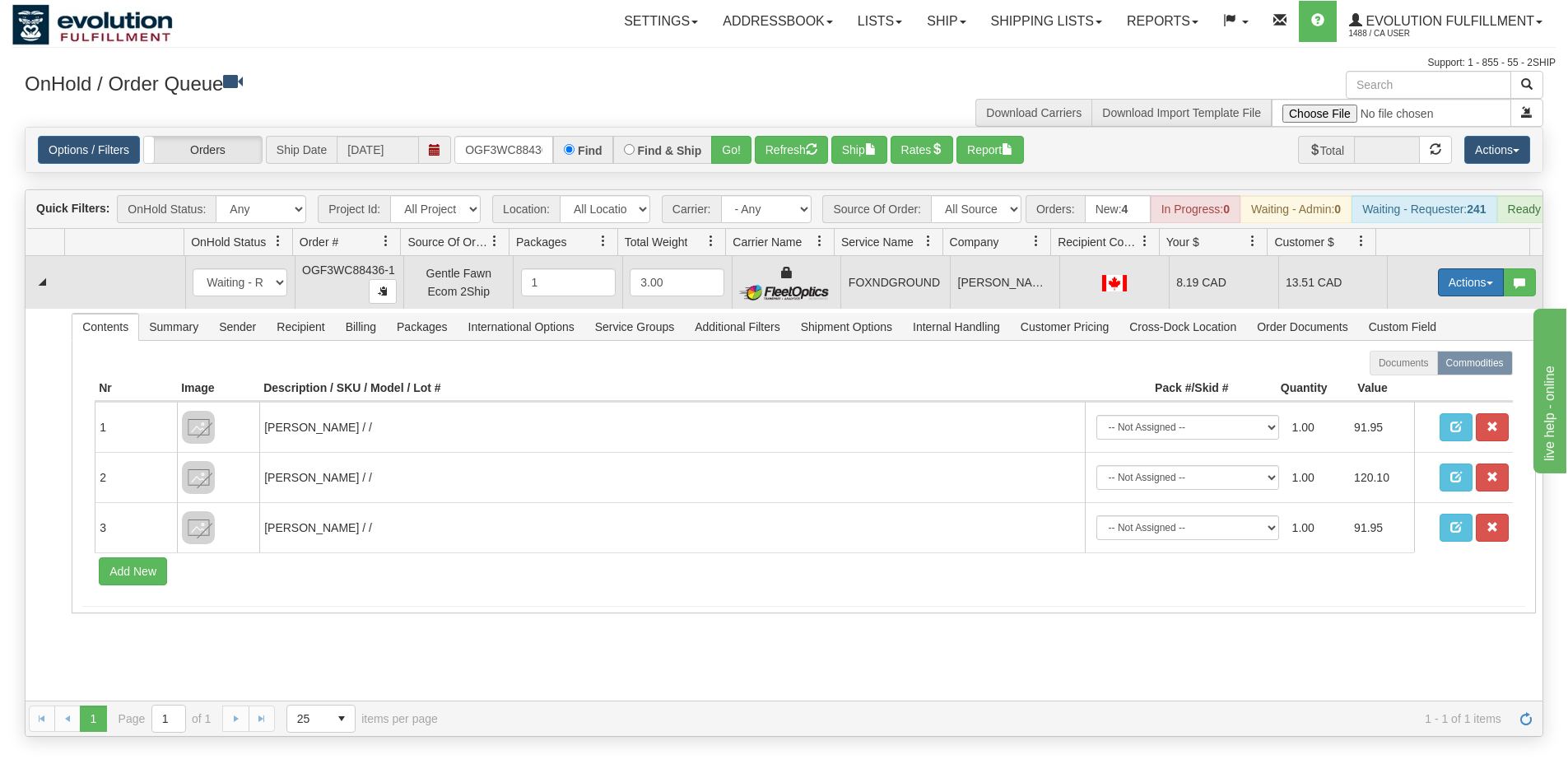
click at [1453, 294] on button "Actions" at bounding box center [1470, 282] width 66 height 28
click at [1394, 385] on span "Ship" at bounding box center [1405, 378] width 34 height 13
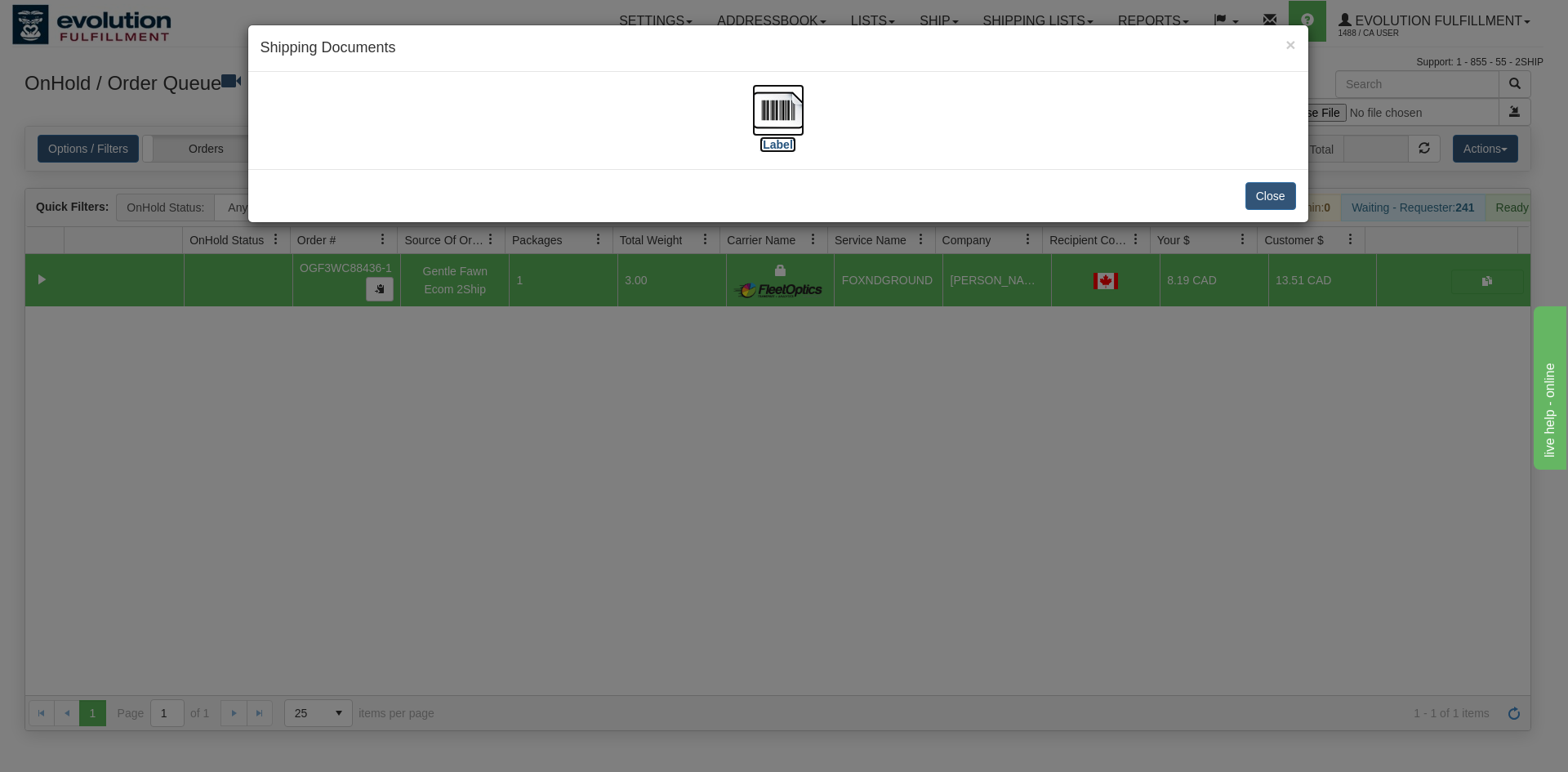
click at [778, 107] on img at bounding box center [777, 109] width 52 height 52
drag, startPoint x: 824, startPoint y: 510, endPoint x: 746, endPoint y: 429, distance: 112.4
click at [815, 499] on div "× Shipping Documents [Label] Close" at bounding box center [784, 386] width 1568 height 772
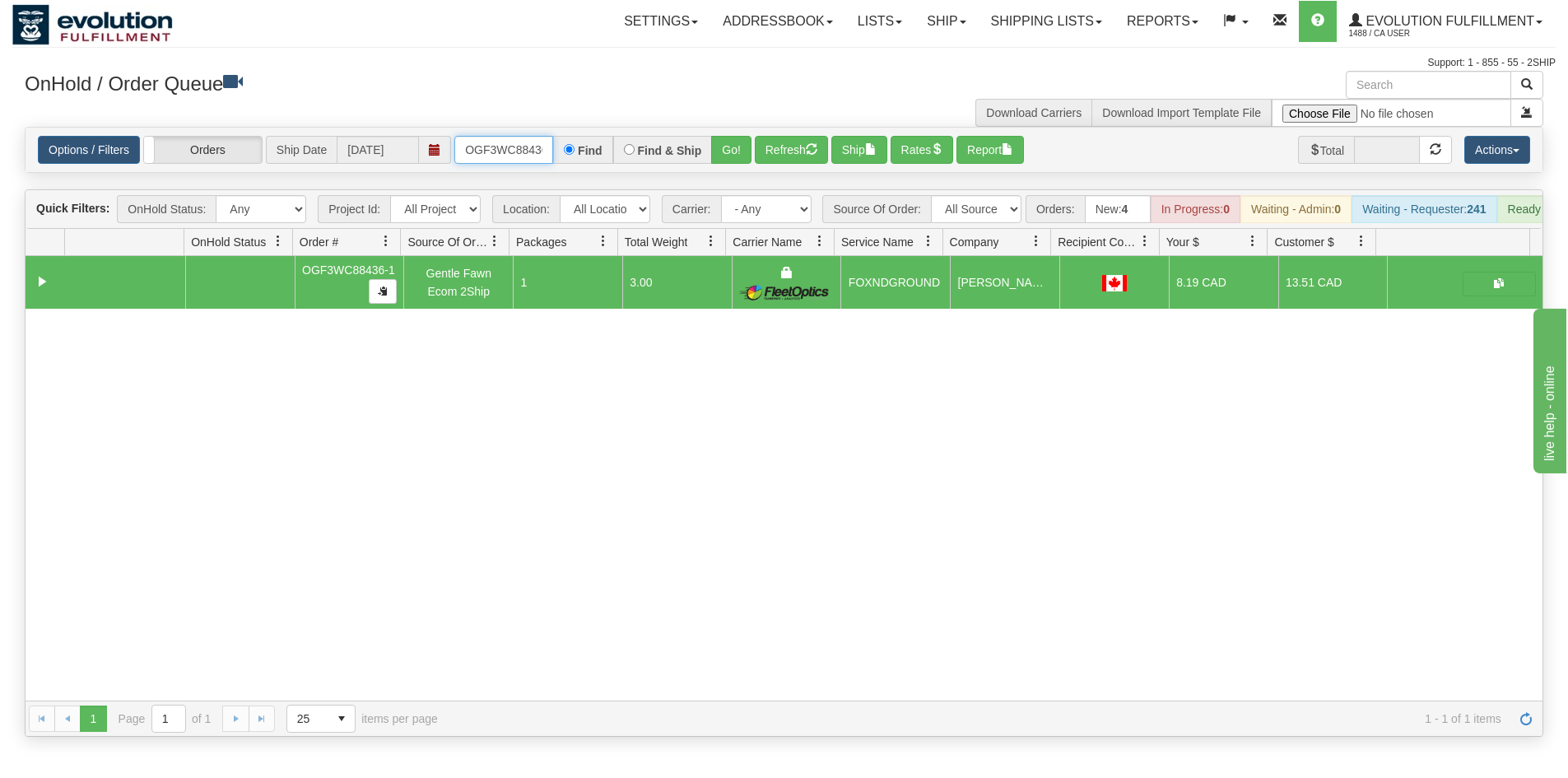
click at [501, 148] on input "OGF3WC88436-1" at bounding box center [503, 149] width 99 height 28
click at [730, 145] on button "Go!" at bounding box center [731, 149] width 40 height 28
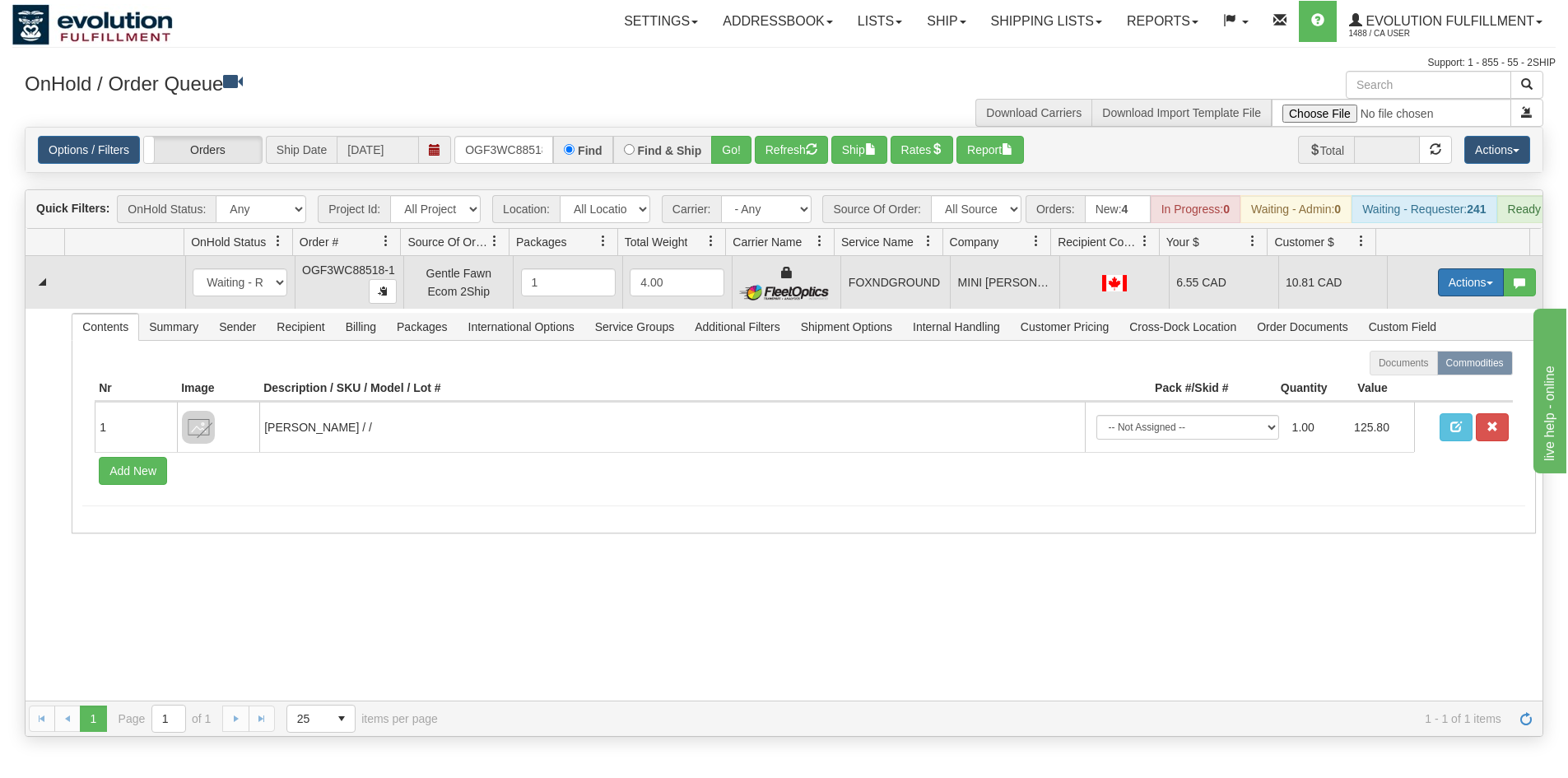
click at [1438, 296] on button "Actions" at bounding box center [1470, 282] width 66 height 28
click at [1403, 385] on span "Ship" at bounding box center [1405, 378] width 34 height 13
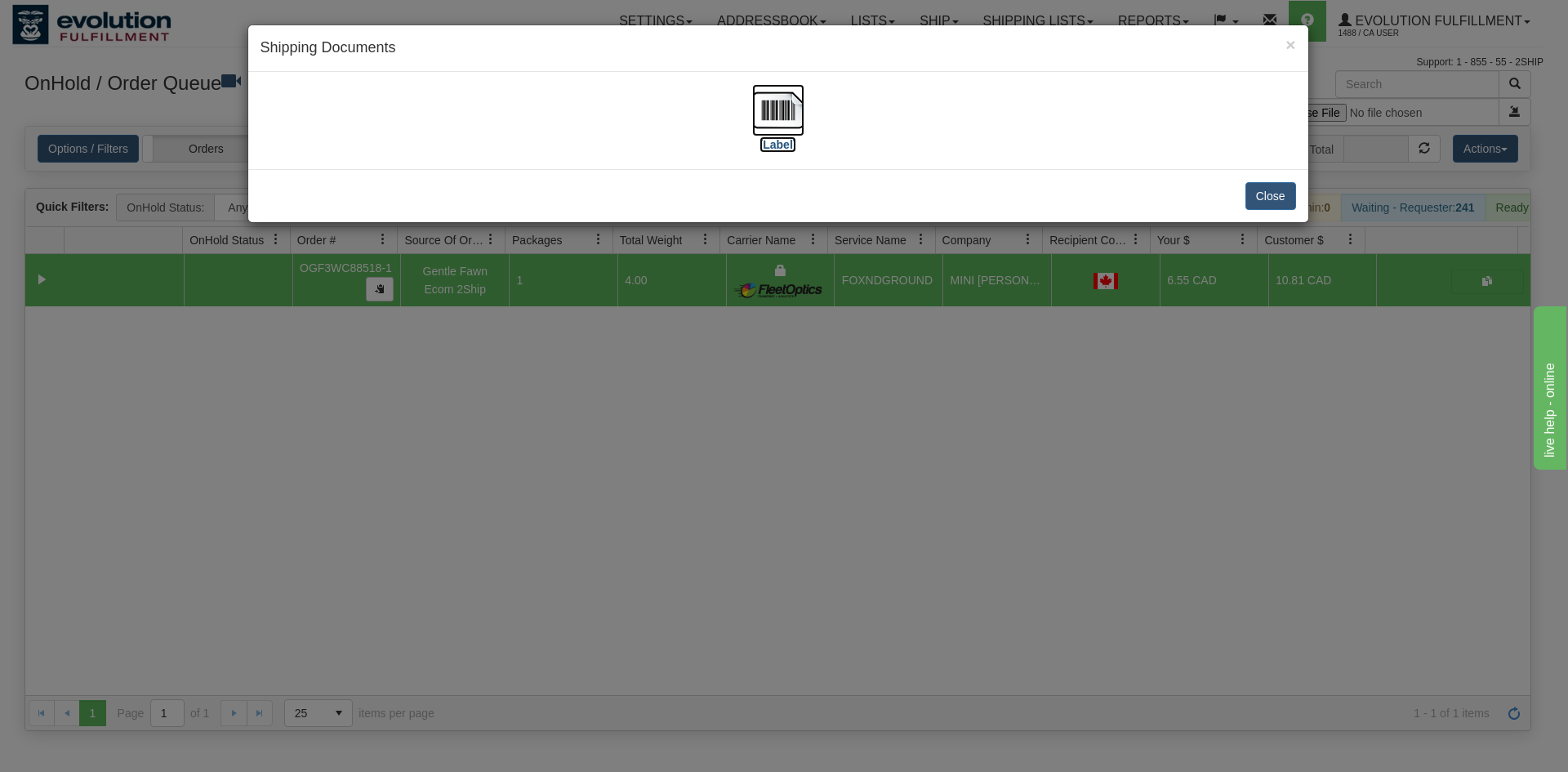
click at [773, 107] on img at bounding box center [777, 109] width 52 height 52
drag, startPoint x: 824, startPoint y: 588, endPoint x: 408, endPoint y: 324, distance: 492.7
click at [776, 511] on div "× Shipping Documents [Label] Close" at bounding box center [784, 386] width 1568 height 772
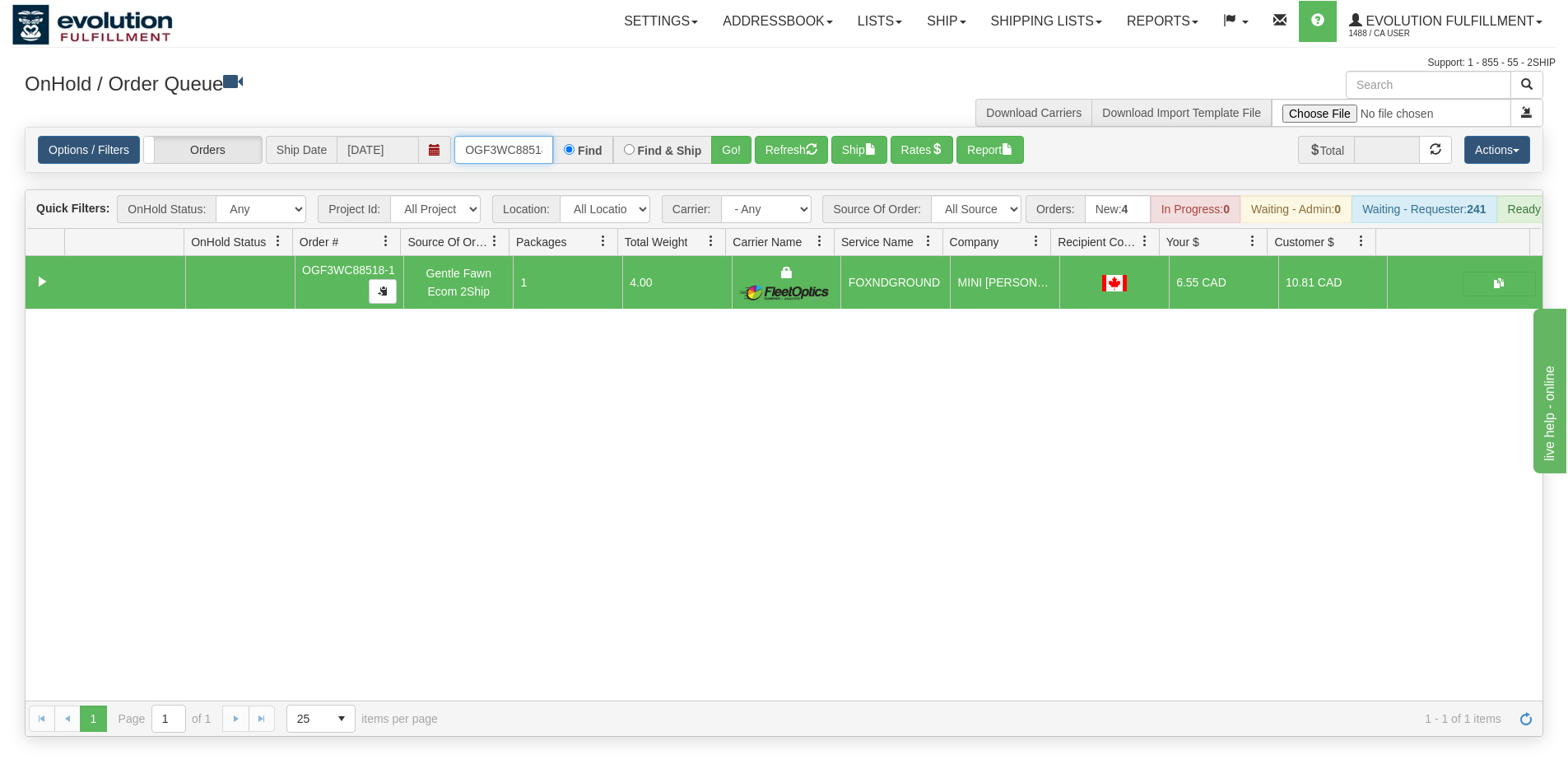
click at [484, 137] on input "OGF3WC88518-1" at bounding box center [503, 149] width 99 height 28
click at [729, 147] on button "Go!" at bounding box center [731, 149] width 40 height 28
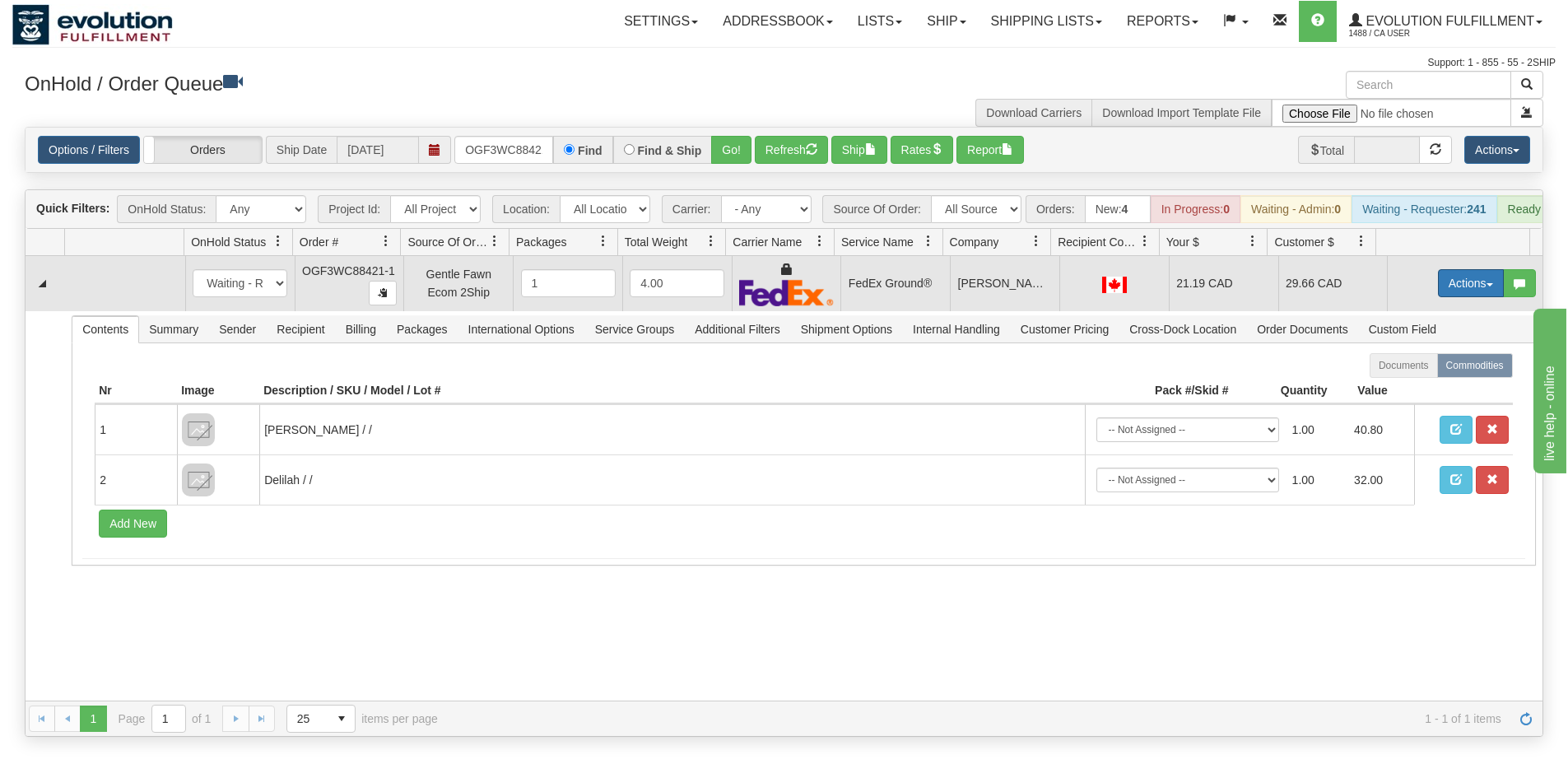
click at [1455, 294] on button "Actions" at bounding box center [1470, 282] width 66 height 28
click at [1402, 386] on span "Ship" at bounding box center [1405, 379] width 34 height 13
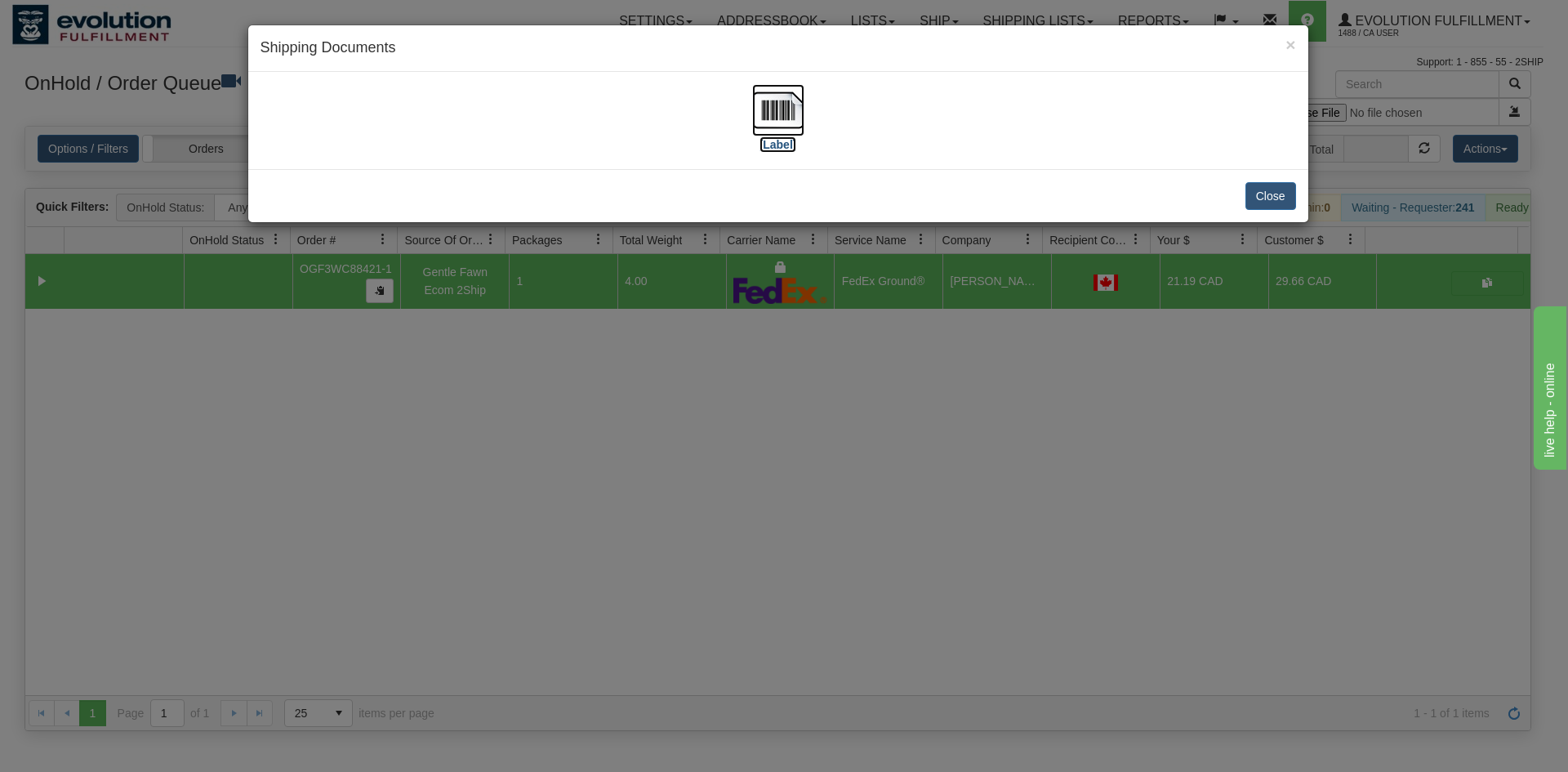
click at [787, 120] on img at bounding box center [777, 109] width 52 height 52
drag, startPoint x: 946, startPoint y: 542, endPoint x: 811, endPoint y: 416, distance: 184.7
click at [946, 540] on div "× Shipping Documents [Label] Close" at bounding box center [784, 386] width 1568 height 772
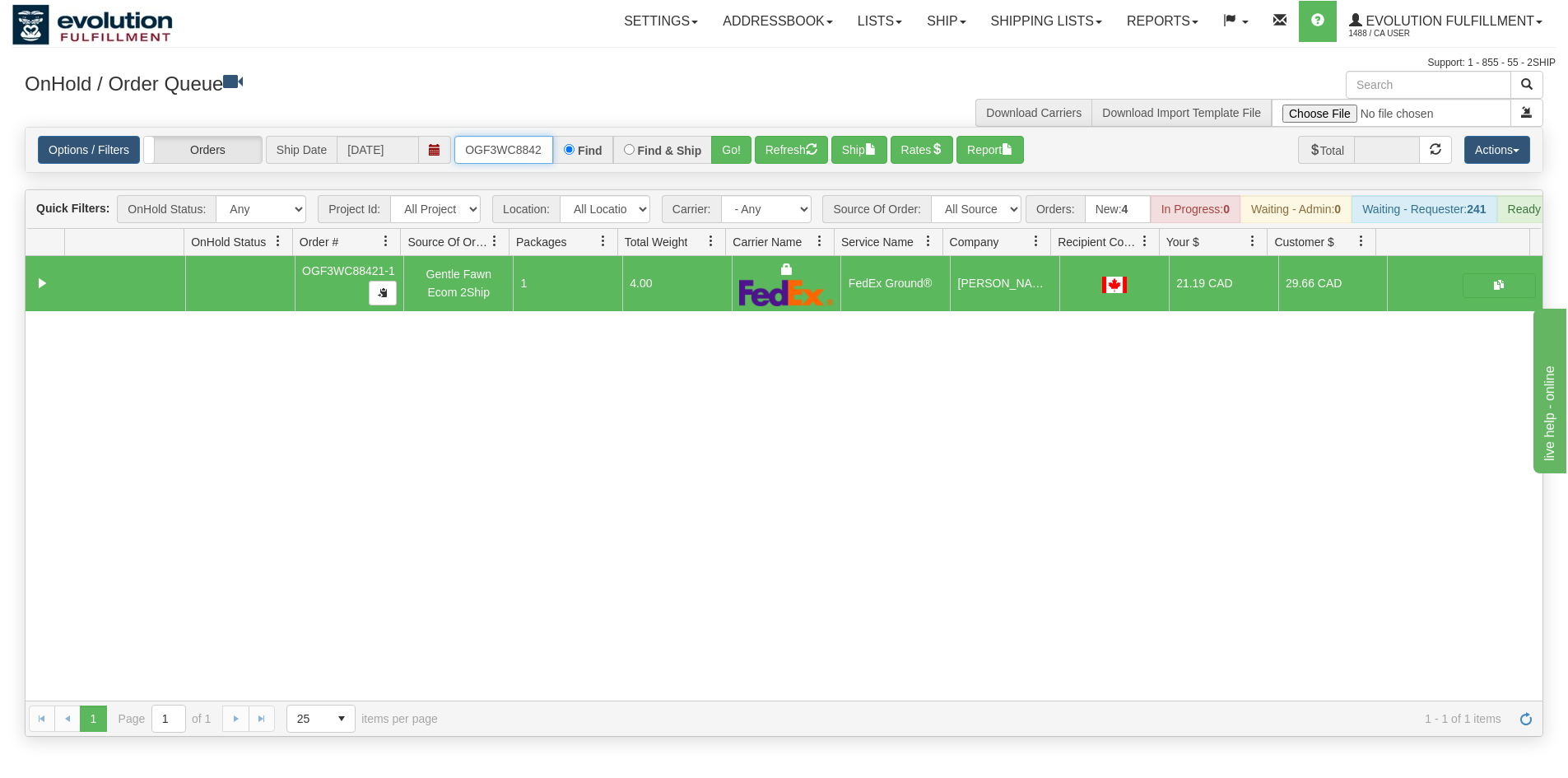
click at [539, 136] on input "OGF3WC88421-1" at bounding box center [503, 149] width 99 height 28
click at [725, 145] on button "Go!" at bounding box center [731, 149] width 40 height 28
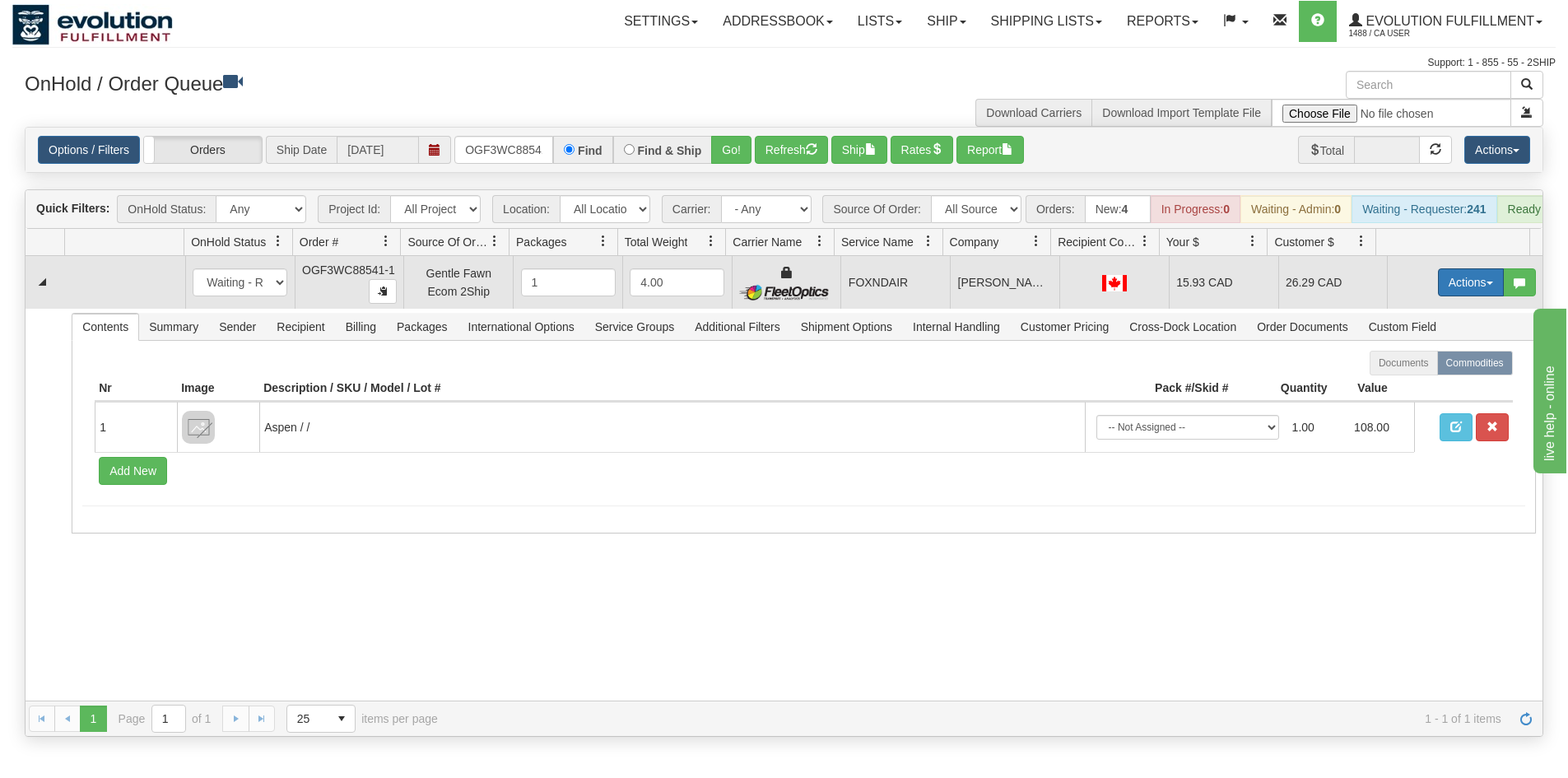
click at [1445, 295] on button "Actions" at bounding box center [1470, 282] width 66 height 28
click at [1404, 385] on span "Ship" at bounding box center [1405, 378] width 34 height 13
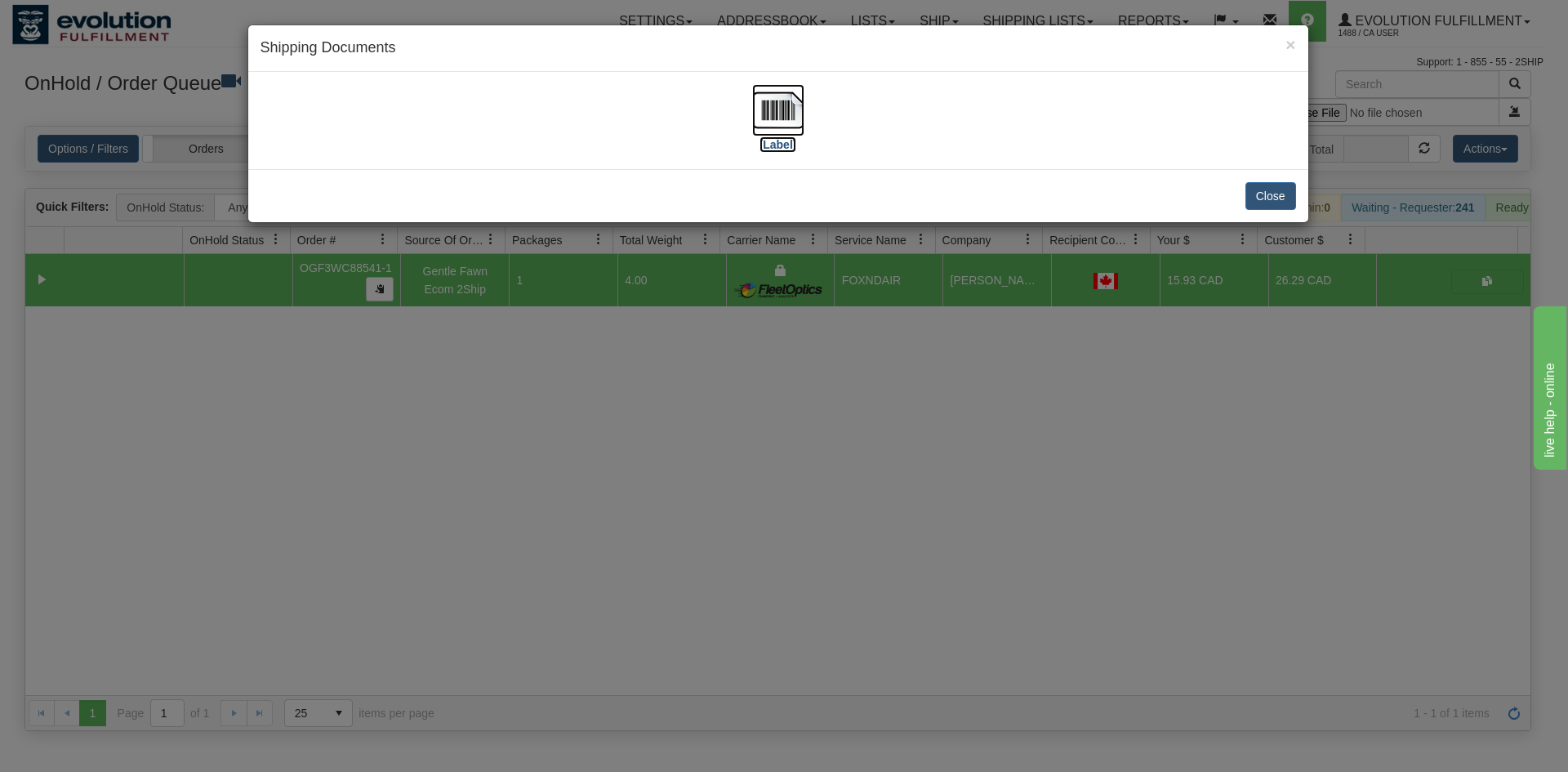
click at [792, 117] on img at bounding box center [777, 109] width 52 height 52
drag, startPoint x: 860, startPoint y: 535, endPoint x: 449, endPoint y: 324, distance: 462.0
click at [841, 517] on div "× Shipping Documents [Label] Close" at bounding box center [784, 386] width 1568 height 772
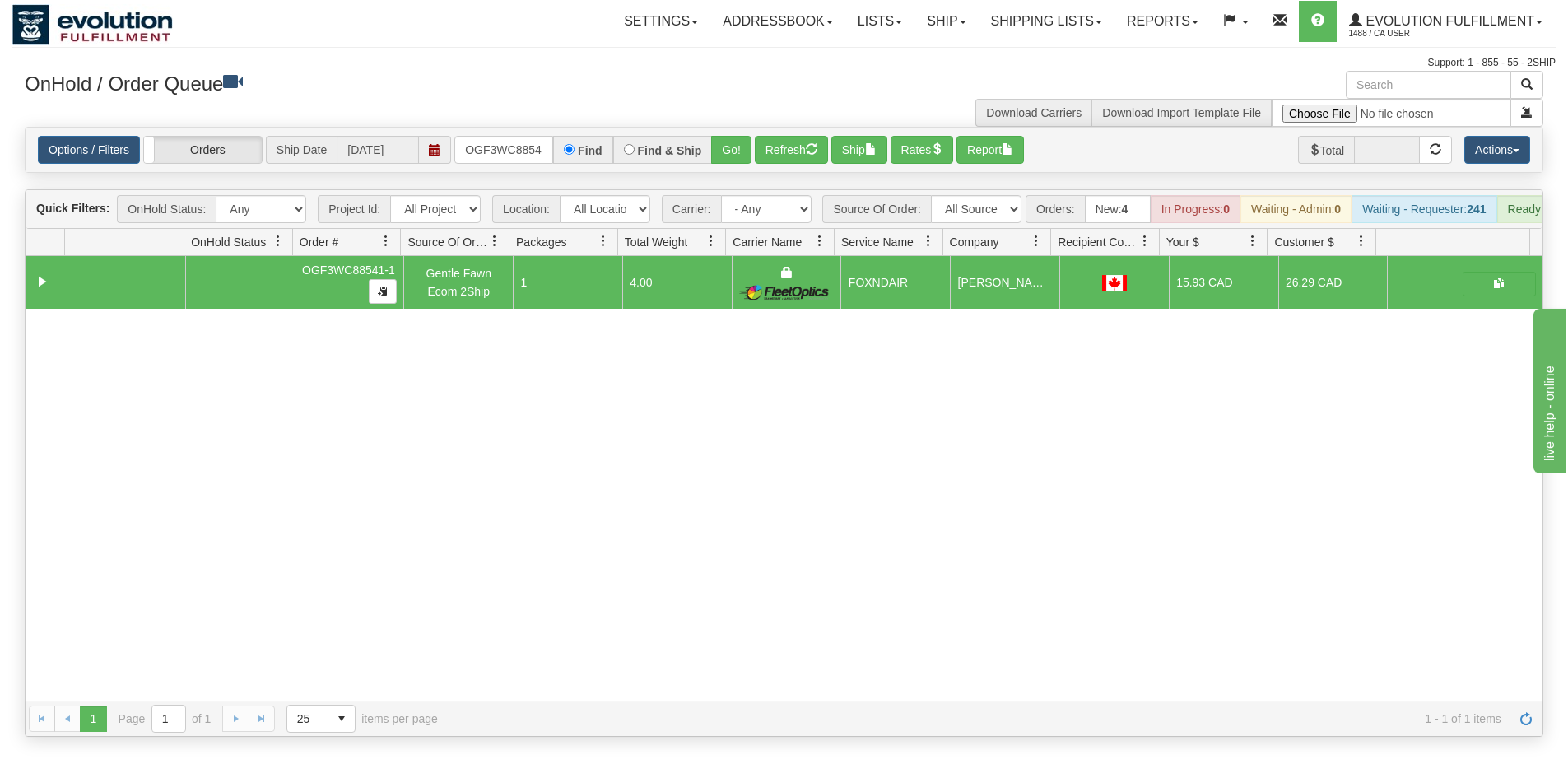
click at [521, 132] on div "Options / Filters Group Shipments Orders Ship Date [DATE] OGF3WC88541-1 Find Fi…" at bounding box center [784, 149] width 1517 height 45
click at [533, 135] on div "Options / Filters Group Shipments Orders Ship Date [DATE] OGF3WC88541-1 Find Fi…" at bounding box center [784, 149] width 1517 height 45
click at [538, 148] on input "OGF3WC88541-1" at bounding box center [503, 149] width 99 height 28
click at [721, 145] on button "Go!" at bounding box center [731, 149] width 40 height 28
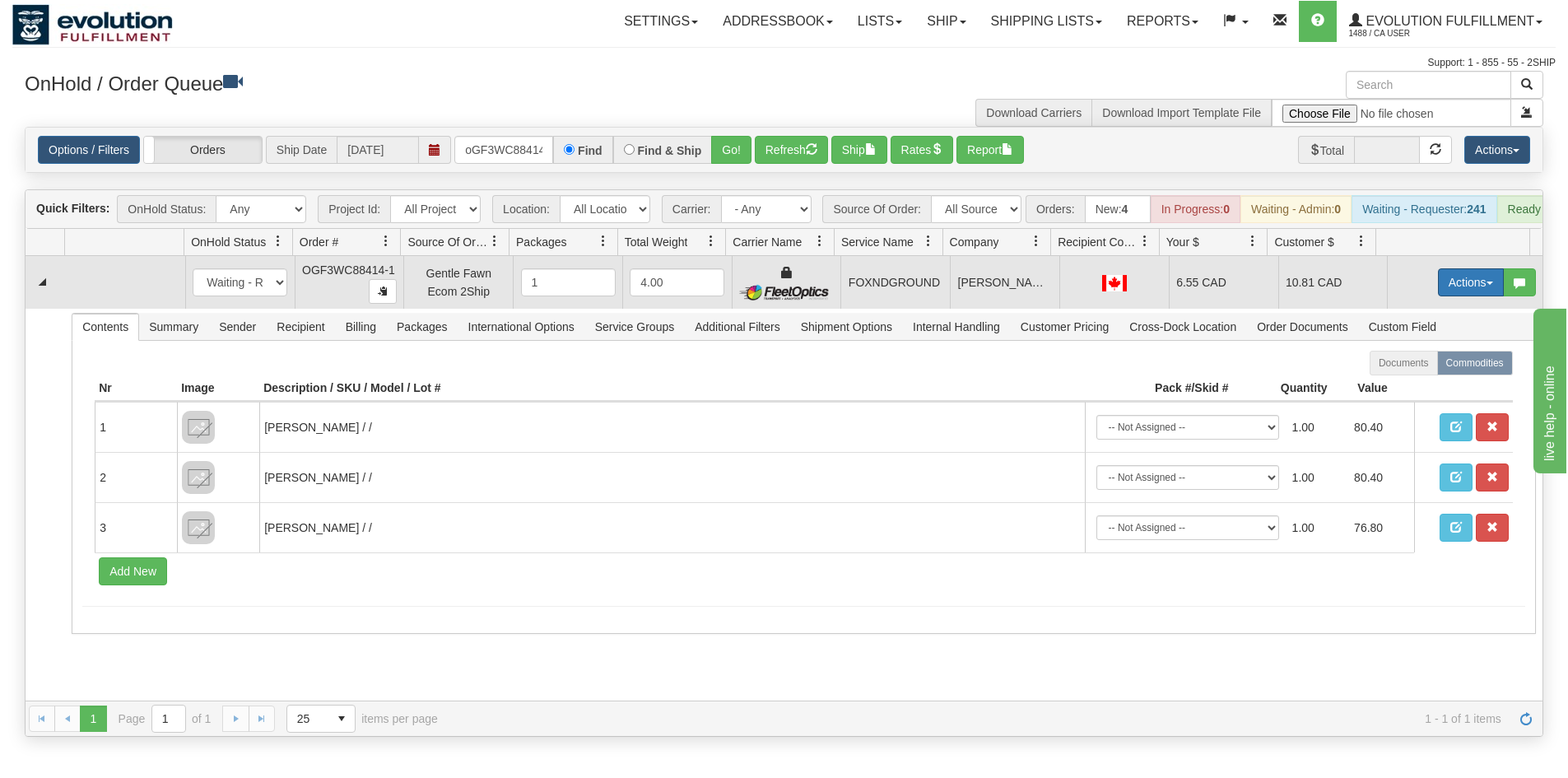
click at [1463, 290] on button "Actions" at bounding box center [1470, 282] width 66 height 28
click at [1389, 385] on span "Ship" at bounding box center [1405, 378] width 34 height 13
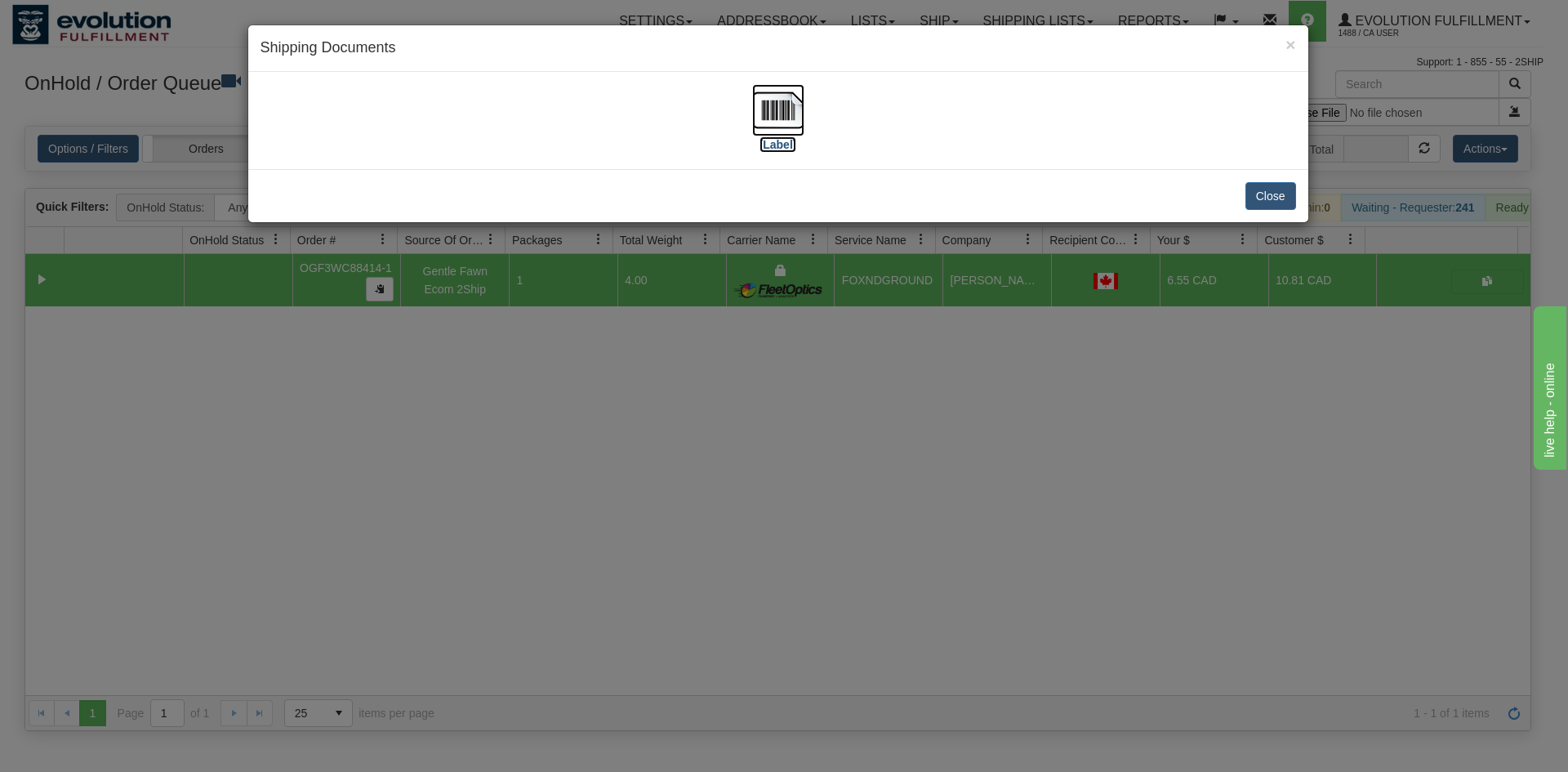
click at [775, 129] on img at bounding box center [777, 109] width 52 height 52
drag, startPoint x: 544, startPoint y: 624, endPoint x: 562, endPoint y: 497, distance: 128.3
click at [563, 601] on div "× Shipping Documents [Label] Close" at bounding box center [784, 386] width 1568 height 772
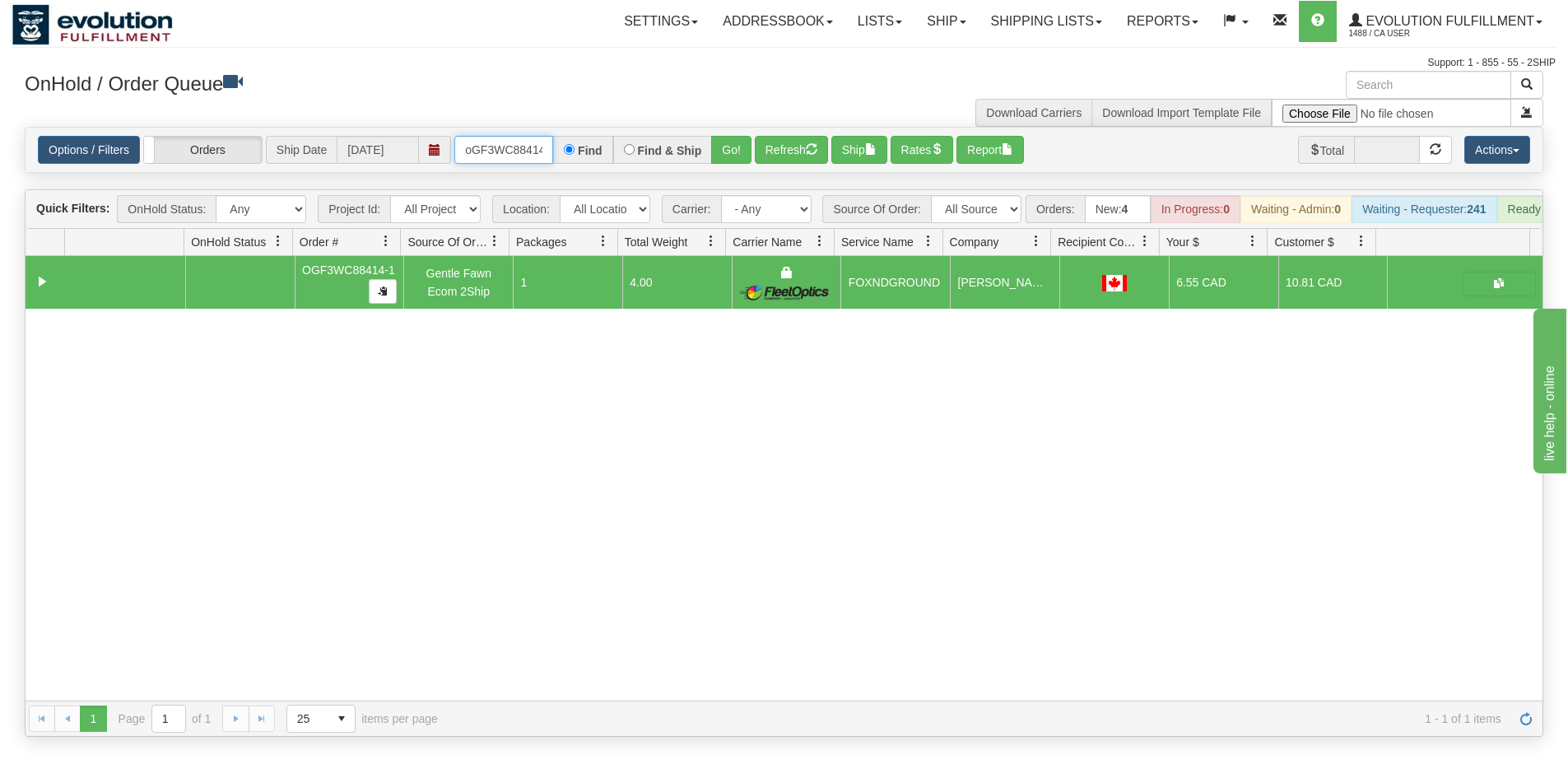
click at [475, 140] on input "oGF3WC88414-1" at bounding box center [503, 149] width 99 height 28
click at [709, 155] on div "Find & Ship" at bounding box center [663, 149] width 100 height 28
click at [714, 151] on button "Go!" at bounding box center [731, 149] width 40 height 28
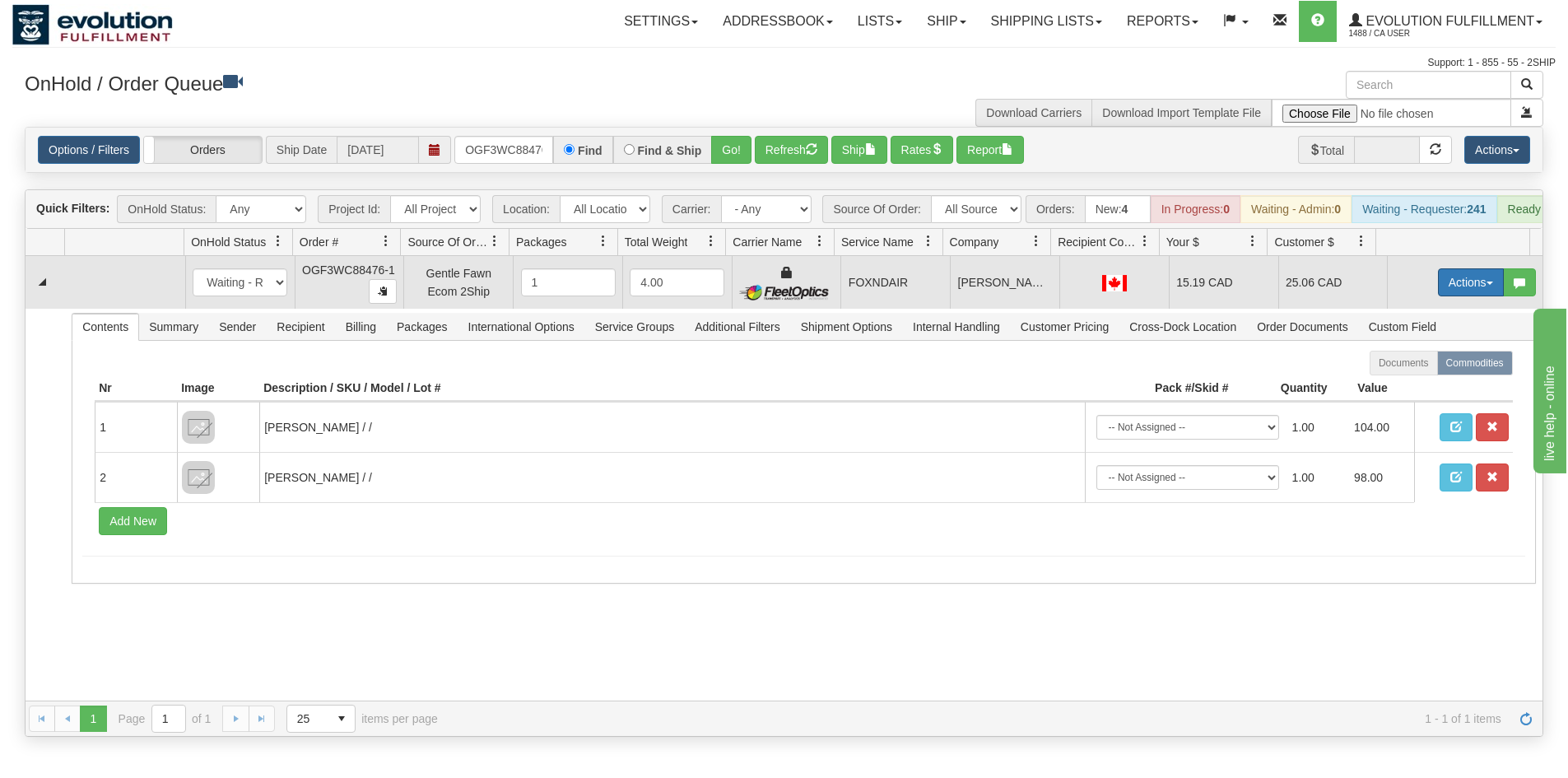
click at [1439, 296] on button "Actions" at bounding box center [1470, 282] width 66 height 28
click at [1397, 385] on span "Ship" at bounding box center [1405, 378] width 34 height 13
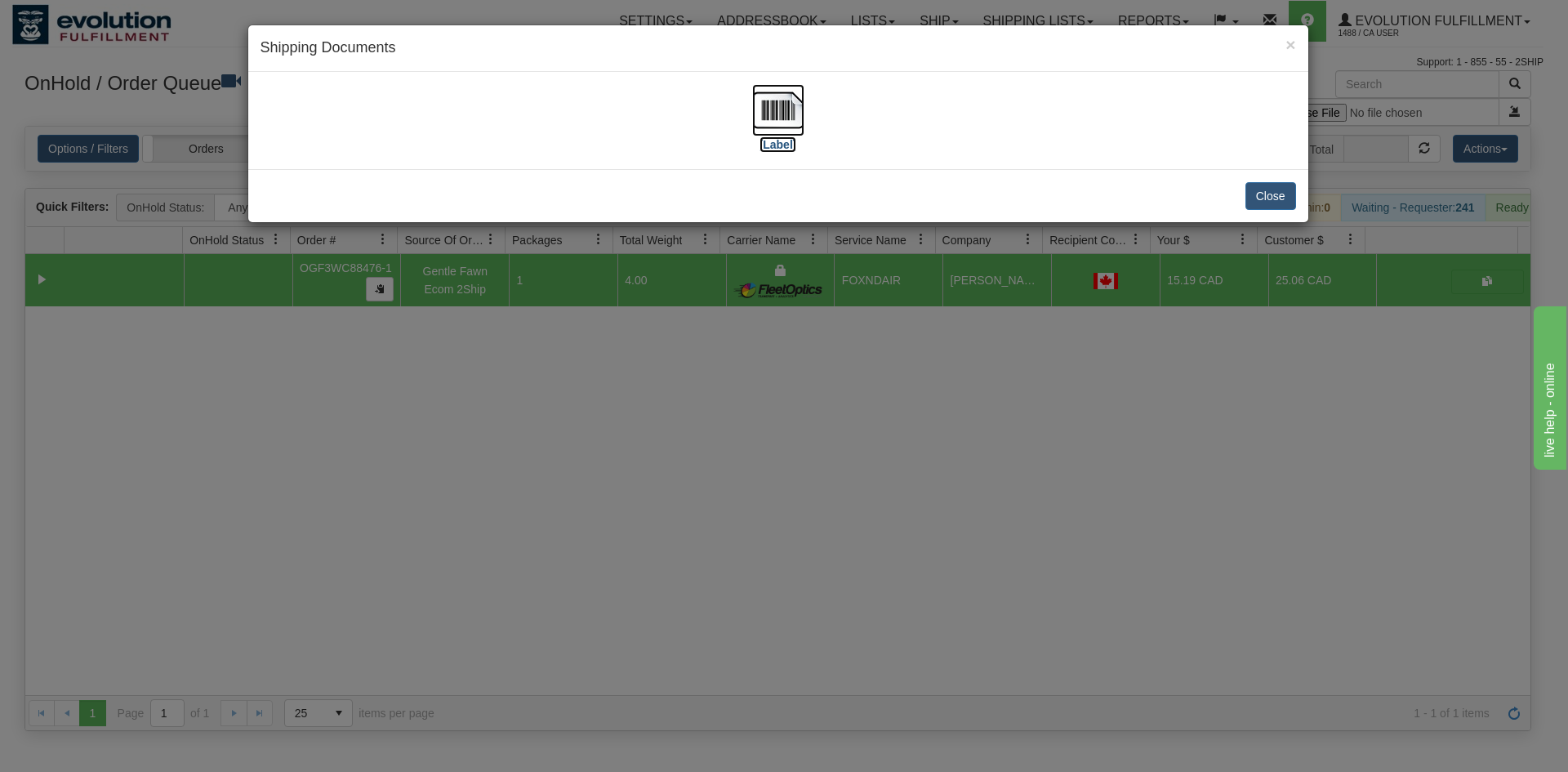
click at [782, 113] on img at bounding box center [777, 109] width 52 height 52
drag, startPoint x: 730, startPoint y: 638, endPoint x: 490, endPoint y: 262, distance: 446.1
click at [727, 649] on div "× Shipping Documents [Label] Close" at bounding box center [784, 386] width 1568 height 772
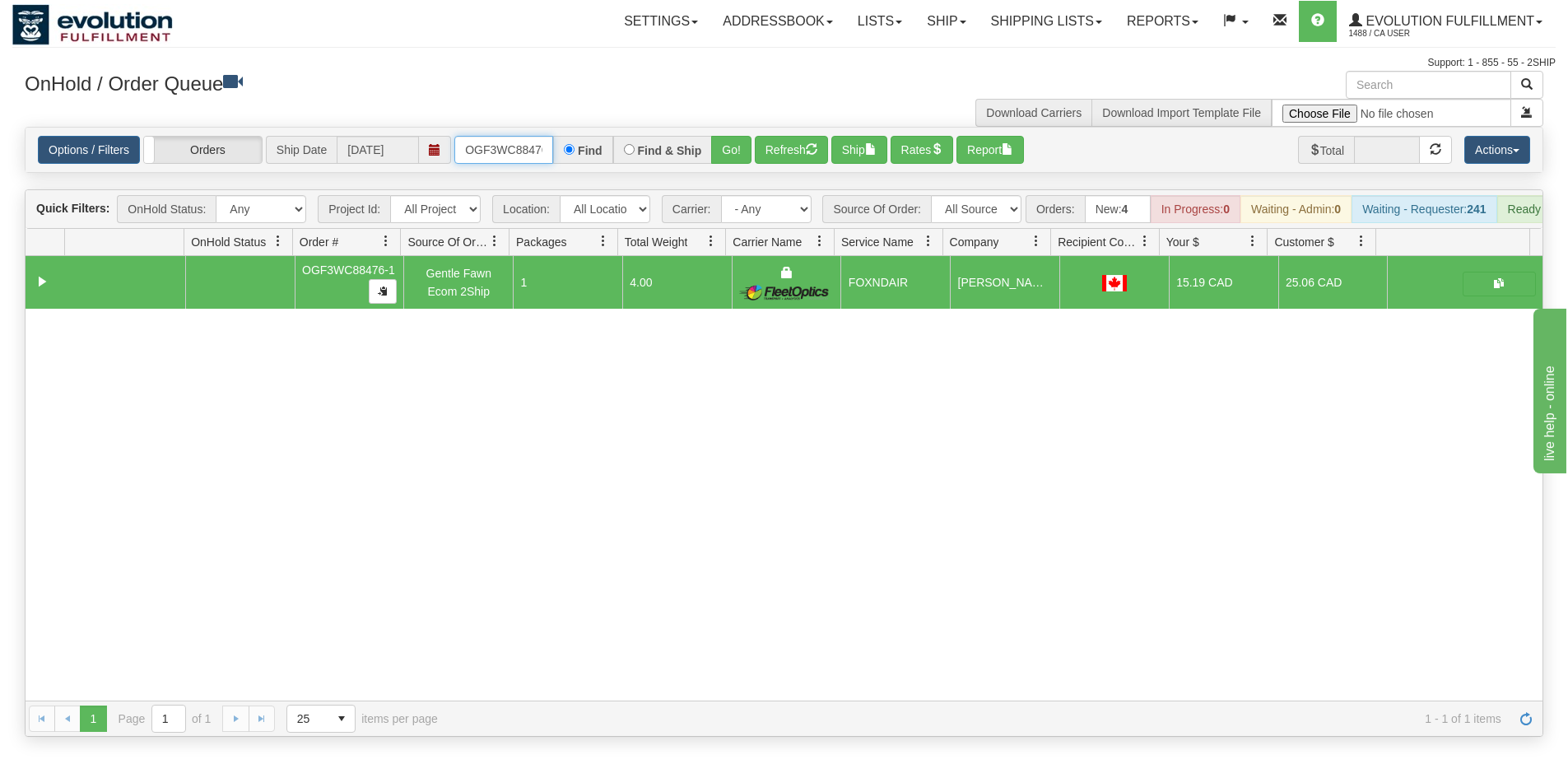
click at [526, 157] on input "OGF3WC88476-1" at bounding box center [503, 149] width 99 height 28
click at [727, 151] on button "Go!" at bounding box center [731, 149] width 40 height 28
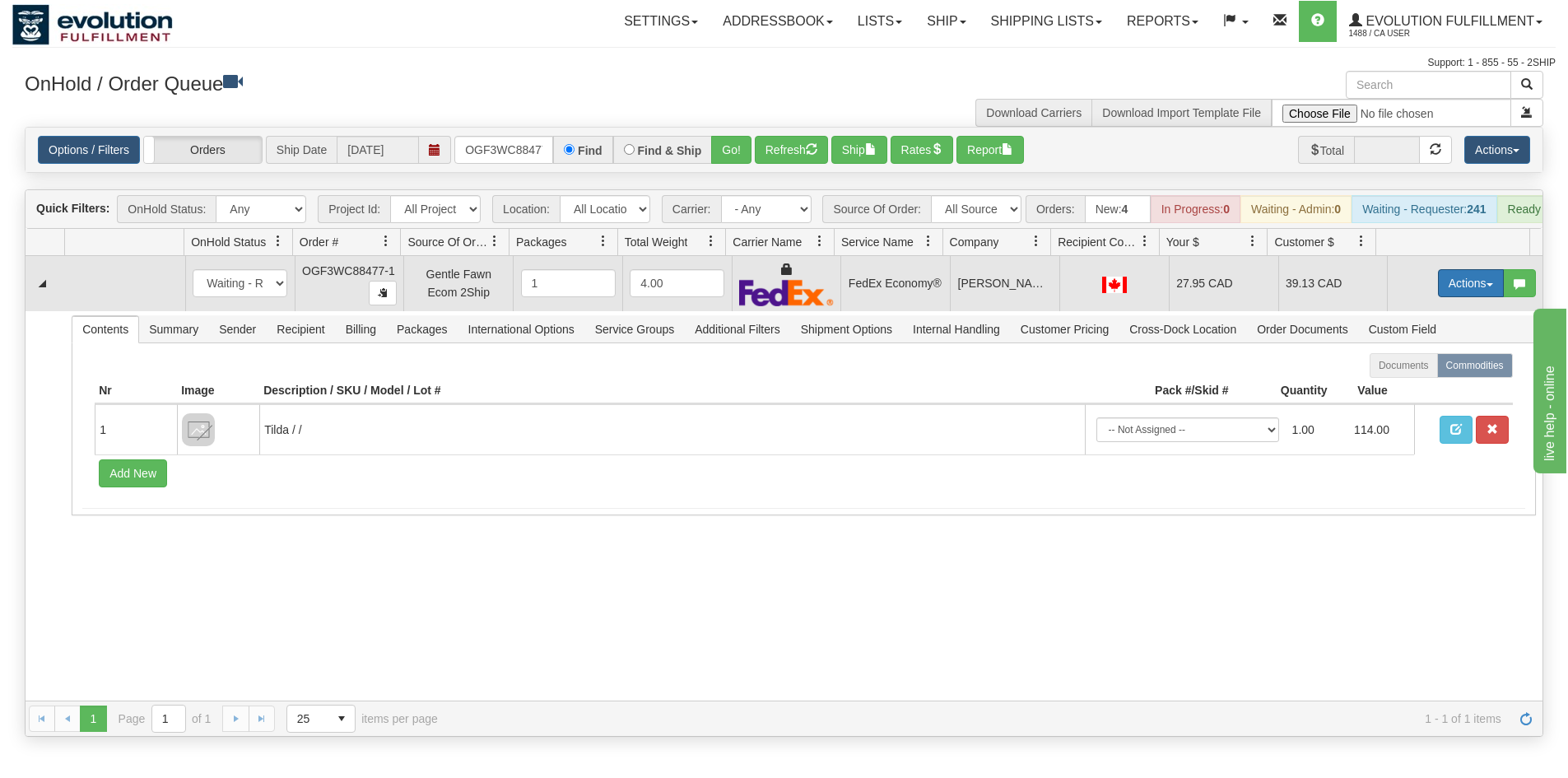
click at [1458, 294] on button "Actions" at bounding box center [1470, 282] width 66 height 28
click at [1397, 386] on span "Ship" at bounding box center [1405, 379] width 34 height 13
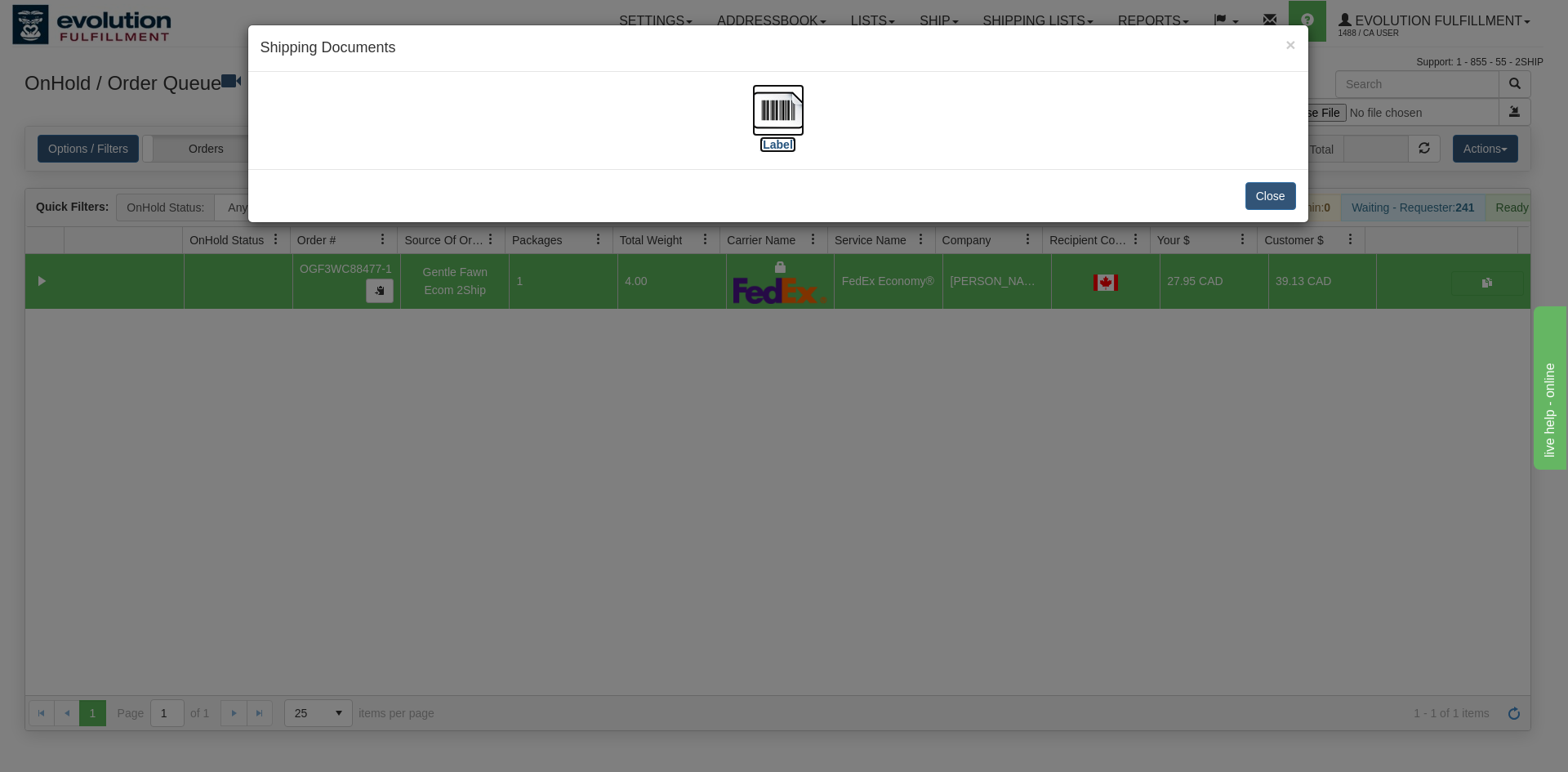
click at [790, 107] on img at bounding box center [777, 109] width 52 height 52
drag, startPoint x: 957, startPoint y: 506, endPoint x: 924, endPoint y: 476, distance: 44.6
click at [952, 499] on div "× Shipping Documents [Label] Close" at bounding box center [784, 386] width 1568 height 772
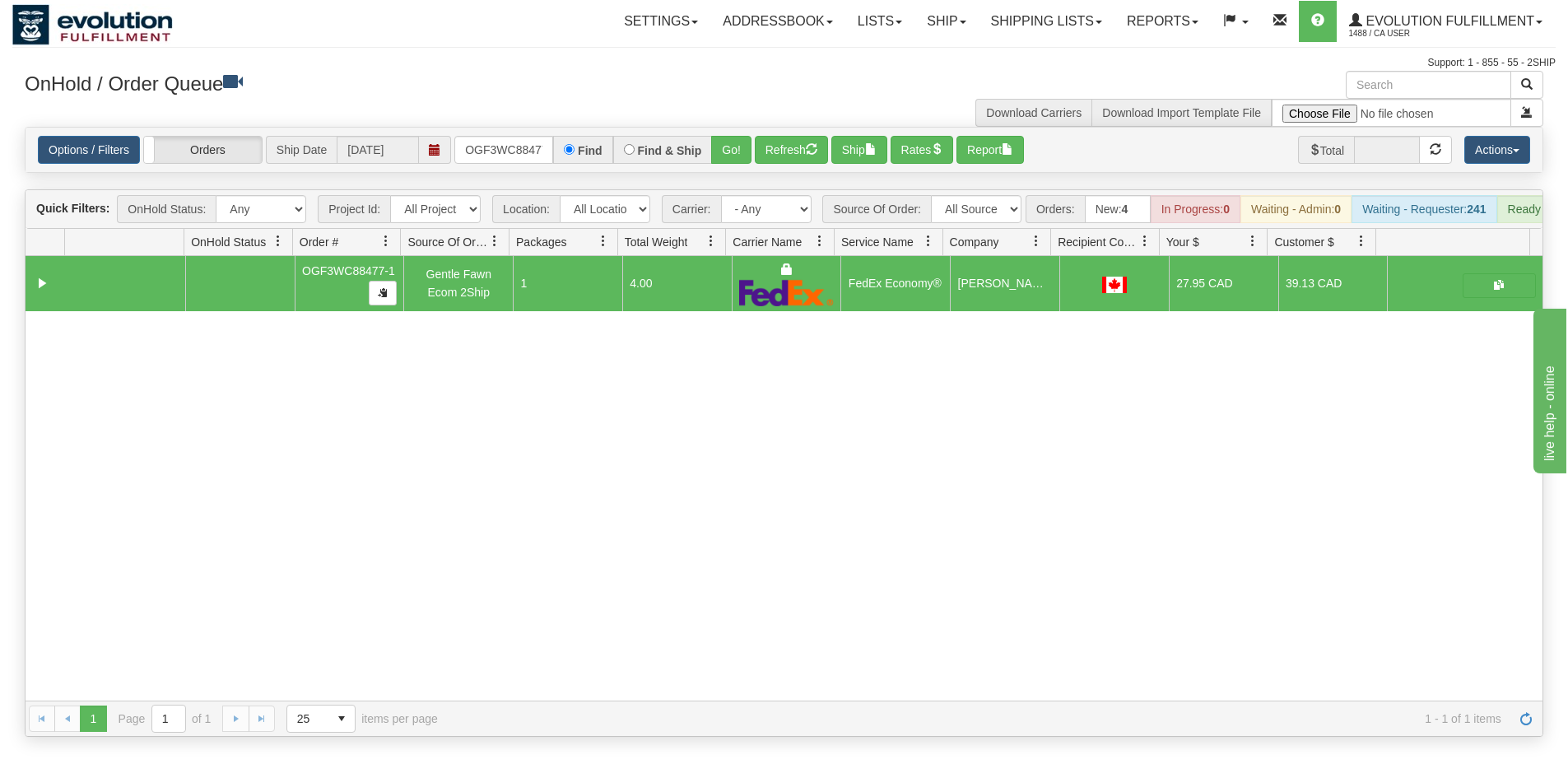
click at [522, 128] on div "Options / Filters Group Shipments Orders Ship Date [DATE] OGF3WC88477-1 Find Fi…" at bounding box center [784, 149] width 1517 height 45
click at [509, 154] on input "OGF3WC88477-1" at bounding box center [503, 149] width 99 height 28
click at [718, 149] on button "Go!" at bounding box center [731, 149] width 40 height 28
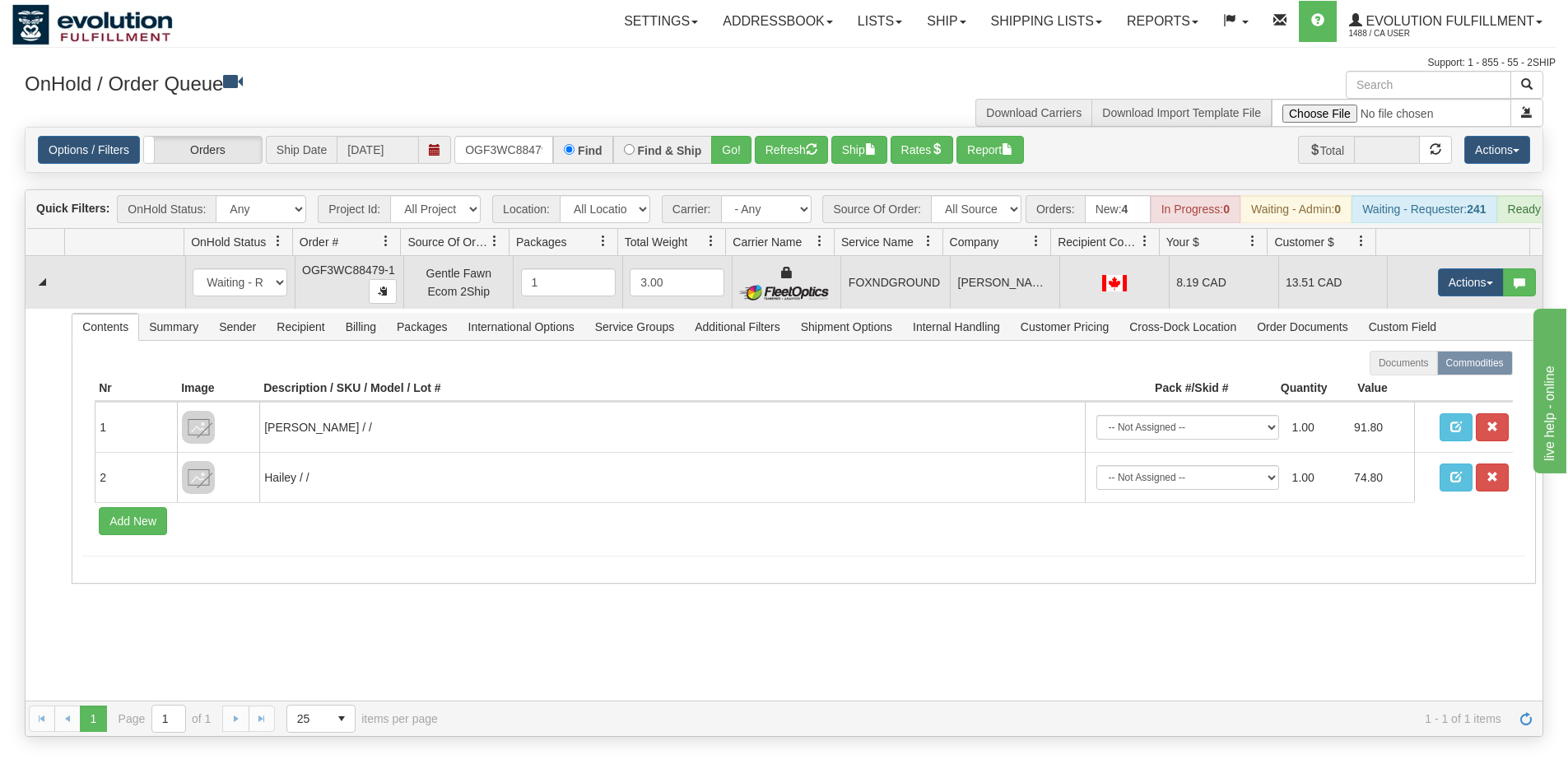
click at [1471, 309] on td "Actions Open Refresh Rates Rate All Services Ship Delete Edit Items" at bounding box center [1464, 282] width 156 height 52
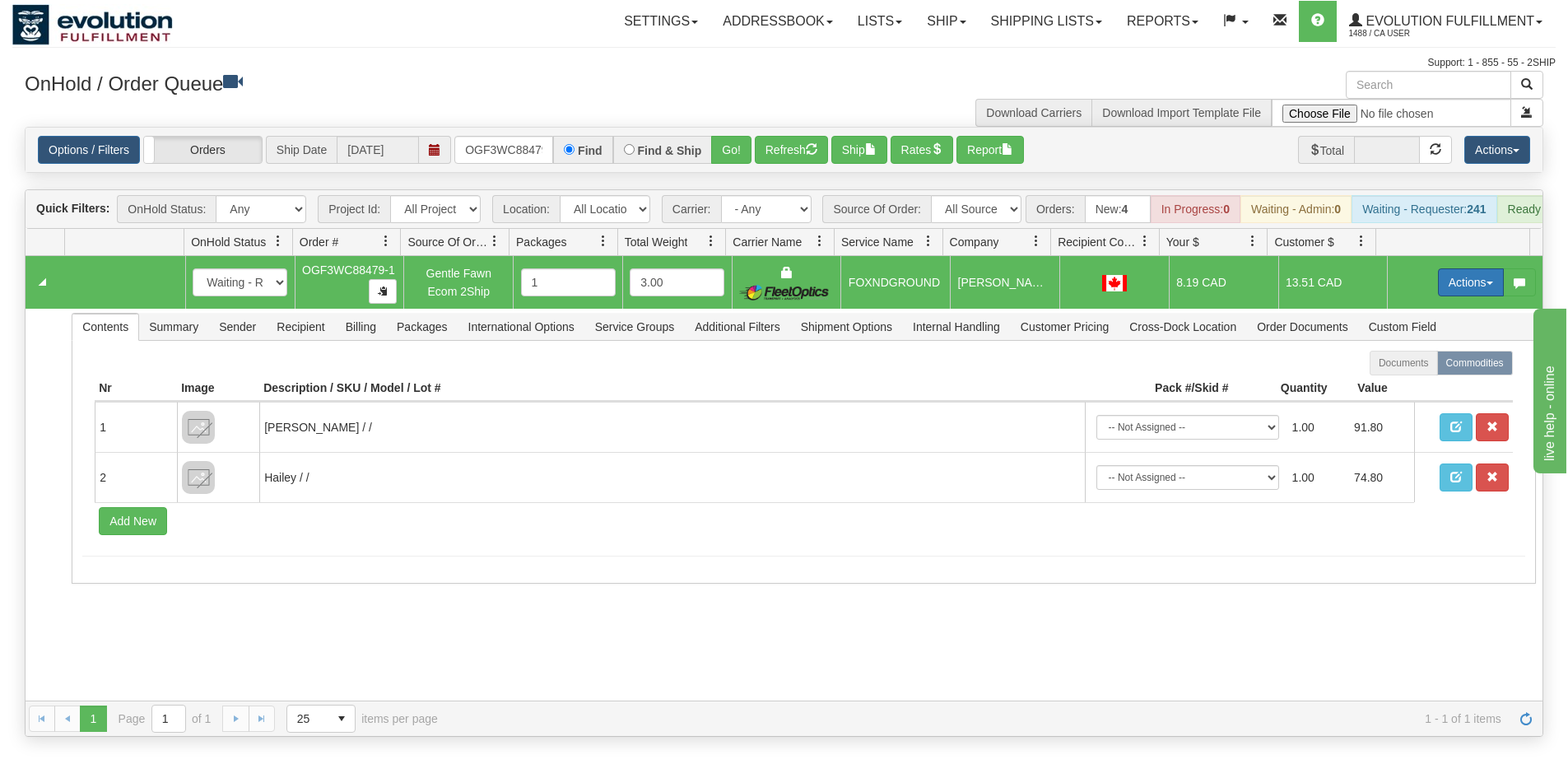
click at [1465, 296] on button "Actions" at bounding box center [1470, 282] width 66 height 28
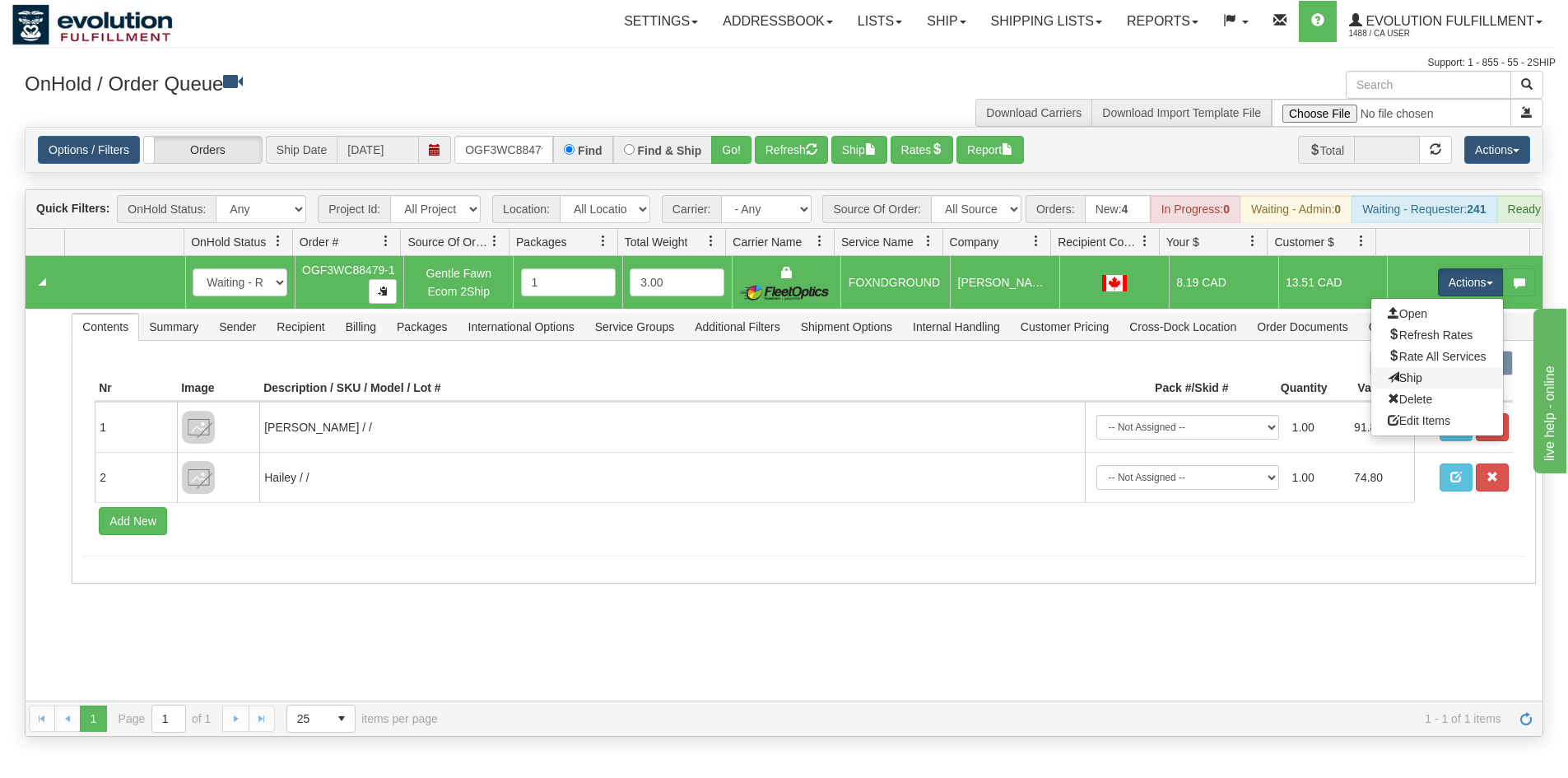
click at [1428, 383] on link "Ship" at bounding box center [1437, 378] width 132 height 22
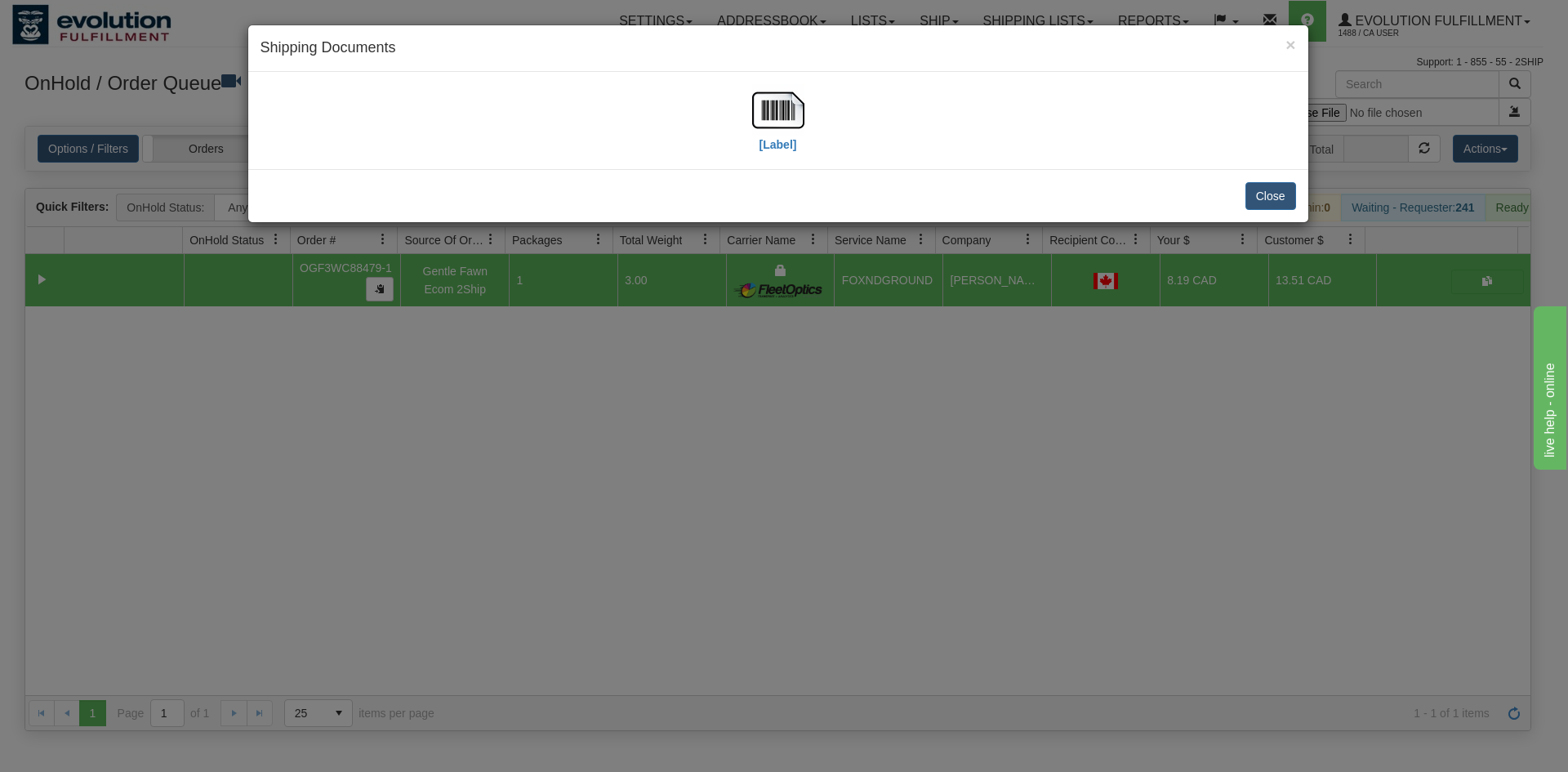
drag, startPoint x: 852, startPoint y: 146, endPoint x: 817, endPoint y: 134, distance: 37.0
click at [852, 146] on div "[Label]" at bounding box center [777, 120] width 1036 height 73
click at [771, 107] on img at bounding box center [777, 109] width 52 height 52
drag, startPoint x: 965, startPoint y: 416, endPoint x: 531, endPoint y: 252, distance: 464.0
click at [964, 416] on div "× Shipping Documents [Label] Close" at bounding box center [784, 386] width 1568 height 772
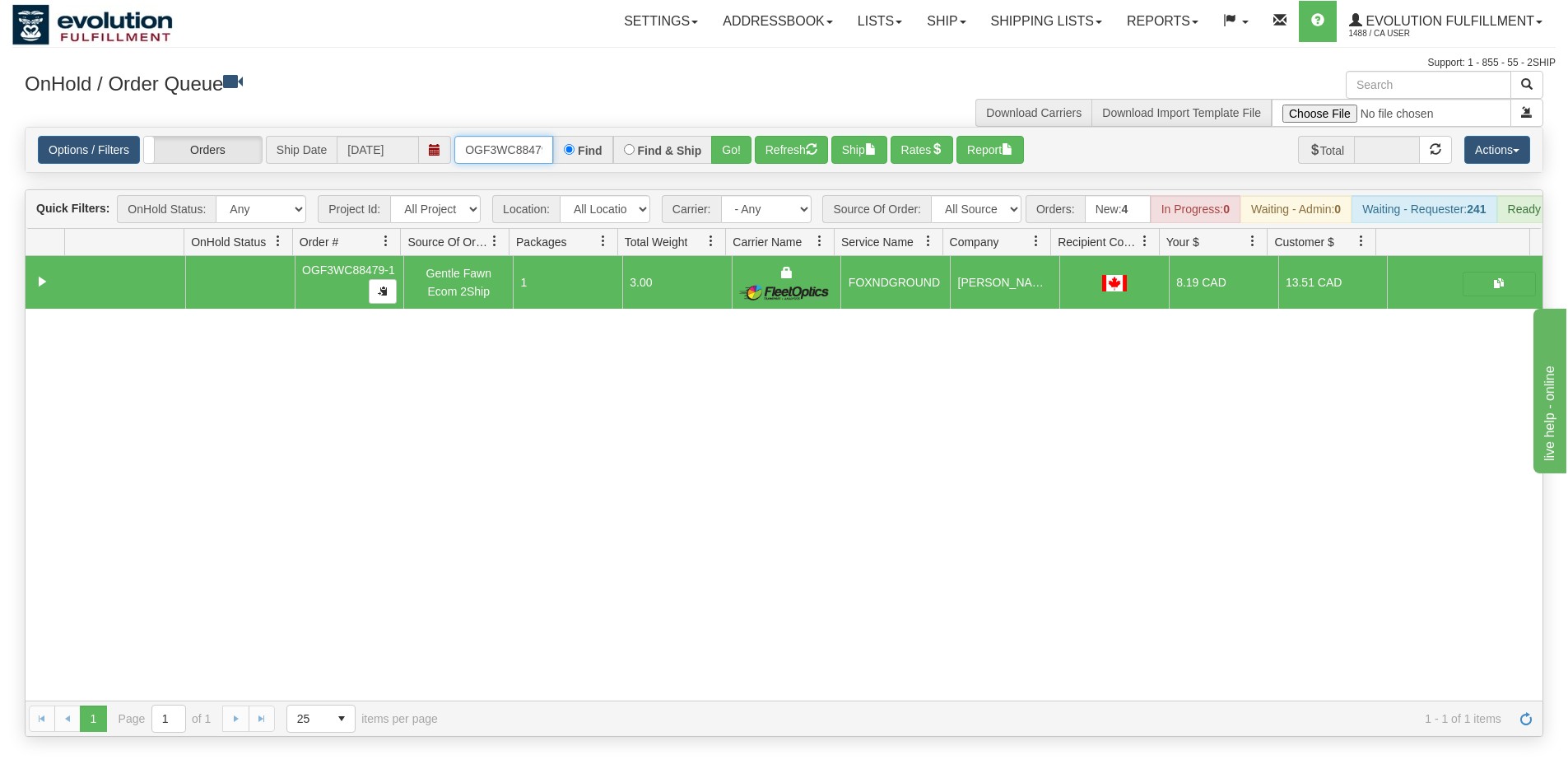
click at [484, 144] on input "OGF3WC88479-1" at bounding box center [503, 149] width 99 height 28
click at [720, 145] on button "Go!" at bounding box center [731, 149] width 40 height 28
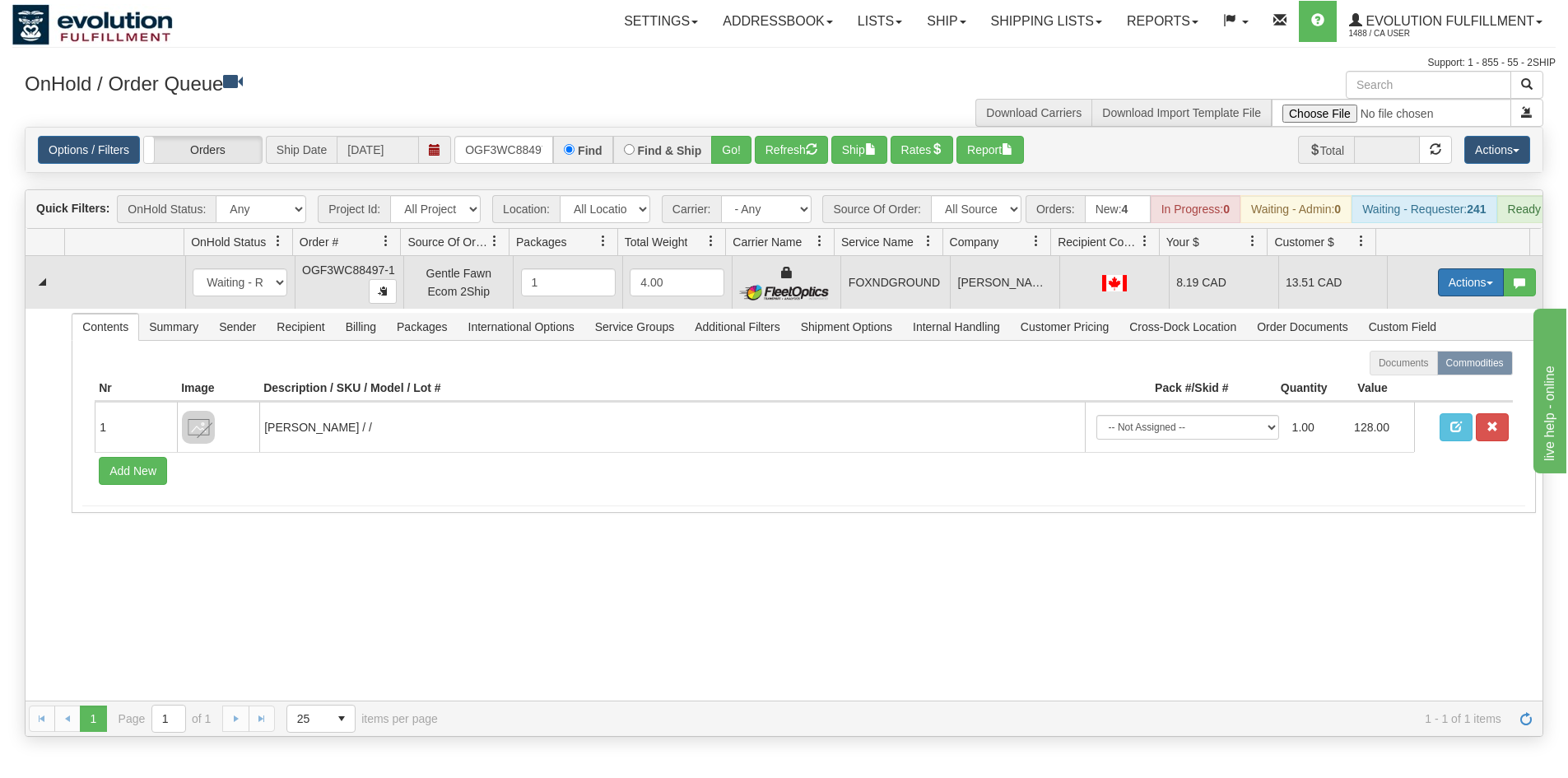
click at [1450, 285] on button "Actions" at bounding box center [1470, 282] width 66 height 28
click at [1386, 383] on link "Ship" at bounding box center [1437, 378] width 132 height 22
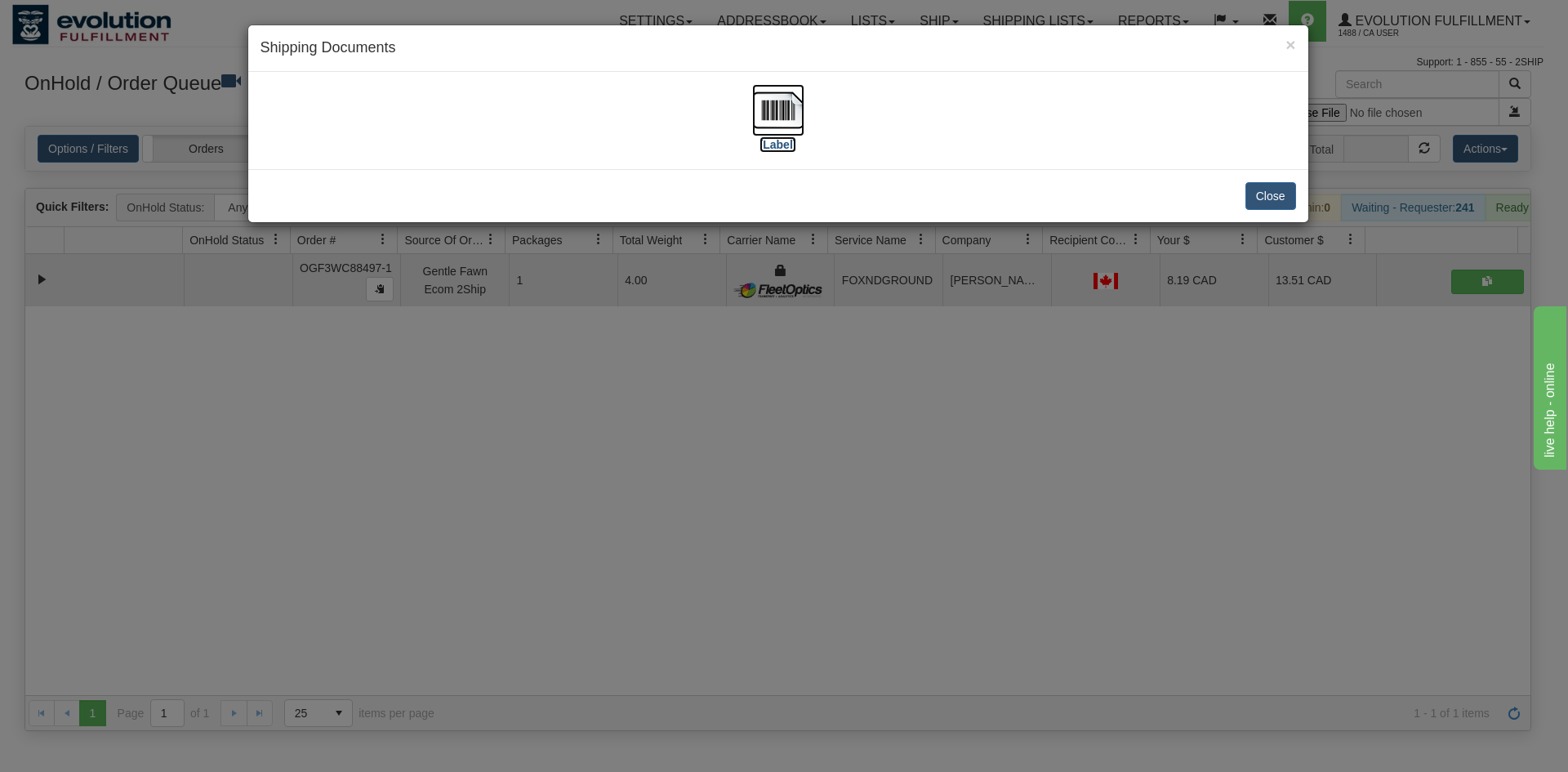
click at [790, 112] on img at bounding box center [777, 109] width 52 height 52
click at [1005, 342] on div "× Shipping Documents [Label] Close" at bounding box center [784, 386] width 1568 height 772
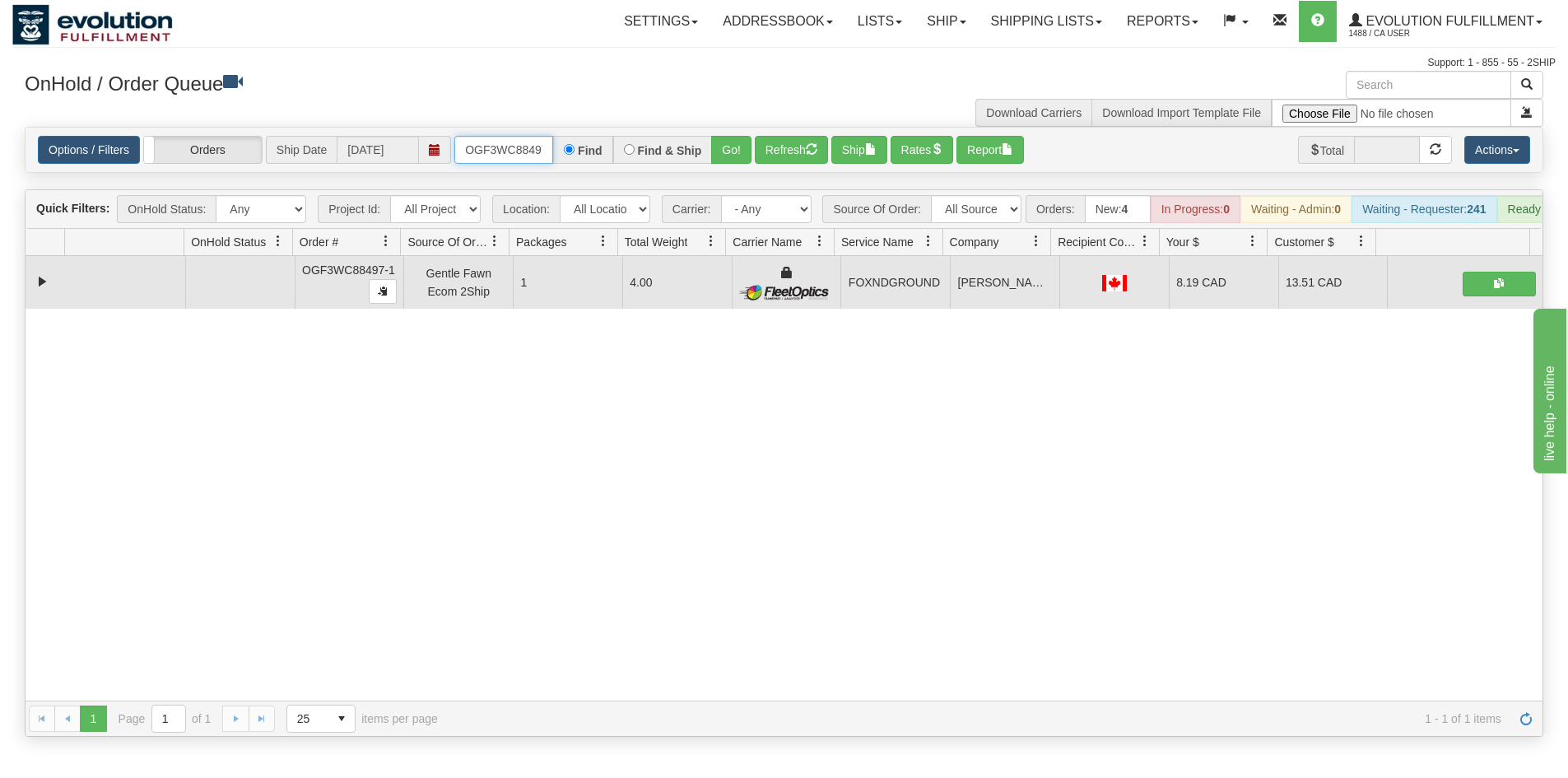
click at [472, 143] on input "OGF3WC88497-1" at bounding box center [503, 149] width 99 height 28
click at [482, 159] on input "OGF3WC88497-1" at bounding box center [503, 149] width 99 height 28
click at [720, 153] on button "Go!" at bounding box center [731, 149] width 40 height 28
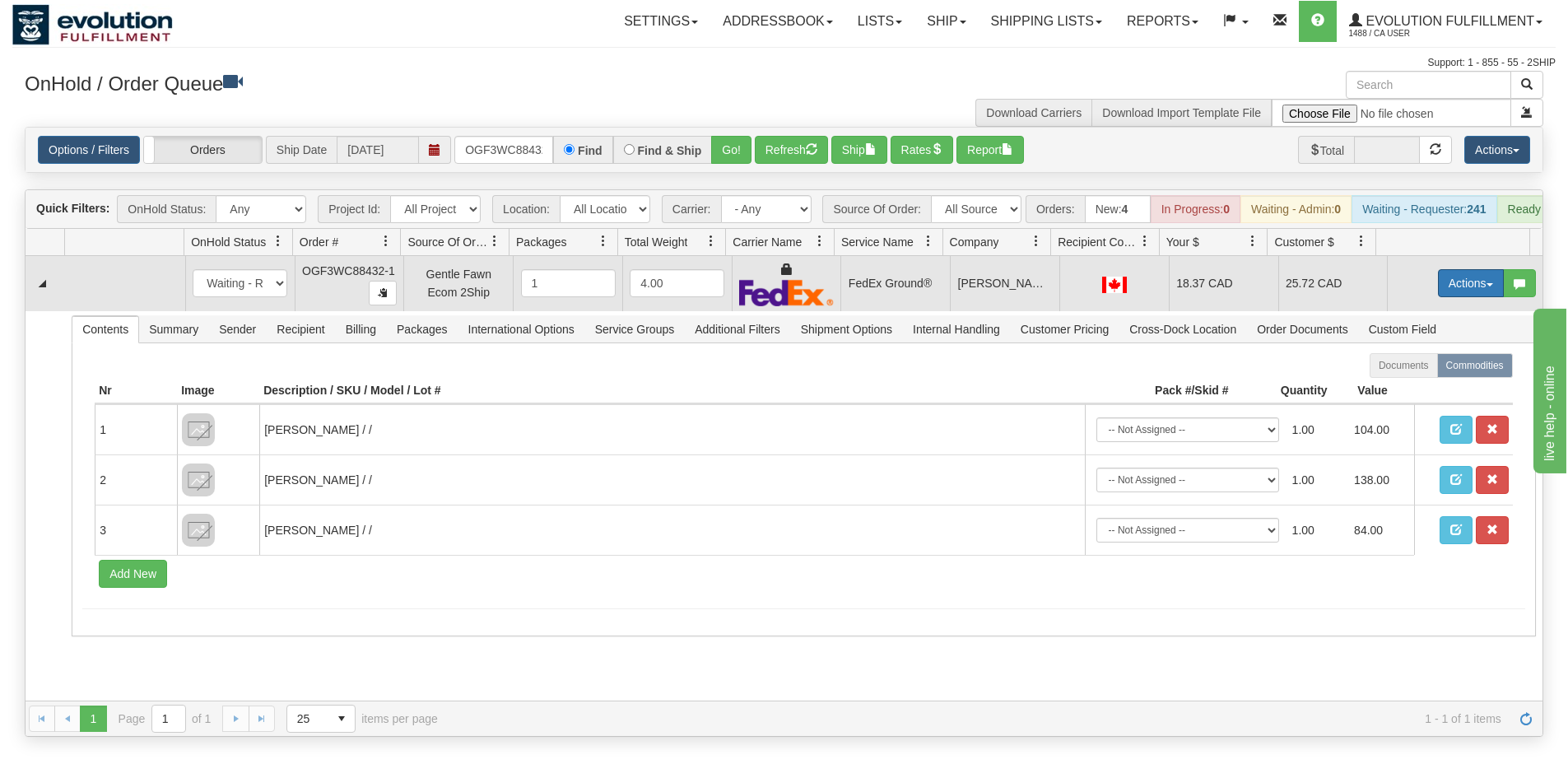
click at [1459, 296] on button "Actions" at bounding box center [1470, 282] width 66 height 28
click at [1409, 389] on link "Ship" at bounding box center [1437, 378] width 132 height 22
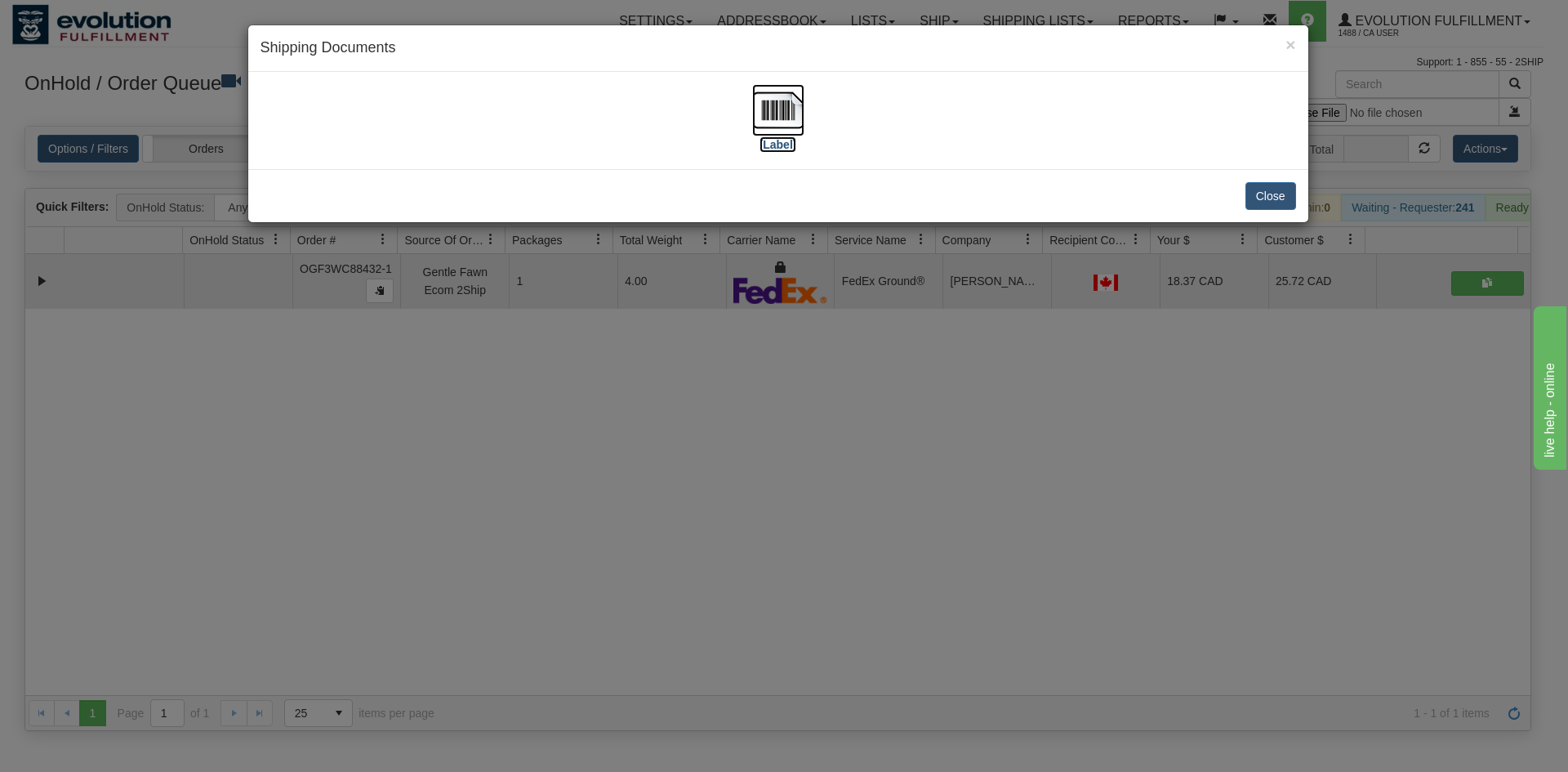
click at [780, 147] on label "[Label]" at bounding box center [778, 144] width 38 height 16
click at [780, 142] on label "[Label]" at bounding box center [778, 144] width 38 height 16
drag, startPoint x: 1186, startPoint y: 445, endPoint x: 348, endPoint y: 172, distance: 881.3
click at [1184, 444] on div "× Shipping Documents [Label] Close" at bounding box center [784, 386] width 1568 height 772
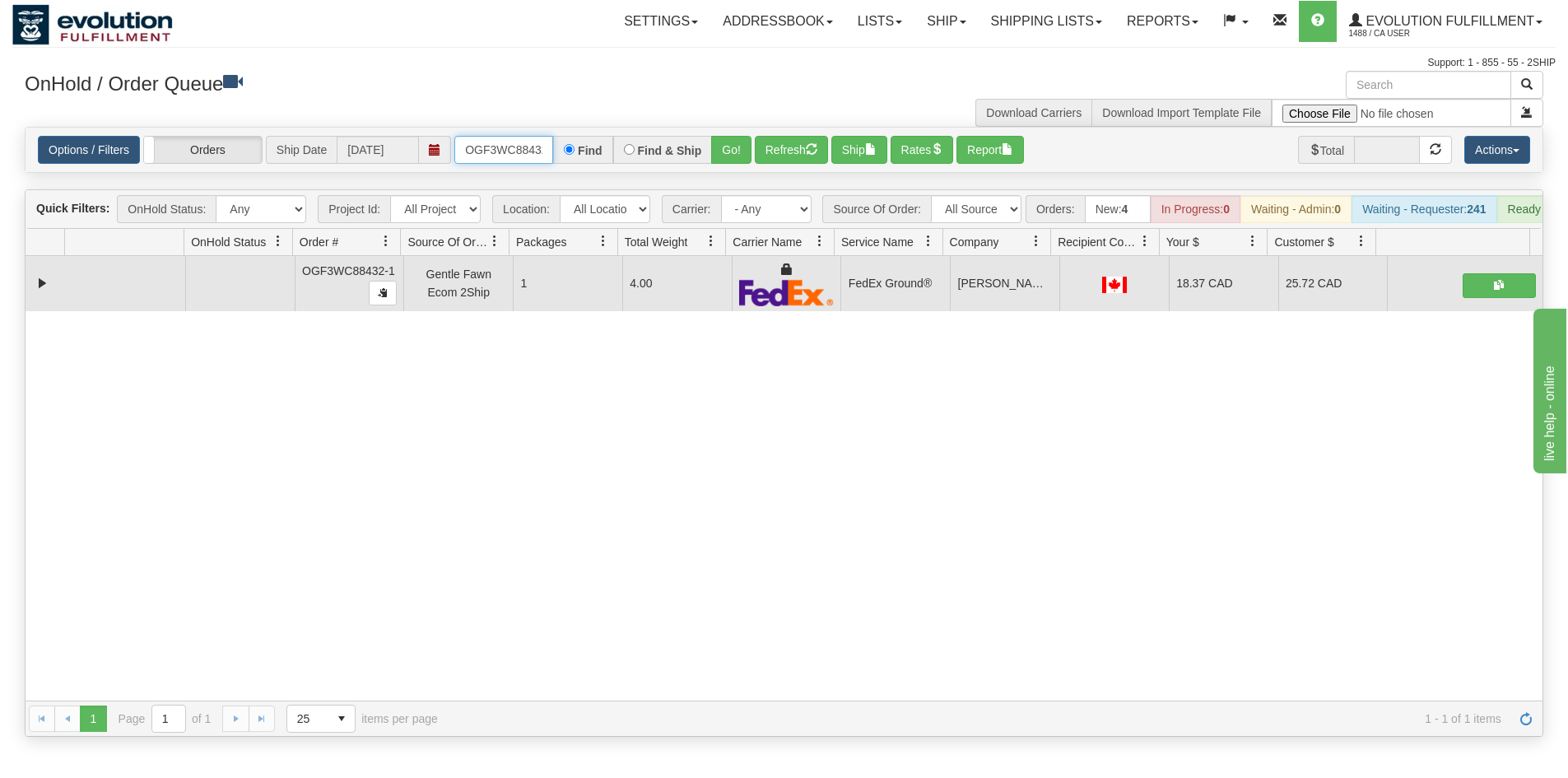
click at [470, 145] on input "OGF3WC88432-1" at bounding box center [503, 149] width 99 height 28
click at [734, 151] on button "Go!" at bounding box center [731, 149] width 40 height 28
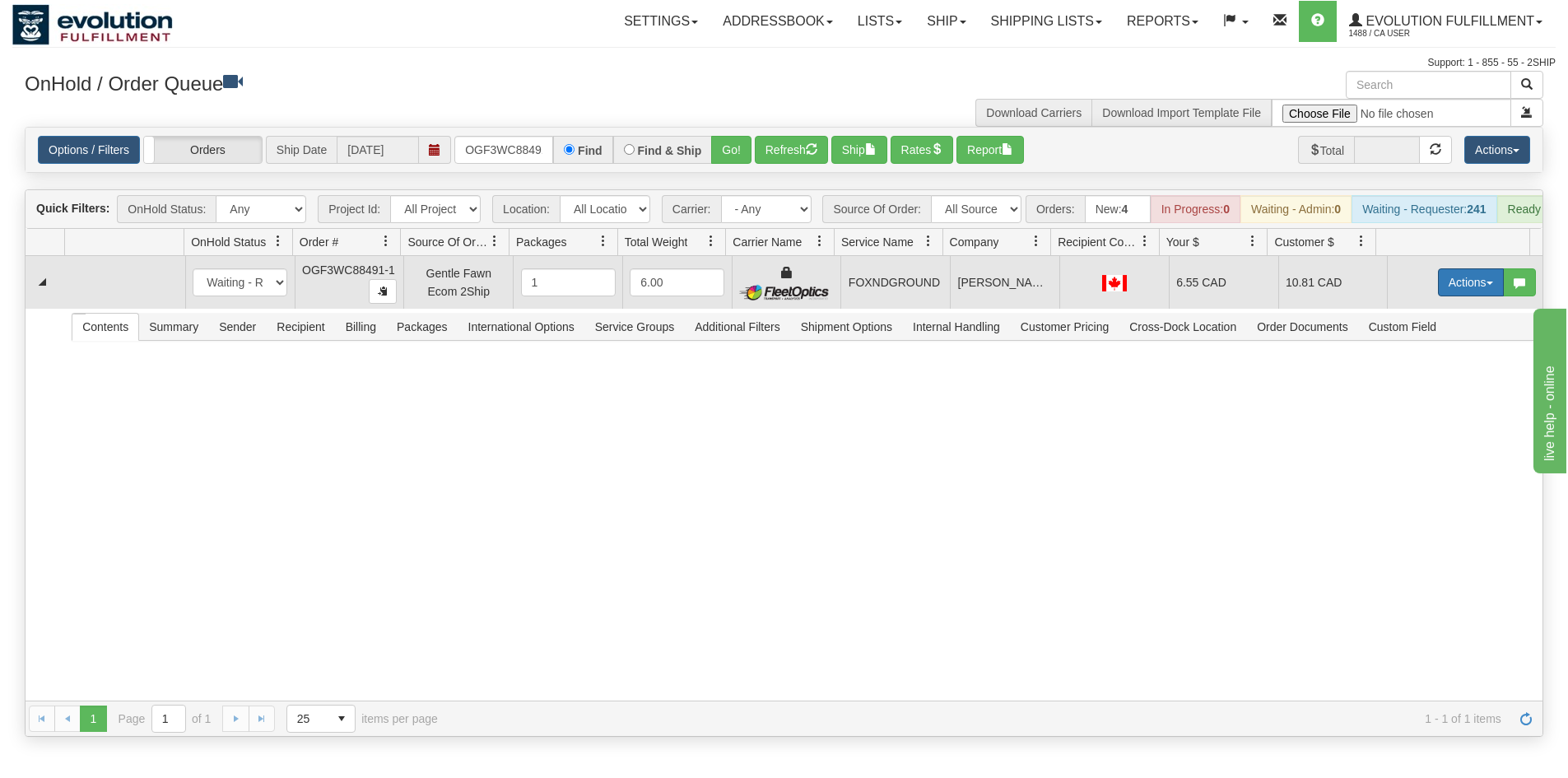
click at [1483, 296] on button "Actions" at bounding box center [1470, 282] width 66 height 28
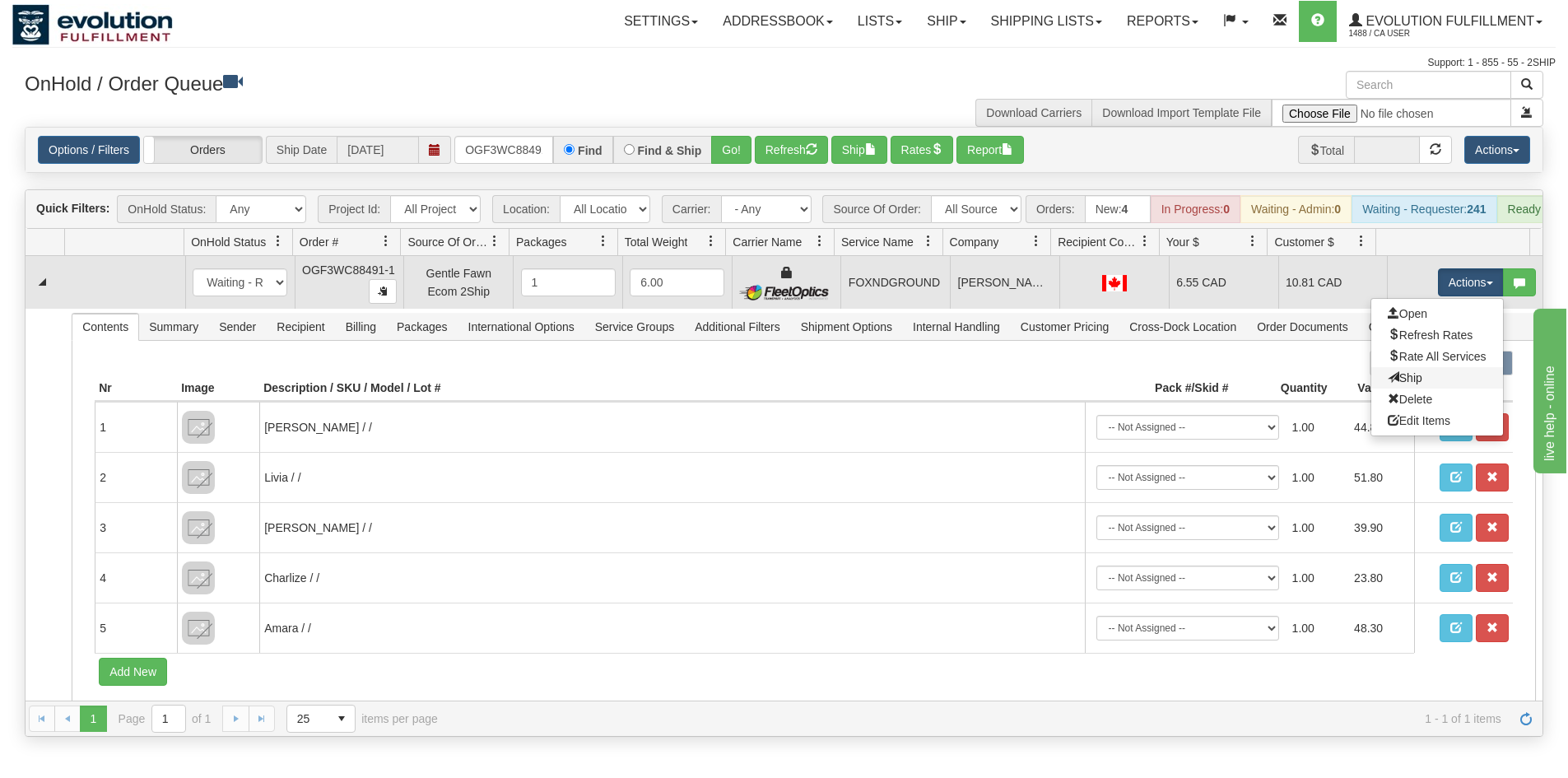
click at [1412, 386] on link "Ship" at bounding box center [1437, 378] width 132 height 22
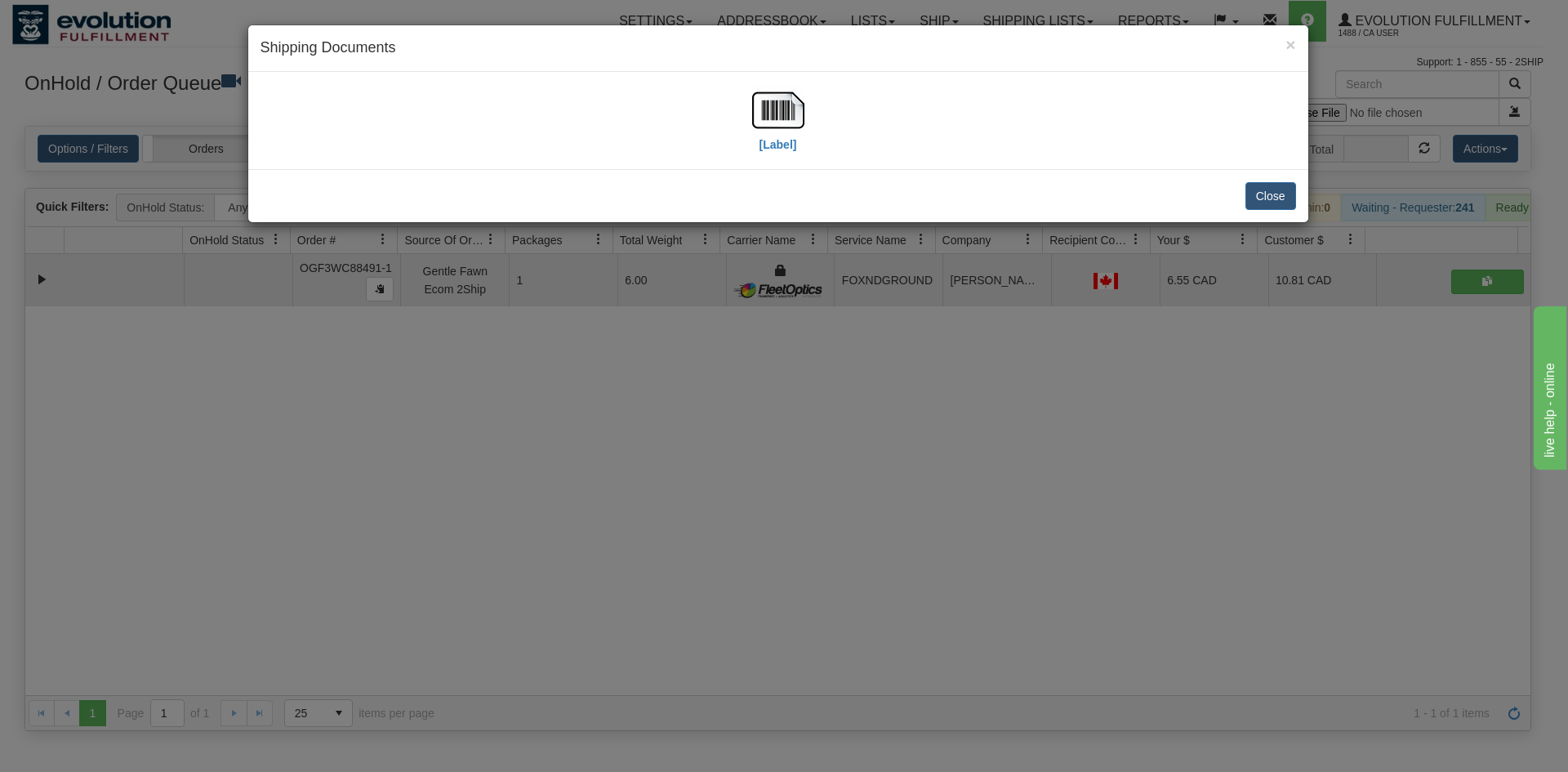
click at [743, 133] on div "[Label]" at bounding box center [777, 120] width 1036 height 73
click at [760, 123] on img at bounding box center [777, 109] width 52 height 52
drag, startPoint x: 608, startPoint y: 591, endPoint x: 436, endPoint y: 159, distance: 465.0
click at [617, 565] on div "× Shipping Documents [Label] Close" at bounding box center [784, 386] width 1568 height 772
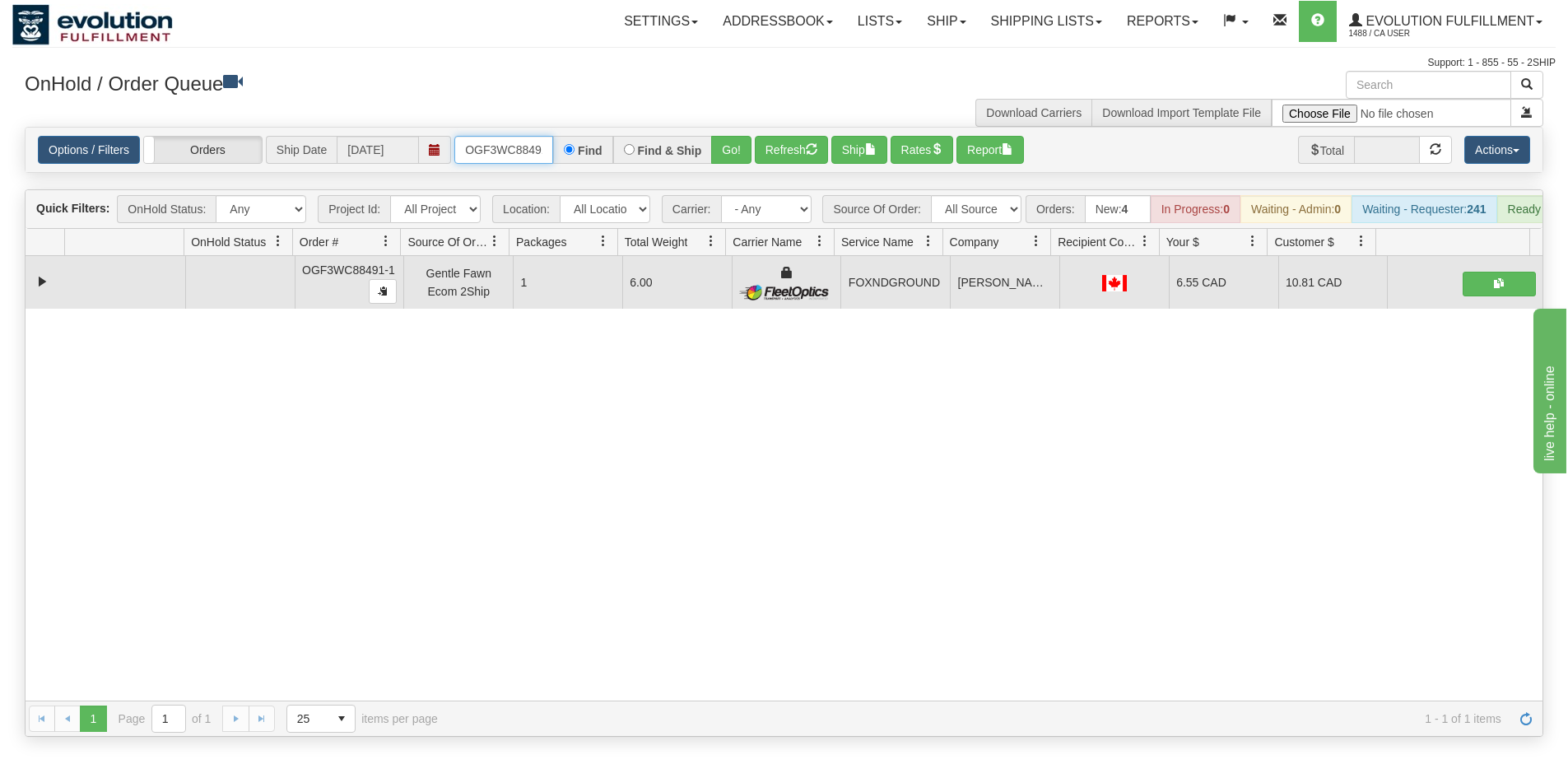
click at [531, 148] on input "OGF3WC88491-1" at bounding box center [503, 149] width 99 height 28
click at [731, 145] on button "Go!" at bounding box center [731, 149] width 40 height 28
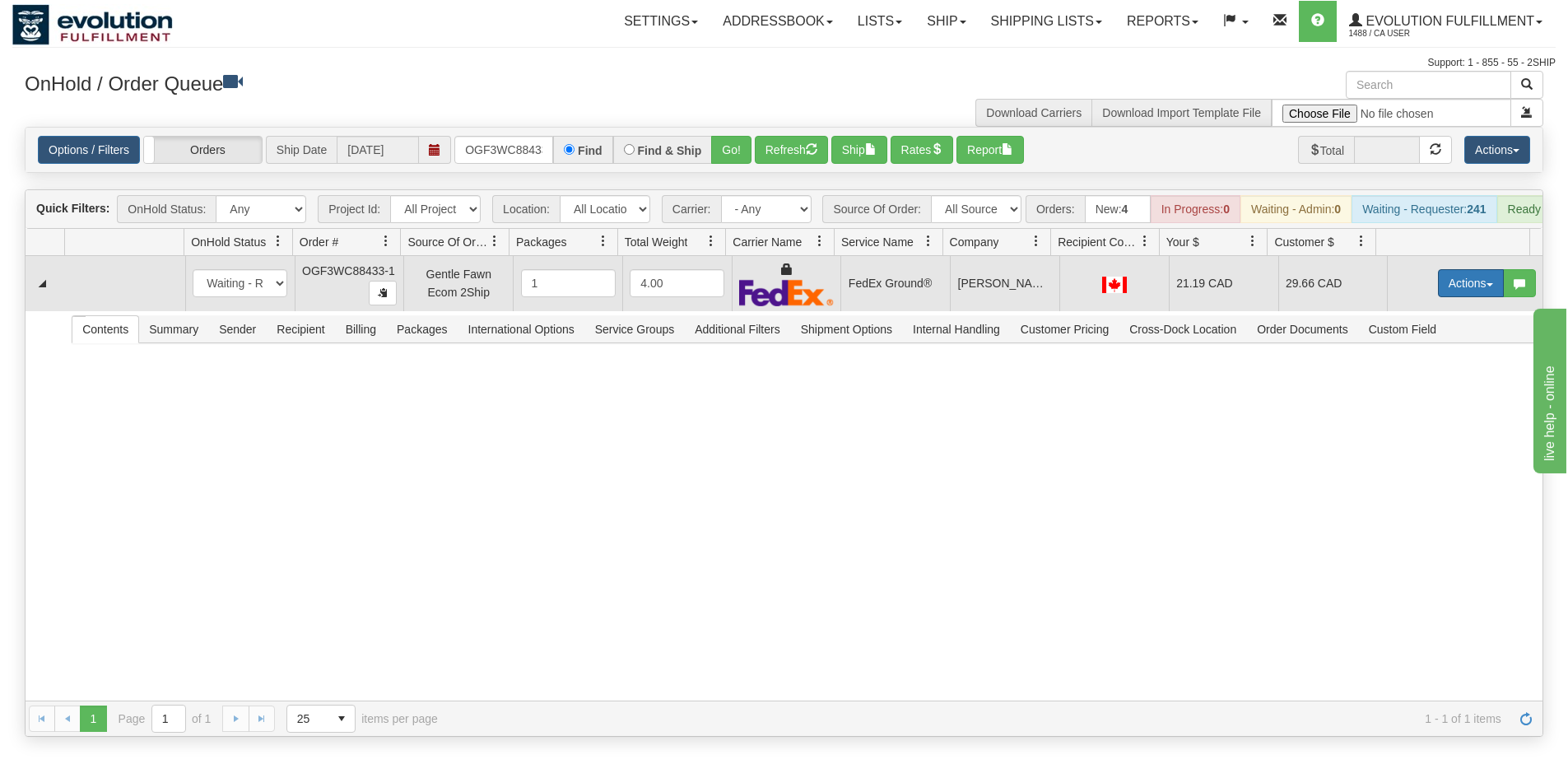
click at [1465, 294] on button "Actions" at bounding box center [1470, 282] width 66 height 28
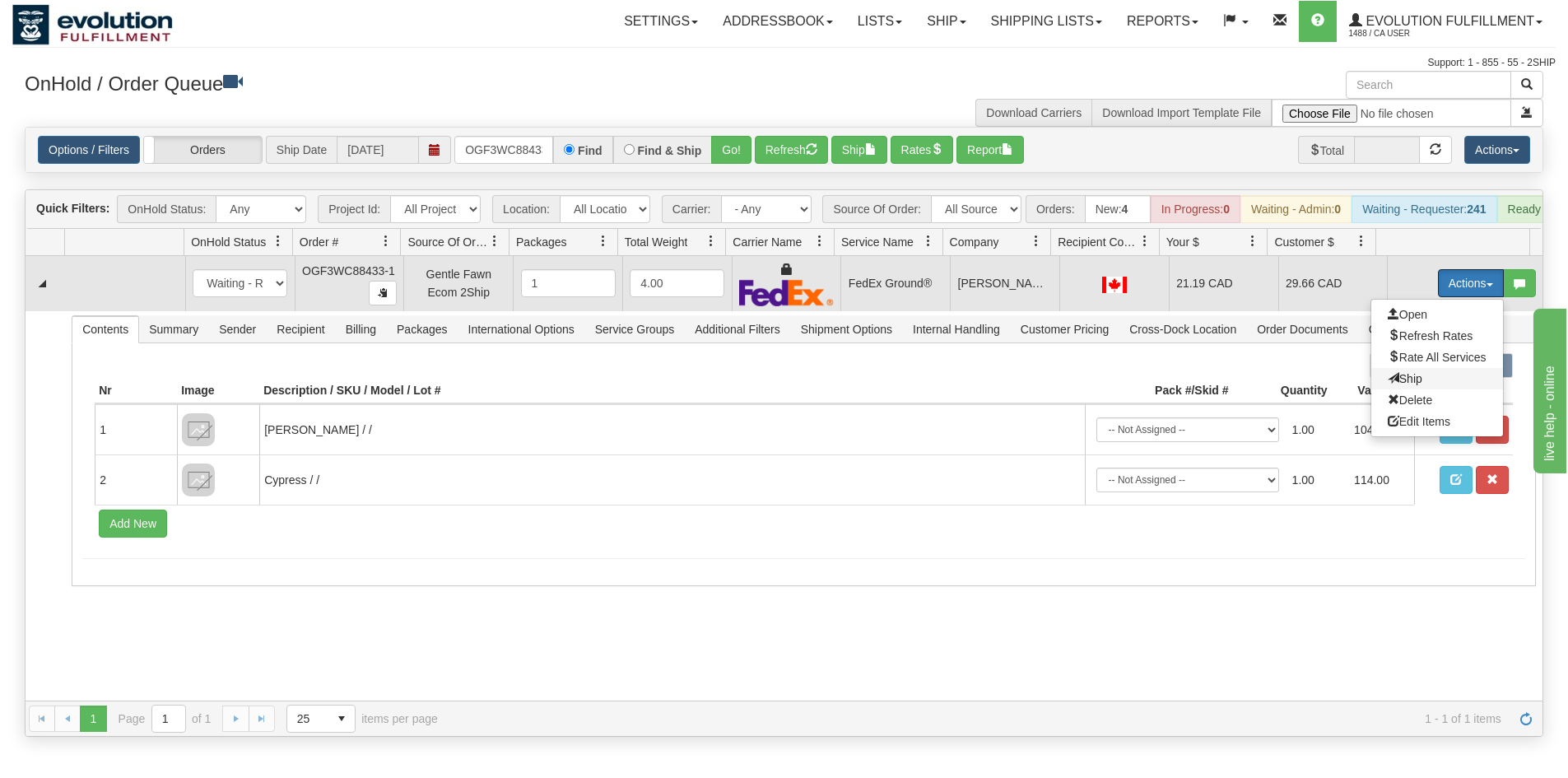
click at [1394, 386] on span "Ship" at bounding box center [1405, 379] width 34 height 13
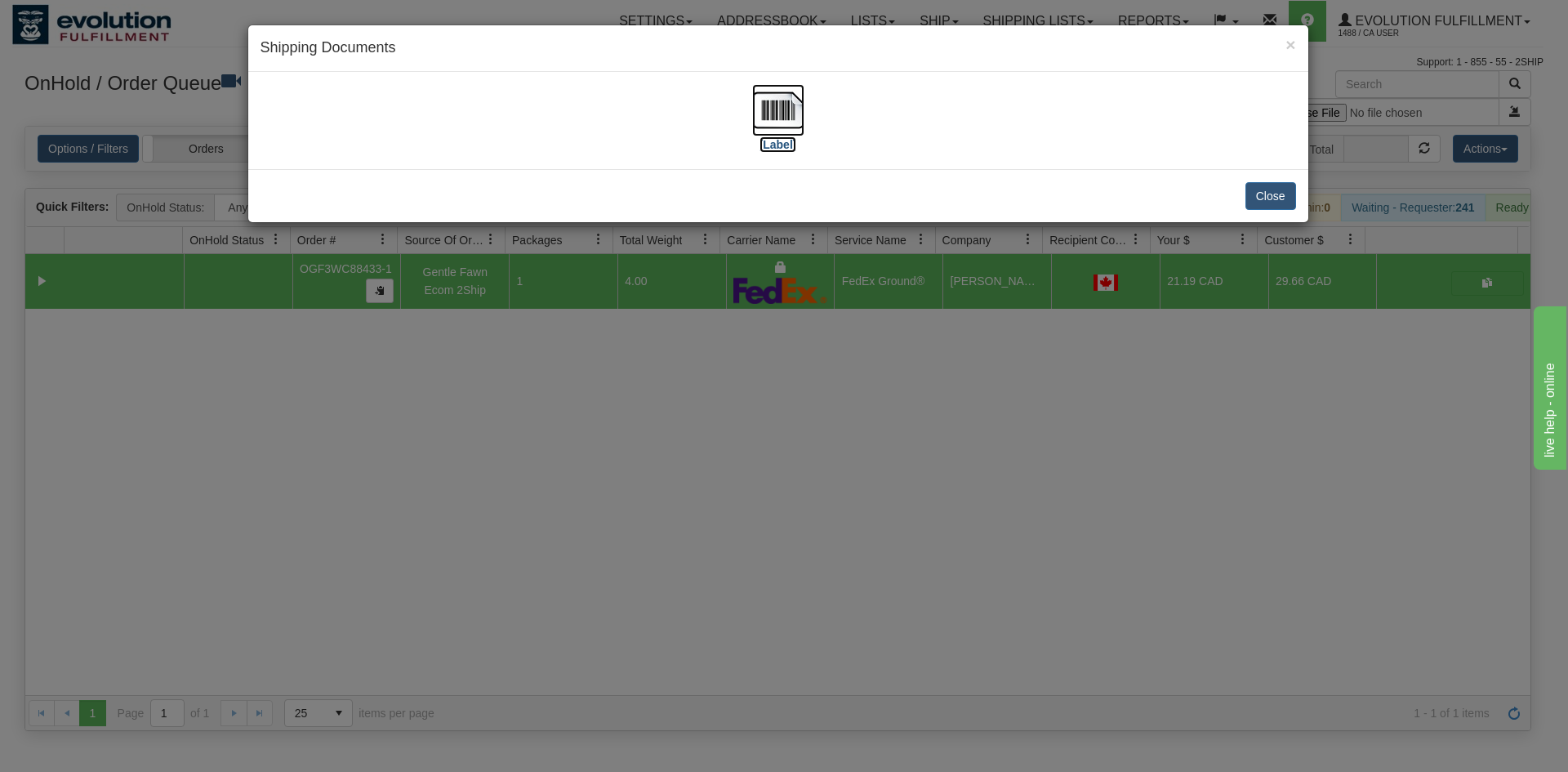
click at [786, 90] on img at bounding box center [777, 109] width 52 height 52
click at [553, 595] on div "× Shipping Documents [Label] Close" at bounding box center [784, 386] width 1568 height 772
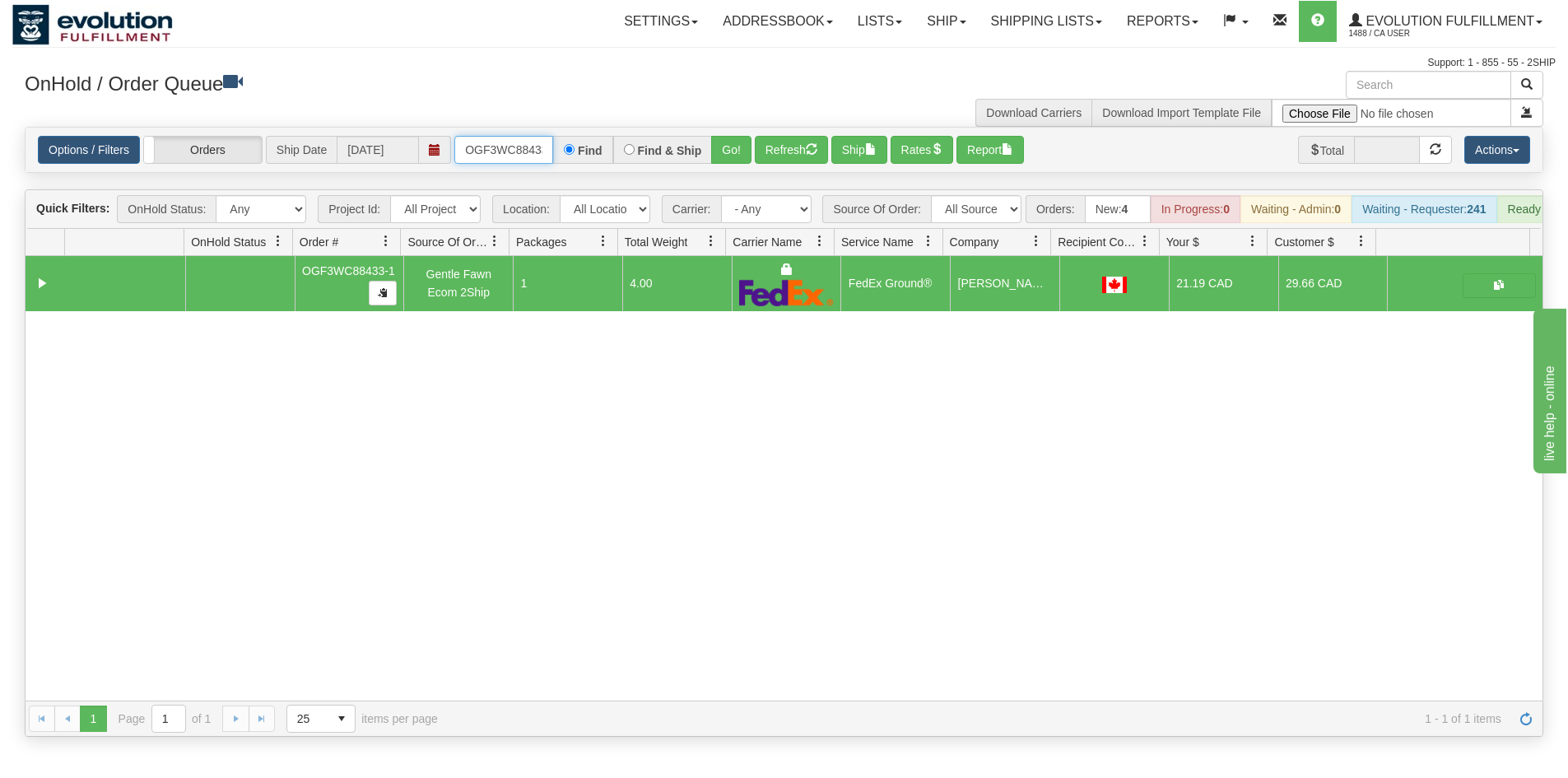
click at [497, 162] on input "OGF3WC88433-1" at bounding box center [503, 149] width 99 height 28
click at [512, 160] on input "OGF3WC88433-1" at bounding box center [503, 149] width 99 height 28
click at [737, 157] on button "Go!" at bounding box center [731, 149] width 40 height 28
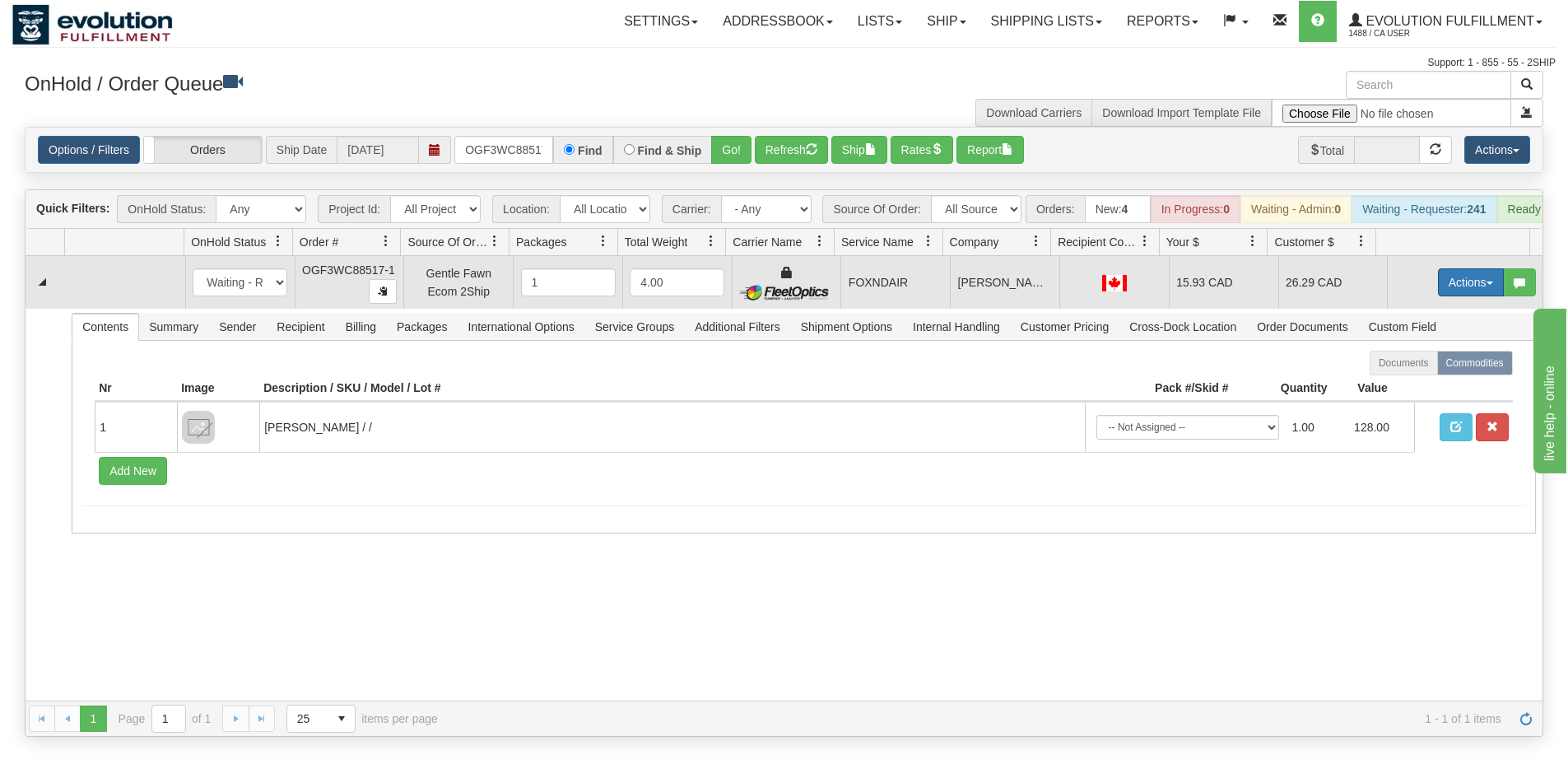
click at [1444, 291] on button "Actions" at bounding box center [1470, 282] width 66 height 28
click at [1388, 383] on span at bounding box center [1393, 377] width 11 height 11
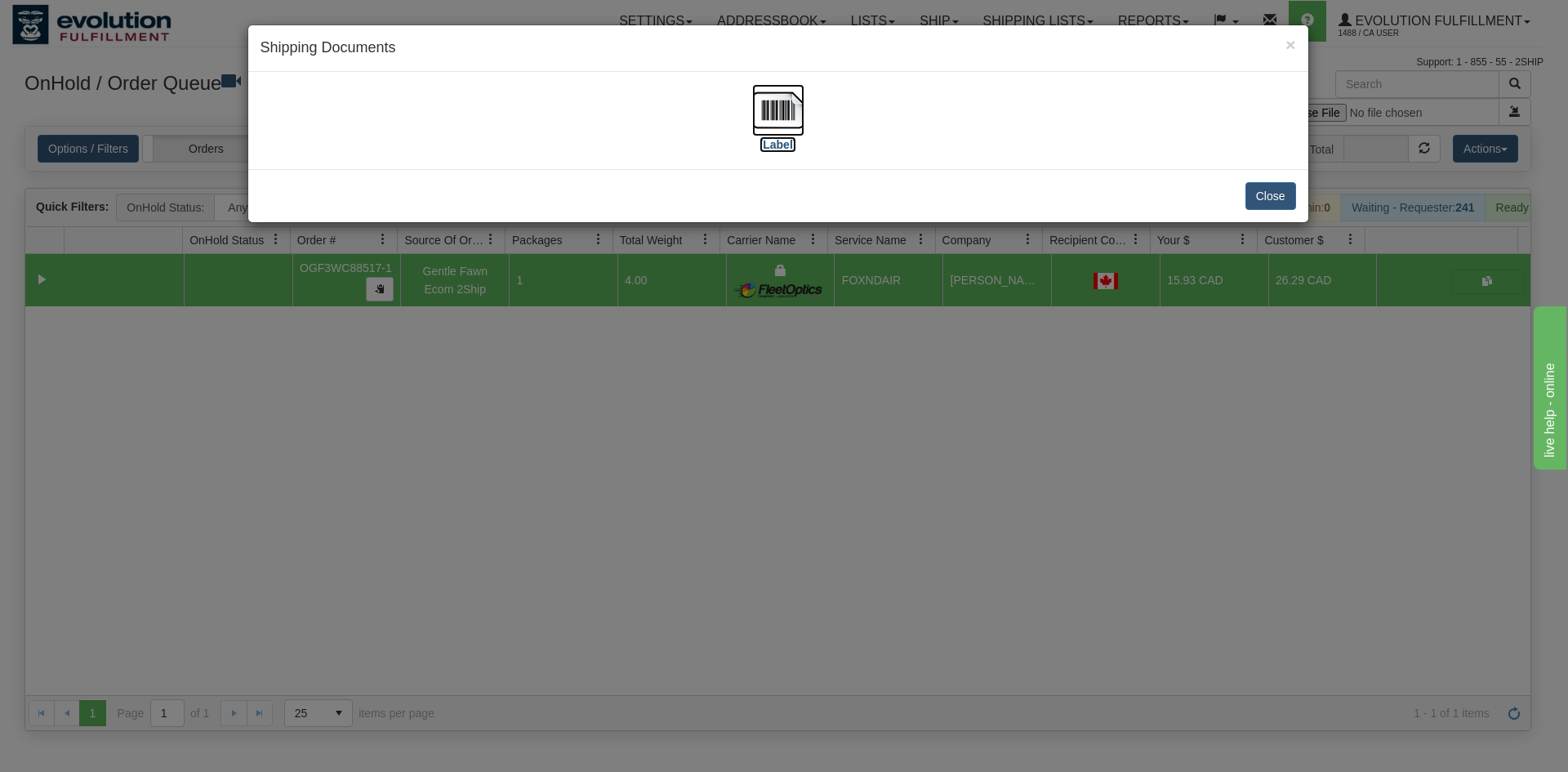
click at [793, 123] on img at bounding box center [777, 109] width 52 height 52
drag, startPoint x: 719, startPoint y: 640, endPoint x: 502, endPoint y: 281, distance: 419.5
click at [720, 633] on div "× Shipping Documents [Label] Close" at bounding box center [784, 386] width 1568 height 772
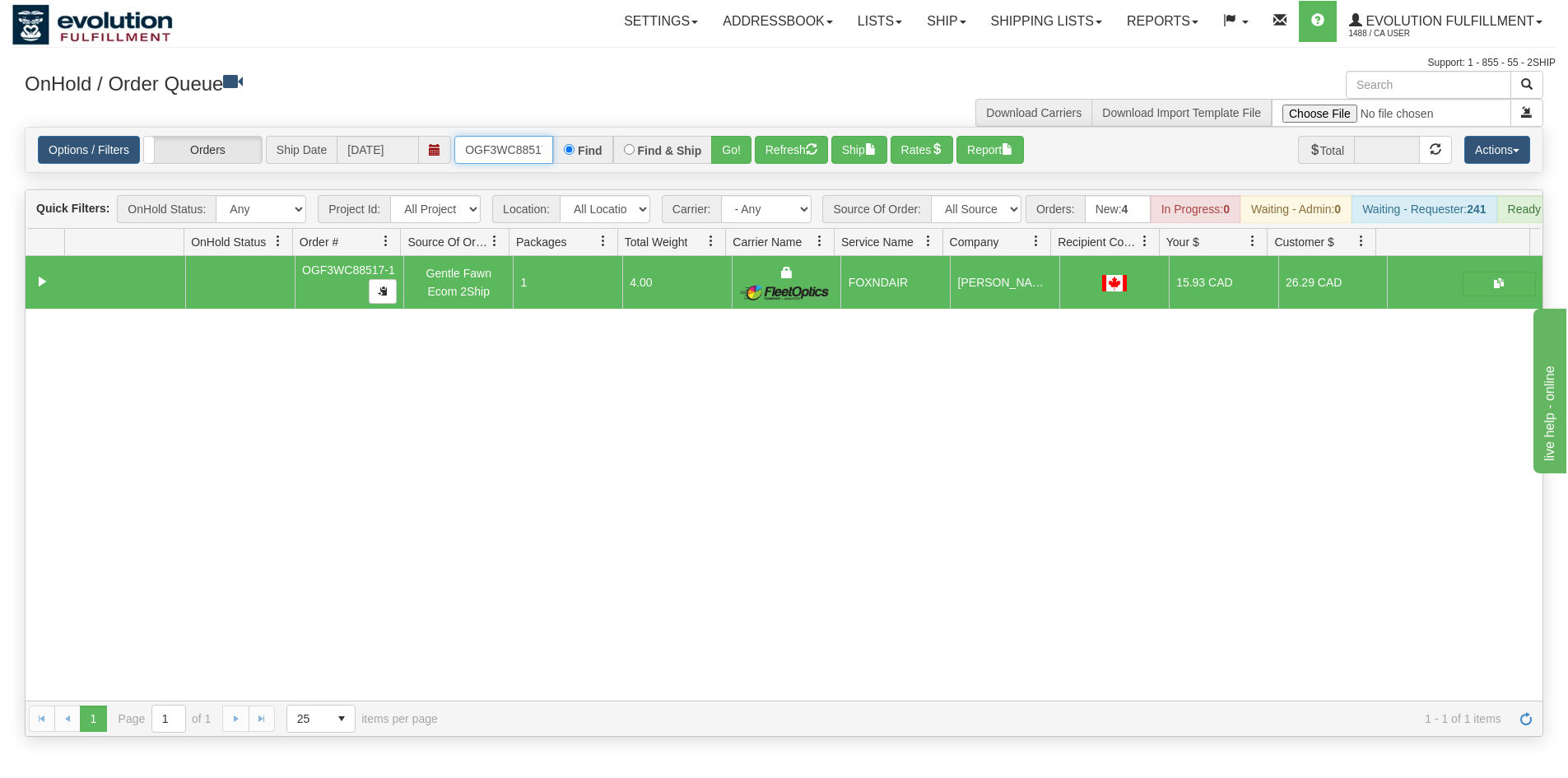
click at [513, 143] on input "OGF3WC88517-1" at bounding box center [503, 149] width 99 height 28
click at [723, 151] on button "Go!" at bounding box center [731, 149] width 40 height 28
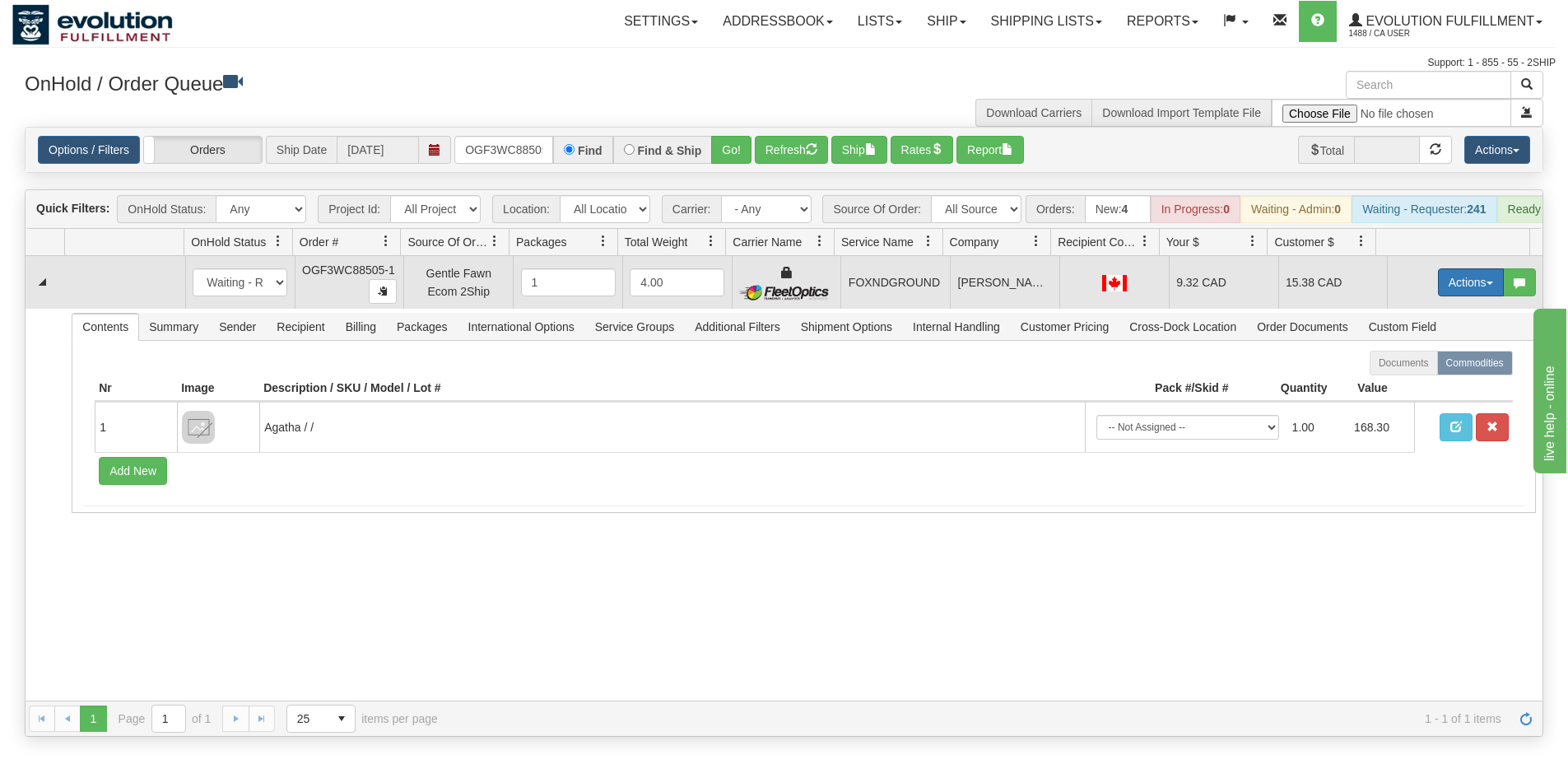
click at [1446, 292] on button "Actions" at bounding box center [1470, 282] width 66 height 28
click at [1399, 385] on span "Ship" at bounding box center [1405, 378] width 34 height 13
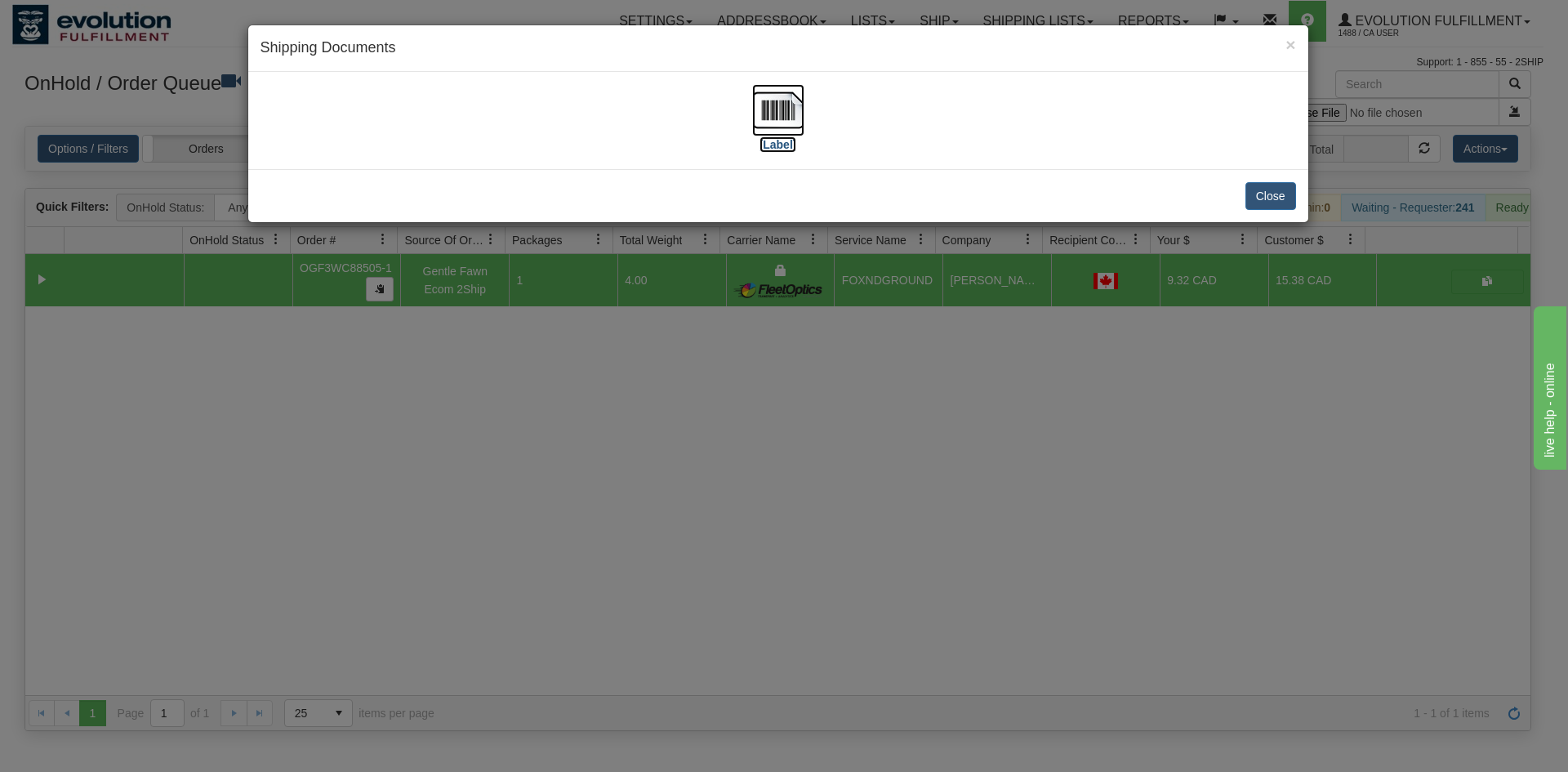
click at [795, 112] on img at bounding box center [777, 109] width 52 height 52
click at [817, 519] on div "× Shipping Documents [Label] Close" at bounding box center [784, 386] width 1568 height 772
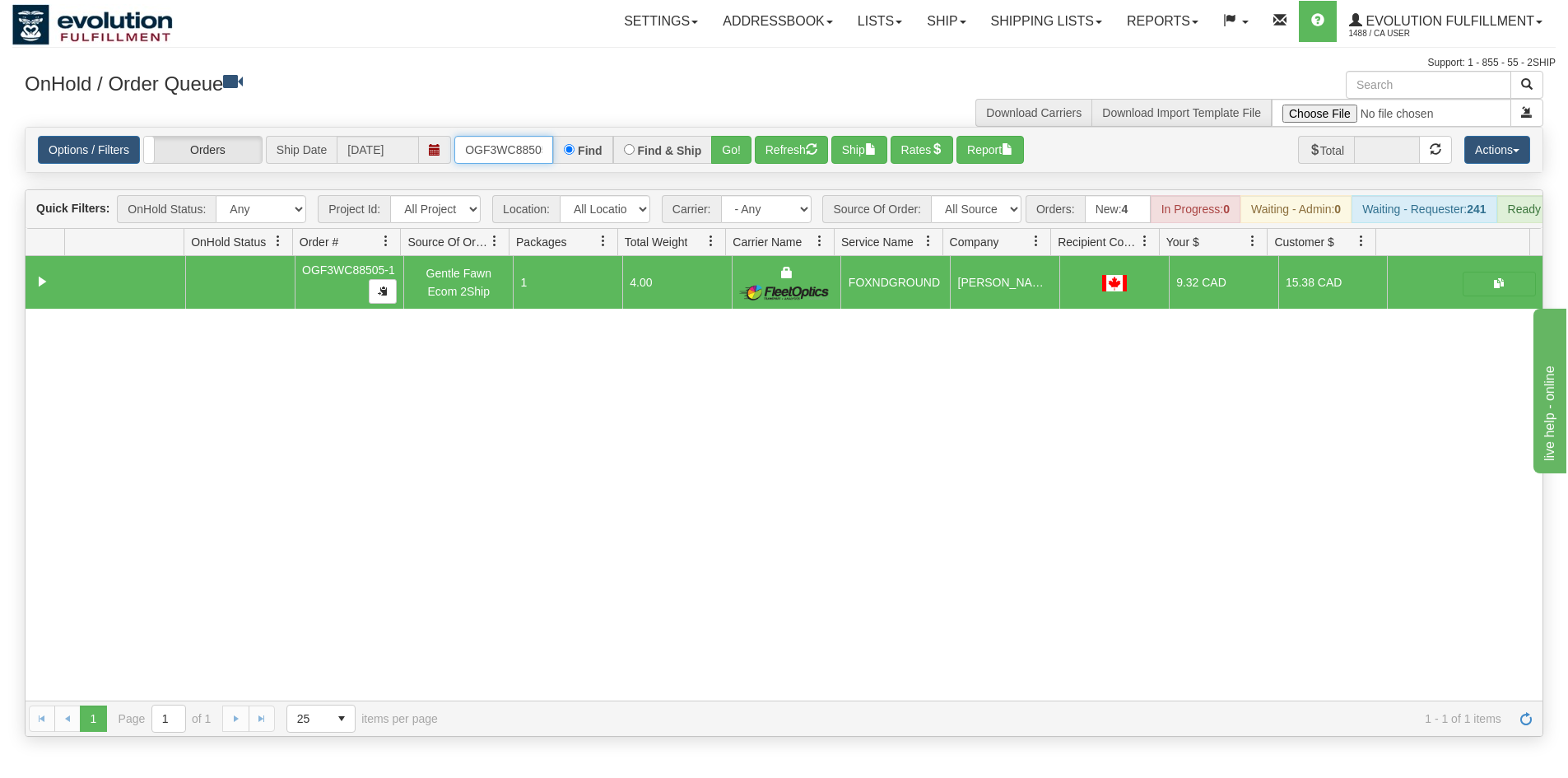
click at [520, 146] on input "OGF3WC88505-1" at bounding box center [503, 149] width 99 height 28
click at [742, 148] on button "Go!" at bounding box center [731, 149] width 40 height 28
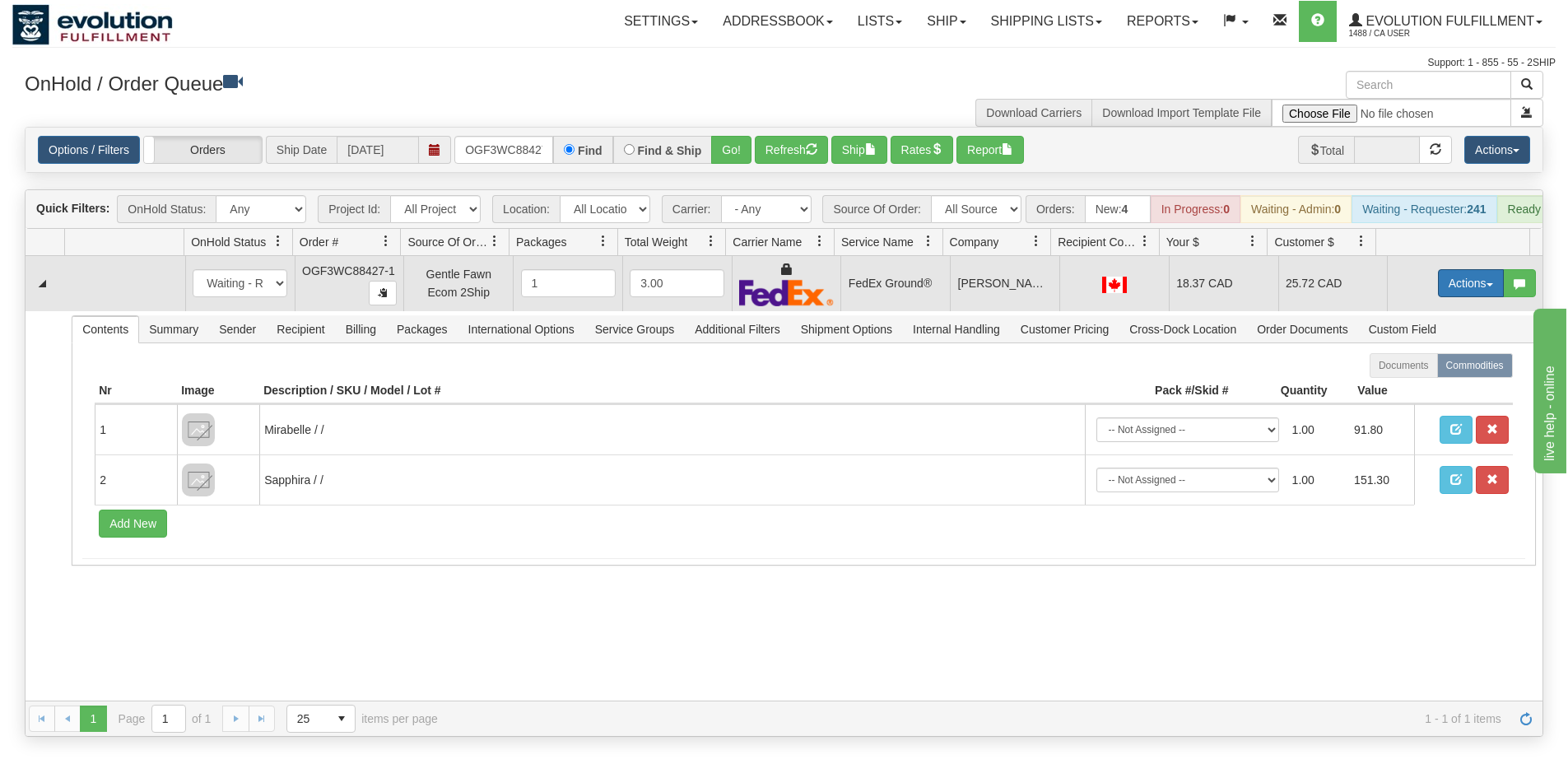
click at [1459, 295] on button "Actions" at bounding box center [1470, 282] width 66 height 28
click at [1405, 386] on span "Ship" at bounding box center [1405, 379] width 34 height 13
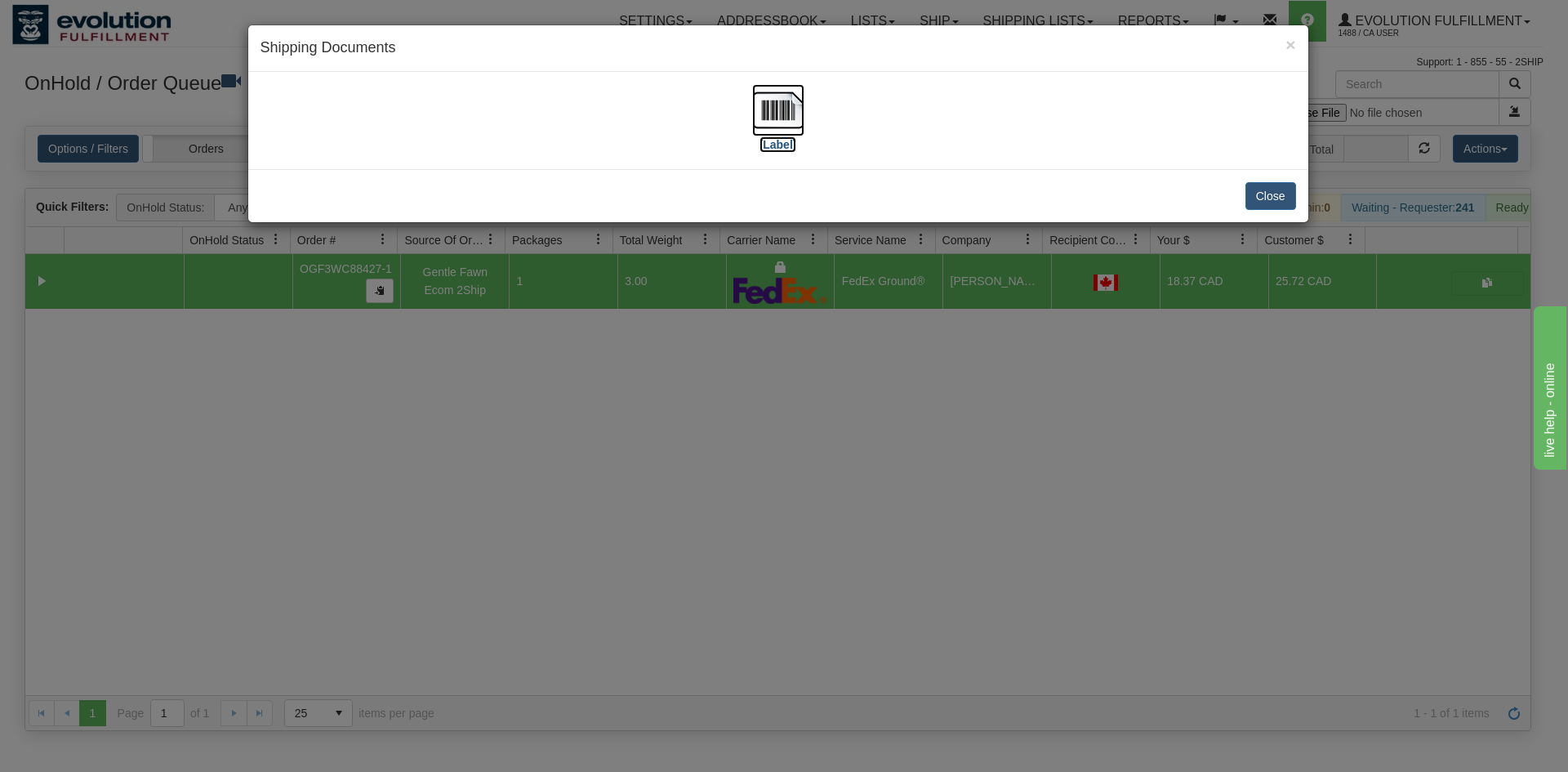
click at [761, 113] on img at bounding box center [777, 109] width 52 height 52
drag, startPoint x: 1142, startPoint y: 385, endPoint x: 729, endPoint y: 160, distance: 470.3
click at [1137, 375] on div "× Shipping Documents [Label] Close" at bounding box center [784, 386] width 1568 height 772
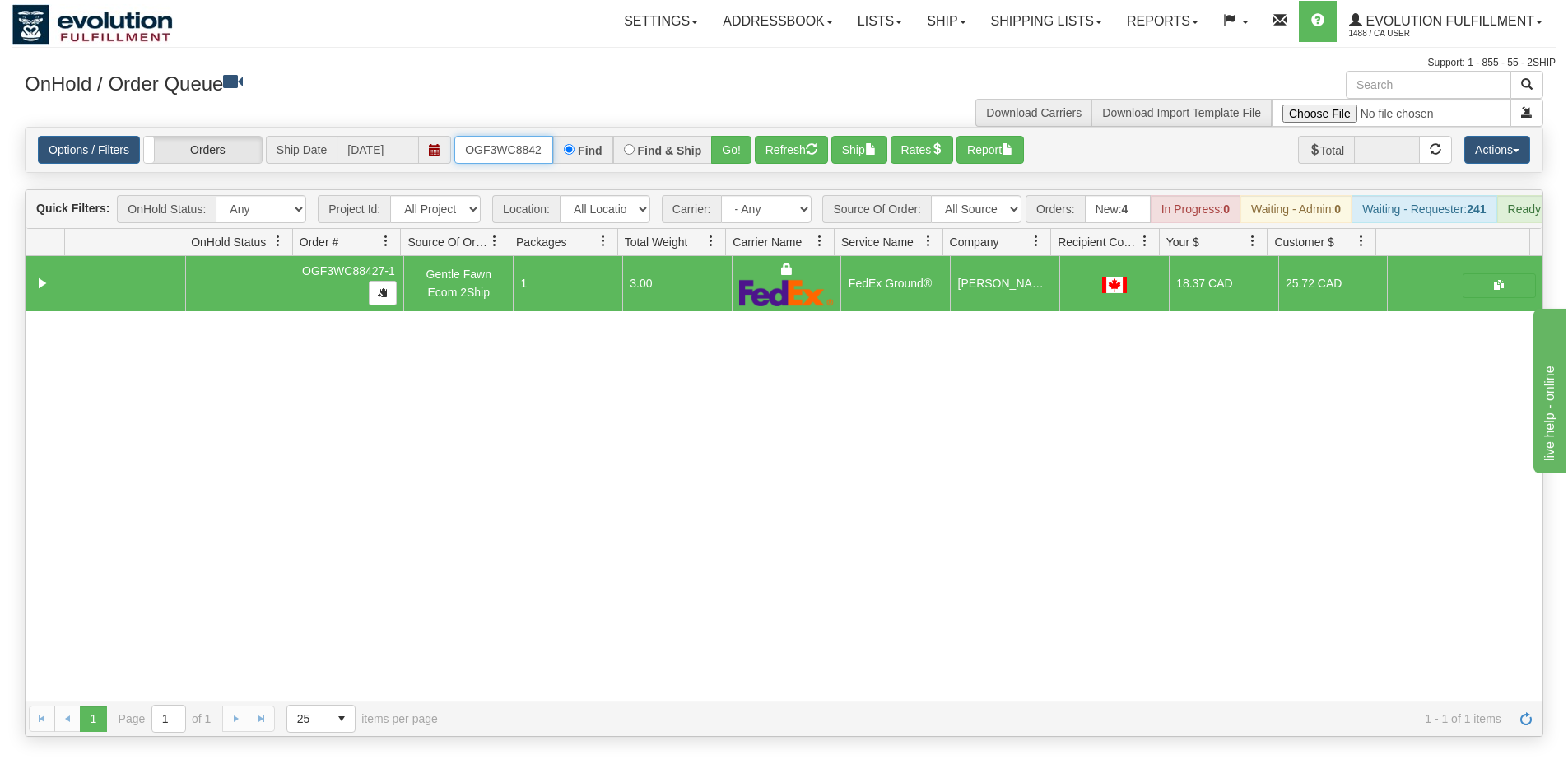
click at [521, 147] on input "OGF3WC88427-1" at bounding box center [503, 149] width 99 height 28
click at [740, 147] on button "Go!" at bounding box center [731, 149] width 40 height 28
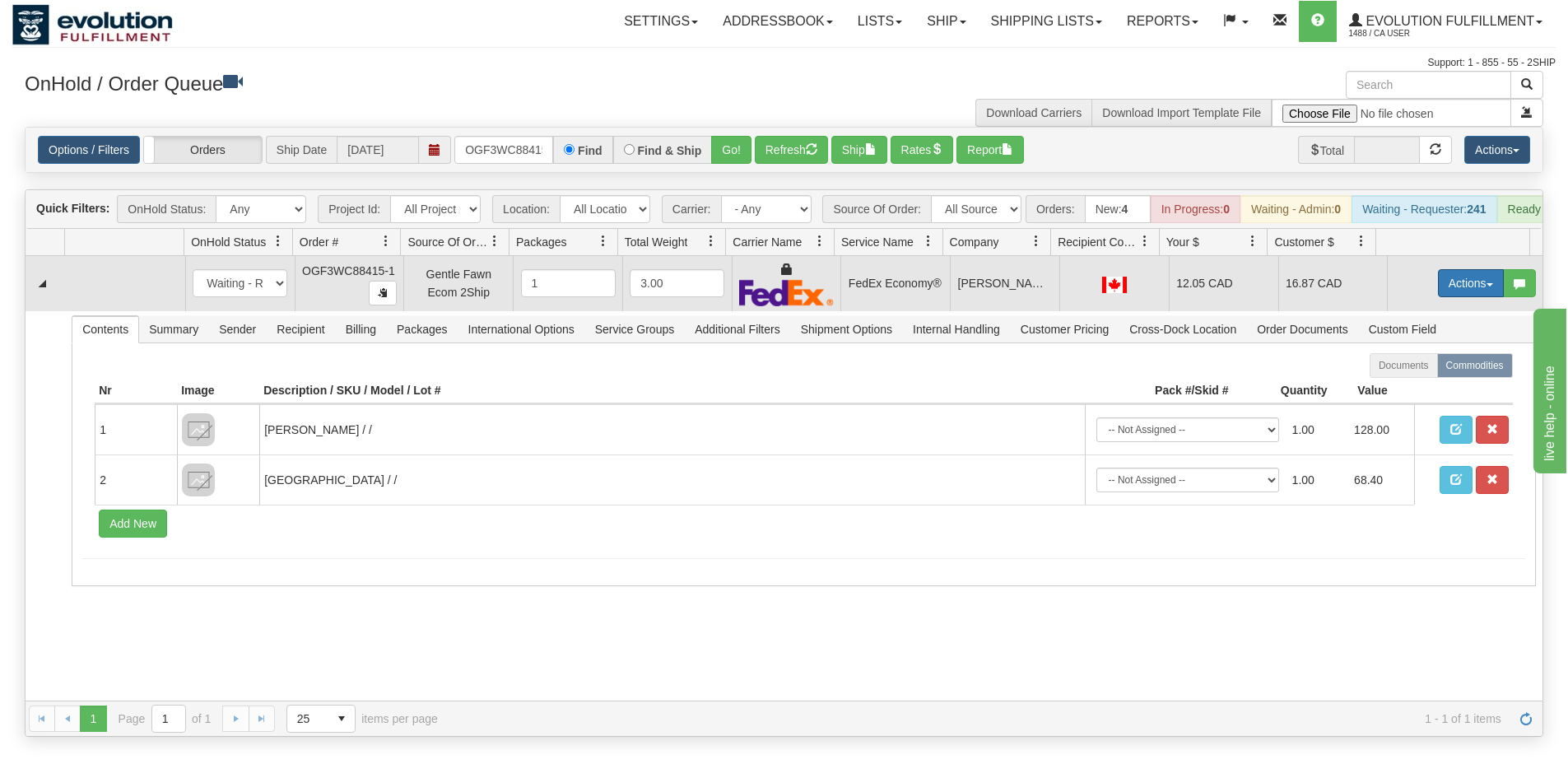
click at [1444, 291] on button "Actions" at bounding box center [1470, 282] width 66 height 28
click at [1389, 386] on span "Ship" at bounding box center [1405, 379] width 34 height 13
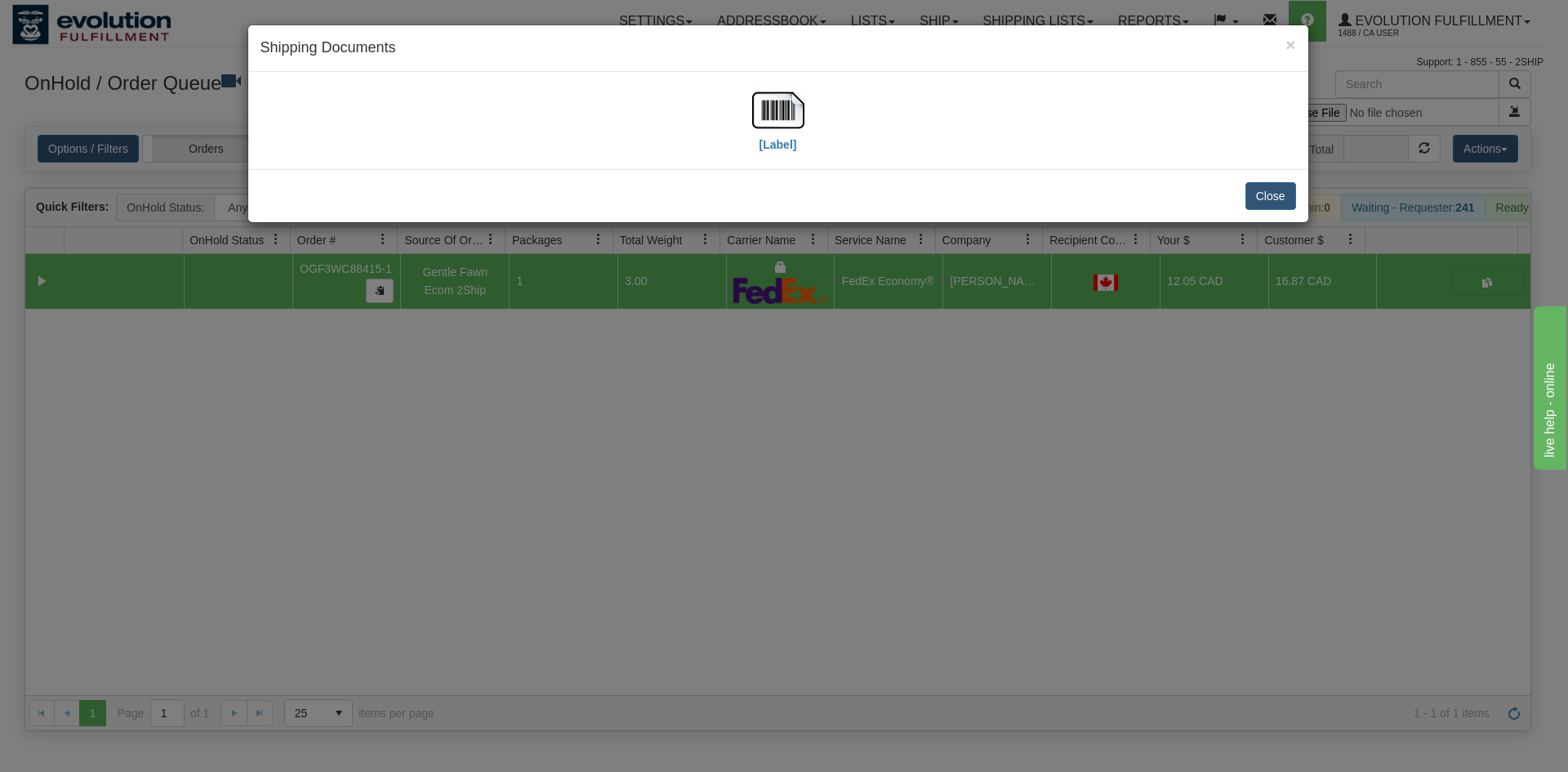
click at [805, 103] on div "[Label]" at bounding box center [777, 120] width 1036 height 73
click at [775, 110] on img at bounding box center [777, 109] width 52 height 52
drag, startPoint x: 698, startPoint y: 604, endPoint x: 561, endPoint y: 660, distance: 148.0
click at [700, 604] on div "× Shipping Documents [Label] Close" at bounding box center [784, 386] width 1568 height 772
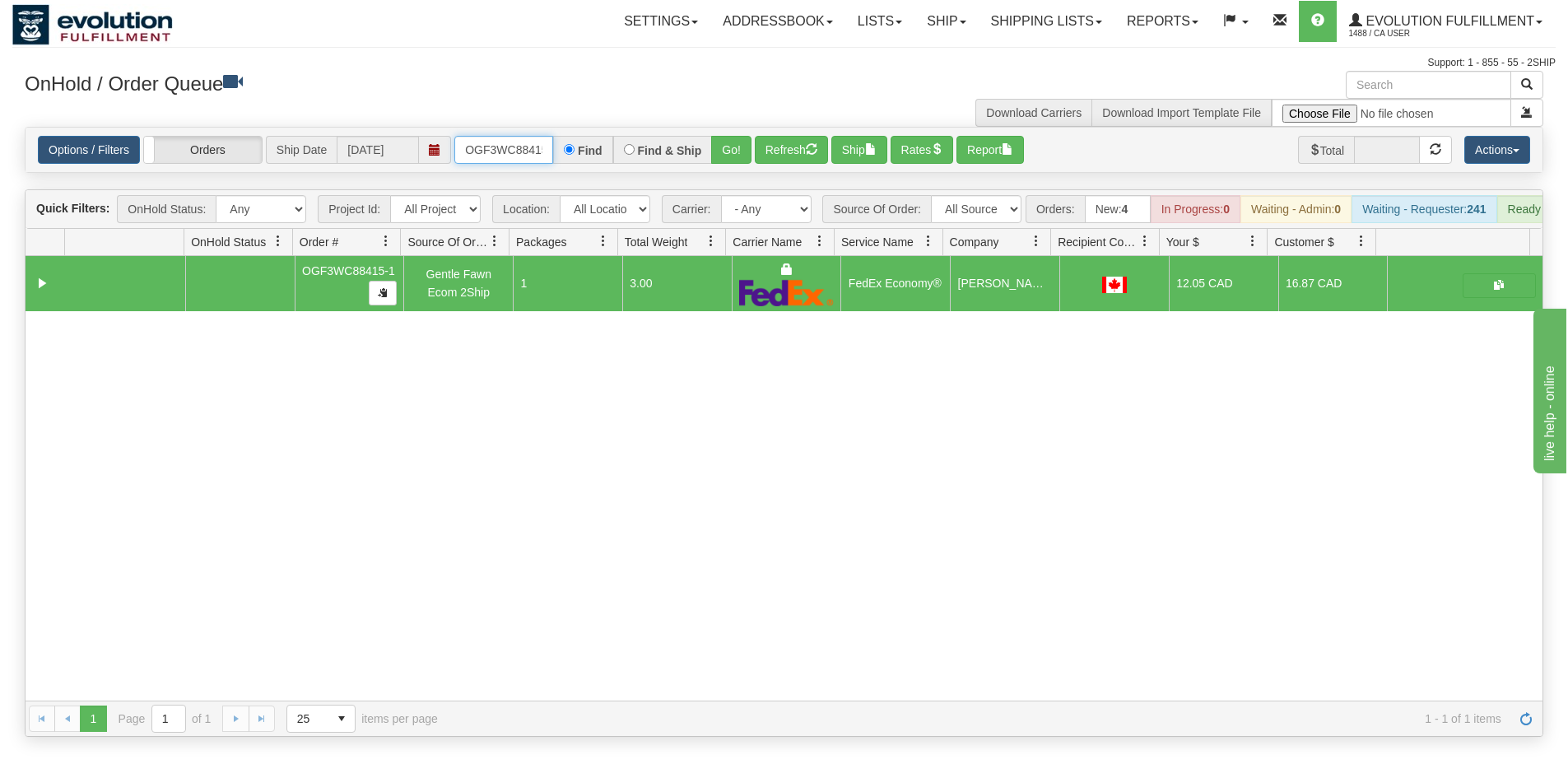
click at [520, 151] on input "OGF3WC88415-1" at bounding box center [503, 149] width 99 height 28
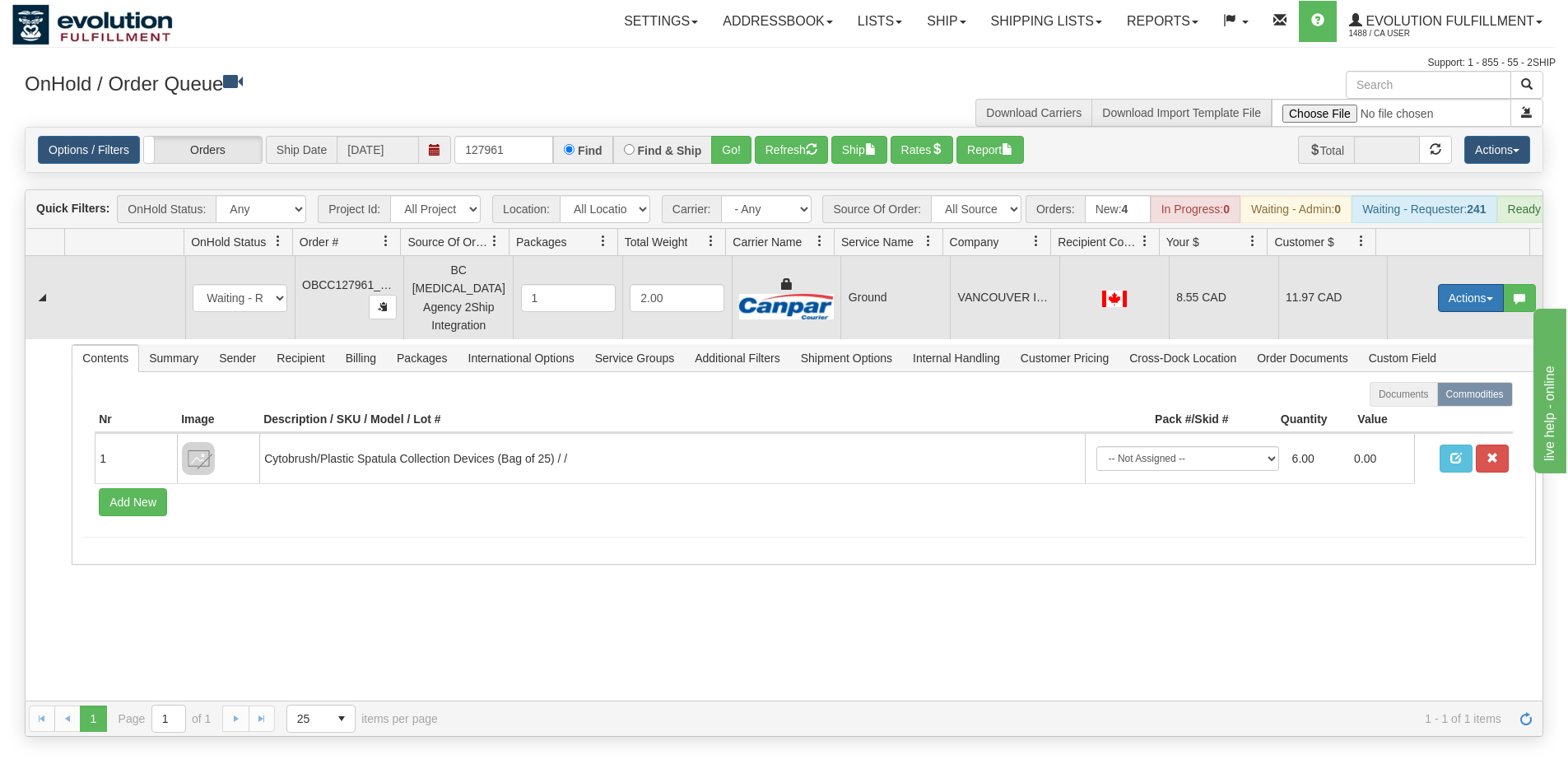
click at [1467, 311] on button "Actions" at bounding box center [1470, 297] width 66 height 28
click at [1422, 388] on link "Ship" at bounding box center [1437, 393] width 132 height 22
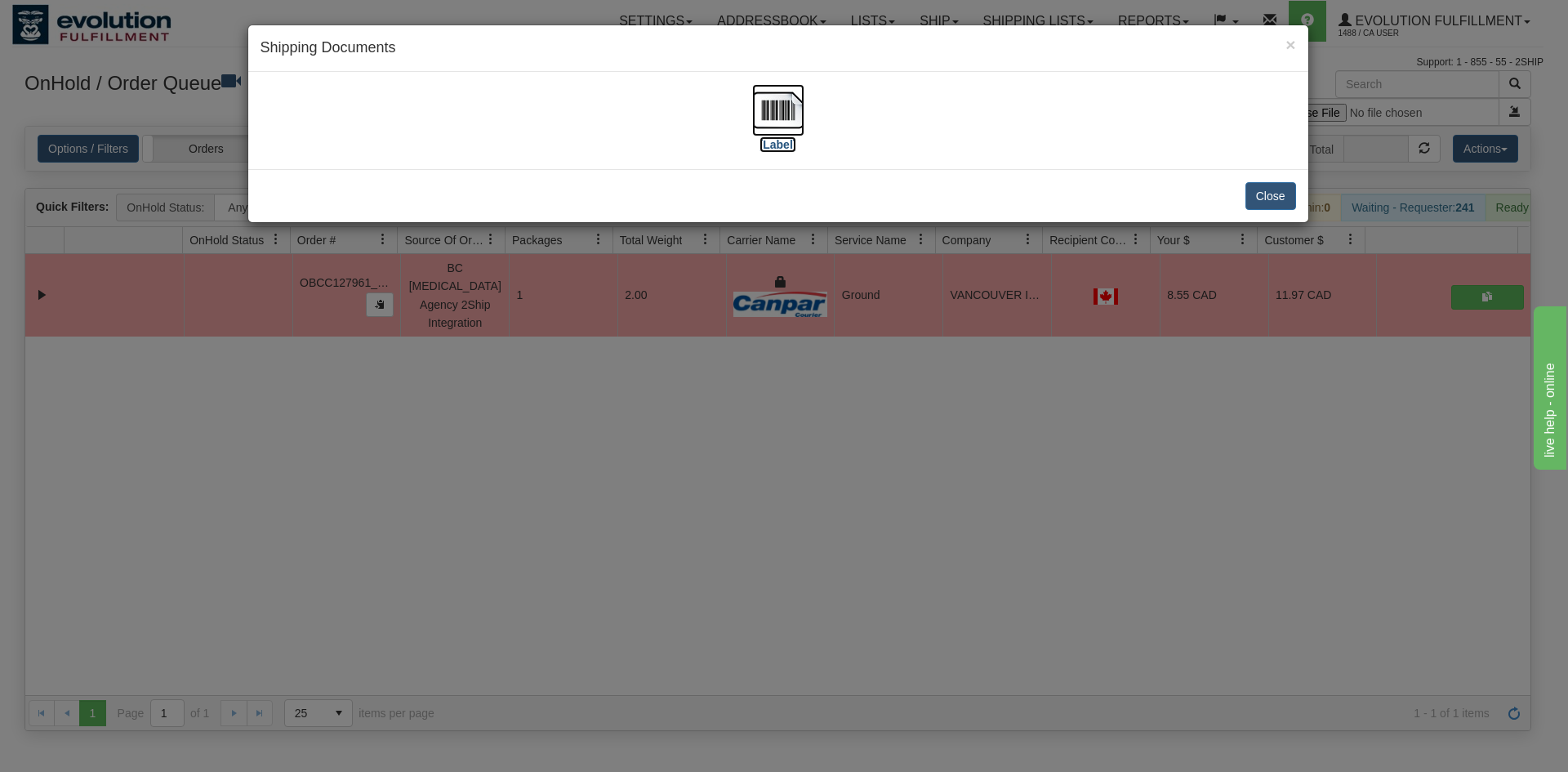
click at [795, 107] on img at bounding box center [777, 109] width 52 height 52
click at [938, 528] on div "× Shipping Documents [Label] Close" at bounding box center [784, 386] width 1568 height 772
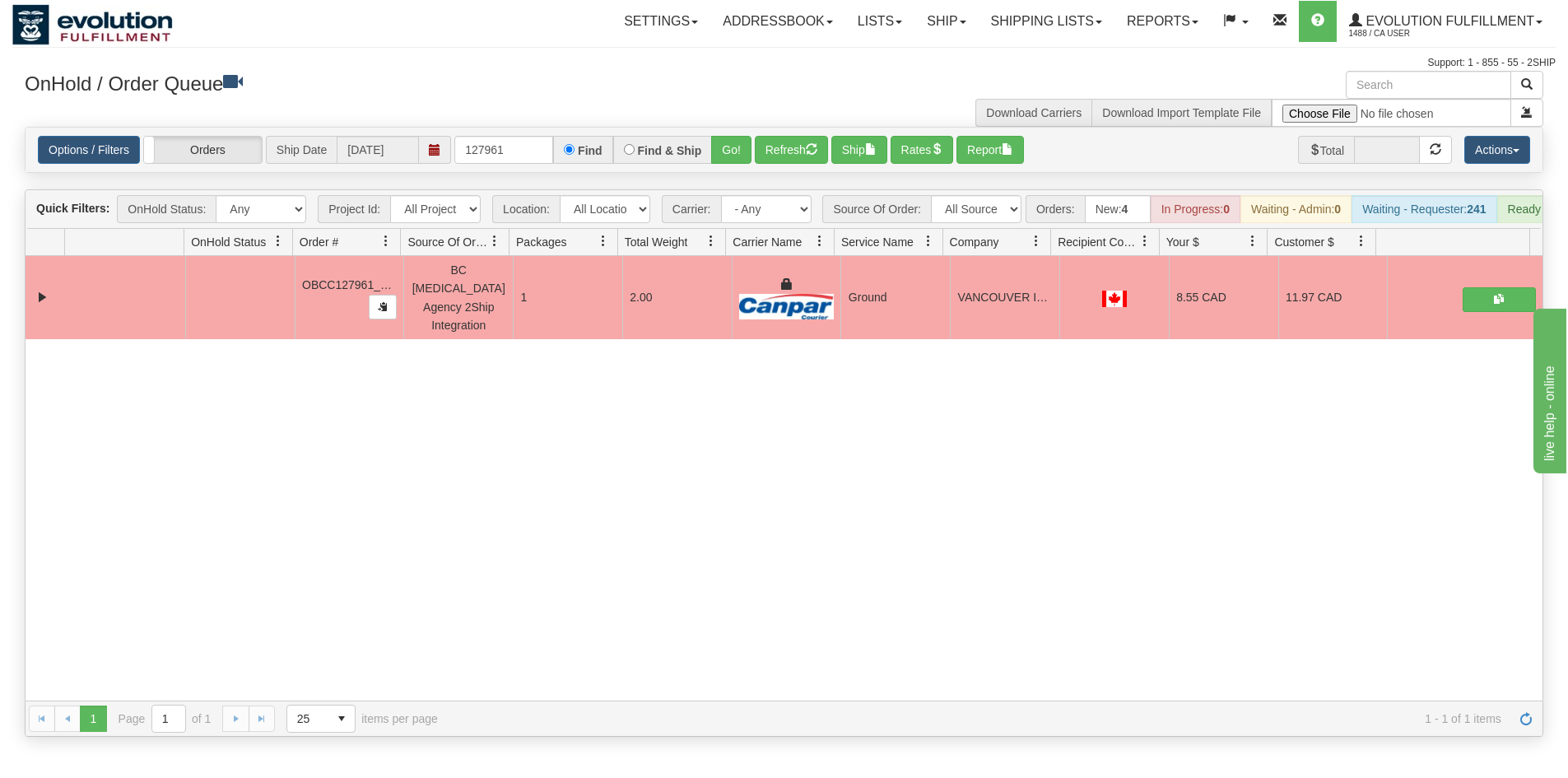
drag, startPoint x: 516, startPoint y: 164, endPoint x: 515, endPoint y: 151, distance: 13.0
click at [516, 163] on div "Options / Filters Group Shipments Orders Ship Date [DATE] 127961 Find Find & Sh…" at bounding box center [784, 149] width 1517 height 45
click at [515, 151] on input "127961" at bounding box center [503, 149] width 99 height 28
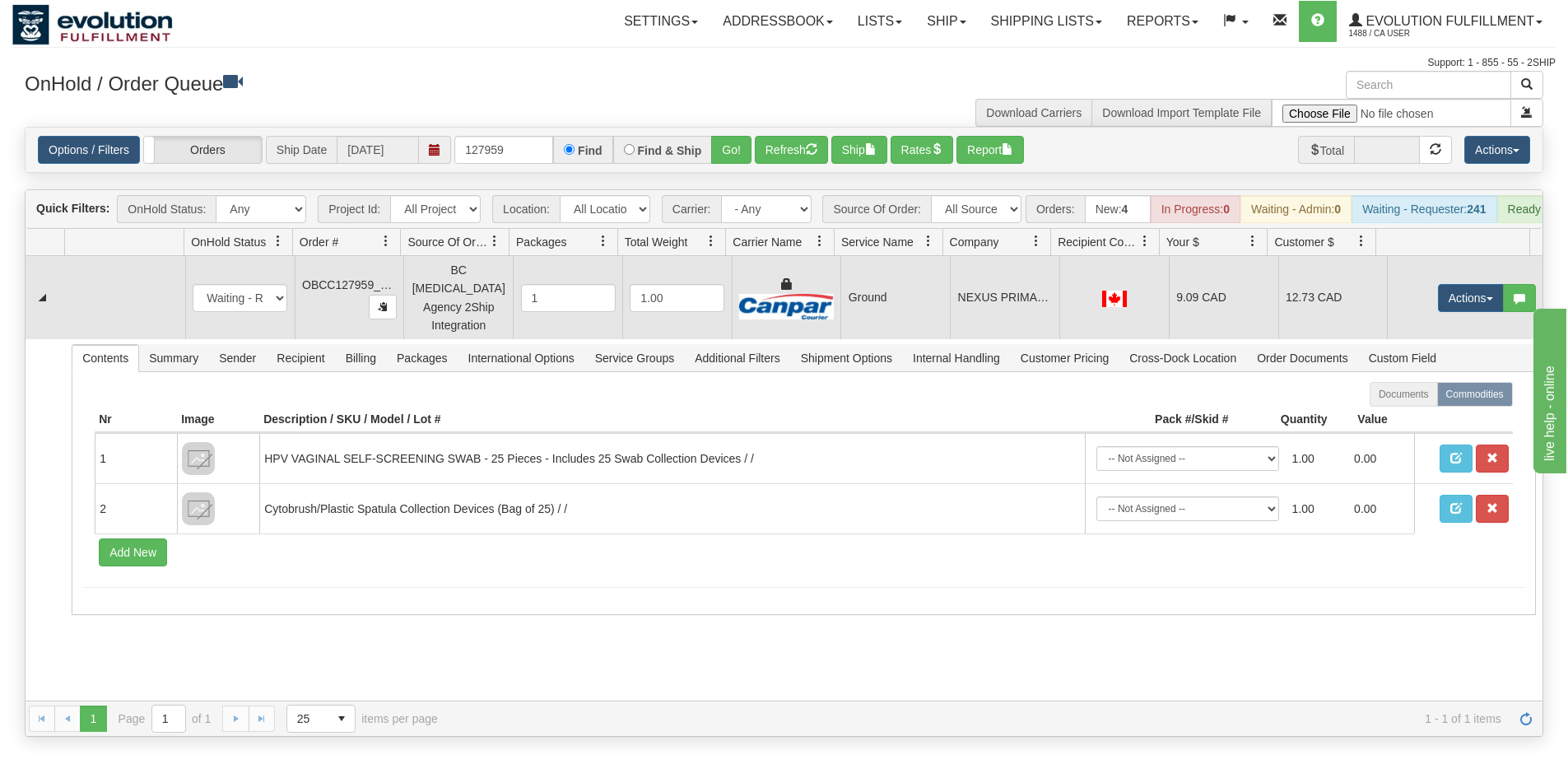
click at [1451, 315] on td "Actions Open Refresh Rates Rate All Services Ship Delete Edit Items" at bounding box center [1464, 298] width 156 height 84
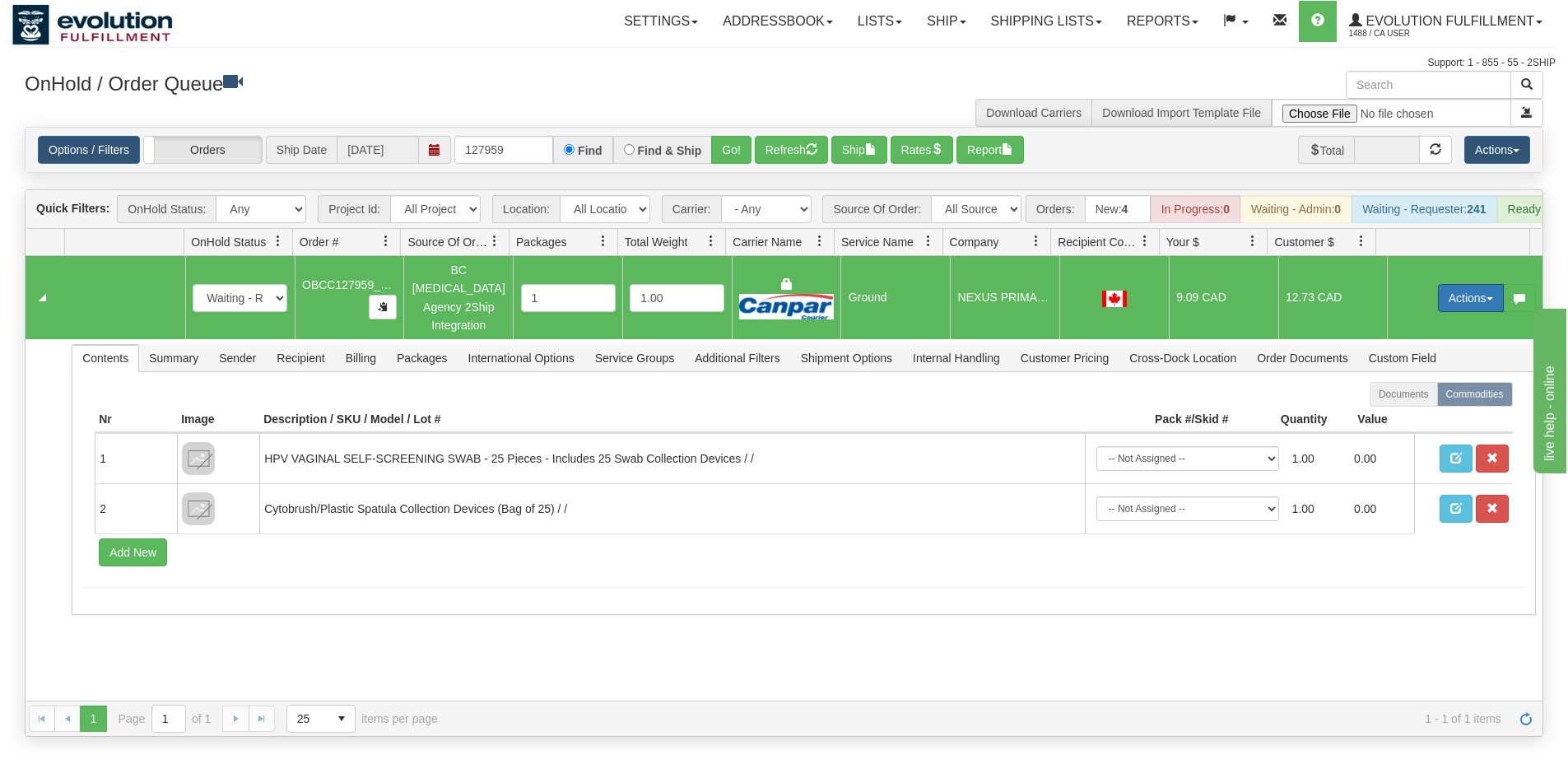
click at [1453, 306] on button "Actions" at bounding box center [1470, 297] width 66 height 28
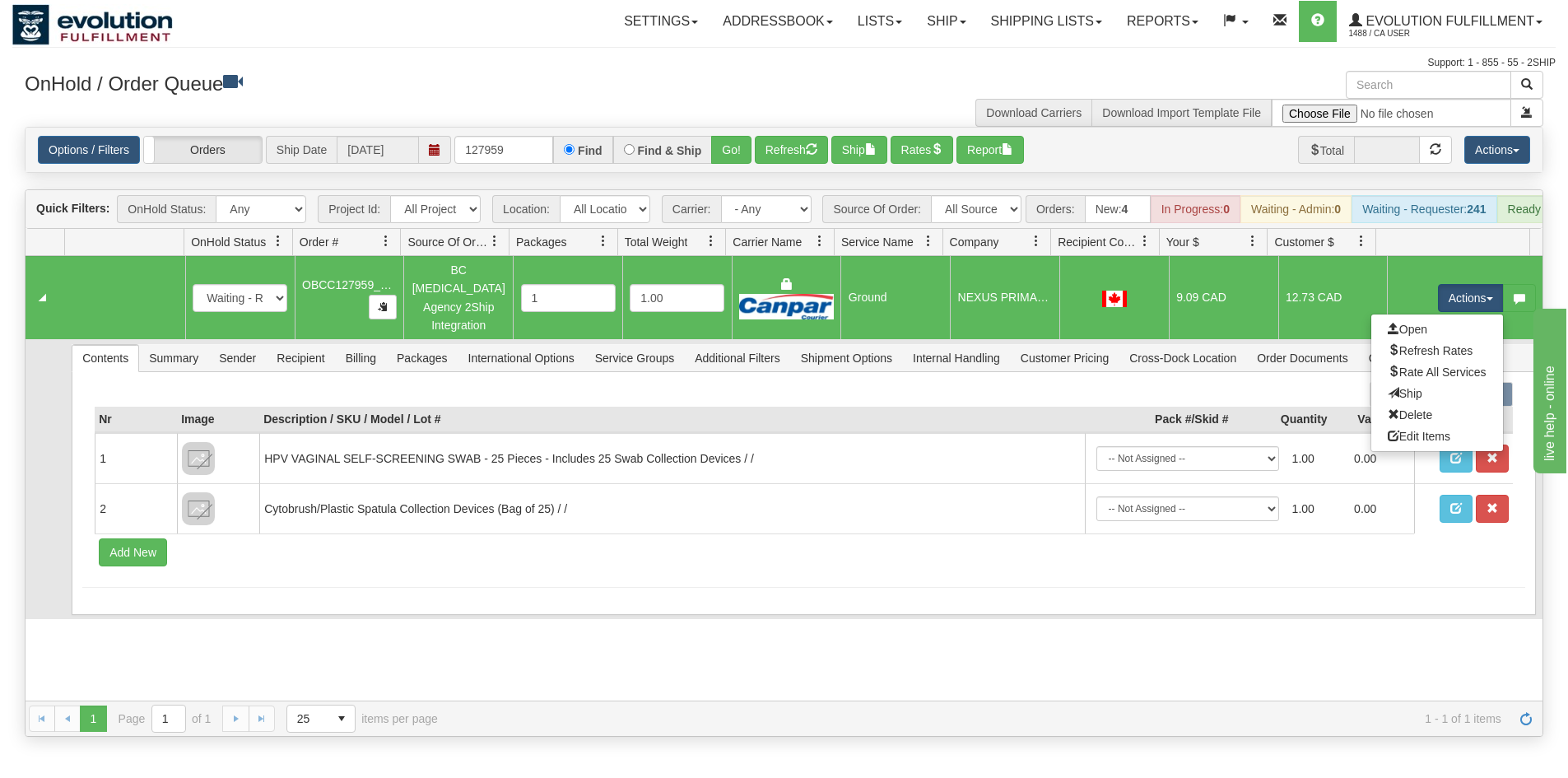
drag, startPoint x: 1411, startPoint y: 402, endPoint x: 1416, endPoint y: 423, distance: 21.6
click at [1412, 401] on link "Ship" at bounding box center [1437, 393] width 132 height 22
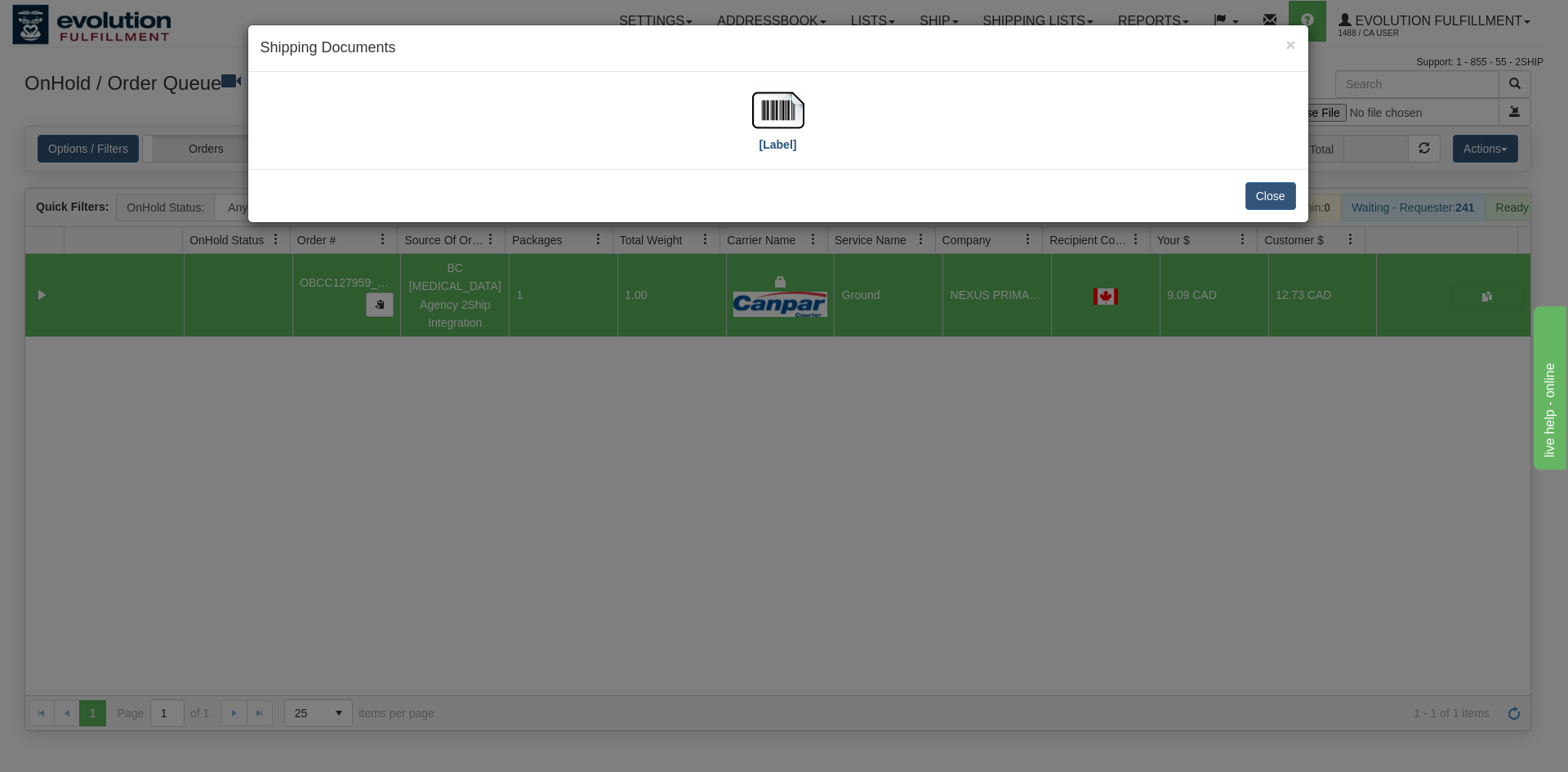
click at [772, 83] on div "[Label]" at bounding box center [777, 120] width 1060 height 97
click at [769, 124] on img at bounding box center [777, 109] width 52 height 52
drag, startPoint x: 798, startPoint y: 481, endPoint x: 768, endPoint y: 418, distance: 69.8
click at [800, 472] on div "× Shipping Documents [Label] Close" at bounding box center [784, 386] width 1568 height 772
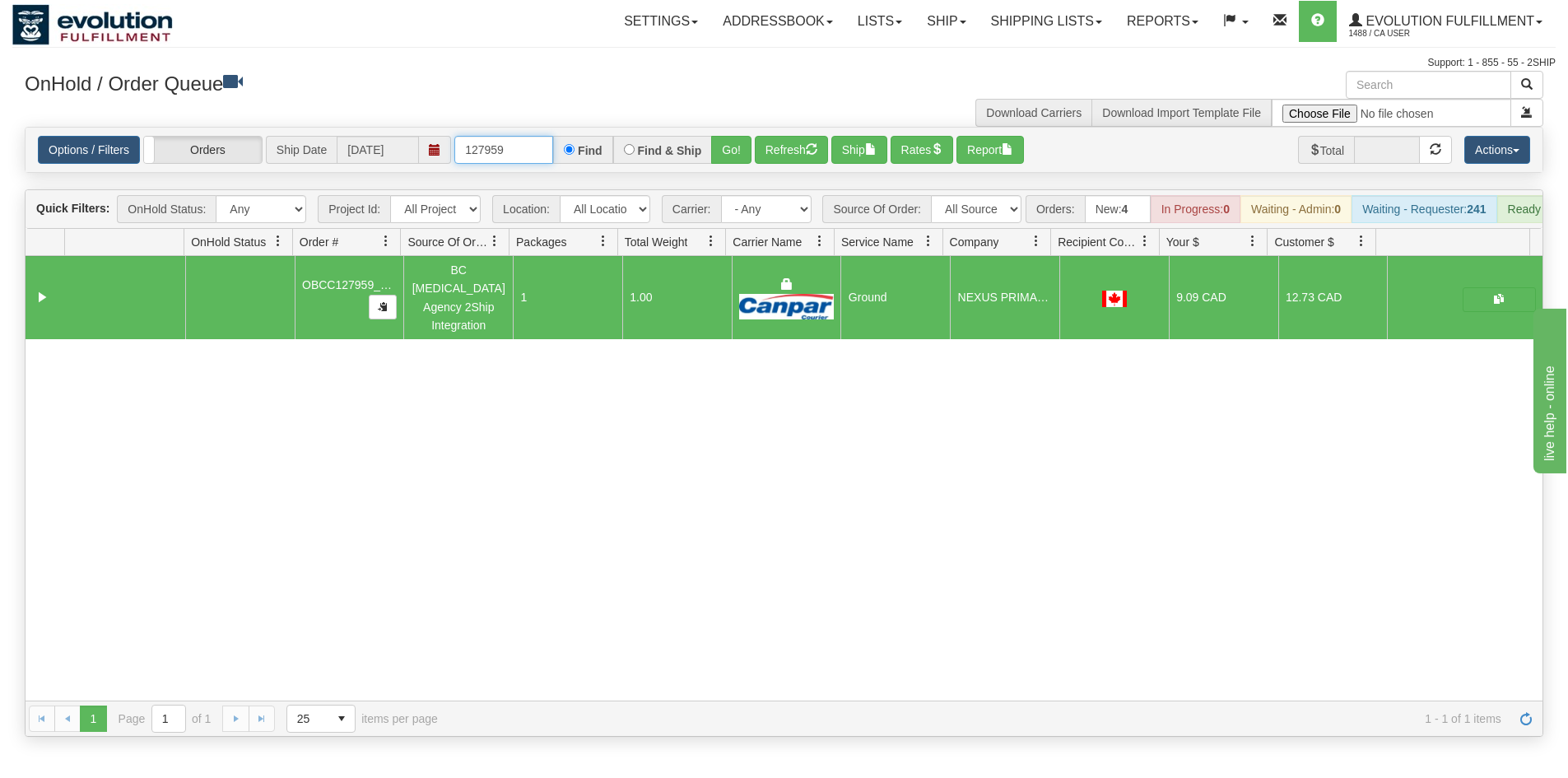
click at [497, 139] on input "127959" at bounding box center [503, 149] width 99 height 28
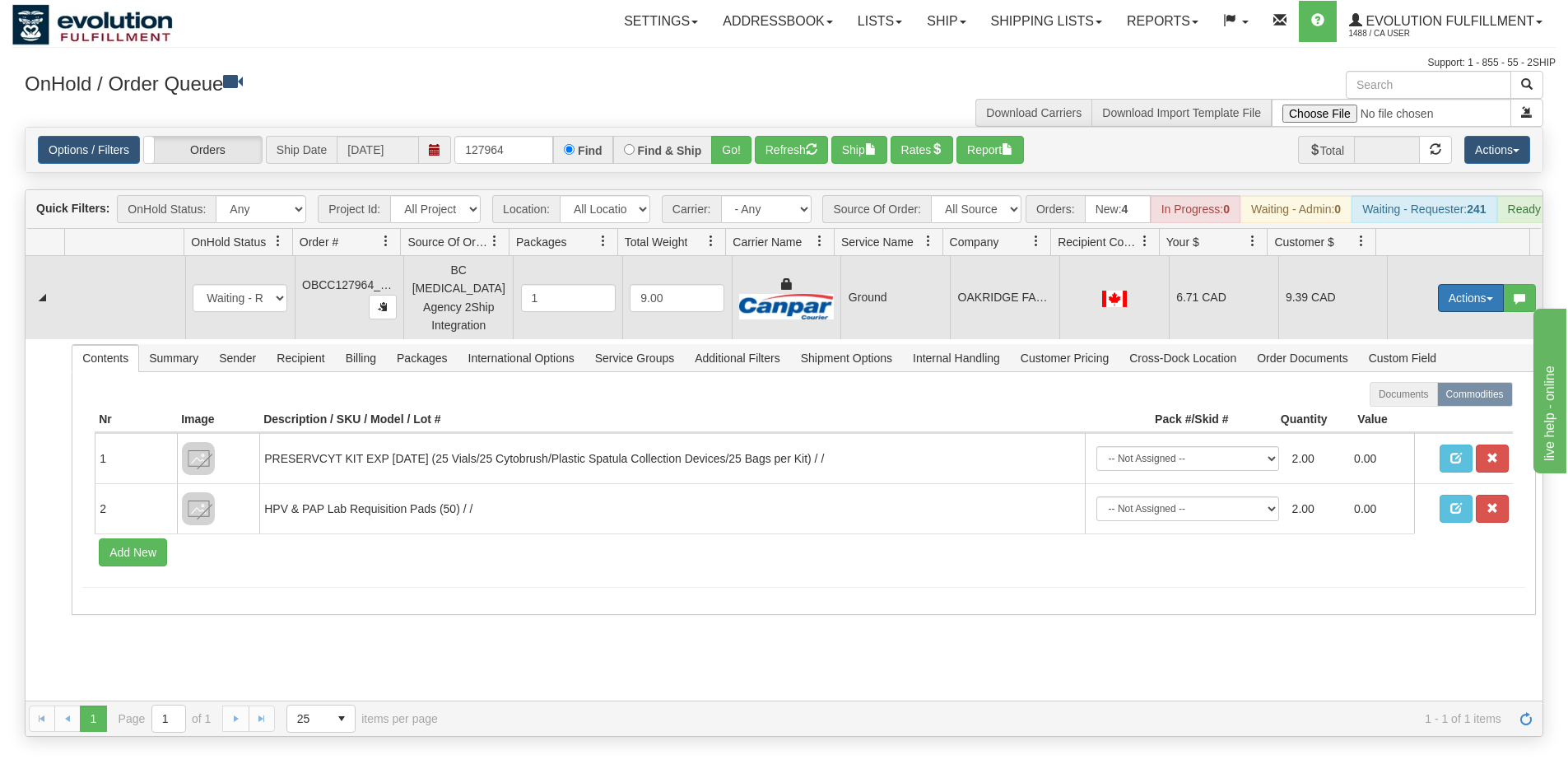
click at [1438, 291] on button "Actions" at bounding box center [1470, 297] width 66 height 28
click at [1388, 393] on span "Ship" at bounding box center [1405, 393] width 34 height 13
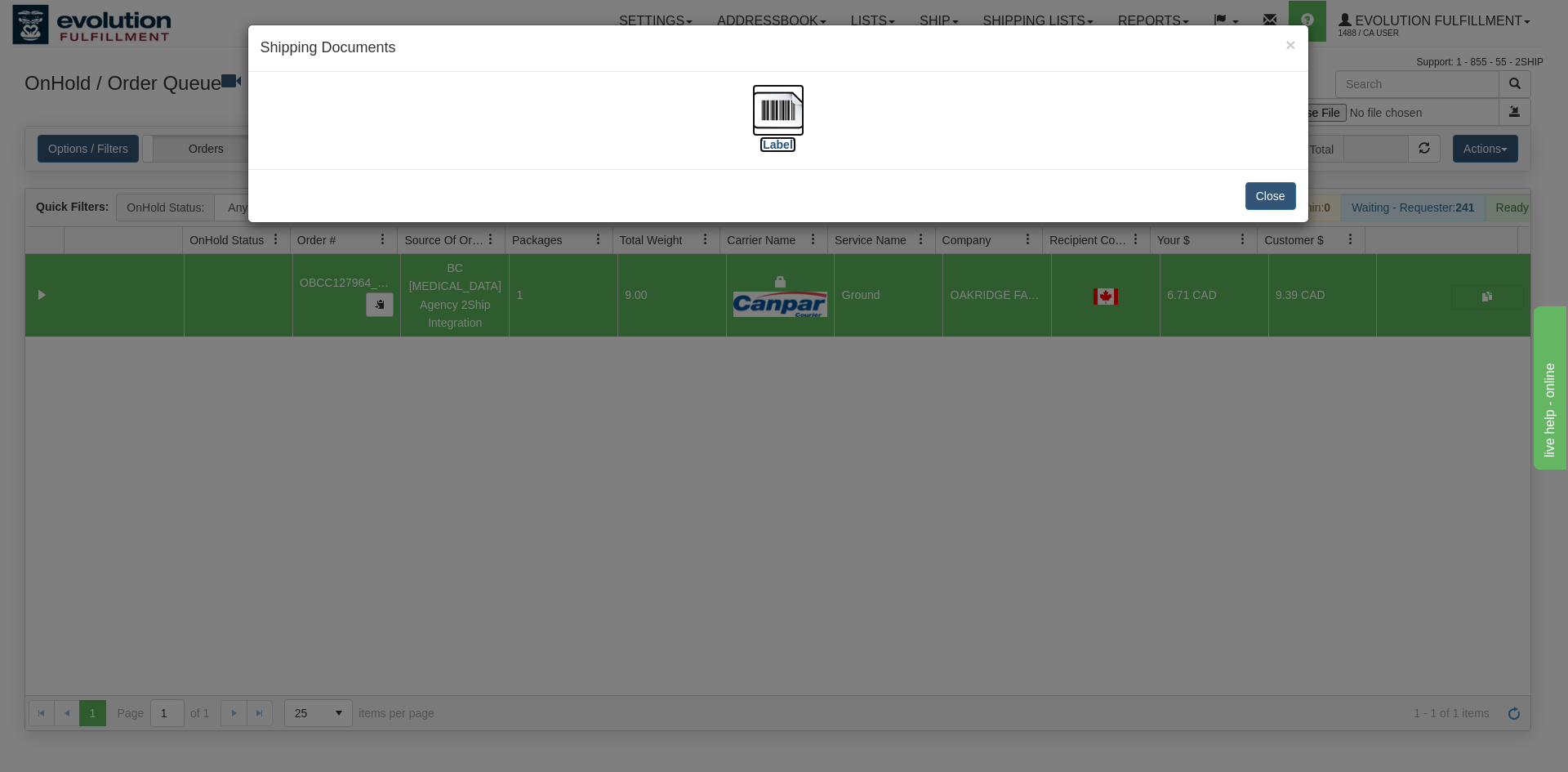
click at [780, 113] on img at bounding box center [777, 109] width 52 height 52
drag, startPoint x: 635, startPoint y: 501, endPoint x: 517, endPoint y: 77, distance: 440.1
click at [644, 476] on div "× Shipping Documents [Label] Close" at bounding box center [784, 386] width 1568 height 772
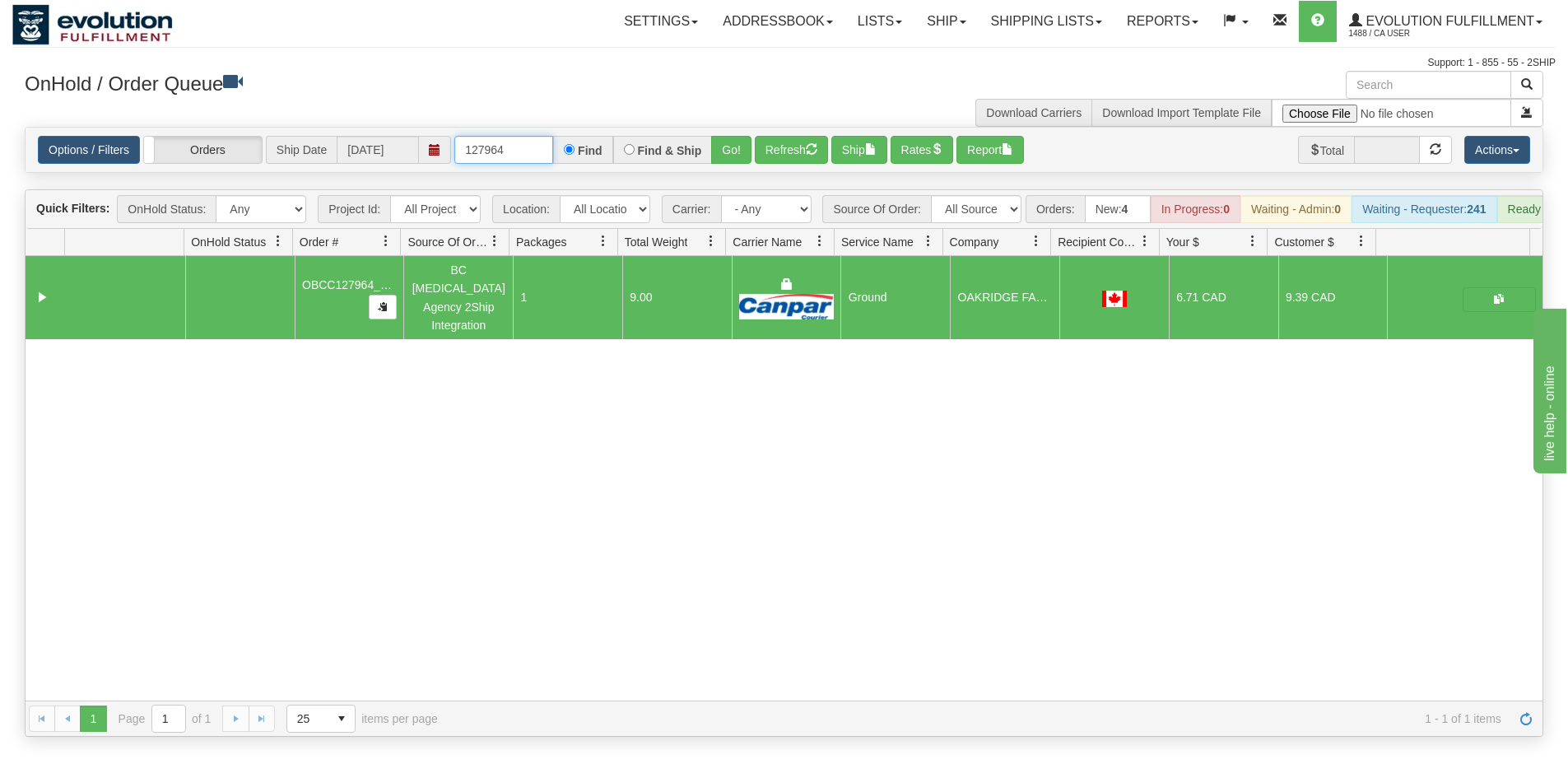
click at [488, 147] on input "127964" at bounding box center [503, 149] width 99 height 28
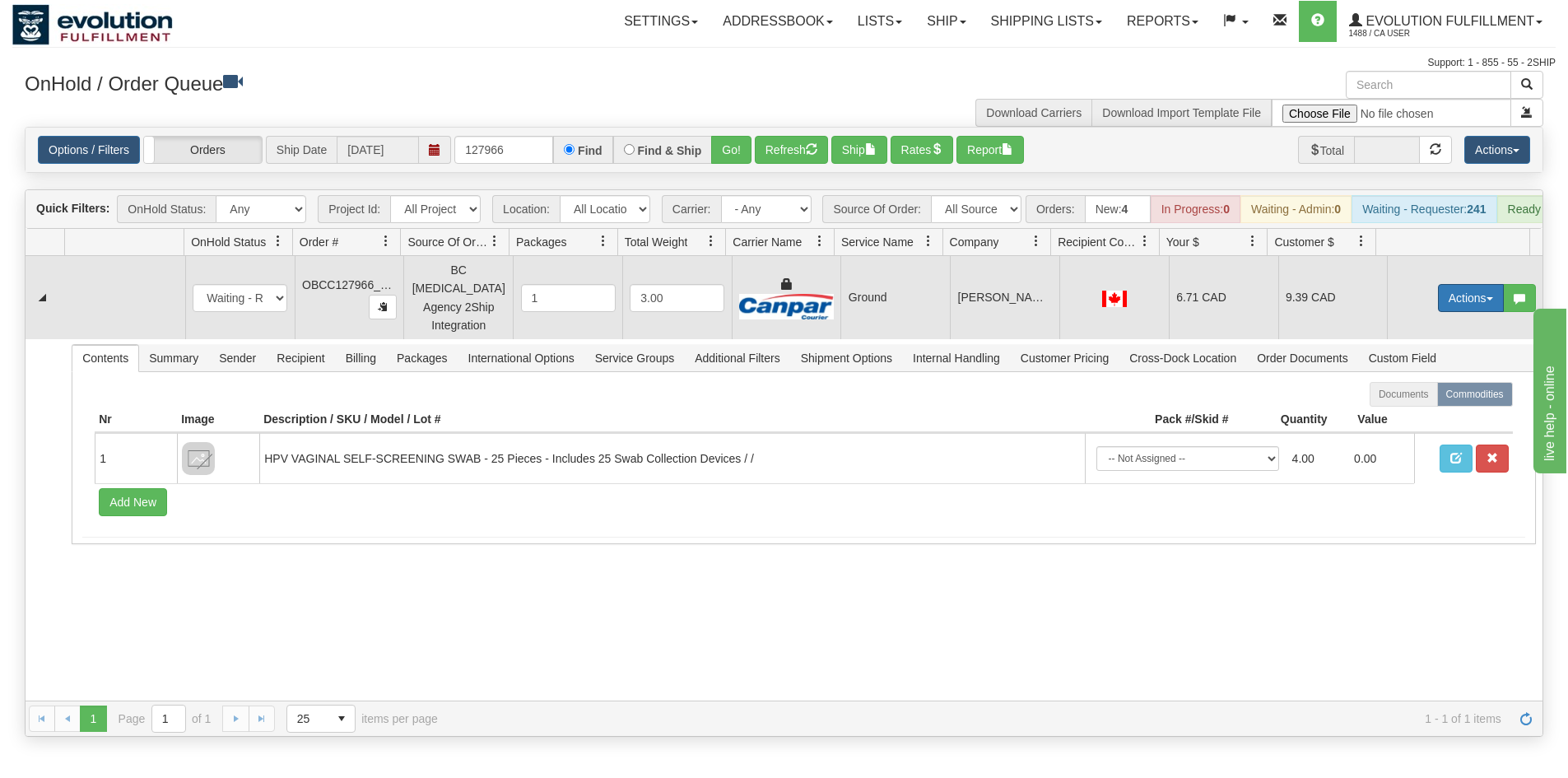
click at [1453, 301] on button "Actions" at bounding box center [1470, 297] width 66 height 28
click at [1407, 395] on link "Ship" at bounding box center [1437, 393] width 132 height 22
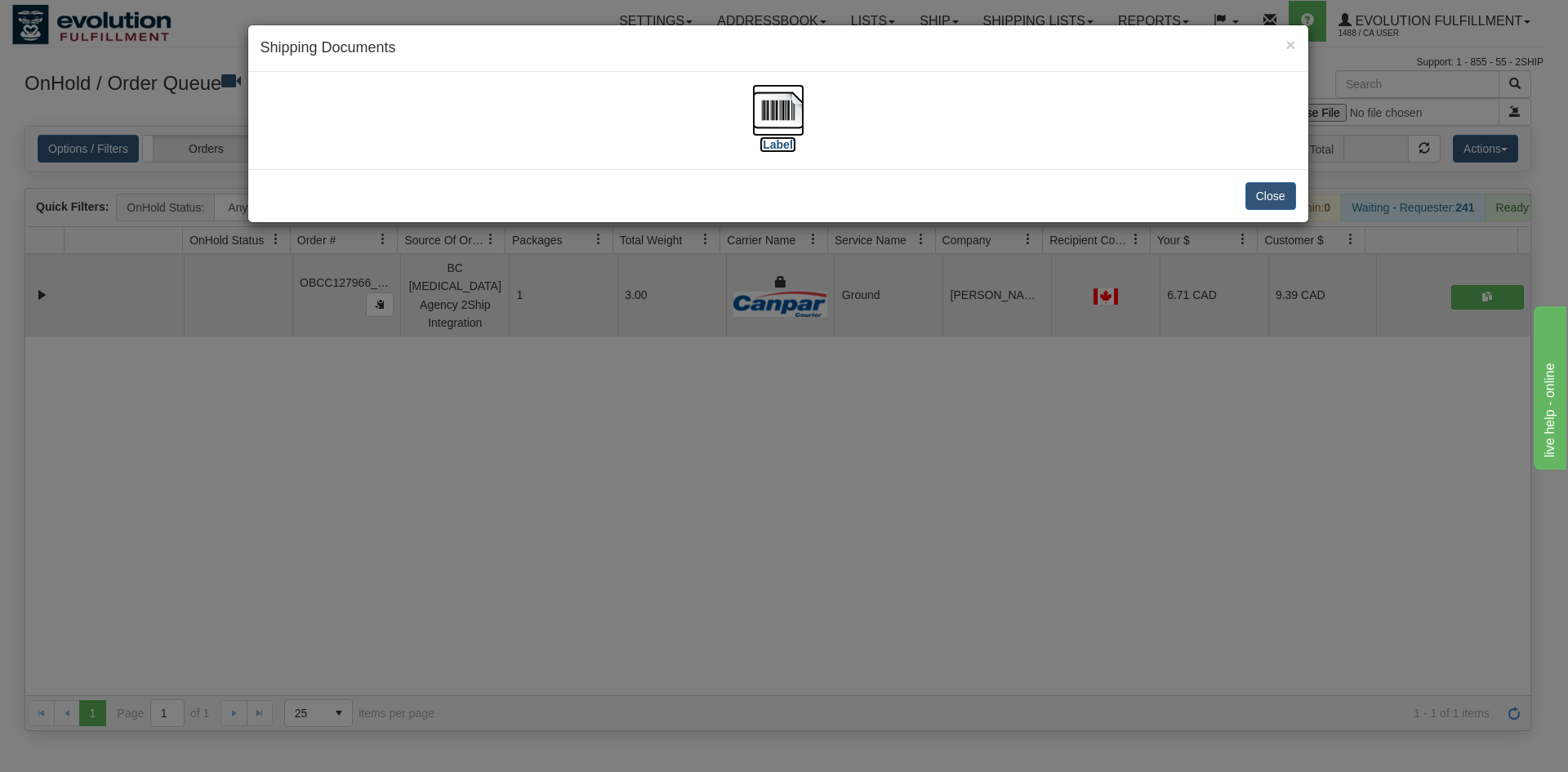
click at [769, 107] on img at bounding box center [777, 109] width 52 height 52
drag, startPoint x: 584, startPoint y: 493, endPoint x: 578, endPoint y: 236, distance: 257.1
click at [592, 477] on div "× Shipping Documents [Label] Close" at bounding box center [784, 386] width 1568 height 772
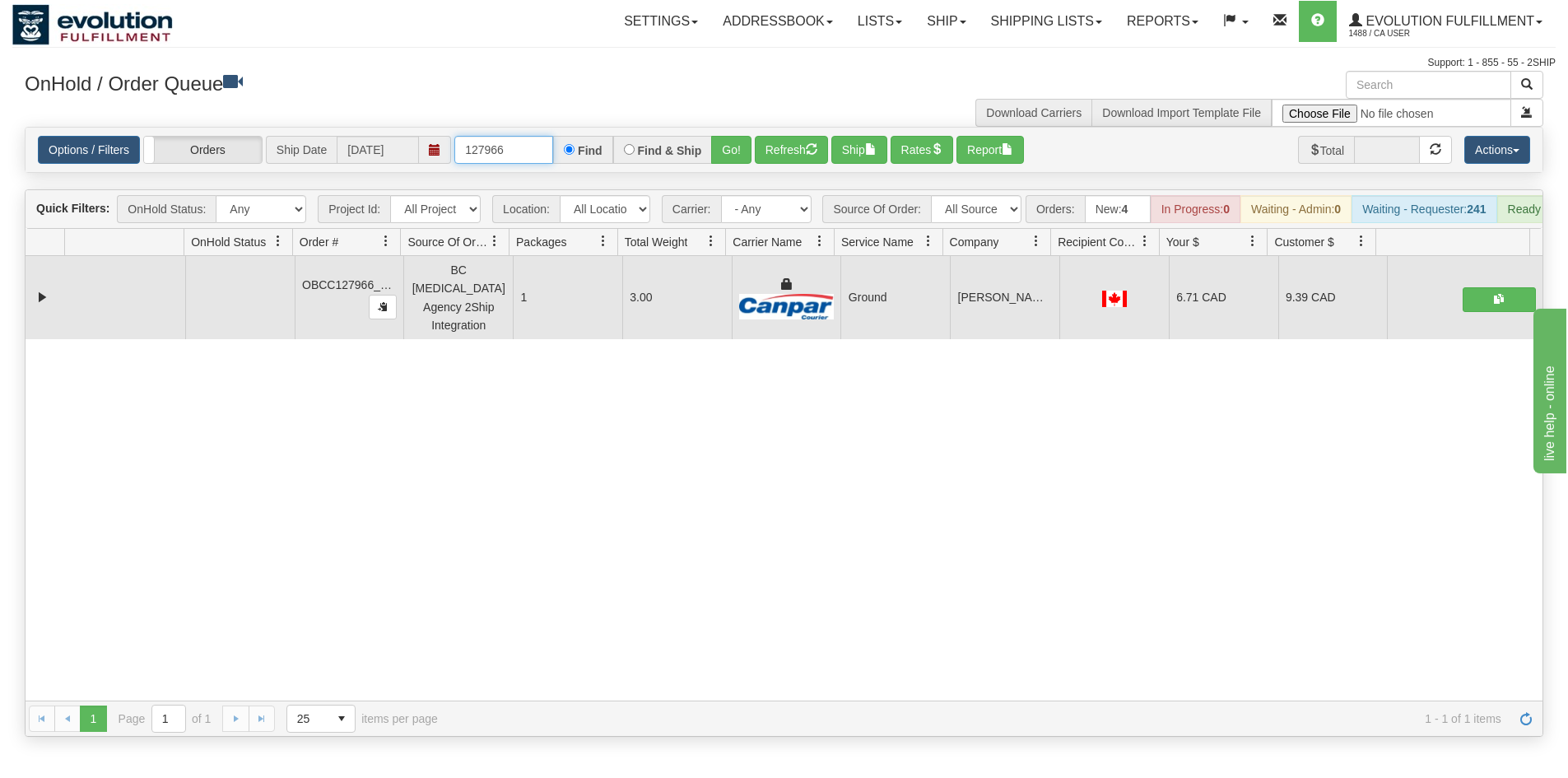
click at [534, 143] on input "127966" at bounding box center [503, 149] width 99 height 28
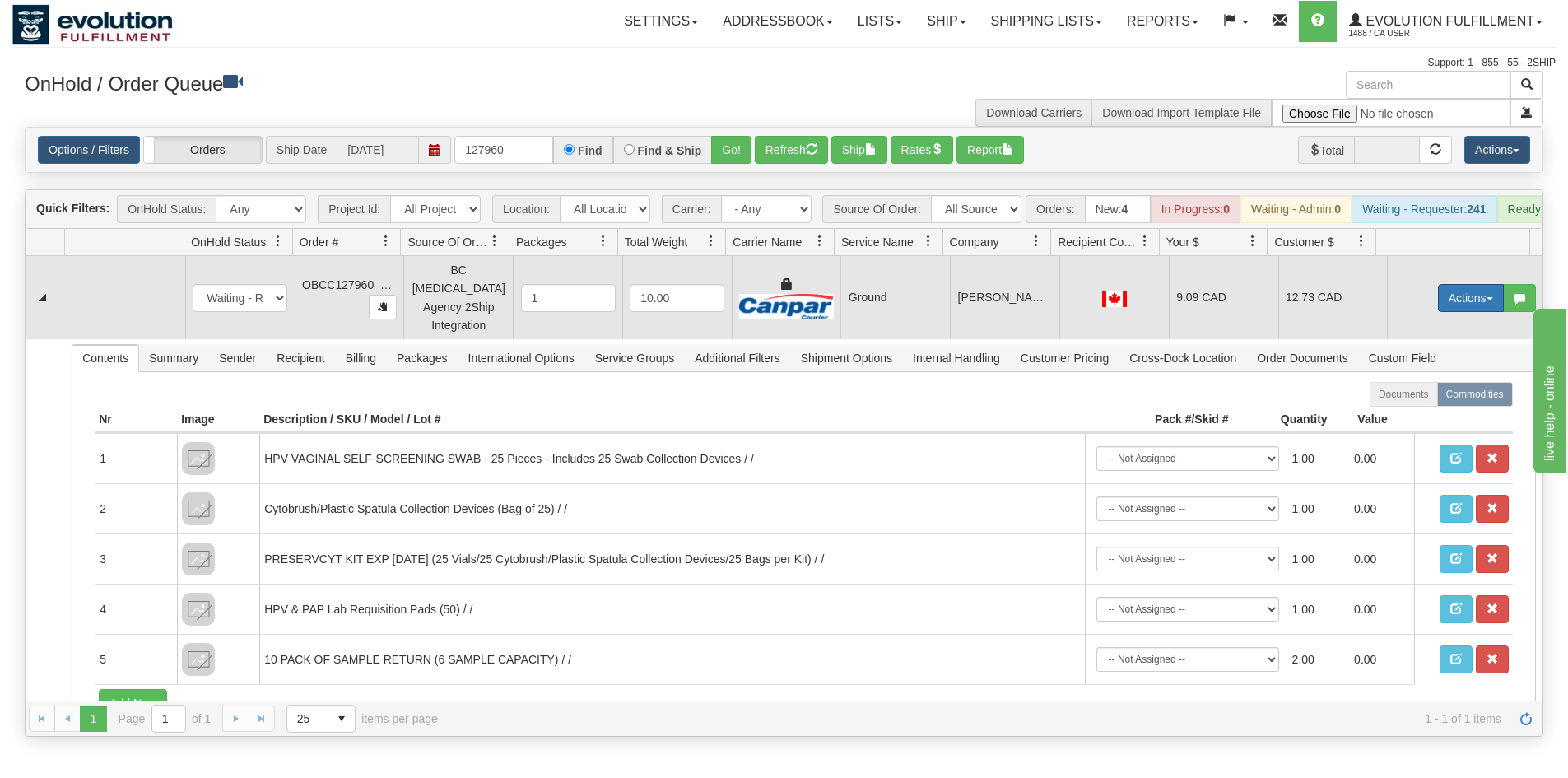
click at [1461, 300] on button "Actions" at bounding box center [1470, 297] width 66 height 28
click at [1397, 398] on span "Ship" at bounding box center [1405, 393] width 34 height 13
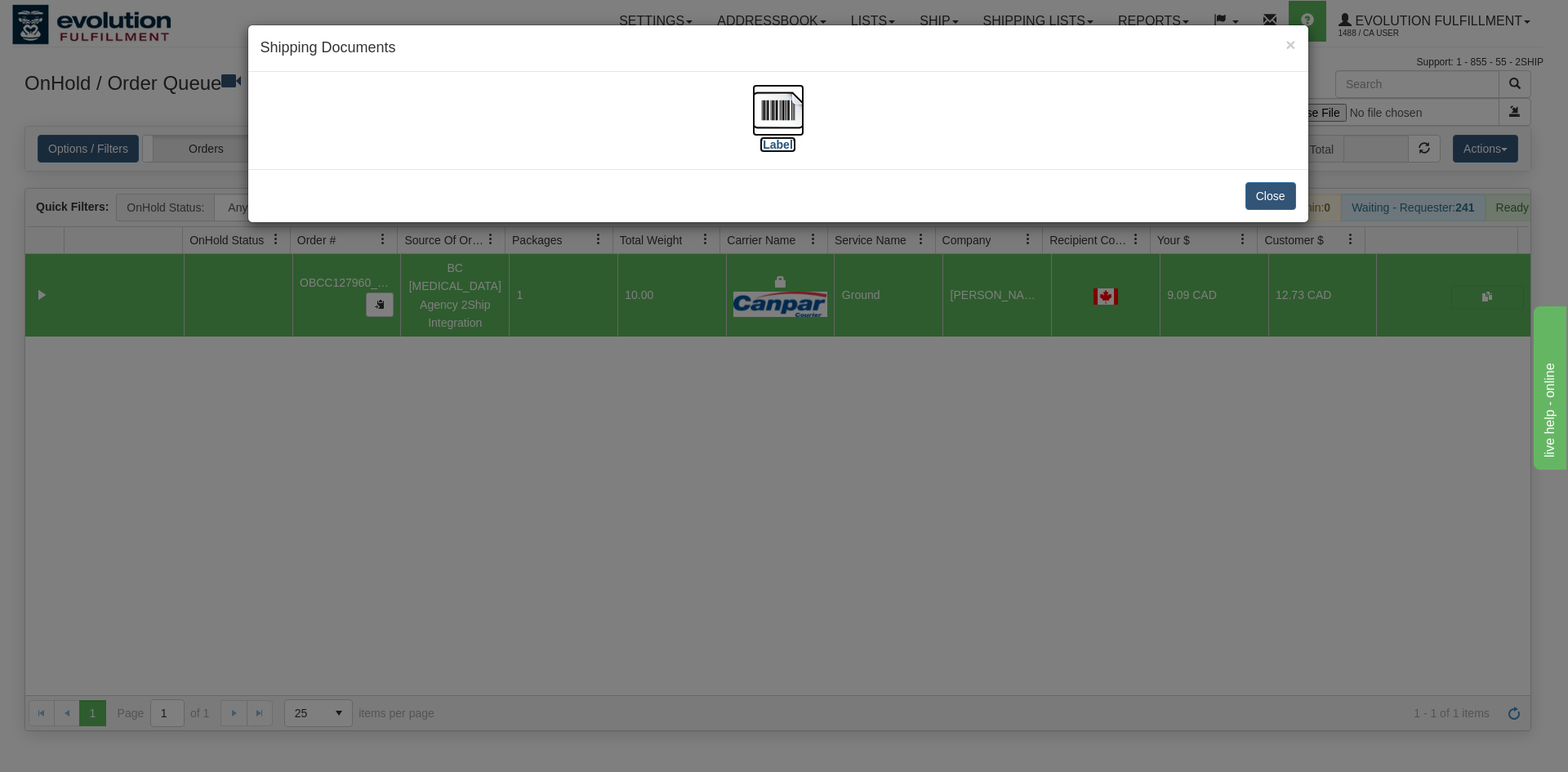
click at [777, 117] on img at bounding box center [777, 109] width 52 height 52
drag, startPoint x: 951, startPoint y: 432, endPoint x: 632, endPoint y: 257, distance: 363.8
click at [950, 435] on div "× Shipping Documents [Label] Close" at bounding box center [784, 386] width 1568 height 772
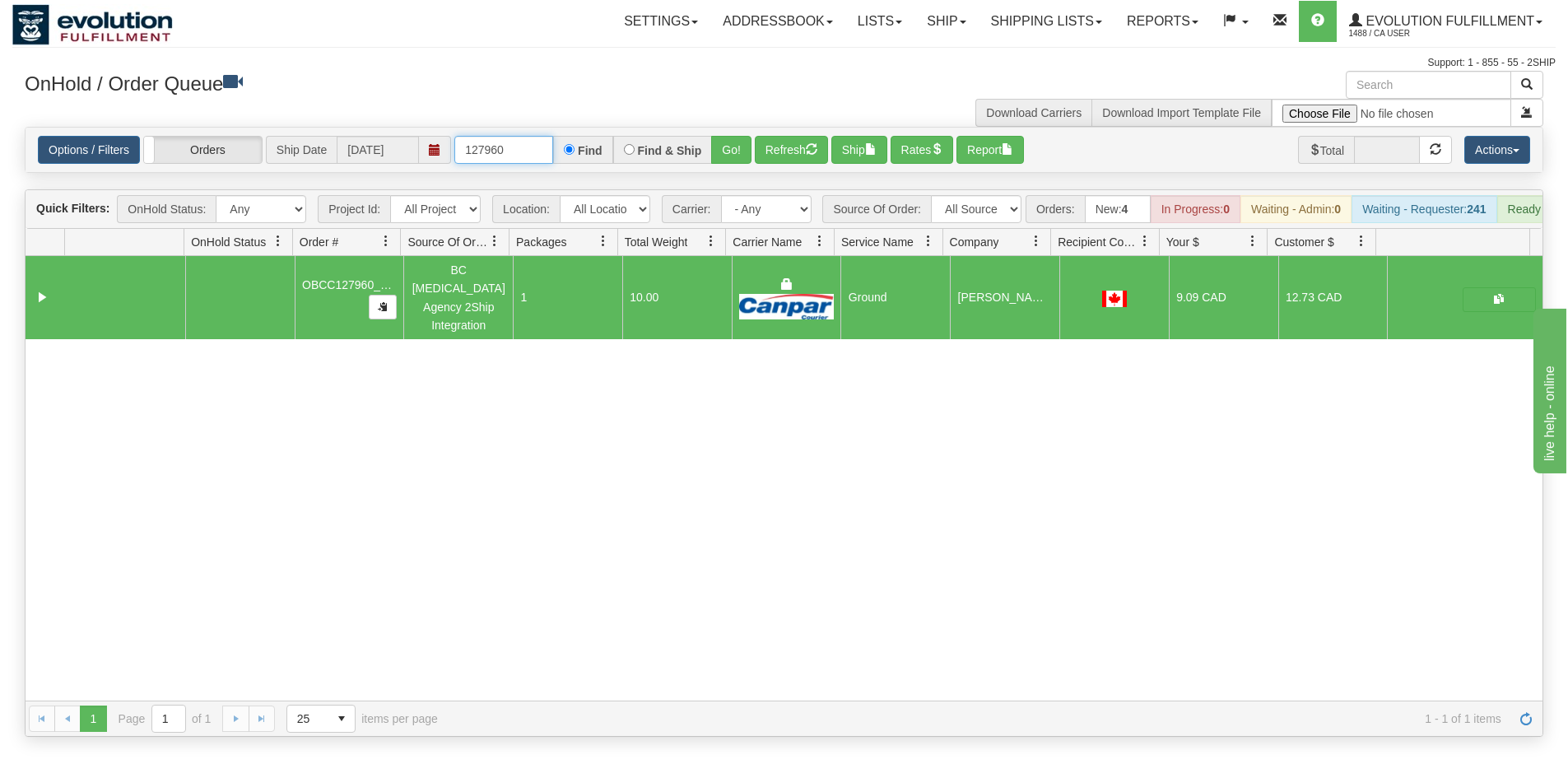
click at [487, 140] on input "127960" at bounding box center [503, 149] width 99 height 28
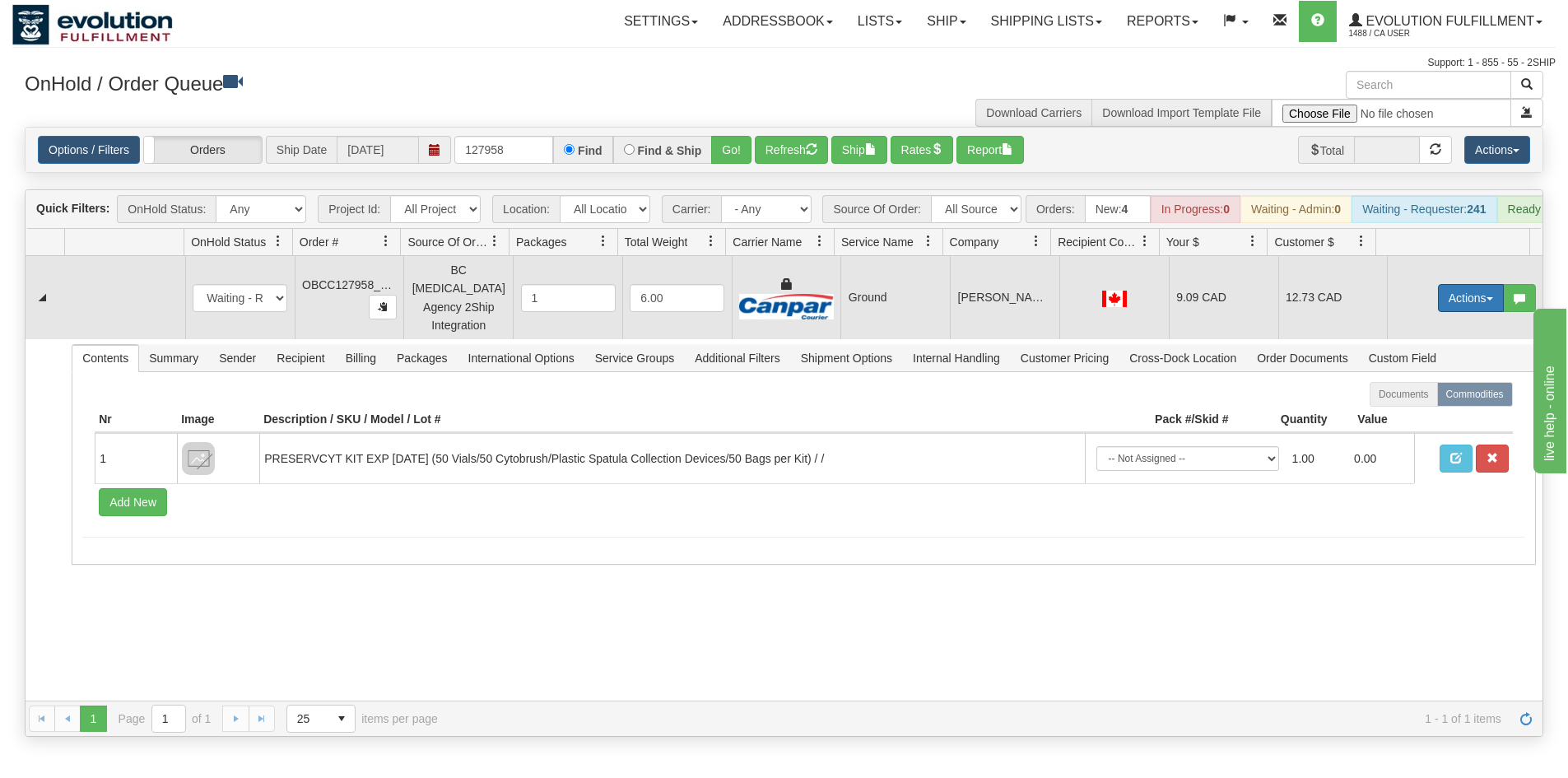
drag, startPoint x: 1445, startPoint y: 295, endPoint x: 1439, endPoint y: 310, distance: 16.2
click at [1445, 294] on button "Actions" at bounding box center [1470, 297] width 66 height 28
click at [1397, 392] on span "Ship" at bounding box center [1405, 393] width 34 height 13
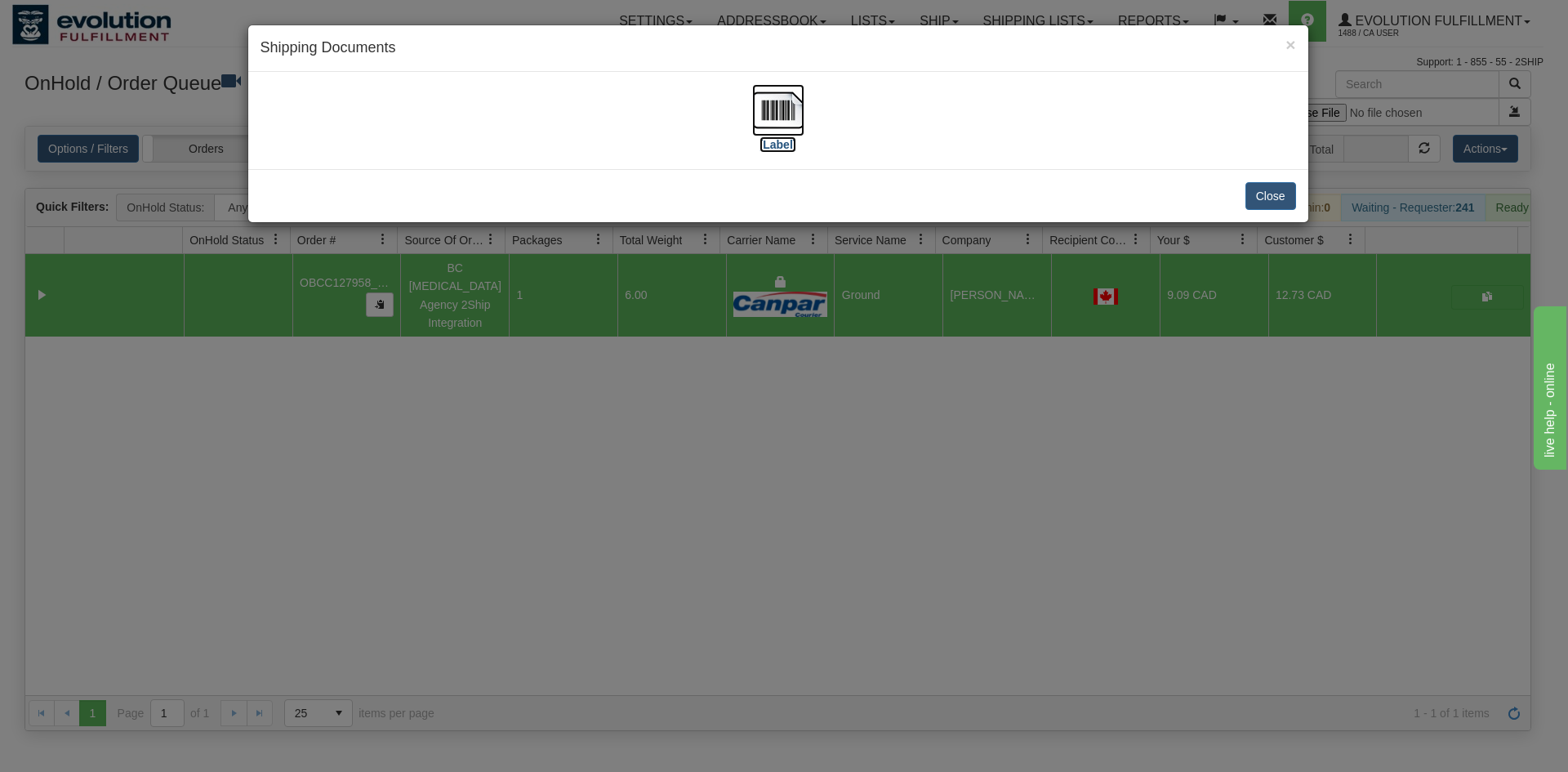
click at [771, 90] on img at bounding box center [777, 109] width 52 height 52
drag, startPoint x: 537, startPoint y: 636, endPoint x: 412, endPoint y: 123, distance: 528.0
click at [547, 618] on div "× Shipping Documents [Label] Close" at bounding box center [784, 386] width 1568 height 772
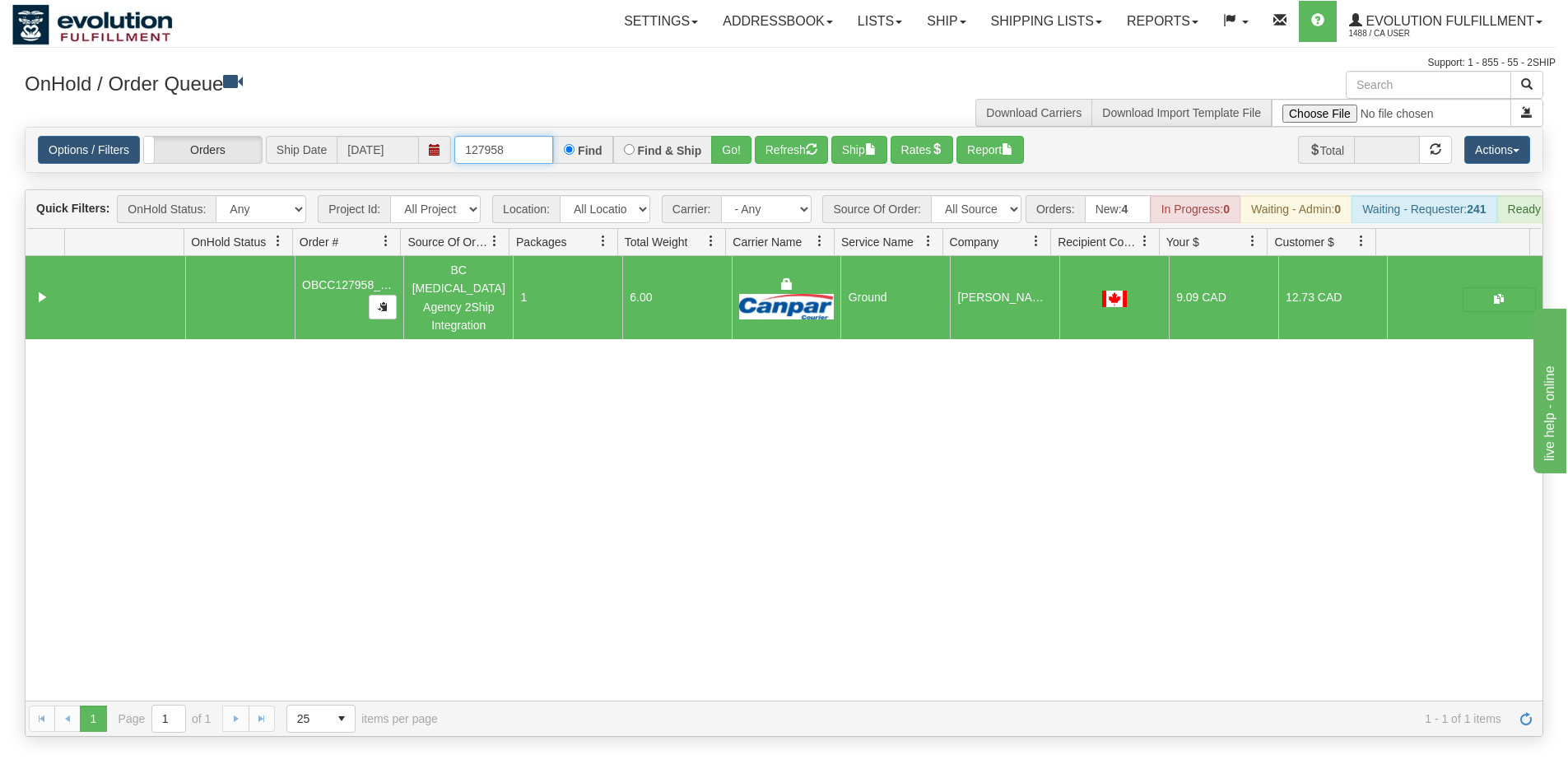
click at [507, 159] on input "127958" at bounding box center [503, 149] width 99 height 28
type input "127971"
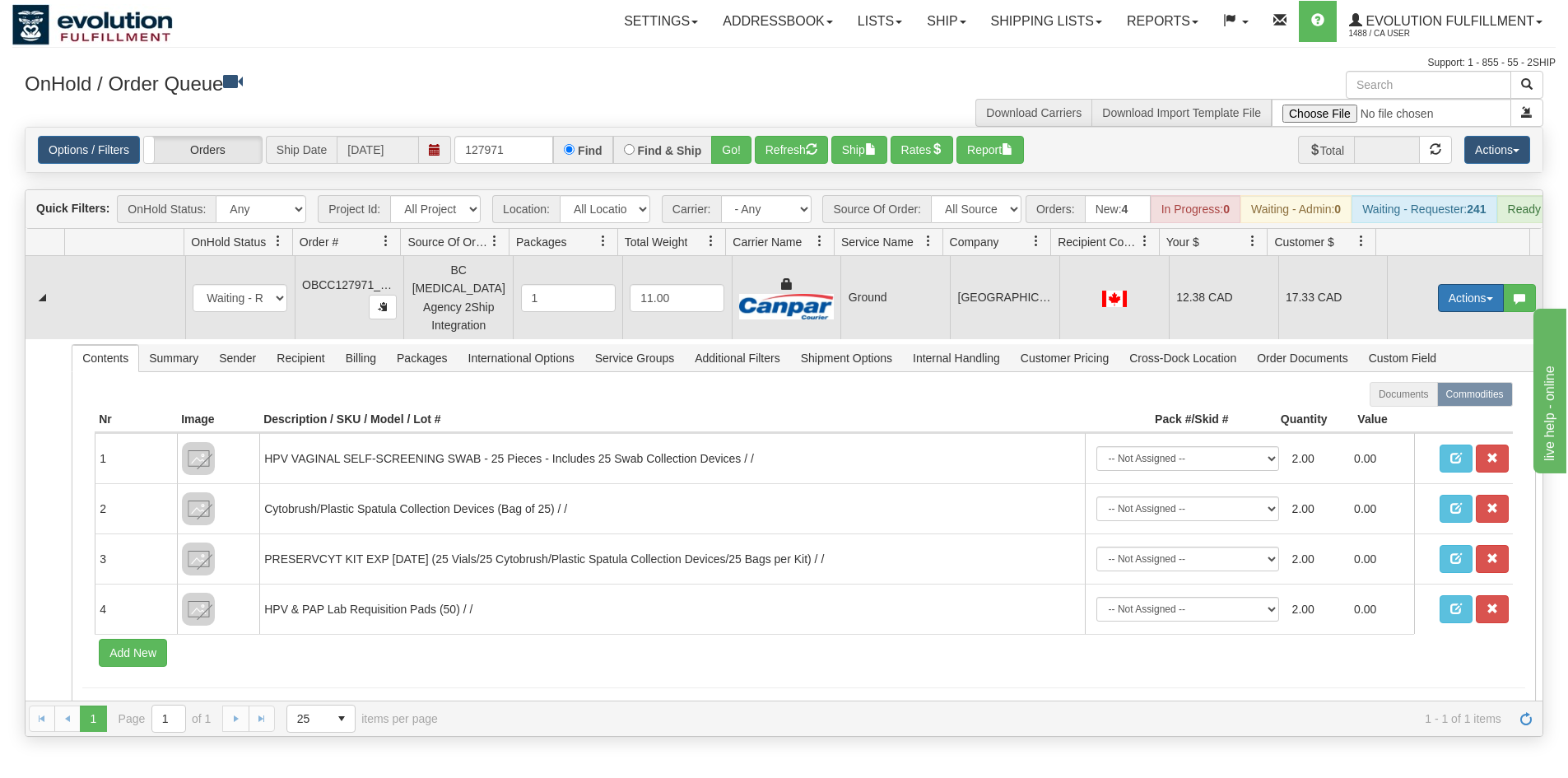
click at [1459, 302] on button "Actions" at bounding box center [1470, 297] width 66 height 28
click at [1421, 398] on link "Ship" at bounding box center [1437, 393] width 132 height 22
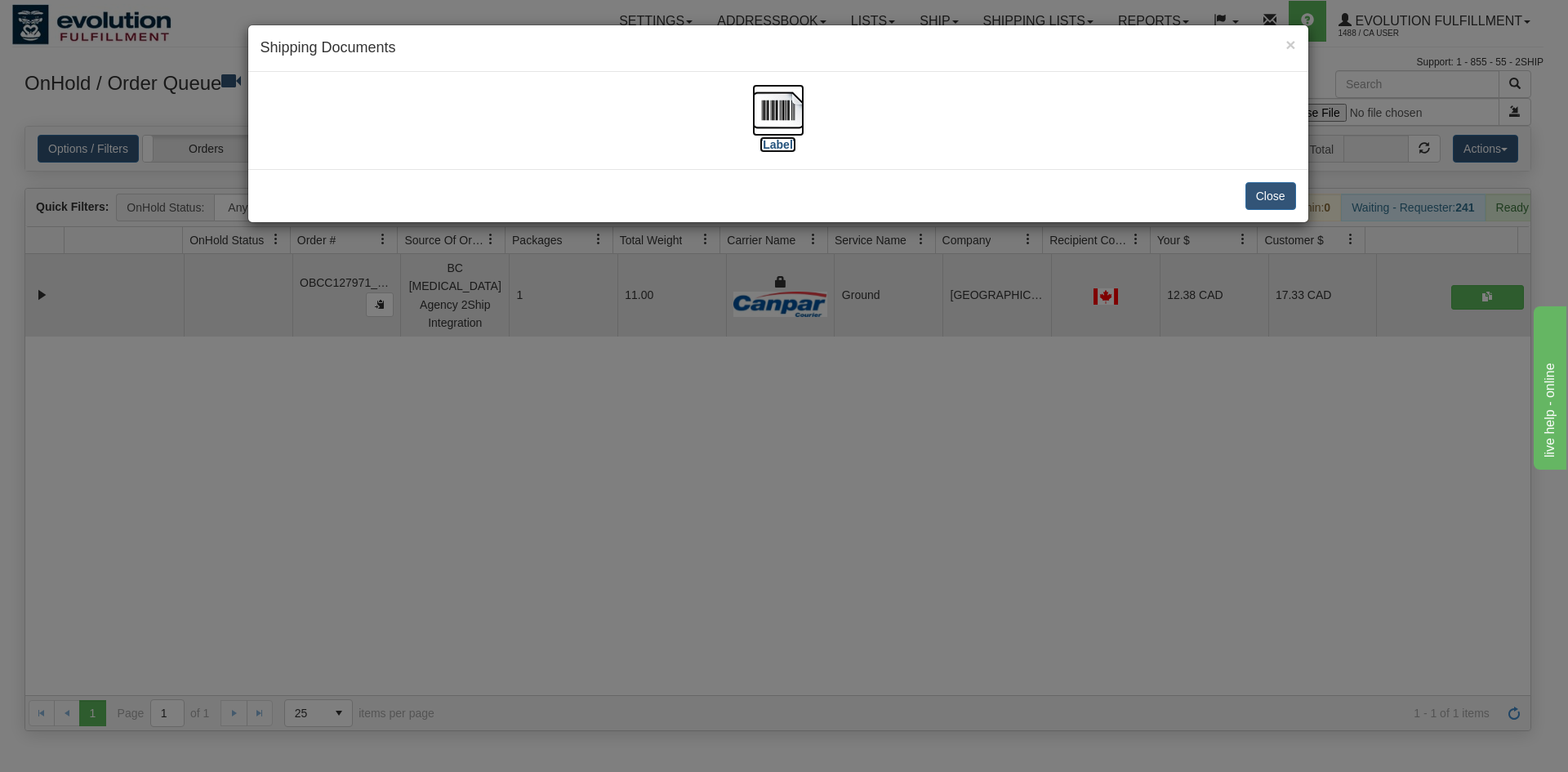
click at [792, 113] on img at bounding box center [777, 109] width 52 height 52
click at [921, 505] on div "× Shipping Documents [Label] Close" at bounding box center [784, 386] width 1568 height 772
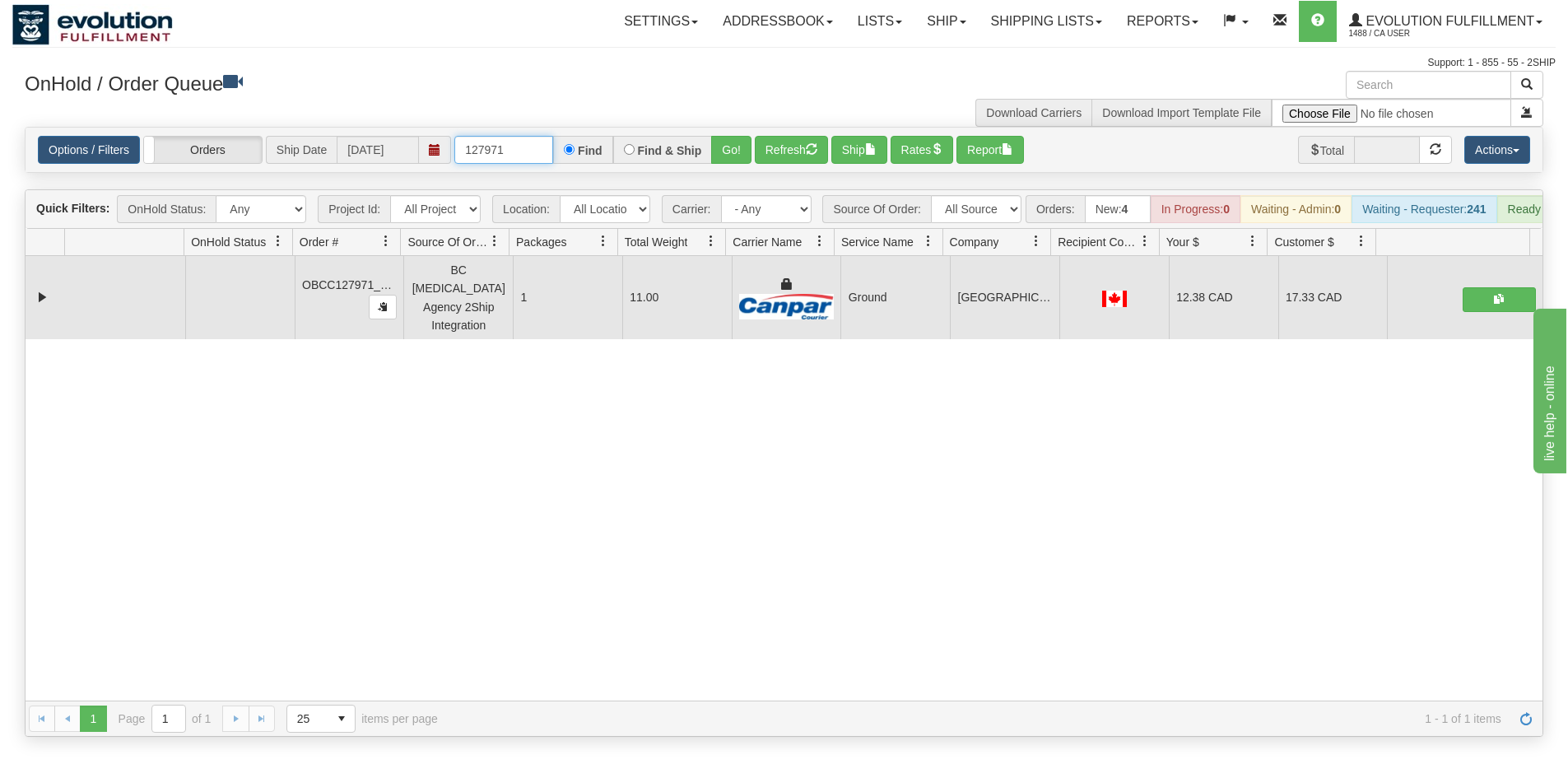
click at [516, 156] on input "127971" at bounding box center [503, 149] width 99 height 28
drag, startPoint x: 516, startPoint y: 156, endPoint x: 260, endPoint y: 174, distance: 256.6
click at [259, 174] on div "Is equal to Is not equal to Contains Does not contains CAD USD EUR ZAR [PERSON_…" at bounding box center [784, 431] width 1543 height 610
type input "4"
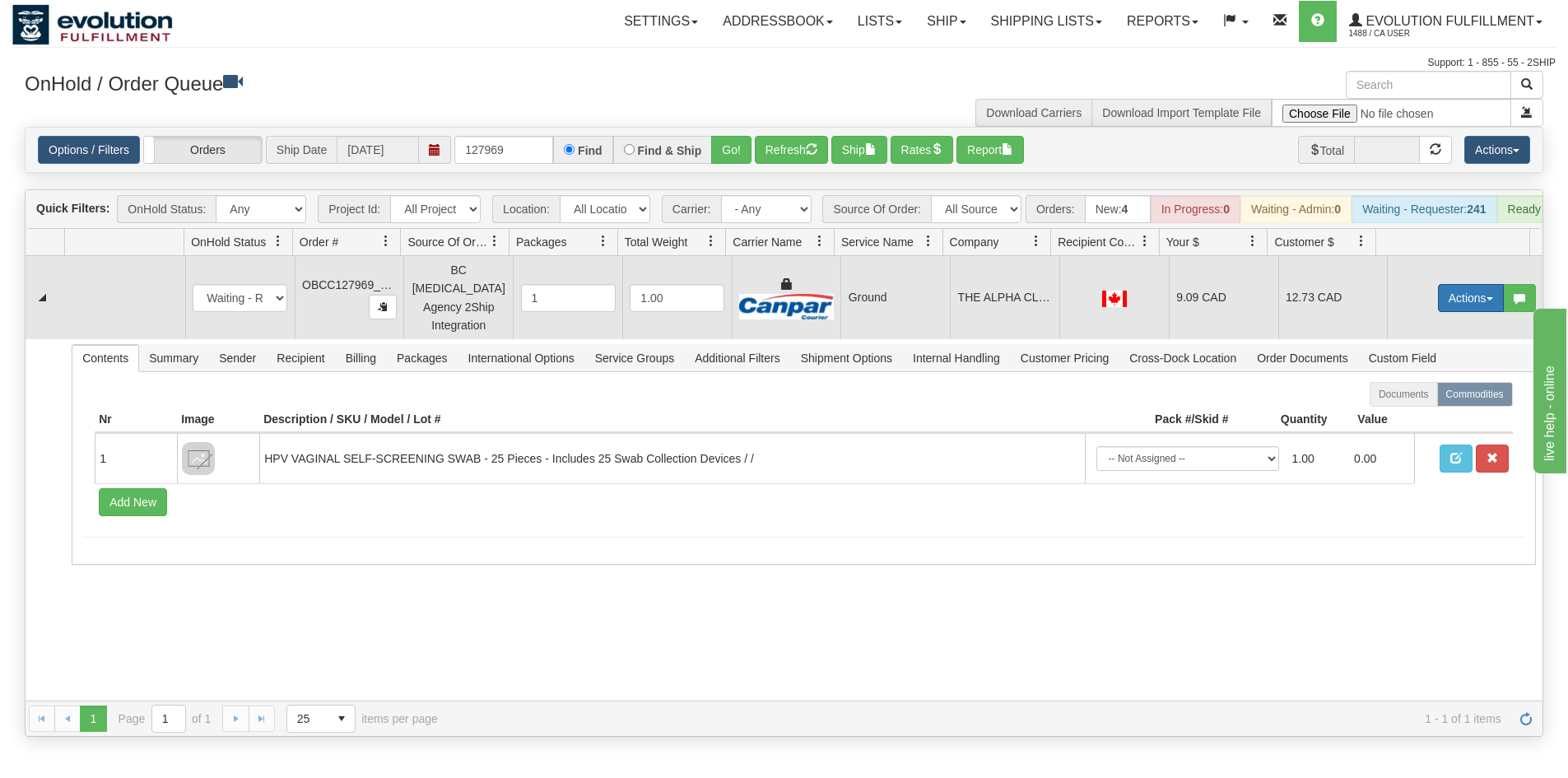
click at [1438, 303] on button "Actions" at bounding box center [1470, 297] width 66 height 28
click at [1388, 398] on span at bounding box center [1393, 392] width 11 height 11
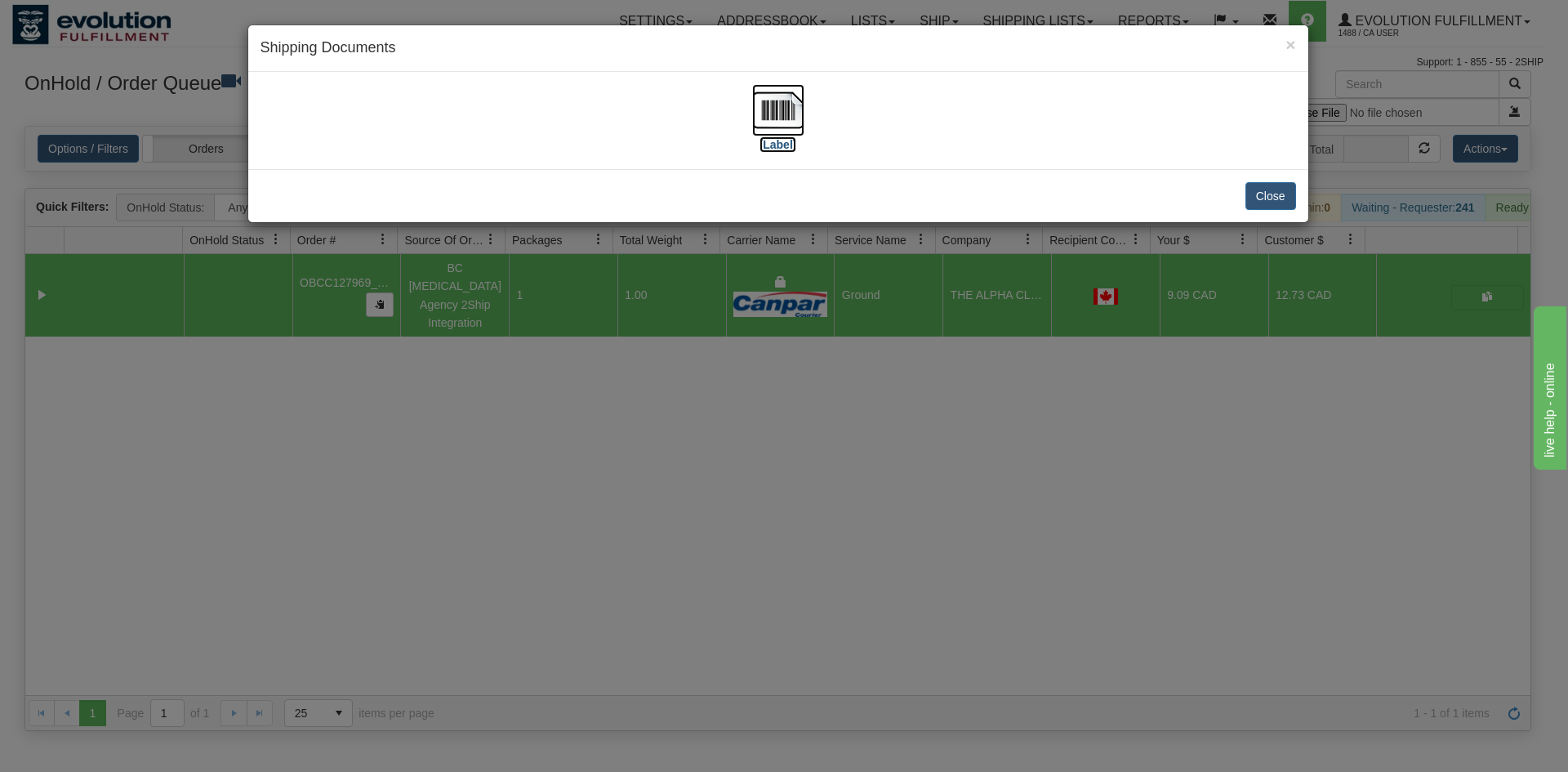
click at [764, 113] on img at bounding box center [777, 109] width 52 height 52
drag, startPoint x: 825, startPoint y: 589, endPoint x: 760, endPoint y: 523, distance: 92.6
click at [820, 575] on div "× Shipping Documents [Label] Close" at bounding box center [784, 386] width 1568 height 772
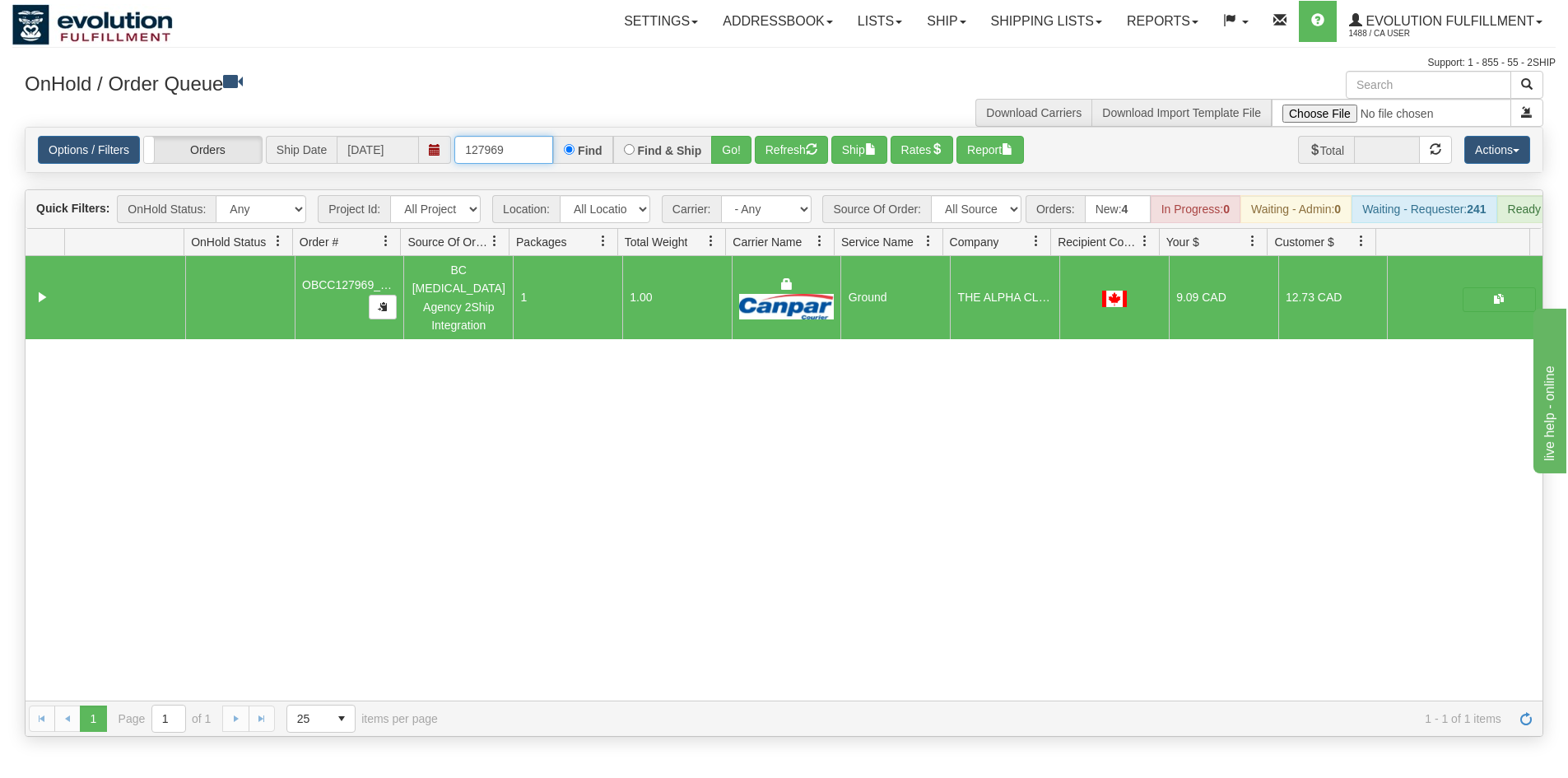
click at [524, 145] on input "127969" at bounding box center [503, 149] width 99 height 28
type input "127963"
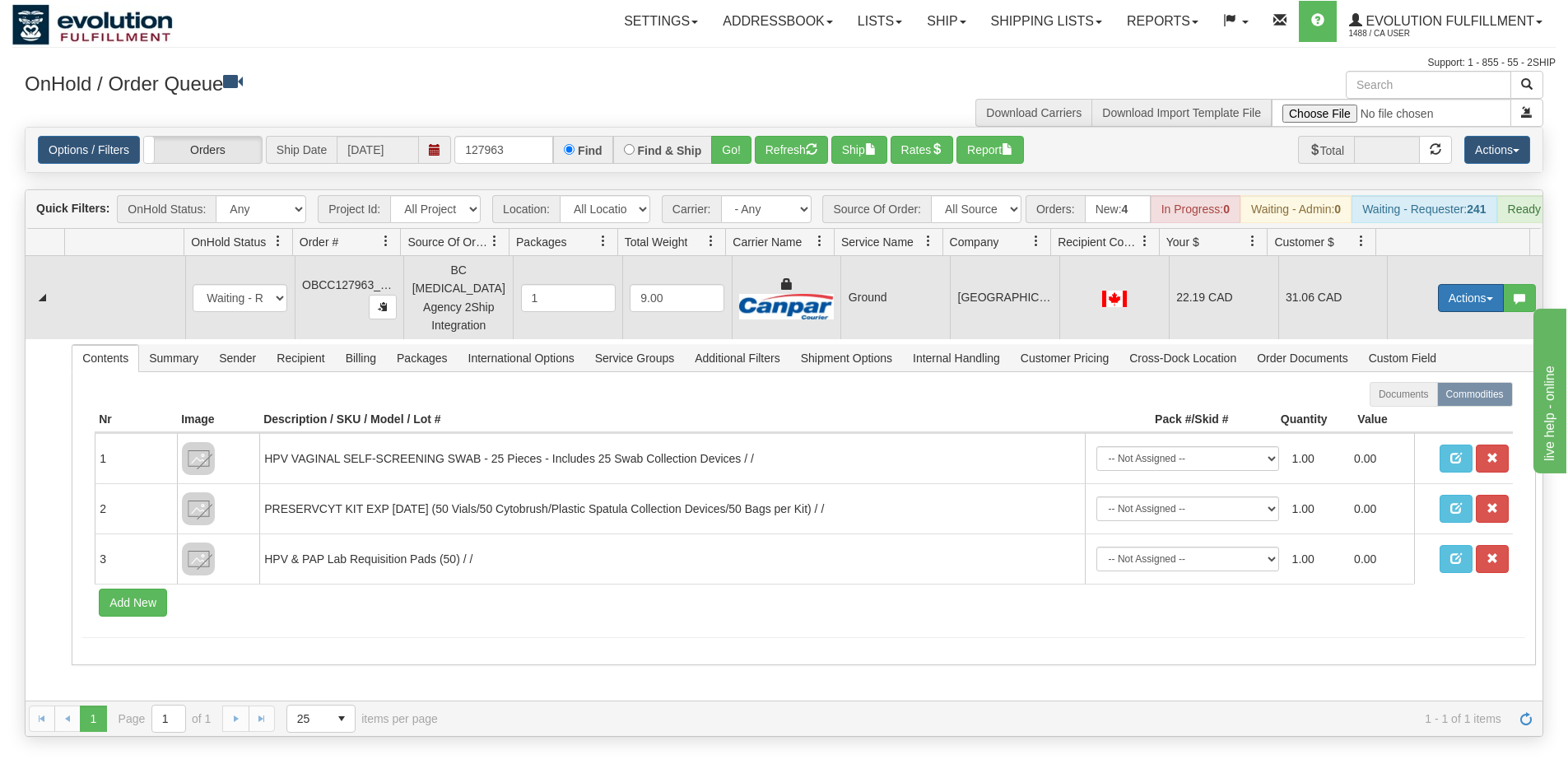
click at [1455, 306] on button "Actions" at bounding box center [1470, 297] width 66 height 28
click at [1415, 392] on link "Ship" at bounding box center [1437, 393] width 132 height 22
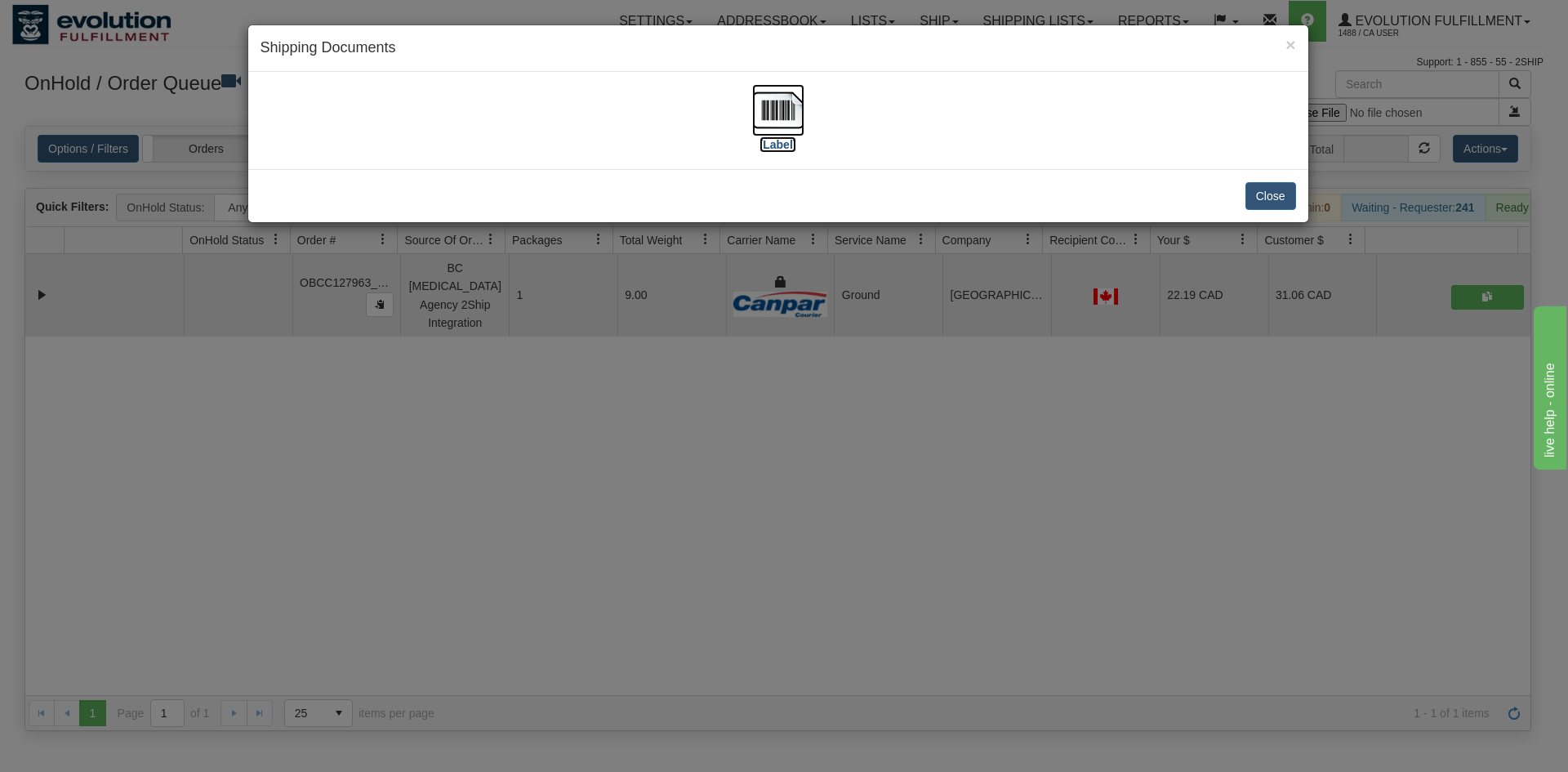
click at [776, 102] on img at bounding box center [777, 109] width 52 height 52
